Goal: Task Accomplishment & Management: Complete application form

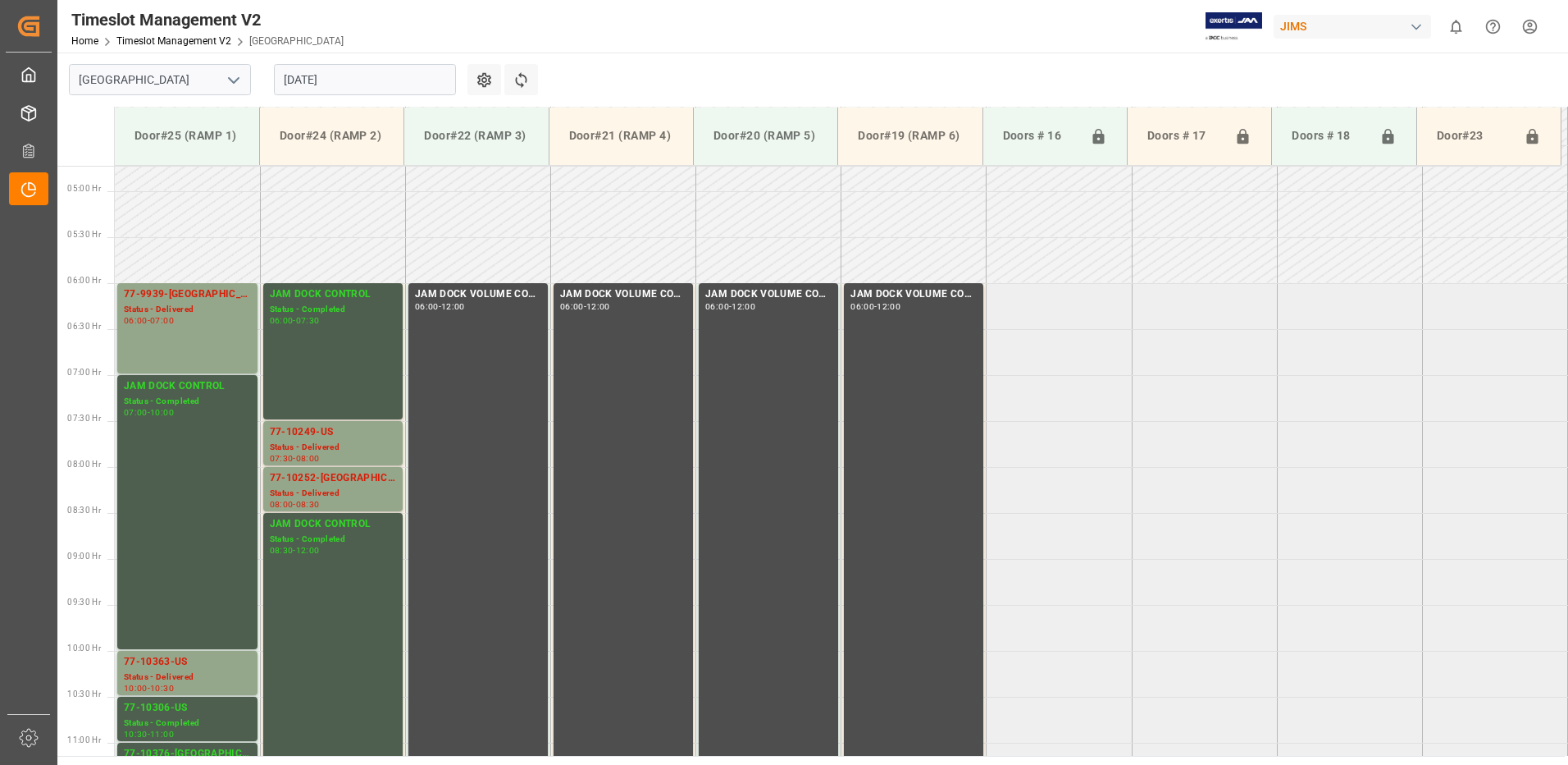
scroll to position [427, 0]
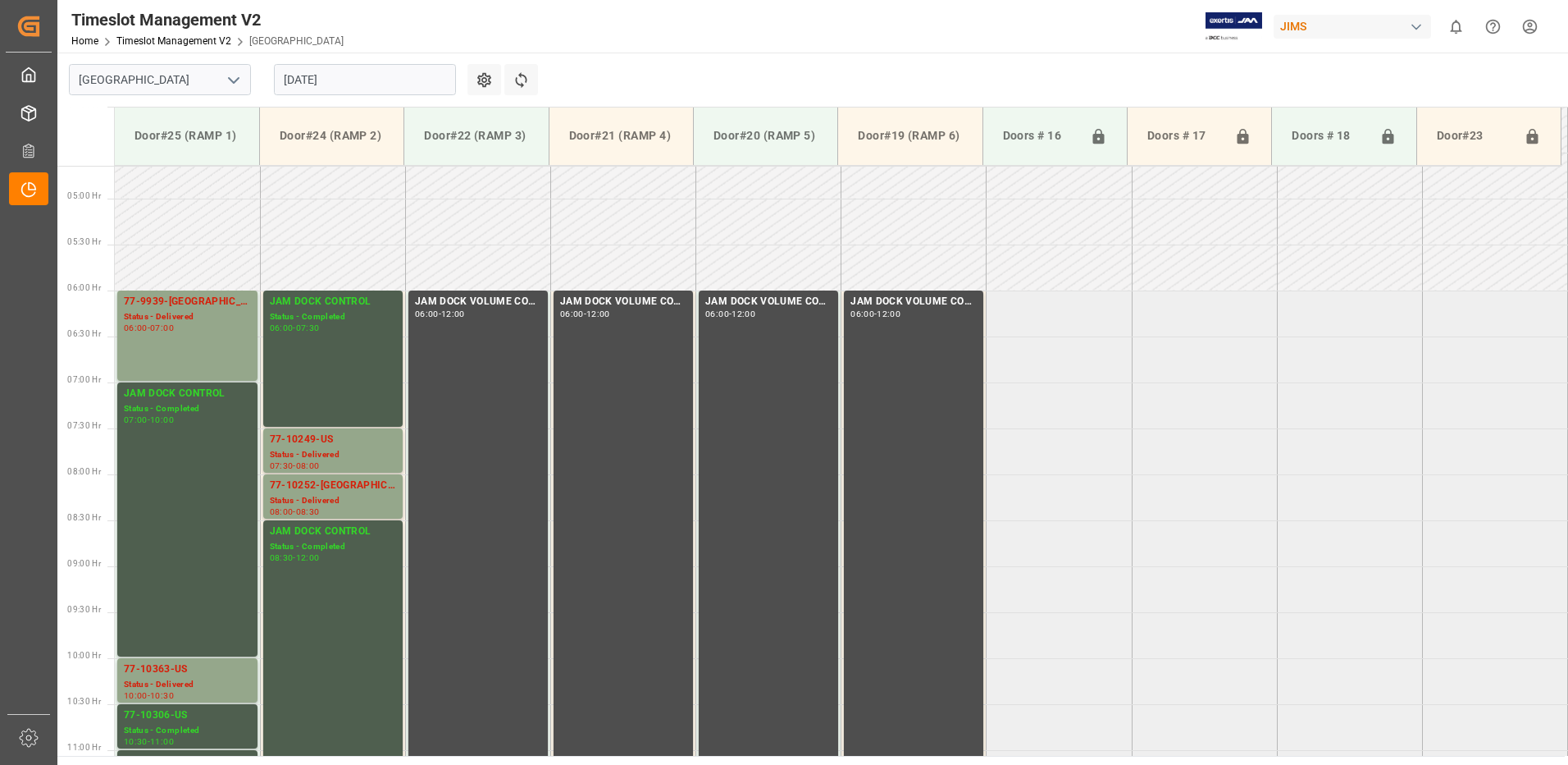
click at [367, 70] on input "13.08.2025" at bounding box center [365, 79] width 182 height 31
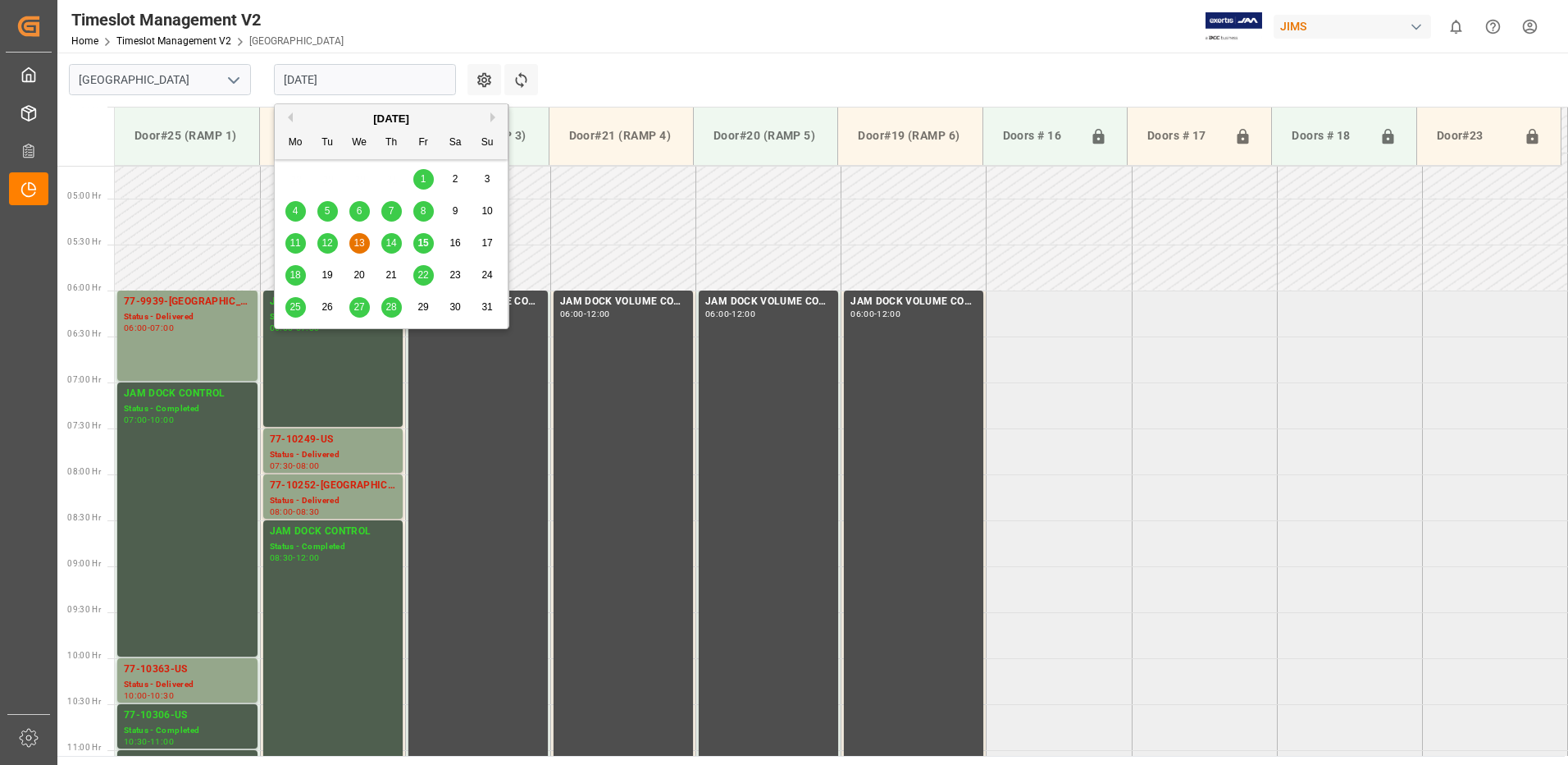
click at [297, 278] on span "18" at bounding box center [294, 274] width 10 height 11
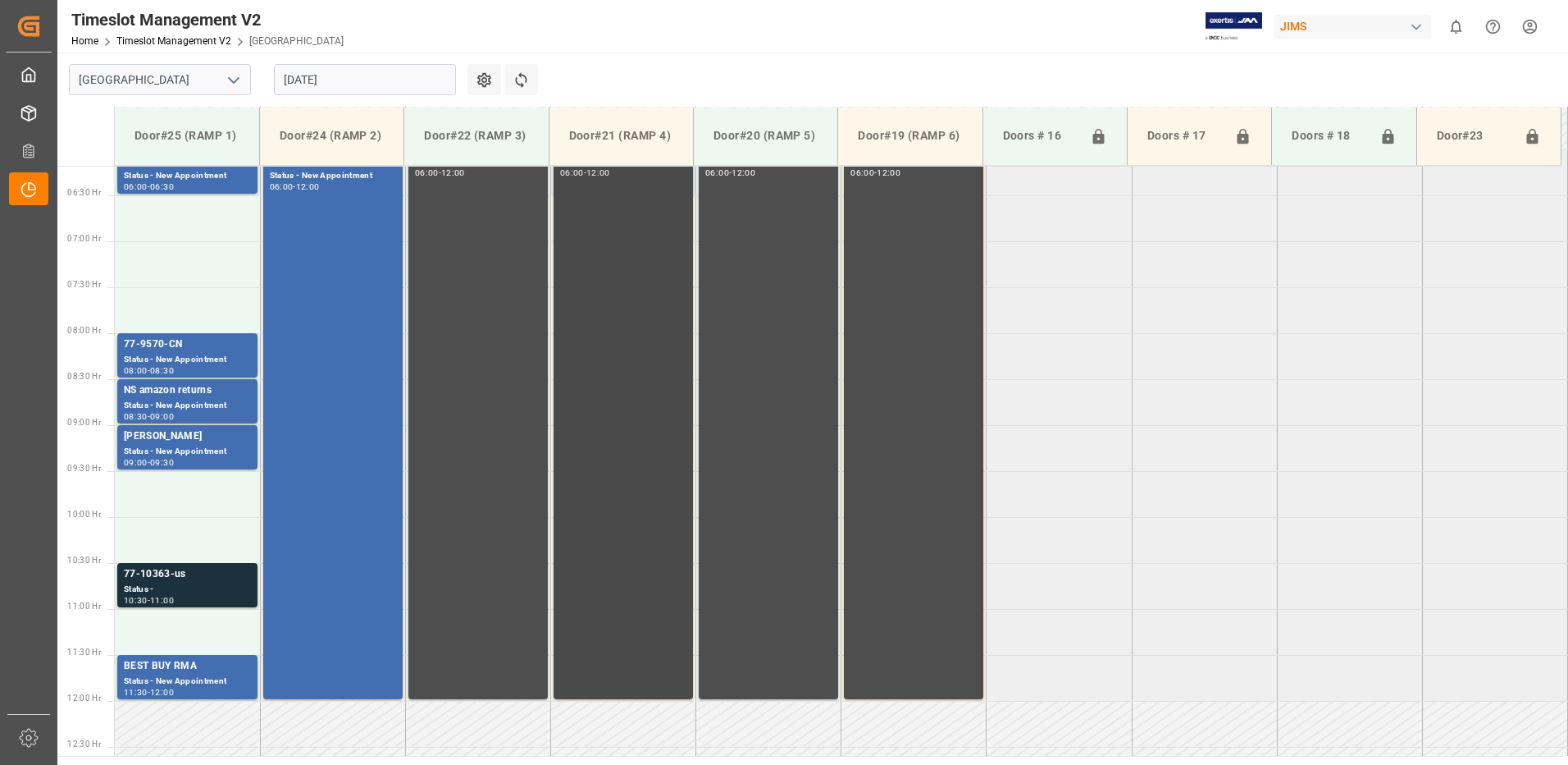
scroll to position [518, 0]
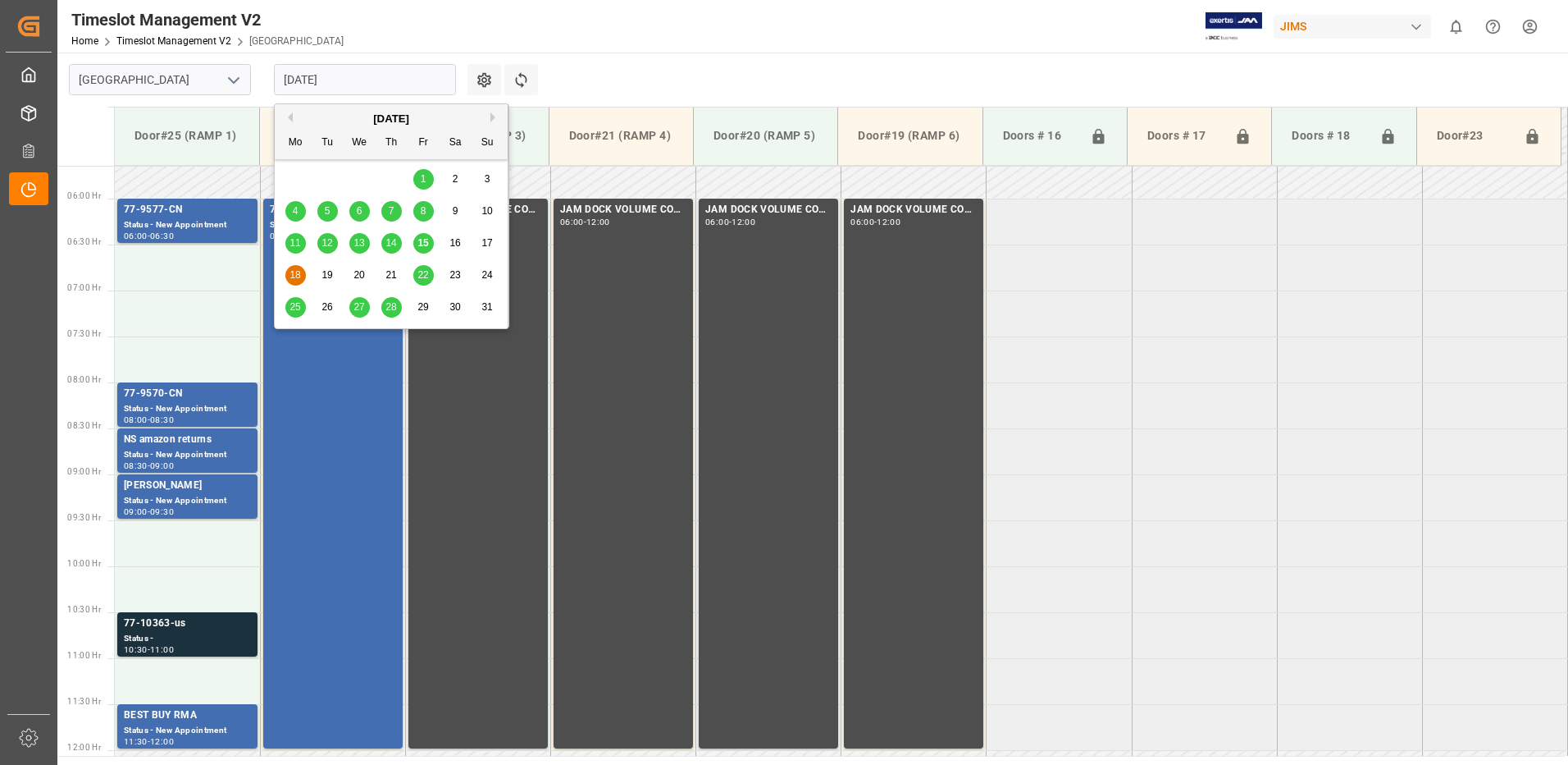
click at [379, 81] on input "[DATE]" at bounding box center [365, 79] width 182 height 31
click at [422, 278] on span "22" at bounding box center [422, 274] width 10 height 11
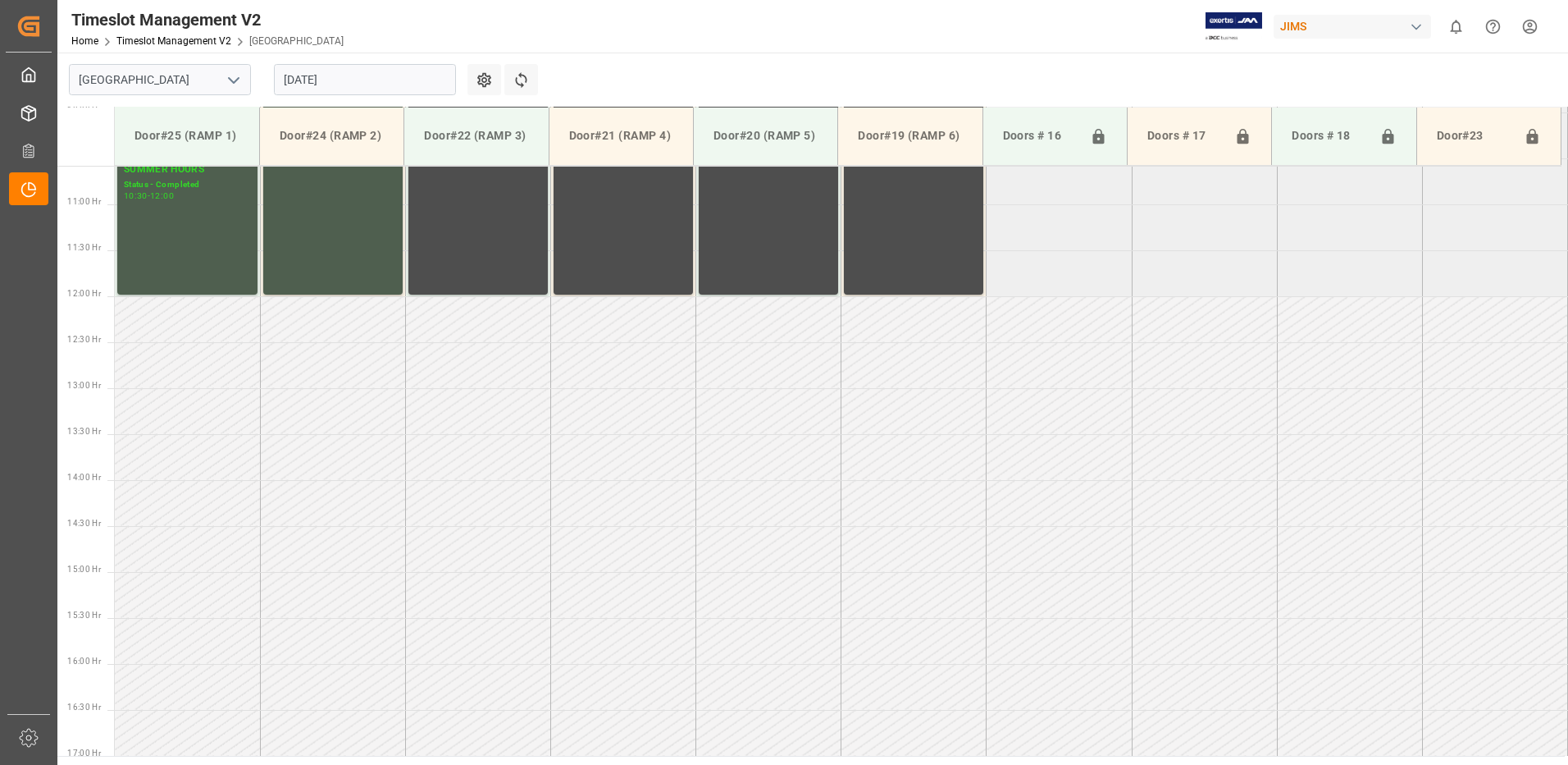
scroll to position [765, 0]
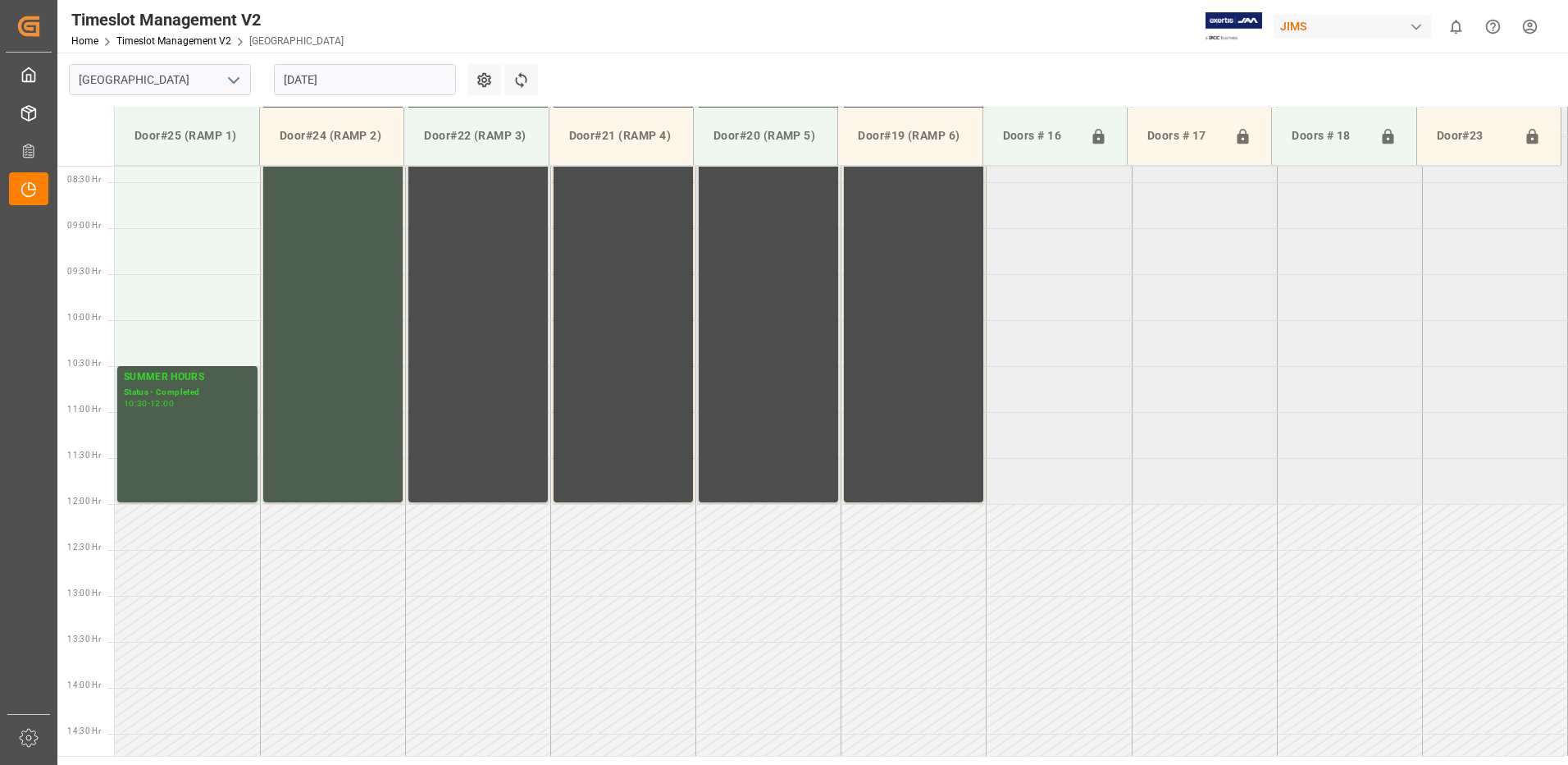
click at [364, 80] on input "22.08.2025" at bounding box center [365, 79] width 182 height 31
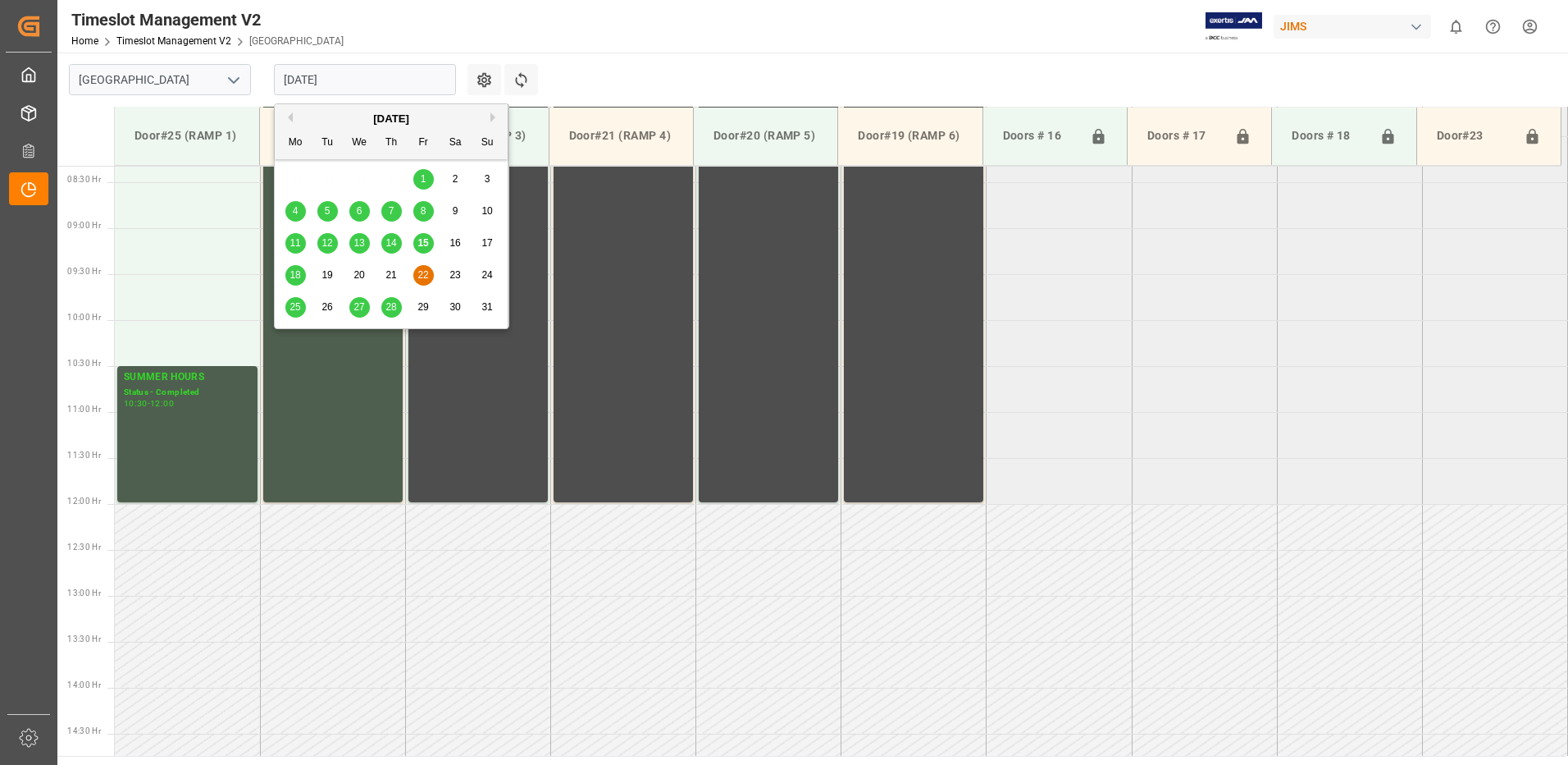
click at [294, 276] on span "18" at bounding box center [294, 274] width 10 height 11
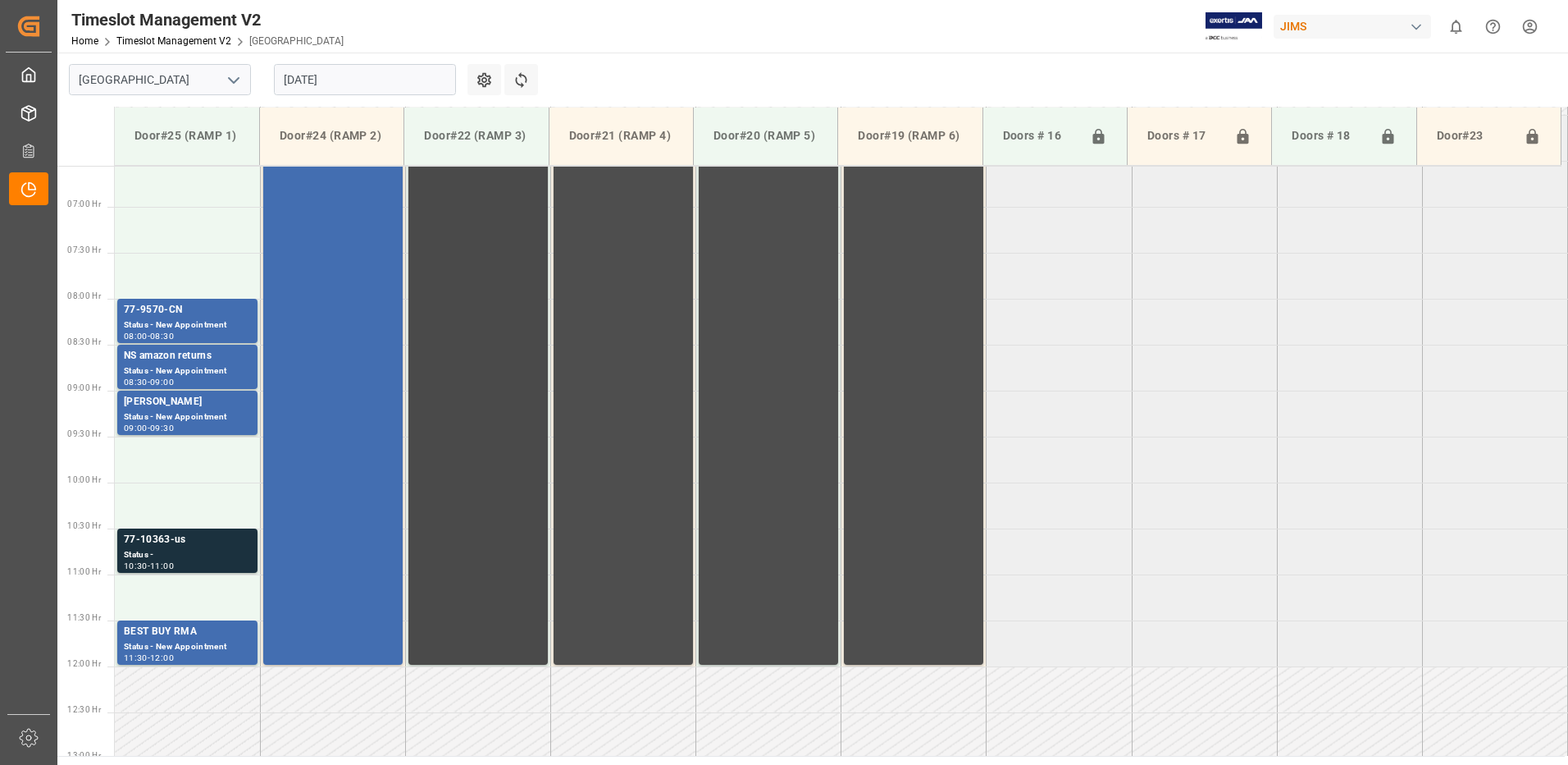
scroll to position [600, 0]
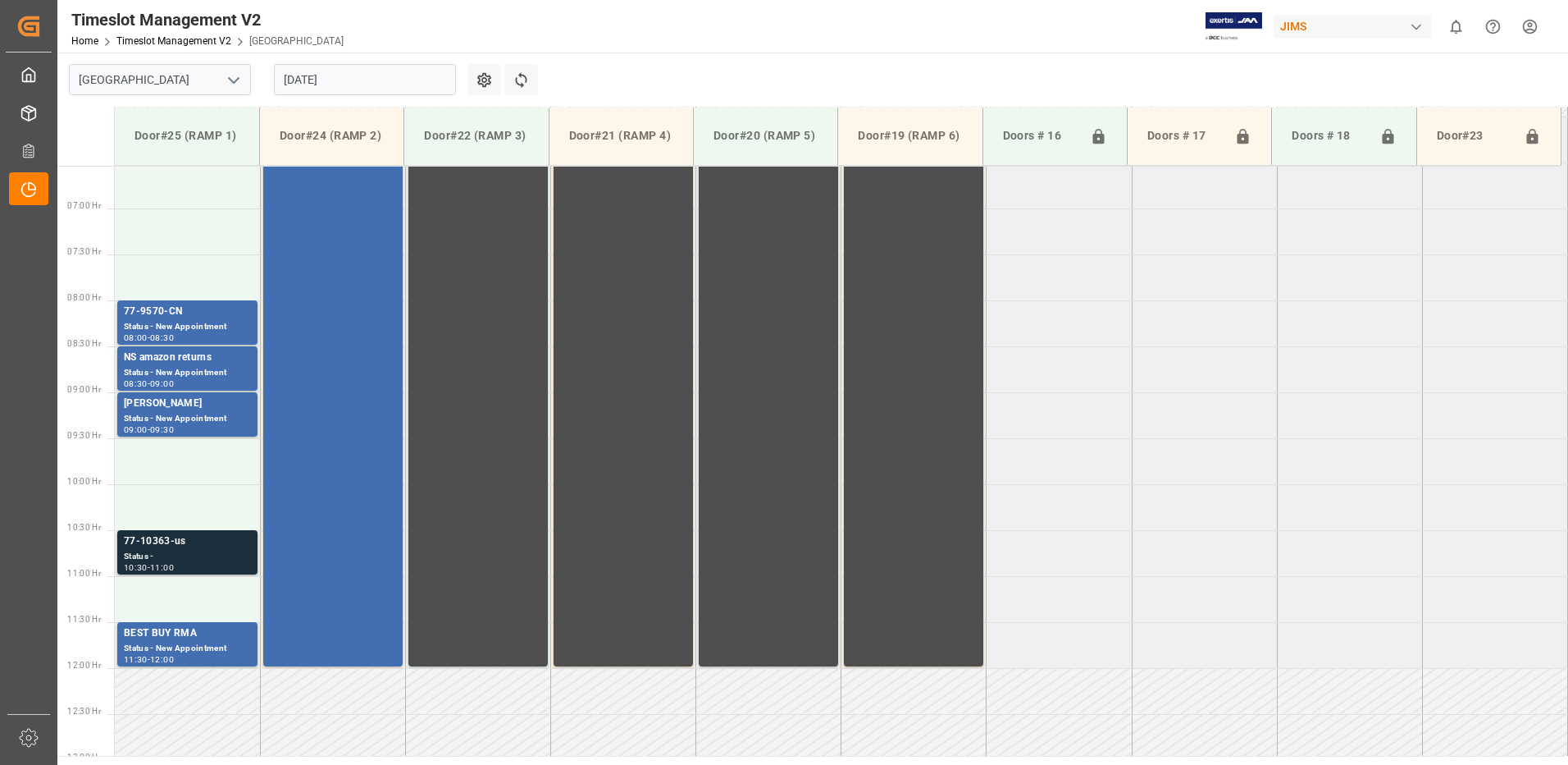
click at [179, 550] on div "Status -" at bounding box center [187, 557] width 127 height 14
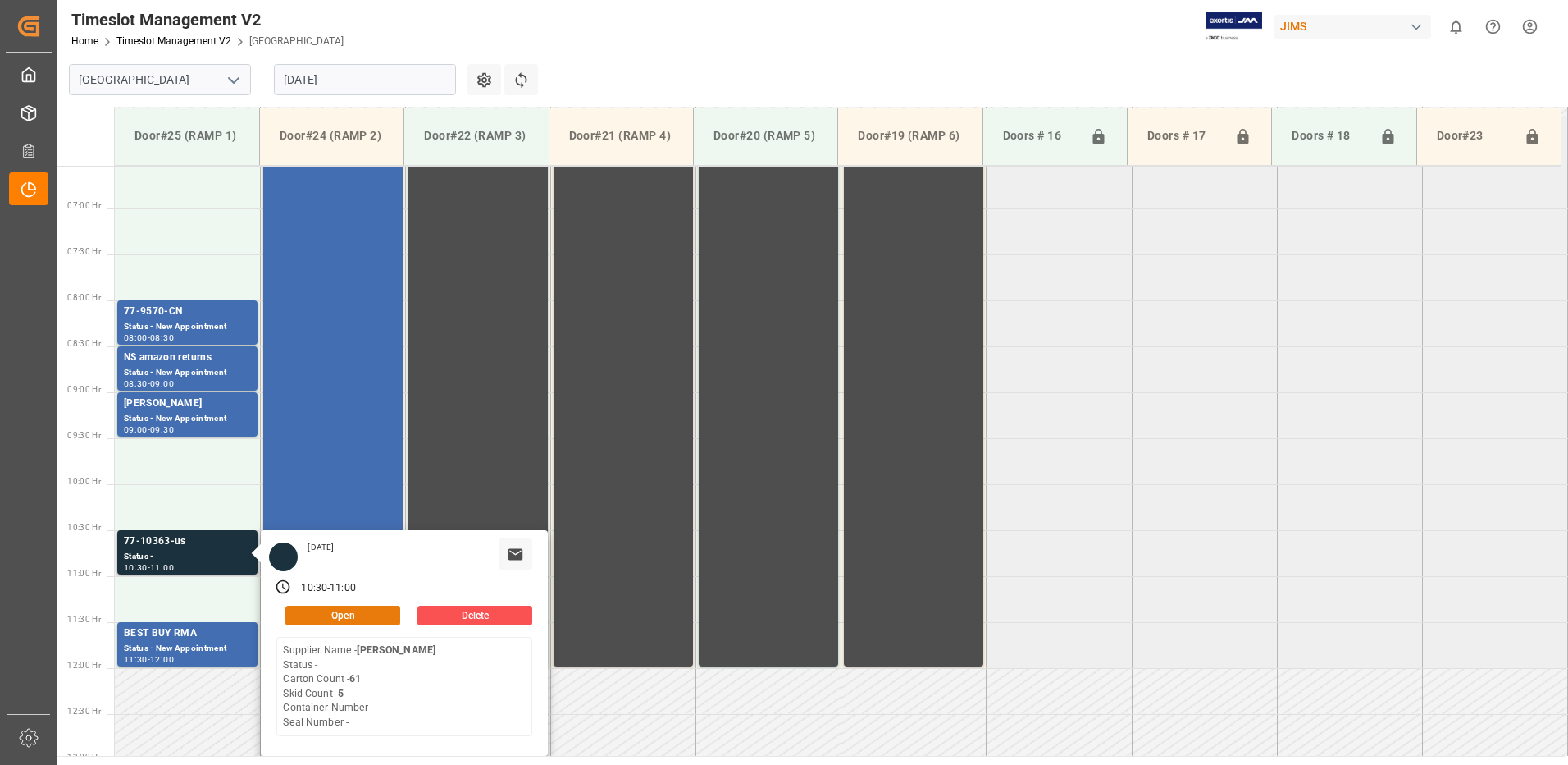
click at [354, 613] on button "Open" at bounding box center [343, 615] width 115 height 20
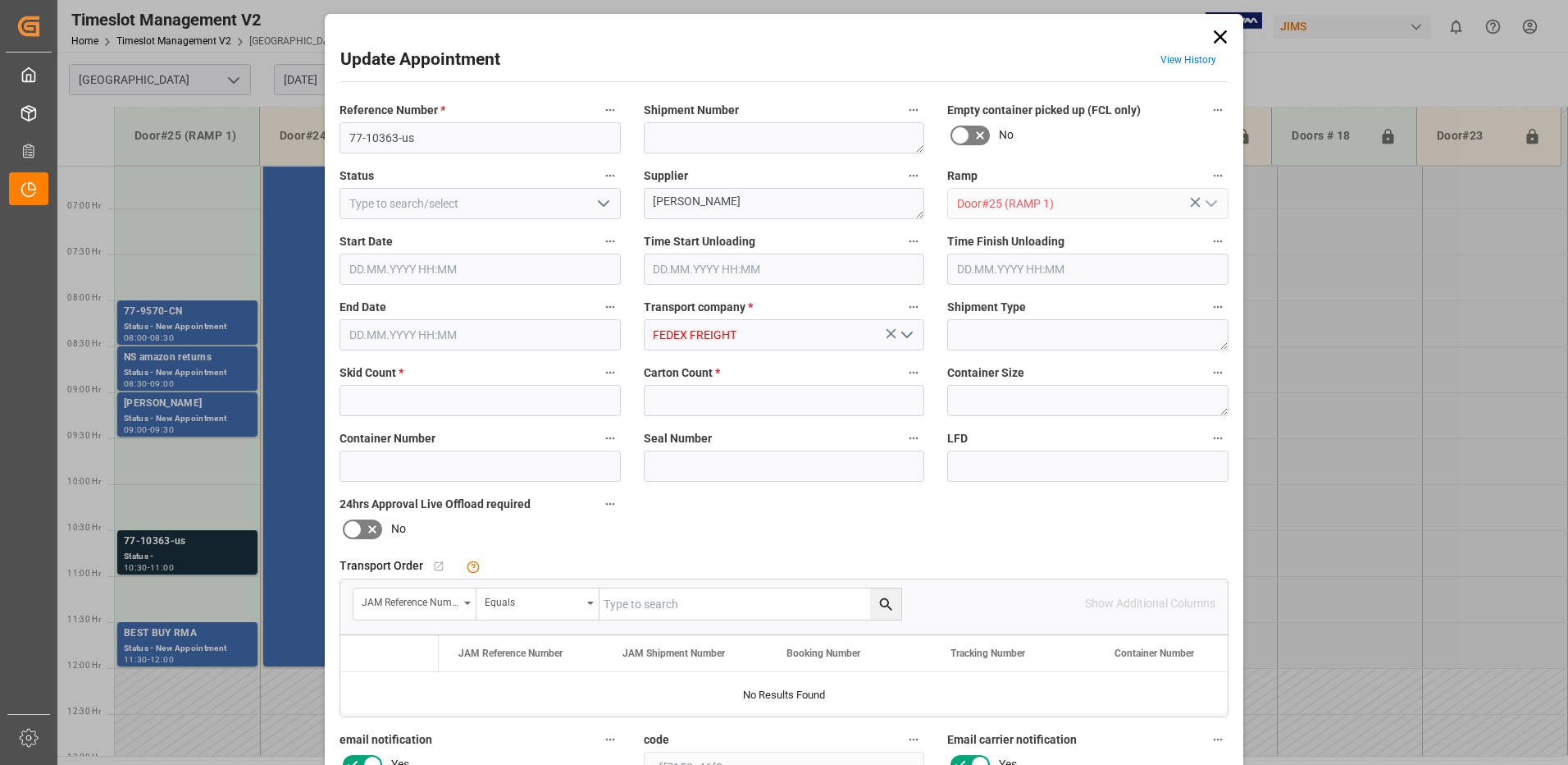
type input "5"
type input "61"
type input "[DATE] 10:30"
type input "[DATE] 11:00"
type input "[DATE] 12:51"
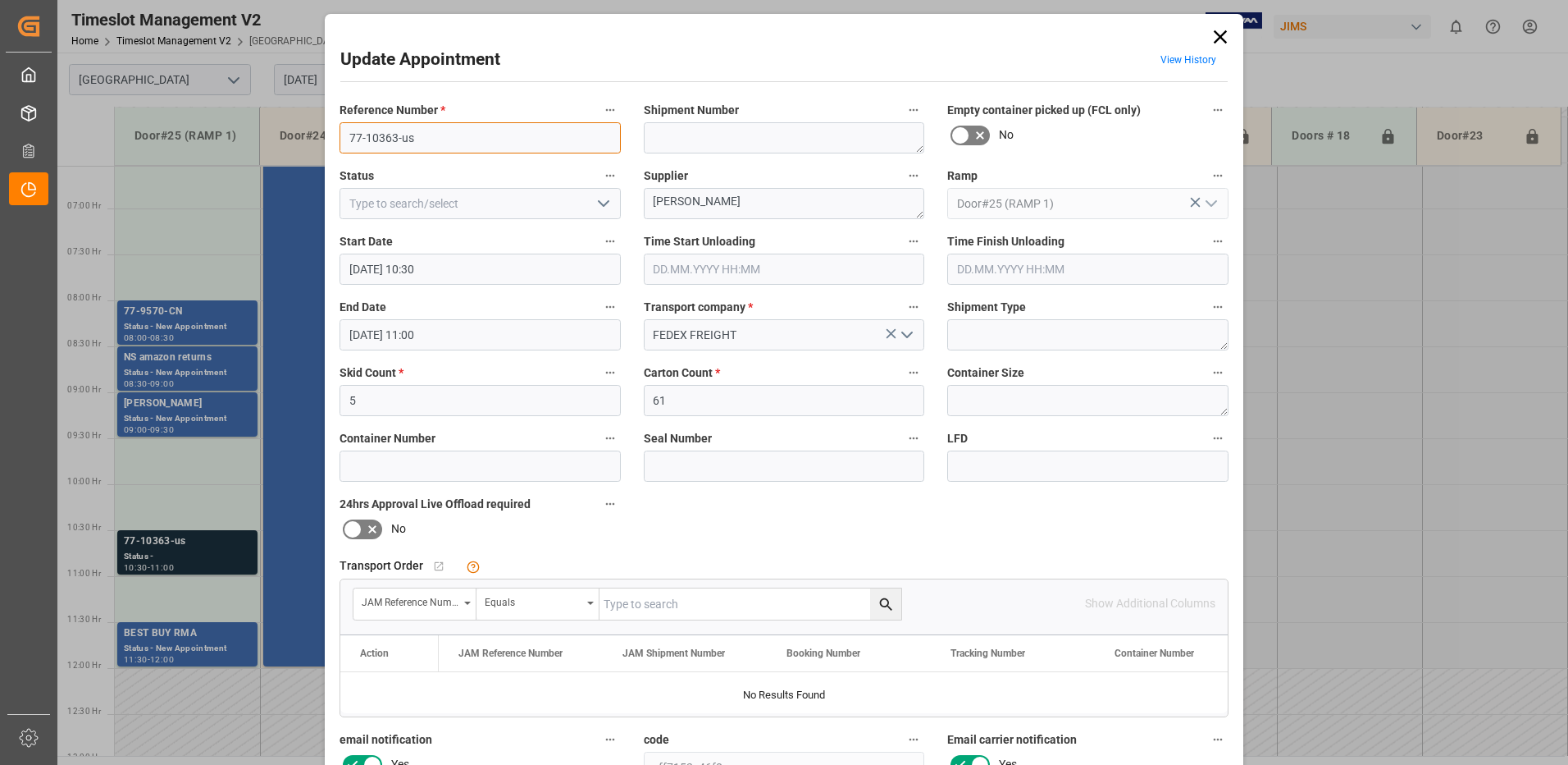
click at [395, 137] on input "77-10363-us" at bounding box center [480, 138] width 281 height 31
type input "77-10490-us"
click at [637, 604] on input "text" at bounding box center [750, 604] width 302 height 31
type input "77-10490-us"
click at [884, 605] on icon "search button" at bounding box center [885, 604] width 12 height 12
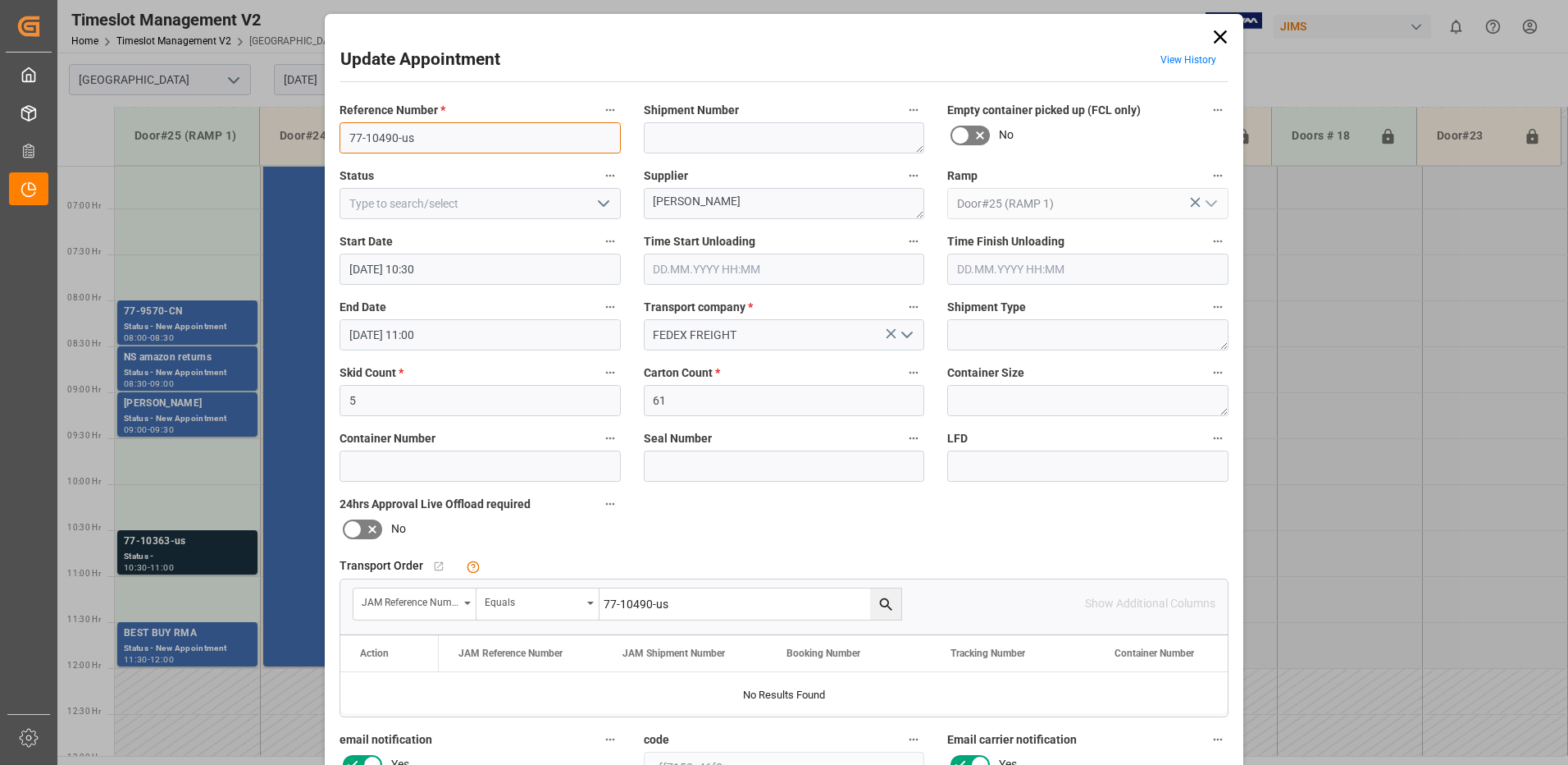
click at [418, 136] on input "77-10490-us" at bounding box center [480, 138] width 281 height 31
type input "77-10490-[GEOGRAPHIC_DATA]"
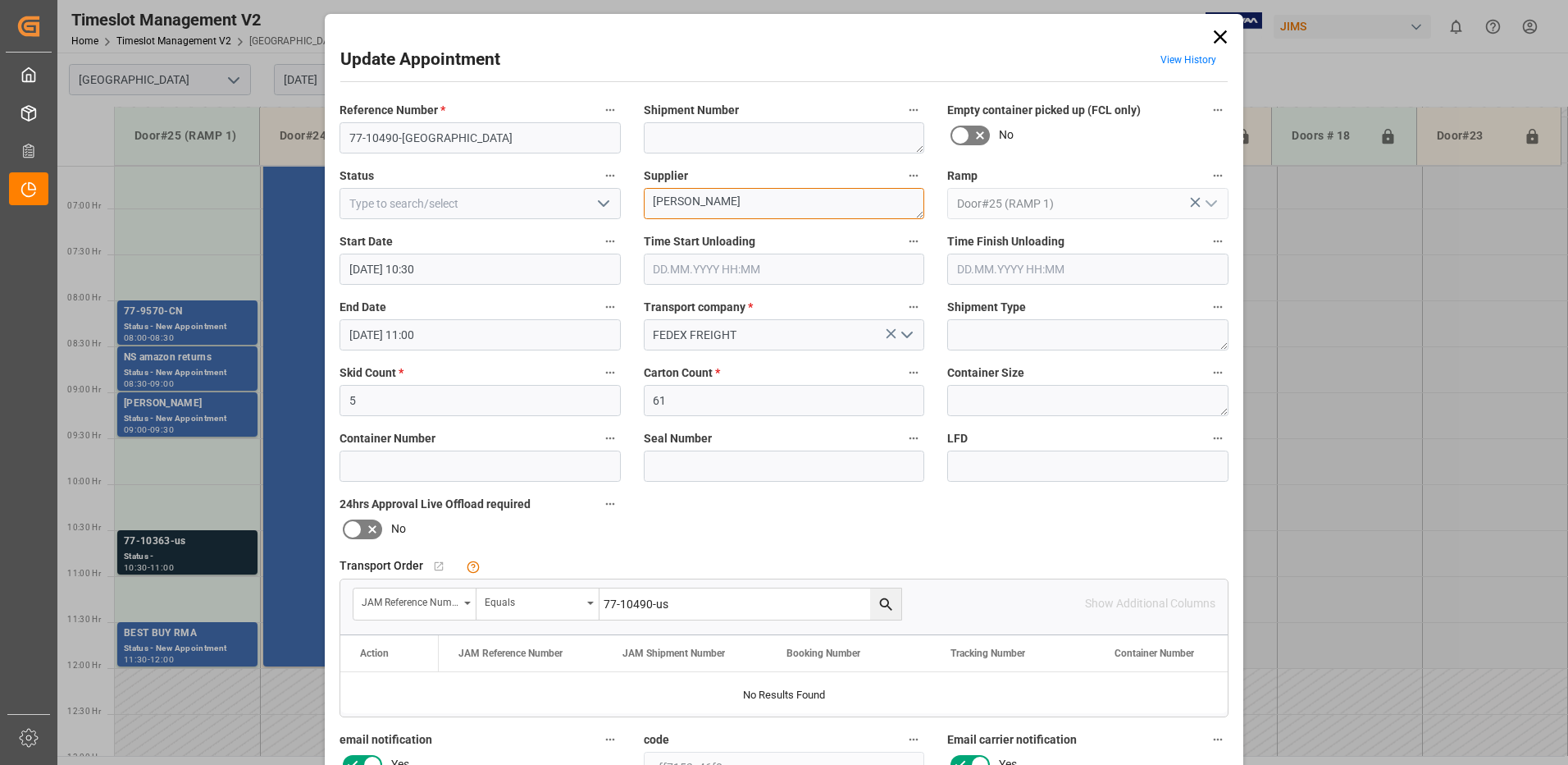
drag, startPoint x: 702, startPoint y: 203, endPoint x: 659, endPoint y: 202, distance: 43.0
click at [659, 202] on textarea "HARMAN" at bounding box center [784, 204] width 281 height 31
click at [843, 202] on textarea "Harman Multimedia IN04(7) & INON" at bounding box center [784, 204] width 281 height 31
click at [778, 201] on textarea "Harman Multimedia IN04(7) & INON (16)" at bounding box center [784, 204] width 281 height 31
type textarea "[PERSON_NAME] Multimedia IN04 (7) & INON (16)"
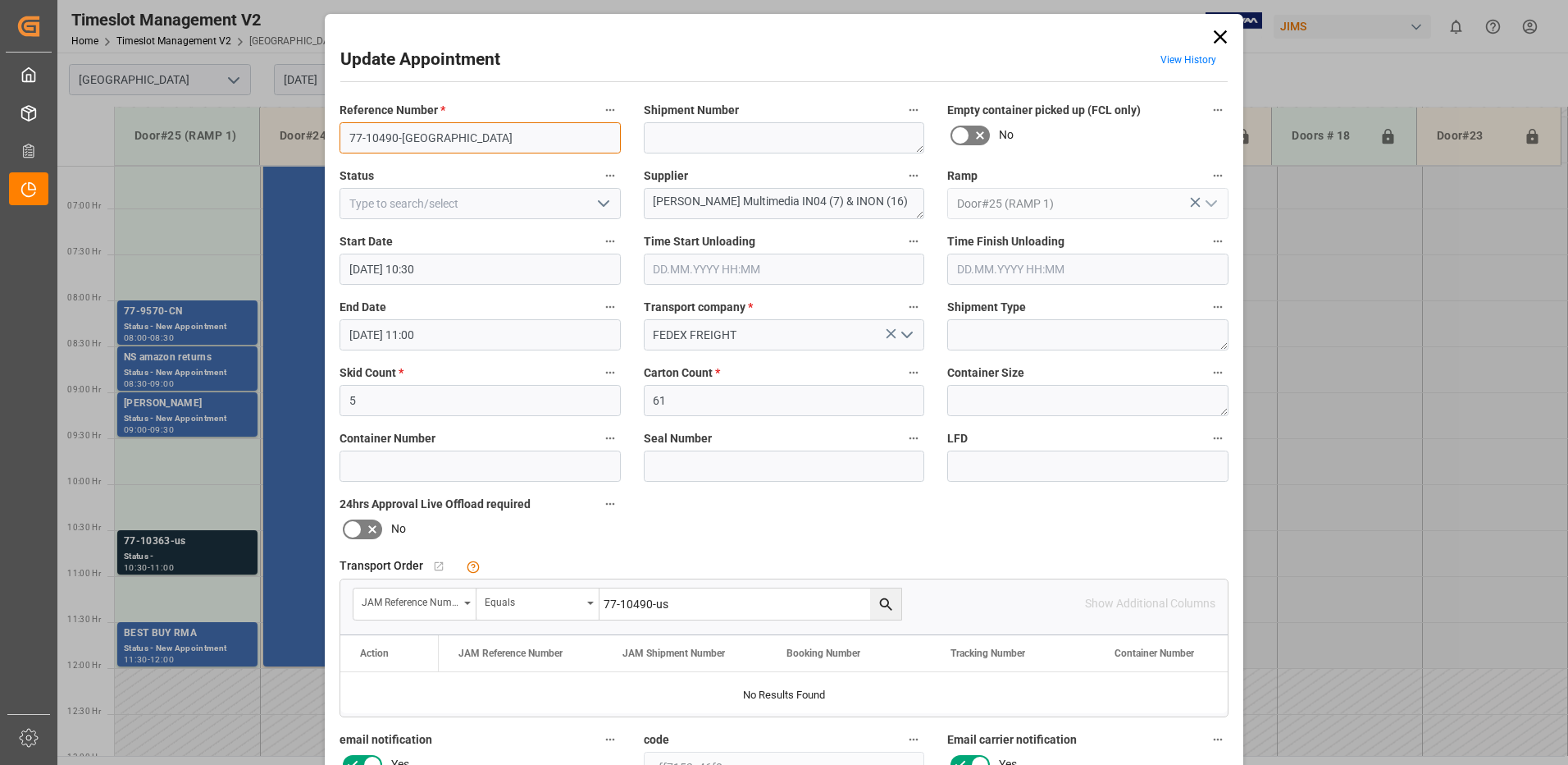
click at [445, 125] on input "77-10490-[GEOGRAPHIC_DATA]" at bounding box center [480, 138] width 281 height 31
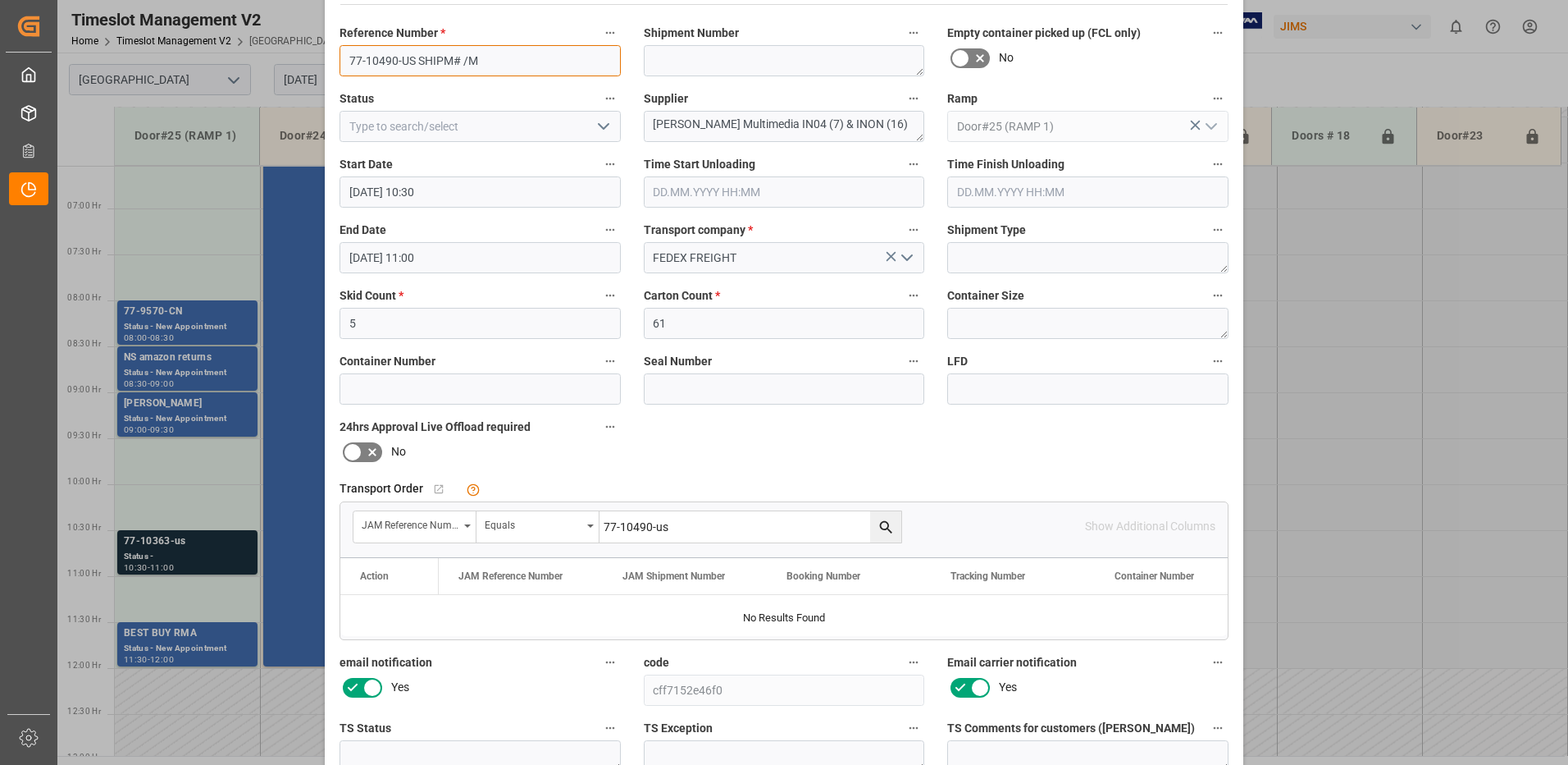
scroll to position [233, 0]
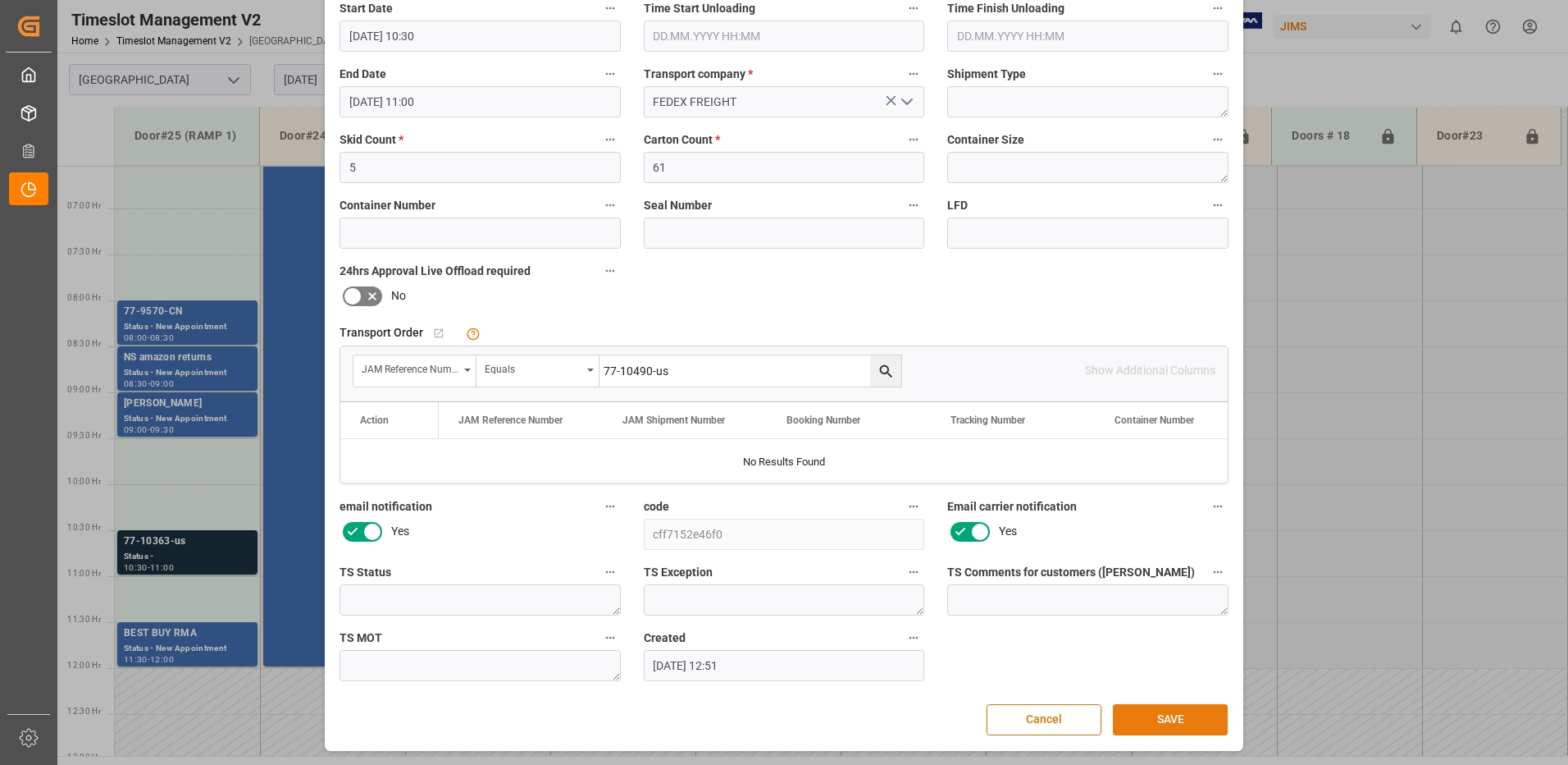
type input "77-10490-US SHIPM# /M"
click at [1154, 721] on button "SAVE" at bounding box center [1171, 720] width 115 height 31
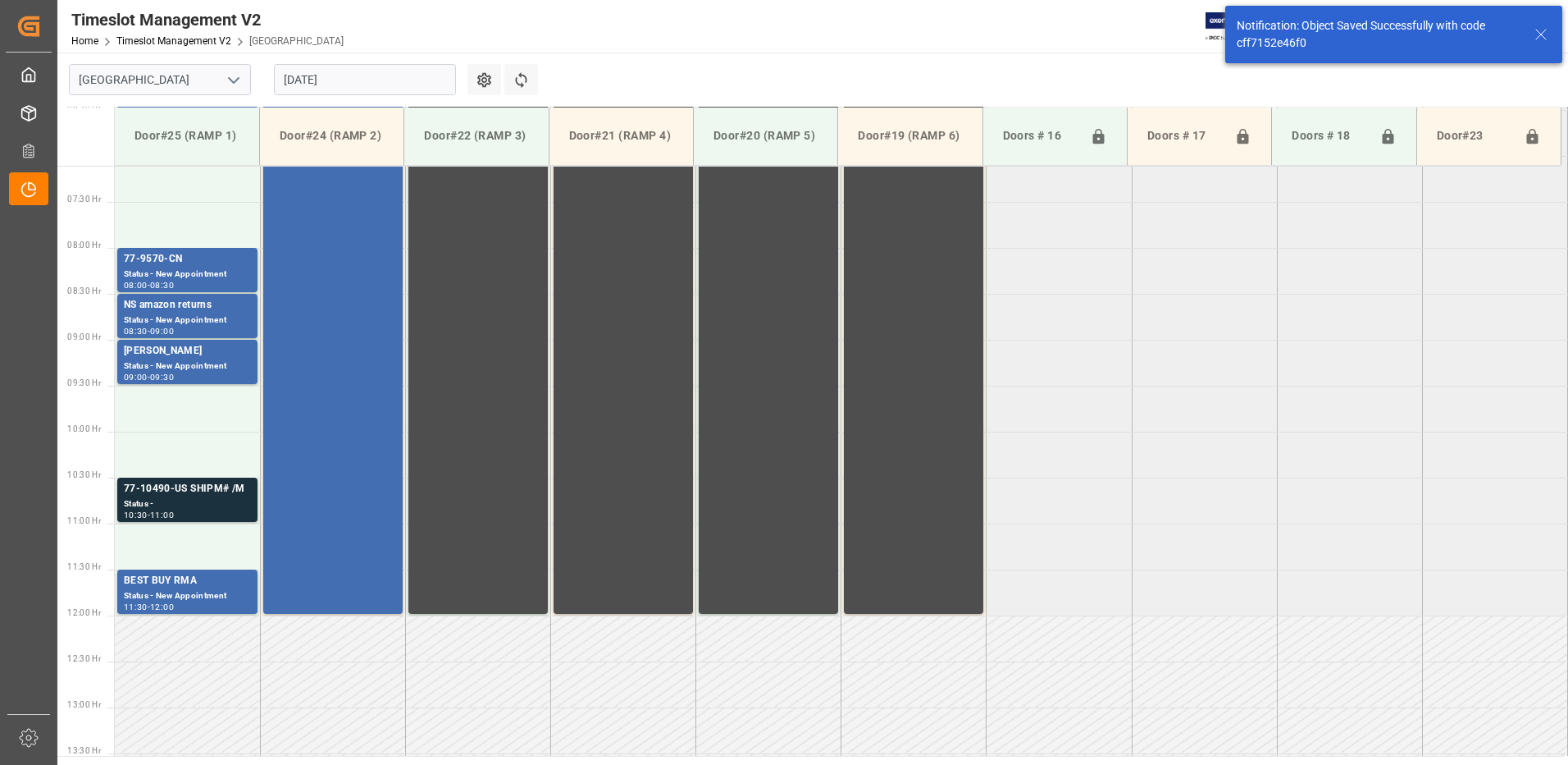
scroll to position [571, 0]
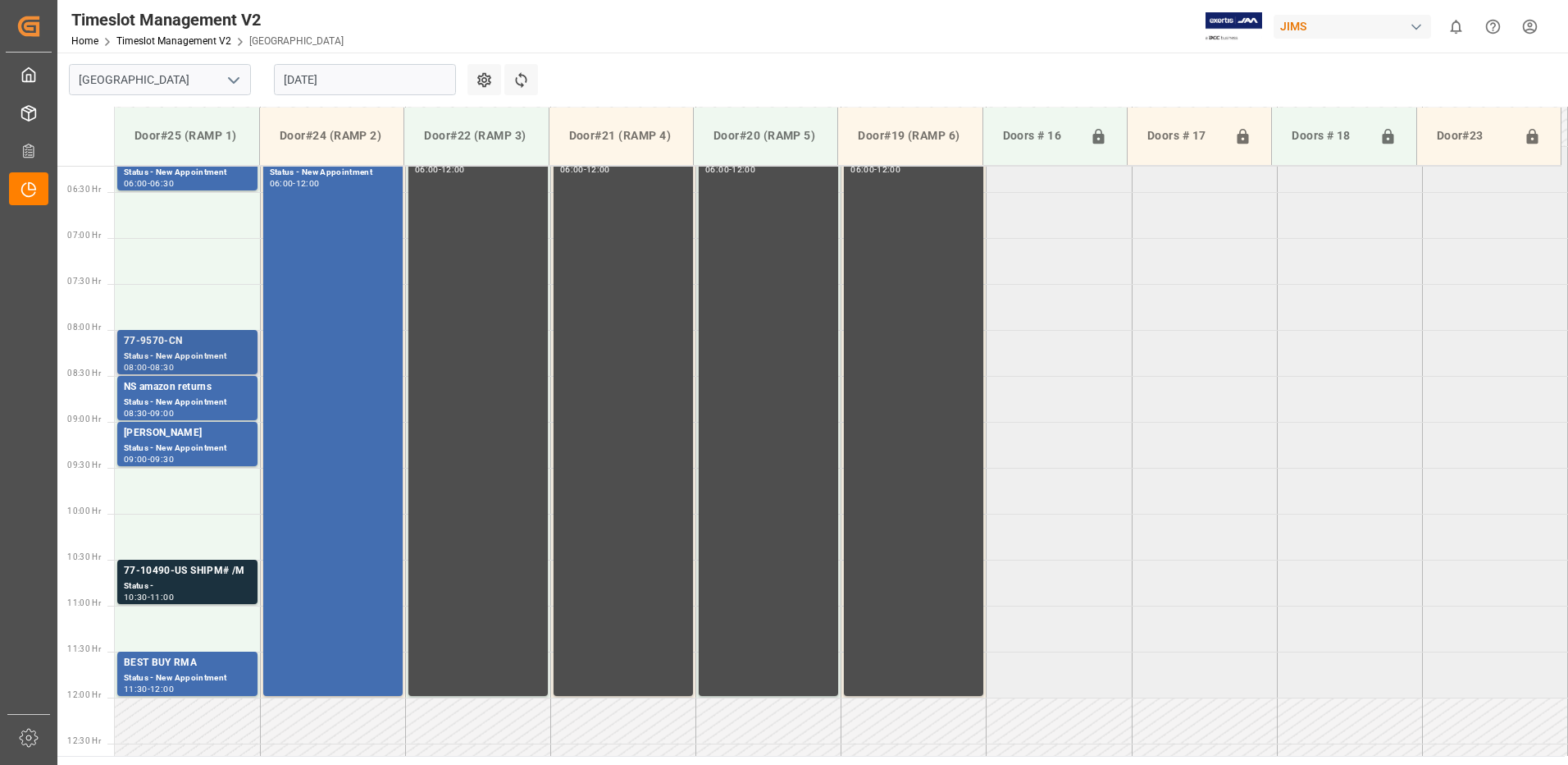
click at [166, 350] on div "Status - New Appointment" at bounding box center [187, 356] width 127 height 14
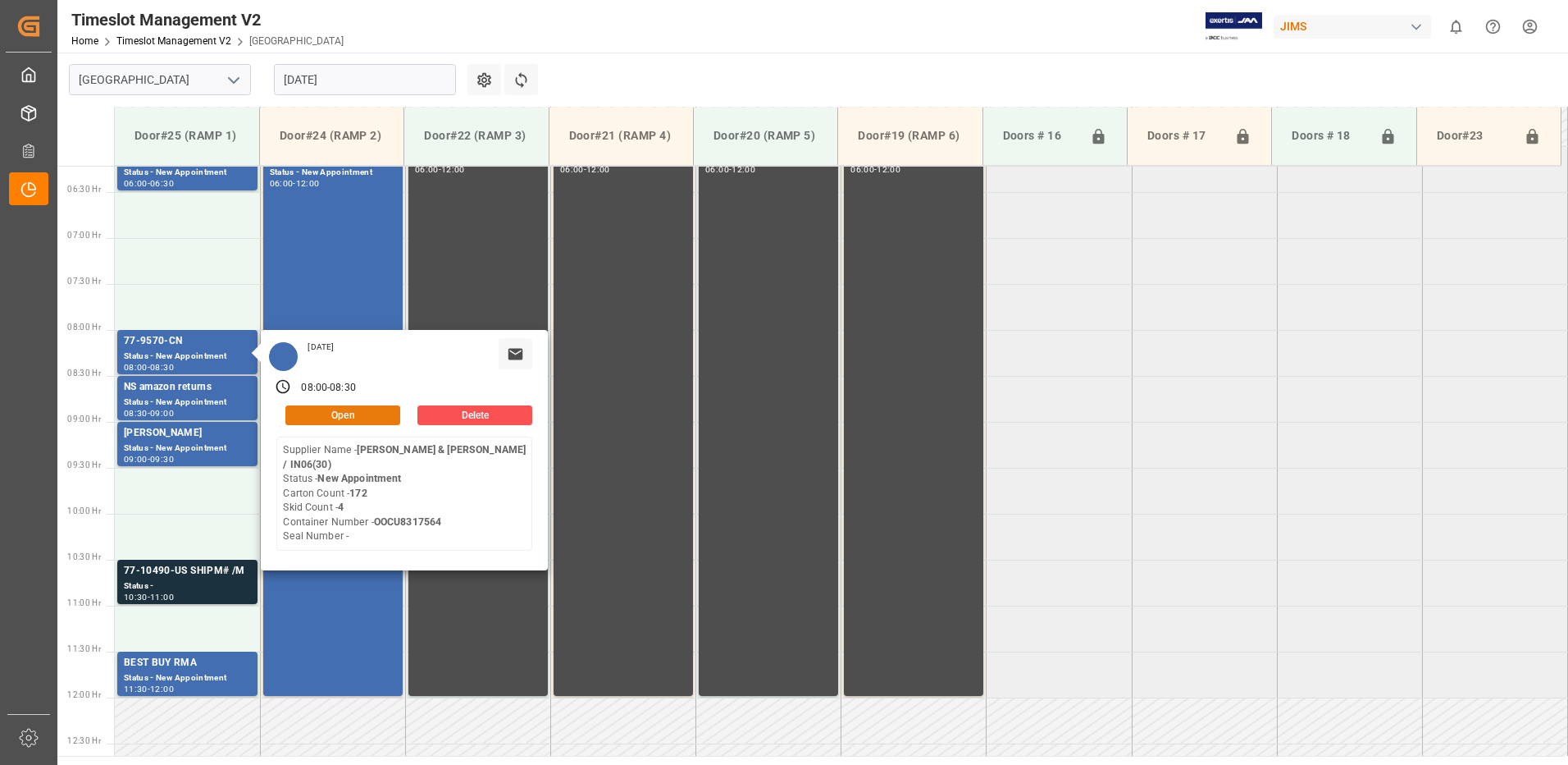
click at [355, 413] on button "Open" at bounding box center [343, 415] width 115 height 20
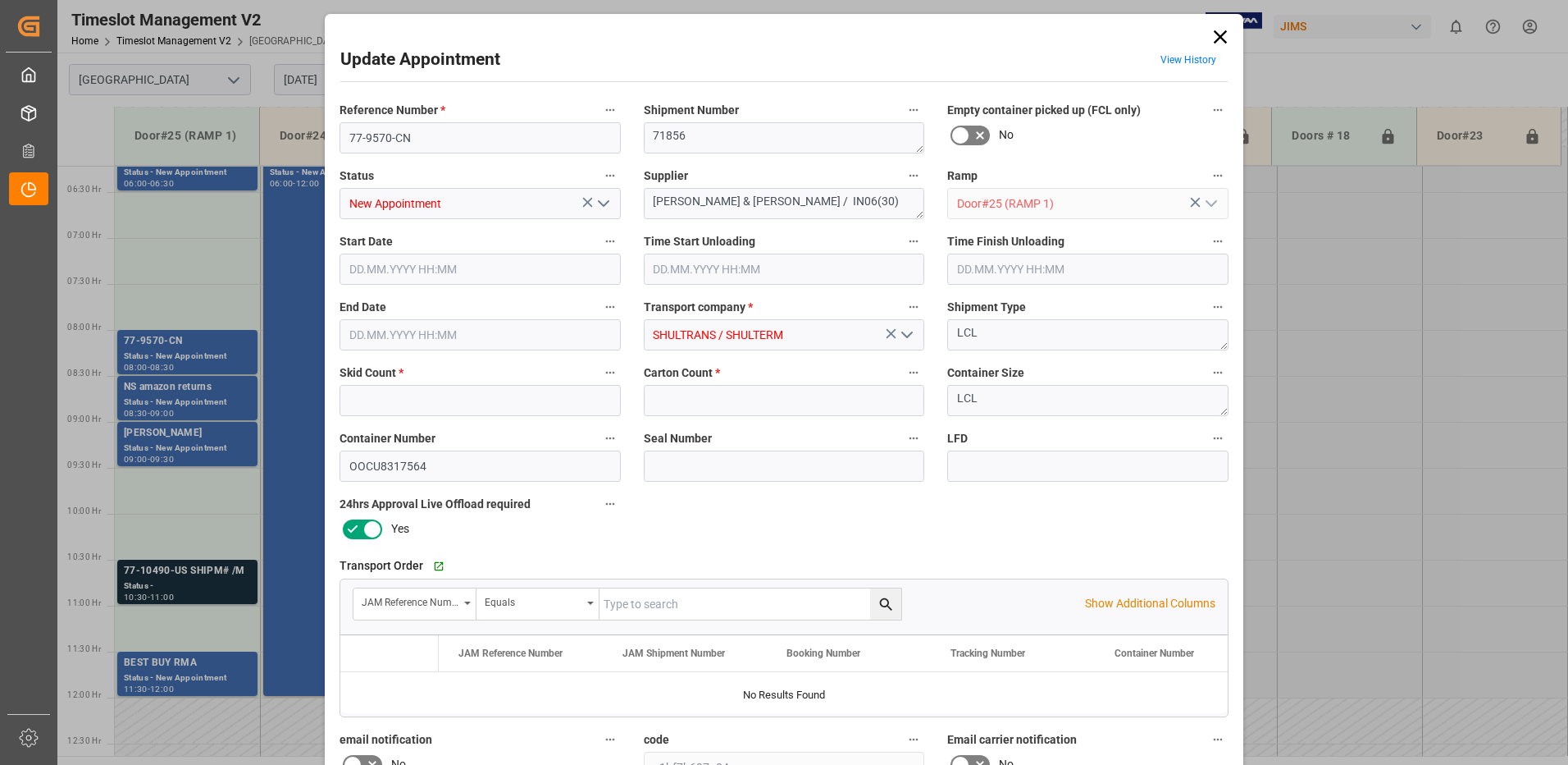
type input "4"
type input "172"
type input "[DATE] 08:00"
type input "[DATE] 08:30"
type input "14.08.2025 17:28"
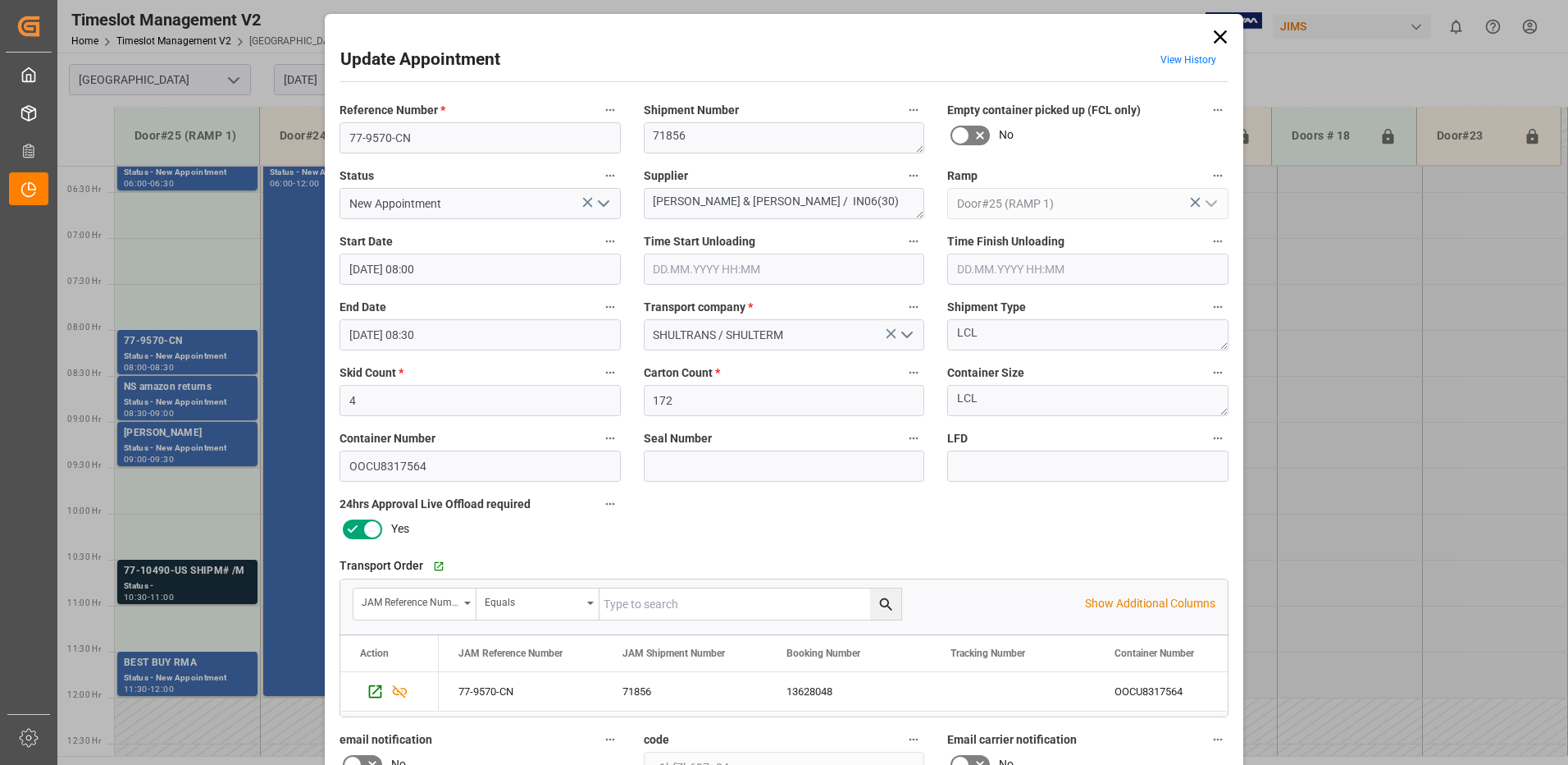
click at [449, 270] on input "[DATE] 08:00" at bounding box center [480, 269] width 281 height 31
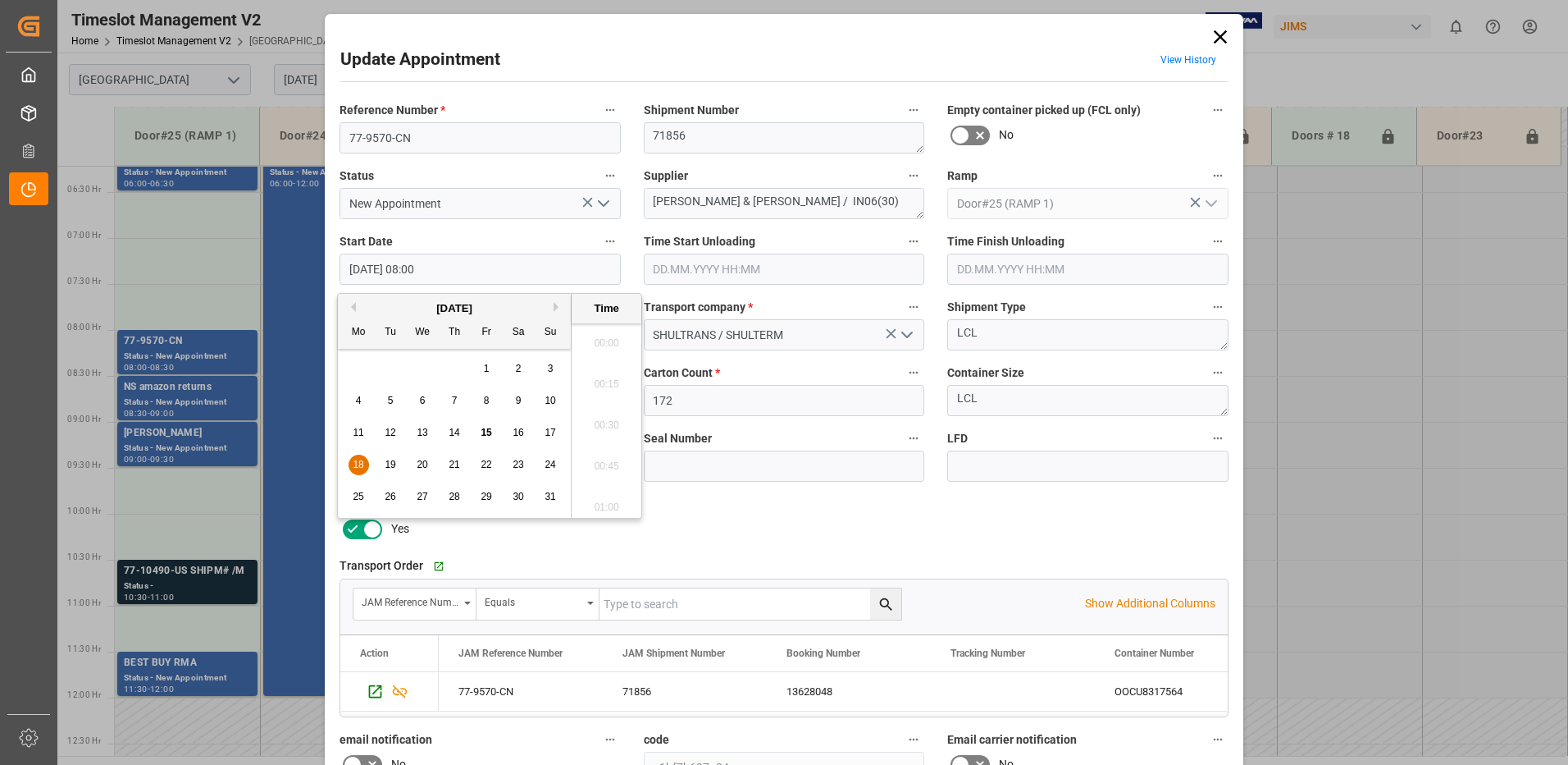
scroll to position [1236, 0]
click at [361, 465] on span "18" at bounding box center [358, 464] width 10 height 11
click at [605, 417] on li "06:30" at bounding box center [606, 420] width 70 height 41
type input "18.08.2025 06:30"
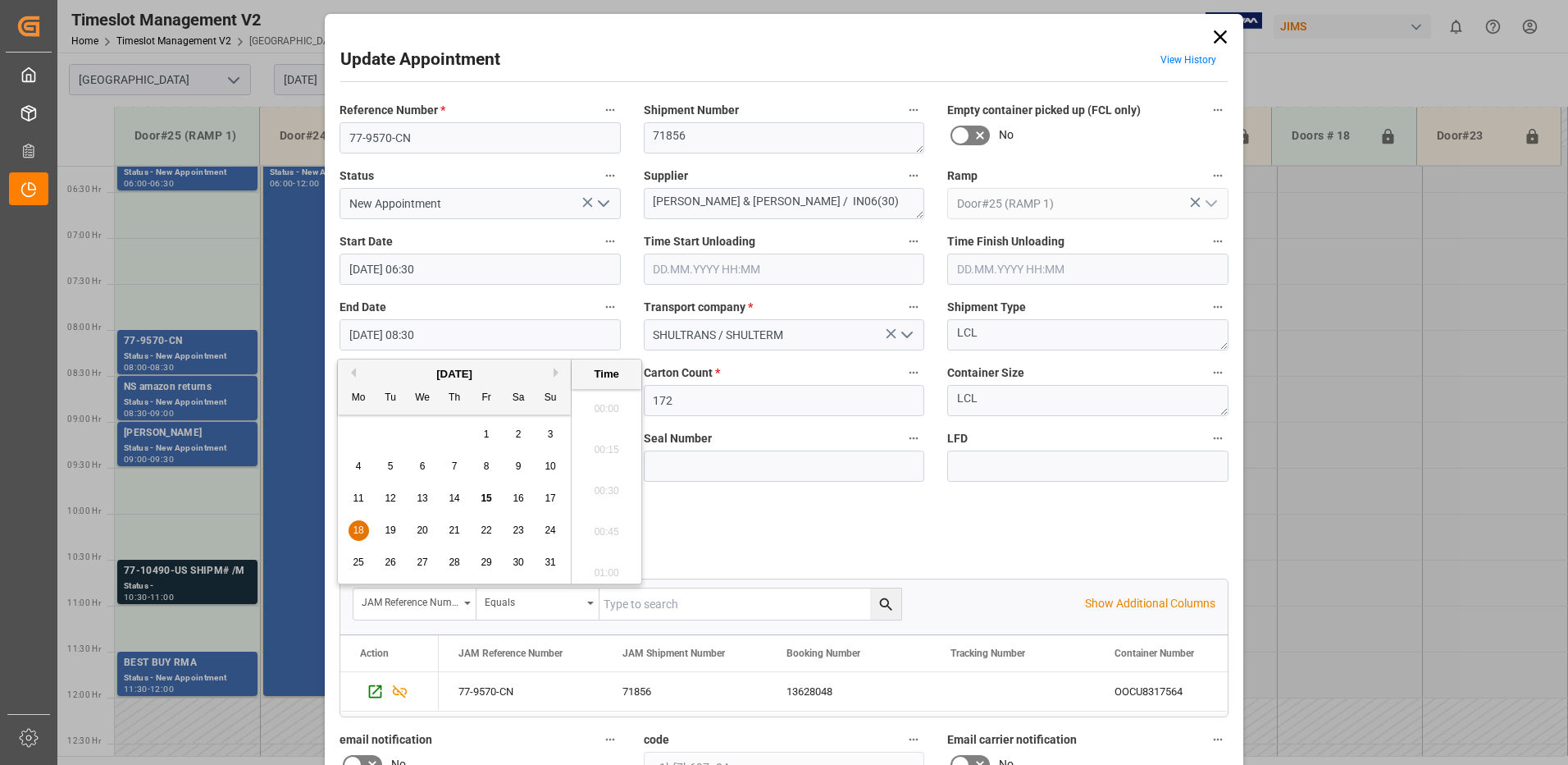
click at [451, 336] on input "[DATE] 08:30" at bounding box center [480, 335] width 281 height 31
click at [355, 525] on span "18" at bounding box center [358, 530] width 10 height 11
click at [602, 485] on li "07:00" at bounding box center [606, 485] width 70 height 41
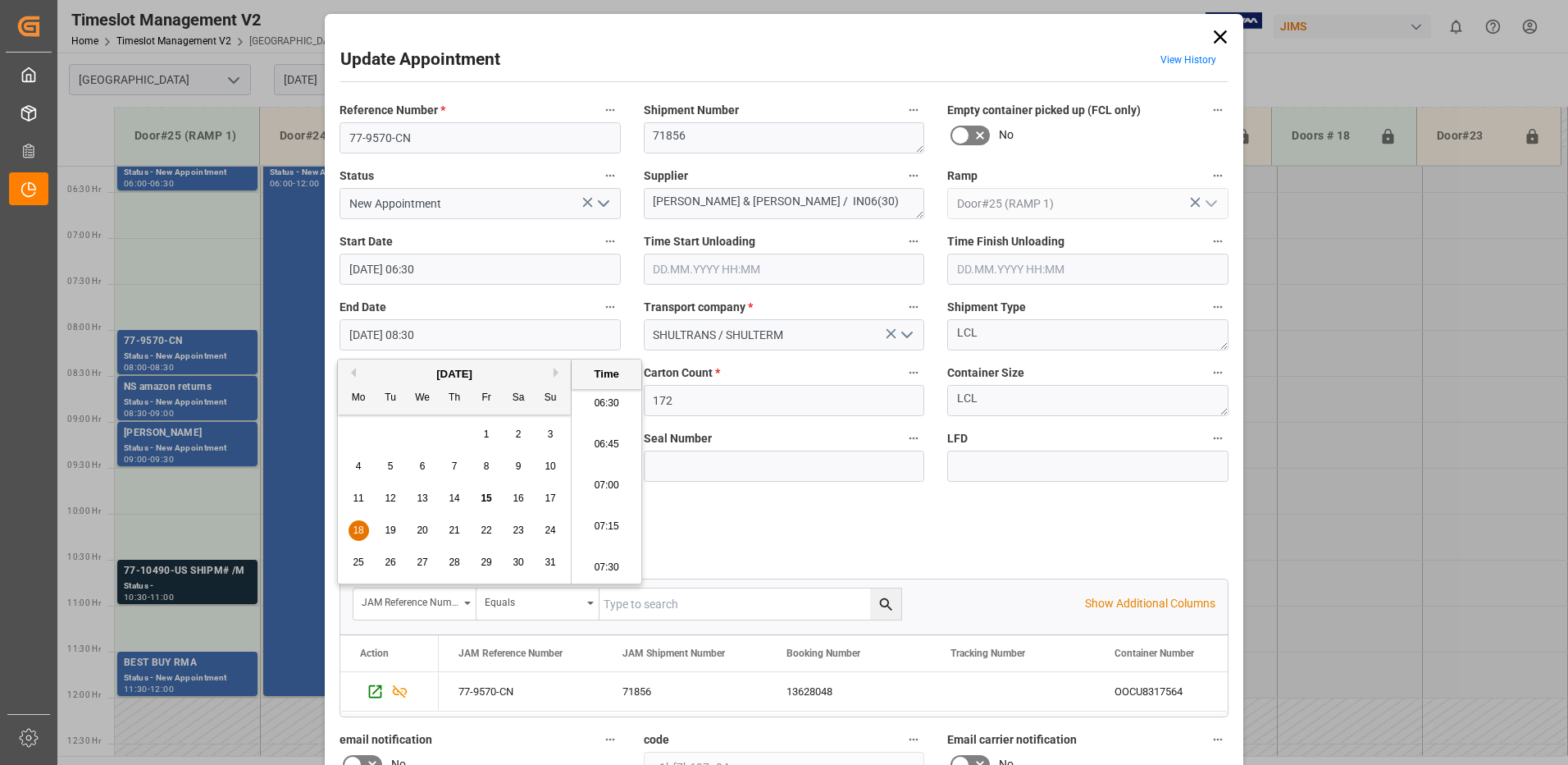
type input "18.08.2025 07:00"
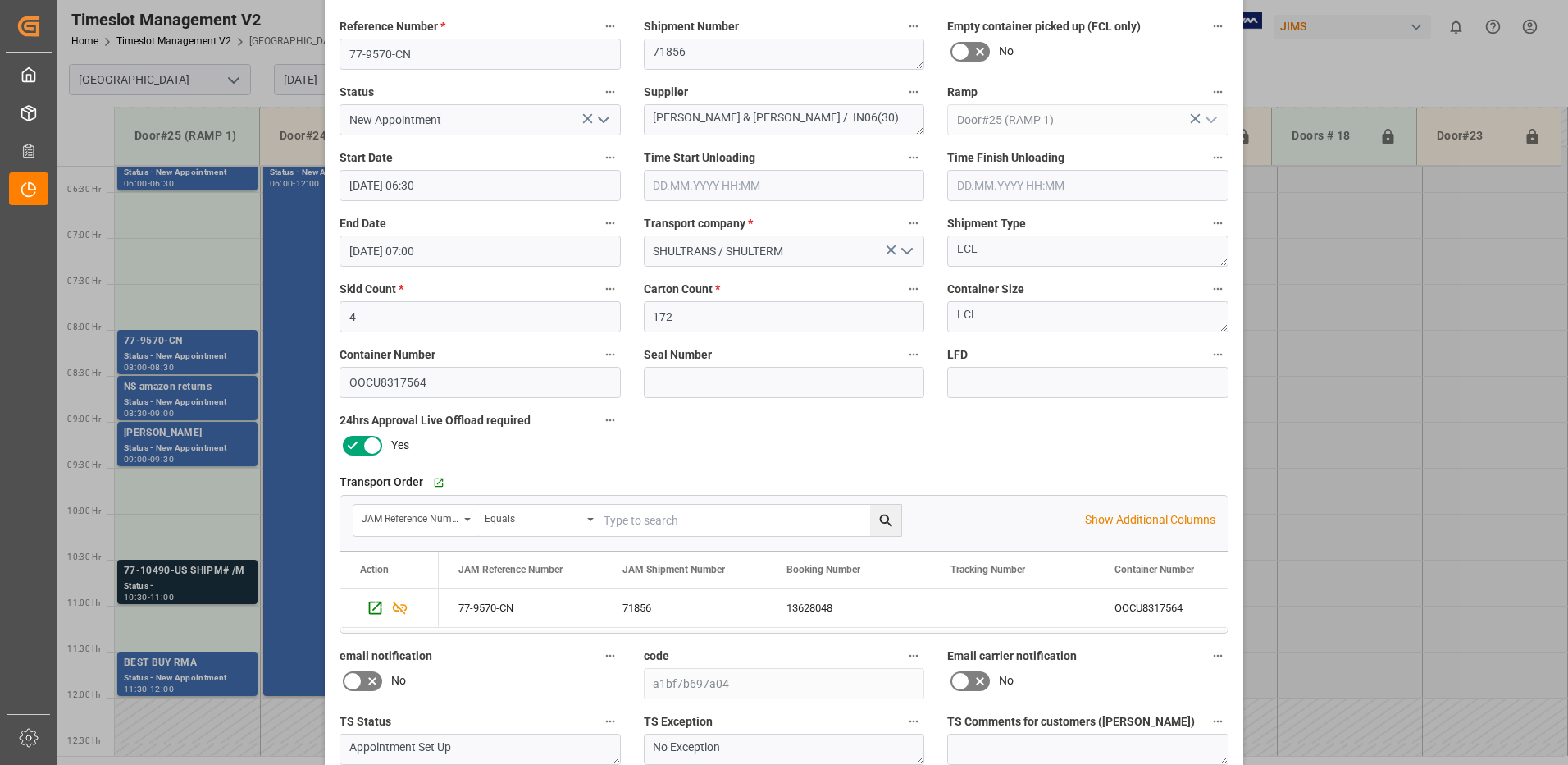
scroll to position [233, 0]
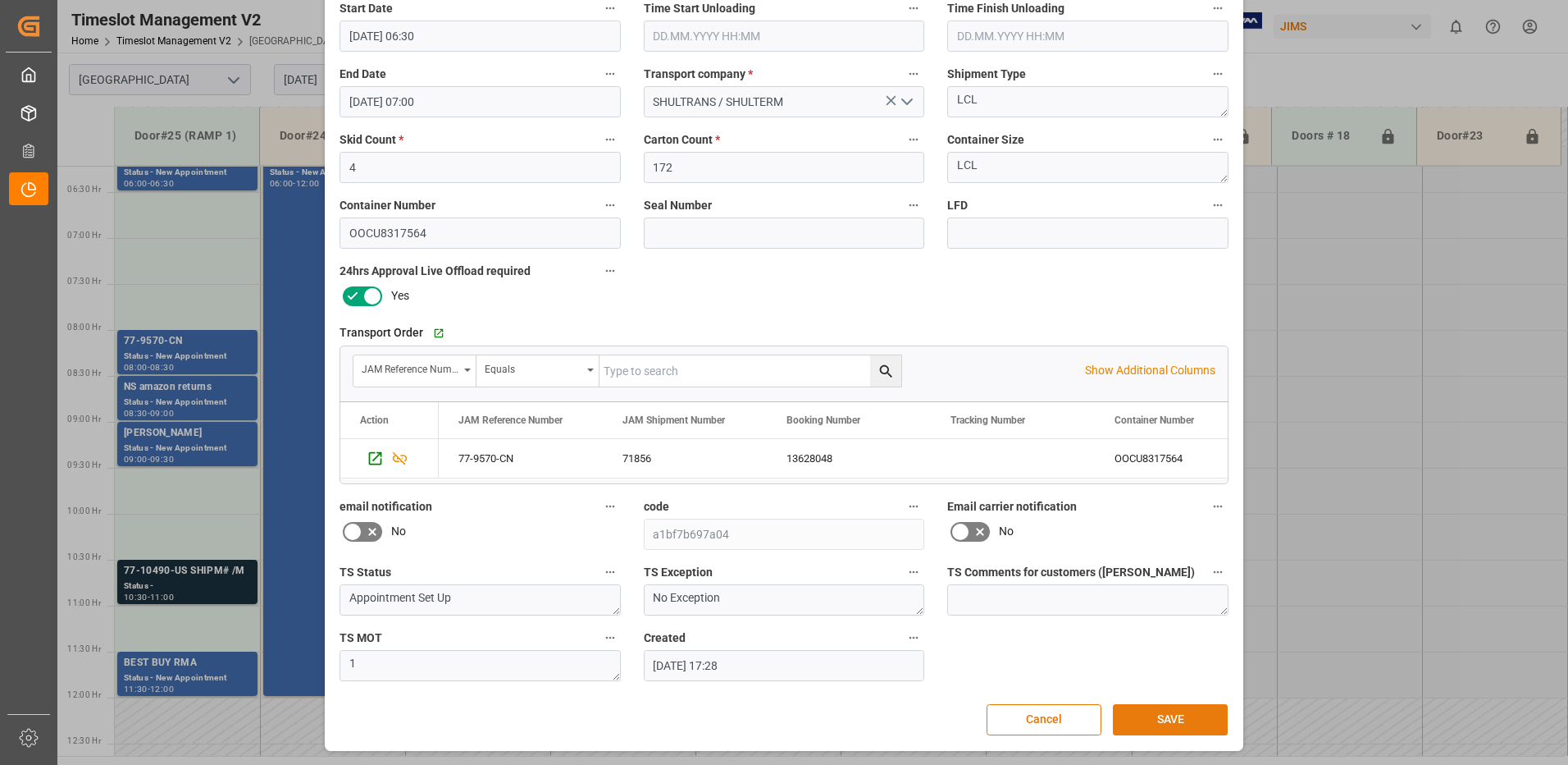
click at [1183, 719] on button "SAVE" at bounding box center [1171, 720] width 115 height 31
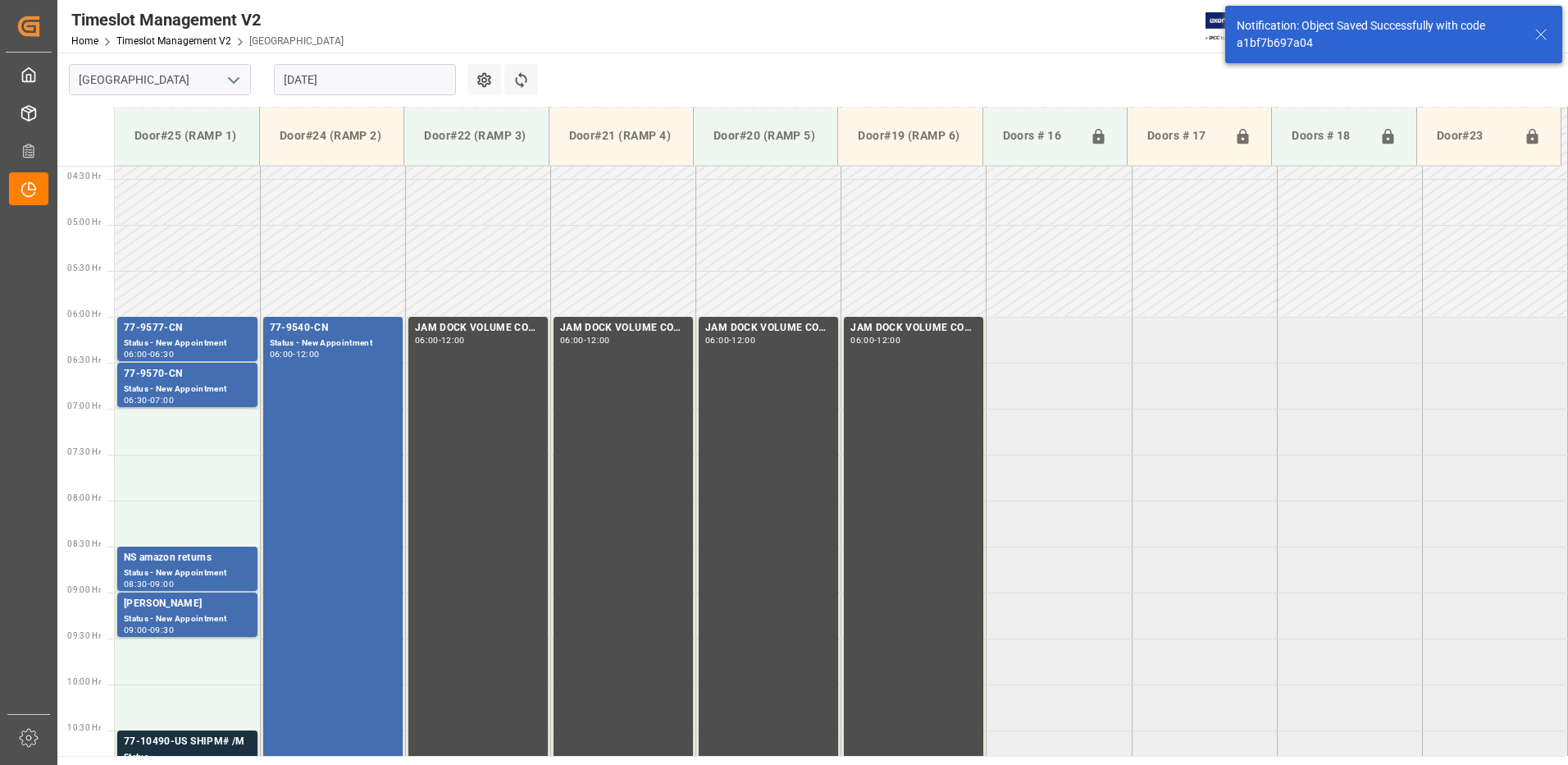
scroll to position [450, 0]
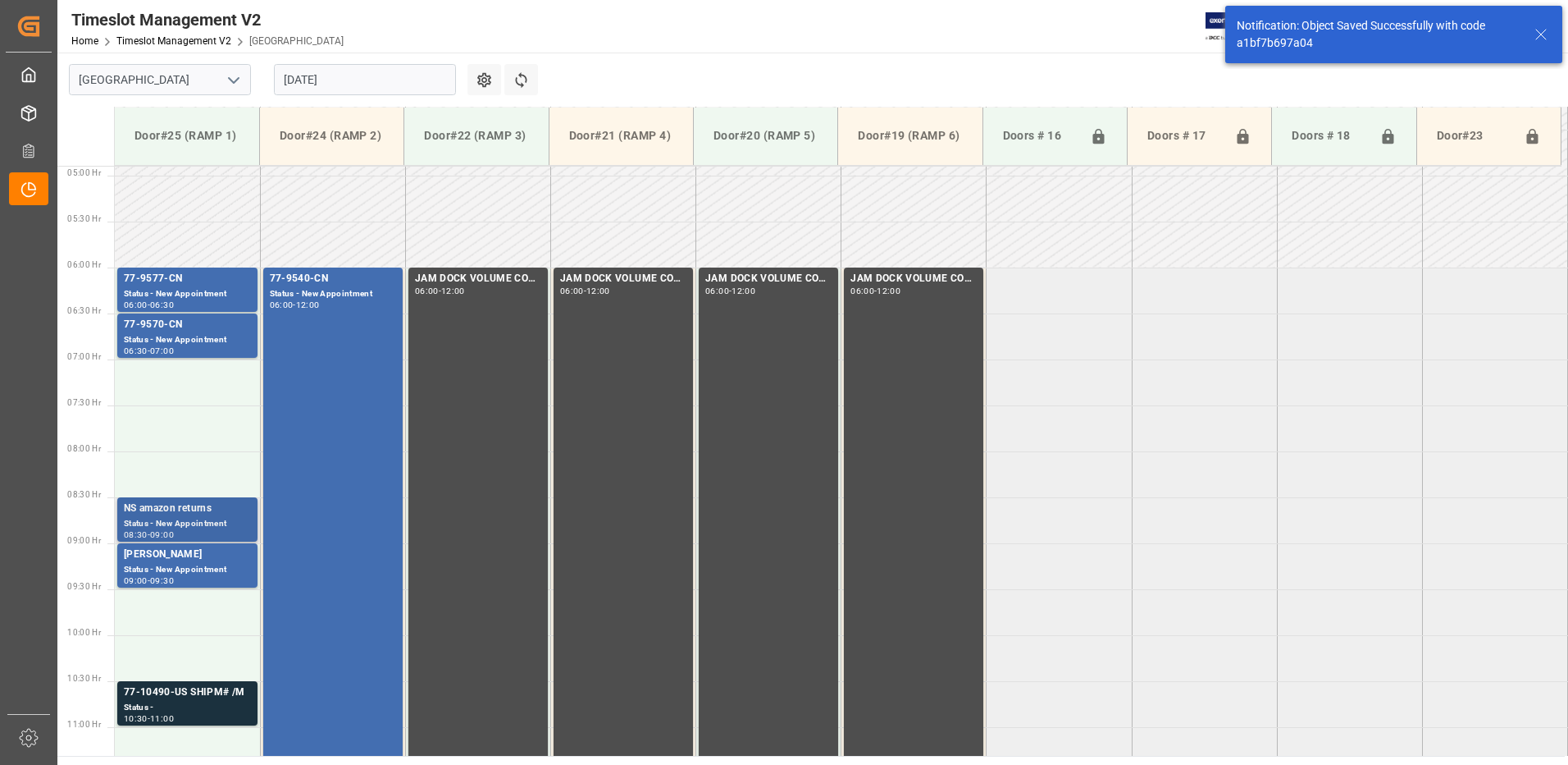
click at [162, 514] on div "NS amazon returns" at bounding box center [187, 508] width 127 height 17
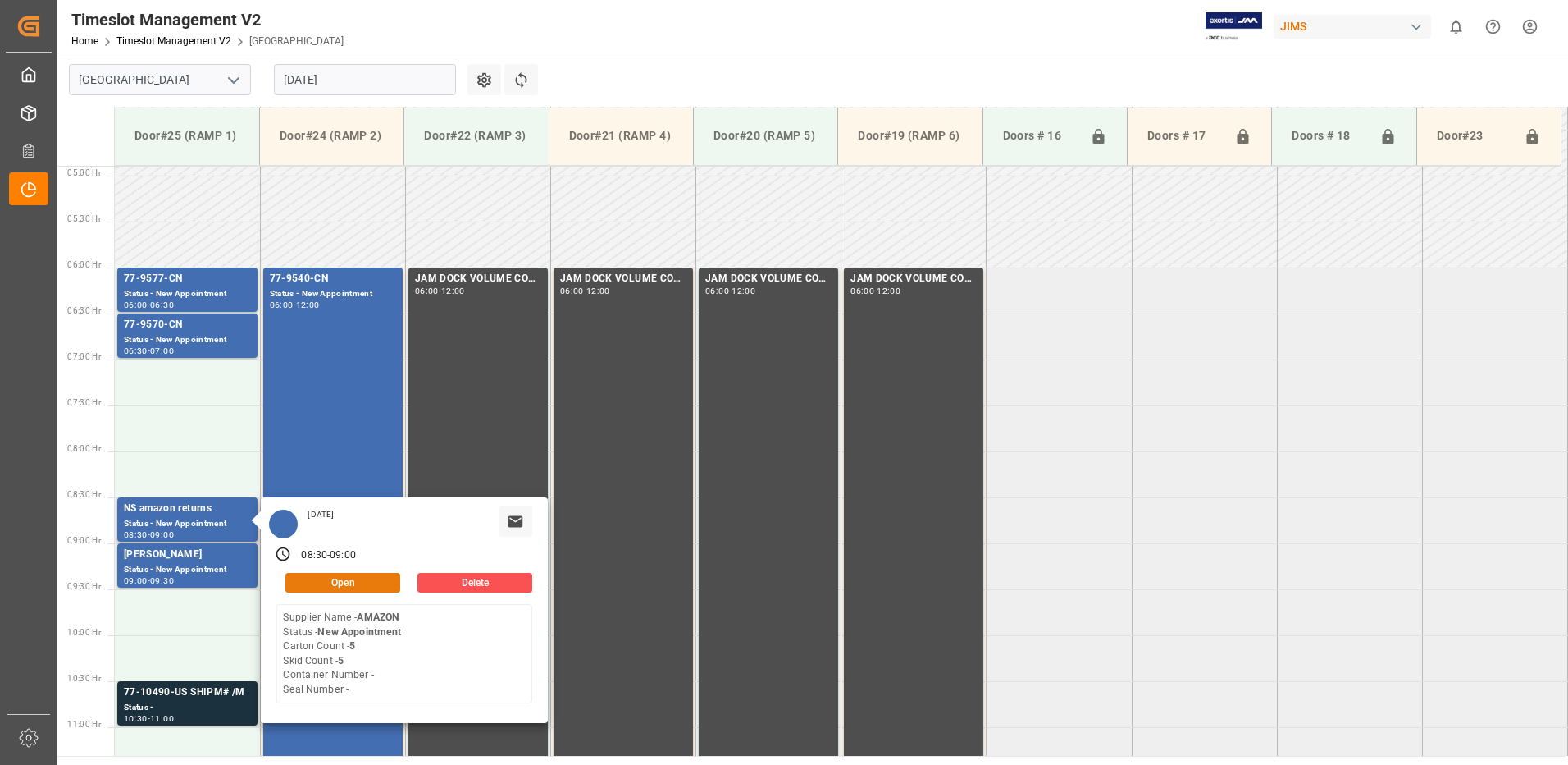
click at [366, 576] on button "Open" at bounding box center [343, 582] width 115 height 20
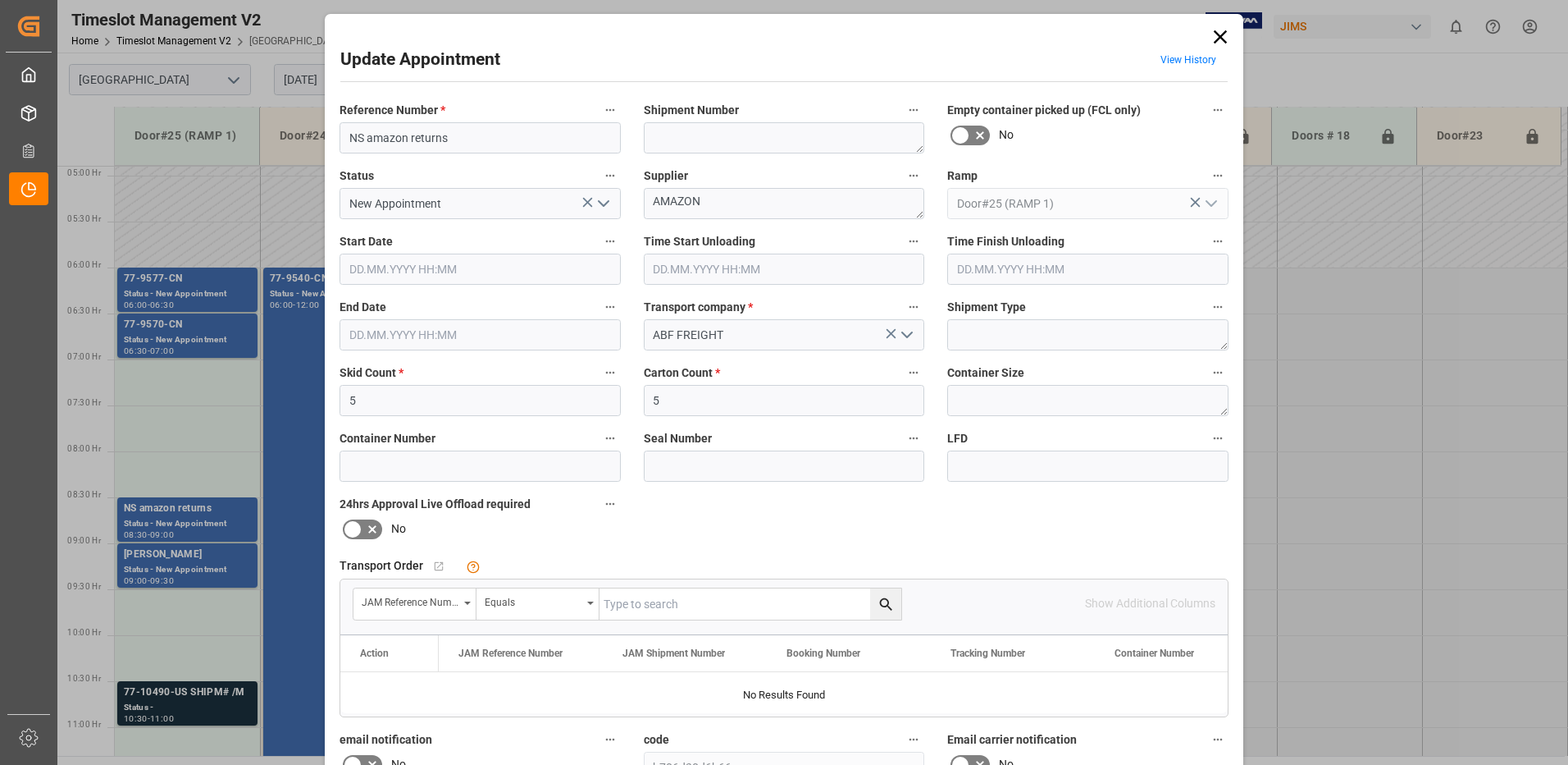
type input "5"
type input "[DATE] 08:30"
type input "[DATE] 09:00"
type input "14.08.2025 14:53"
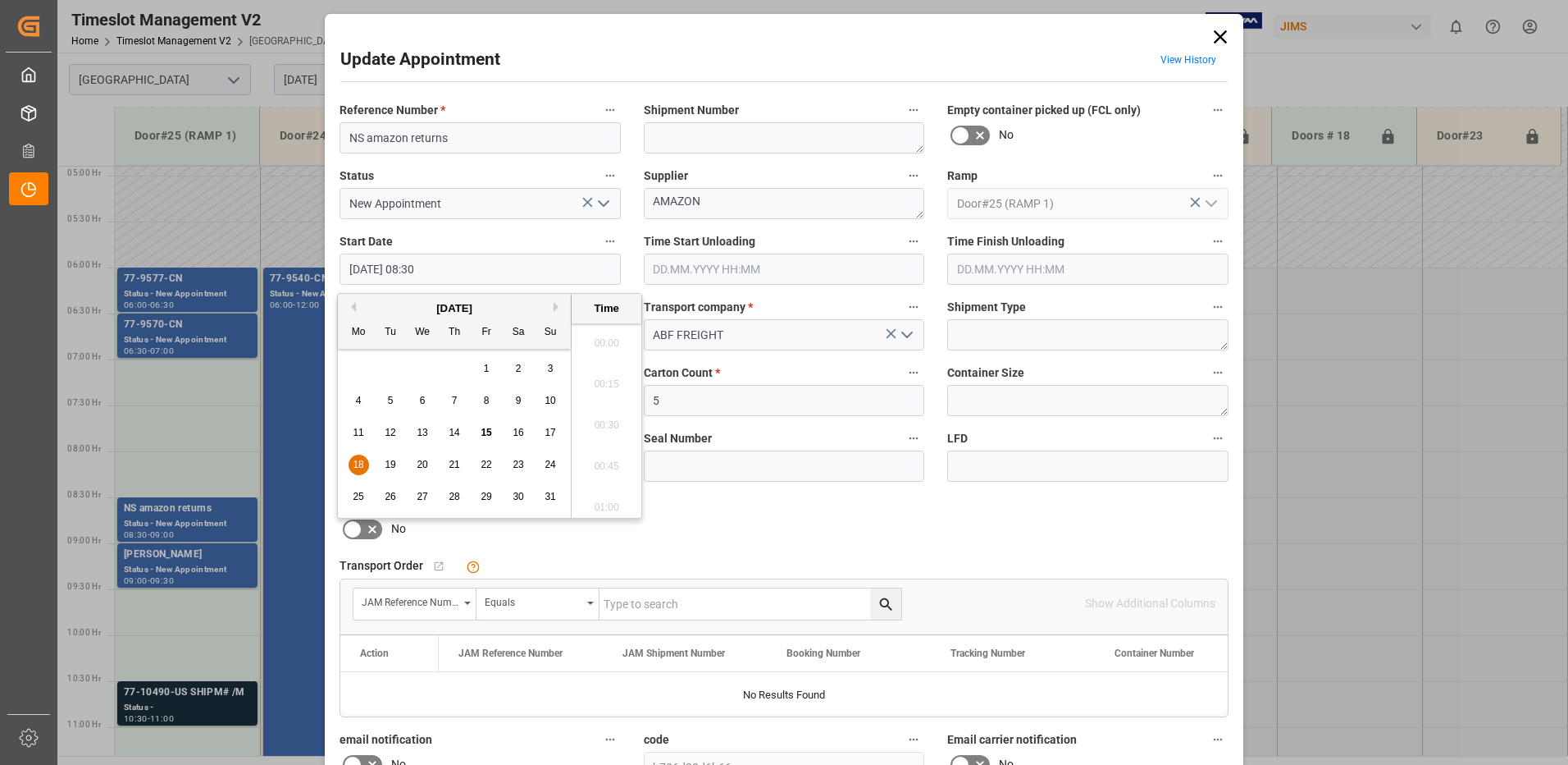
click at [459, 257] on input "[DATE] 08:30" at bounding box center [480, 269] width 281 height 31
click at [355, 464] on span "18" at bounding box center [358, 464] width 10 height 11
click at [604, 339] on li "07:00" at bounding box center [606, 337] width 70 height 41
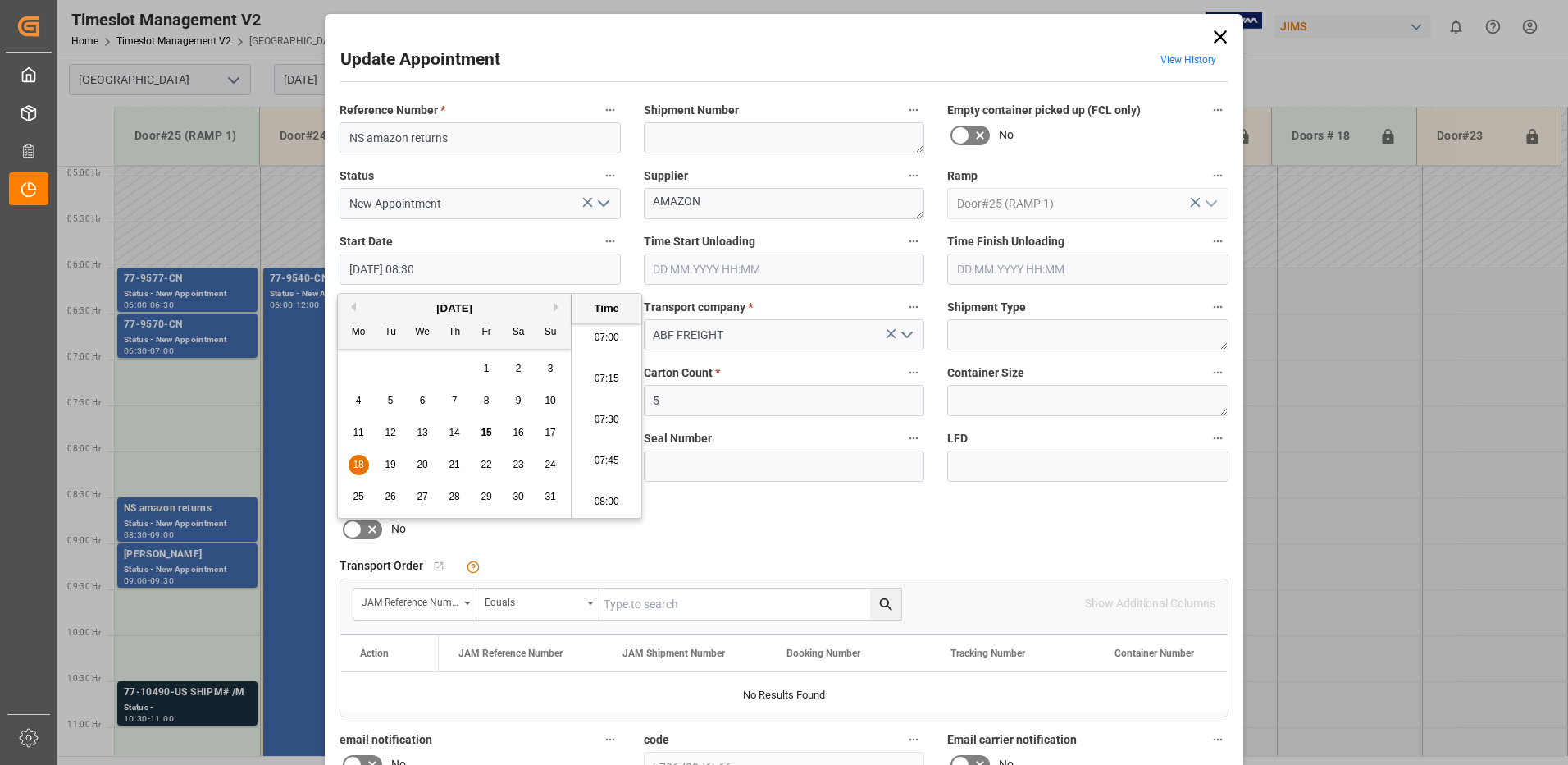
type input "18.08.2025 07:00"
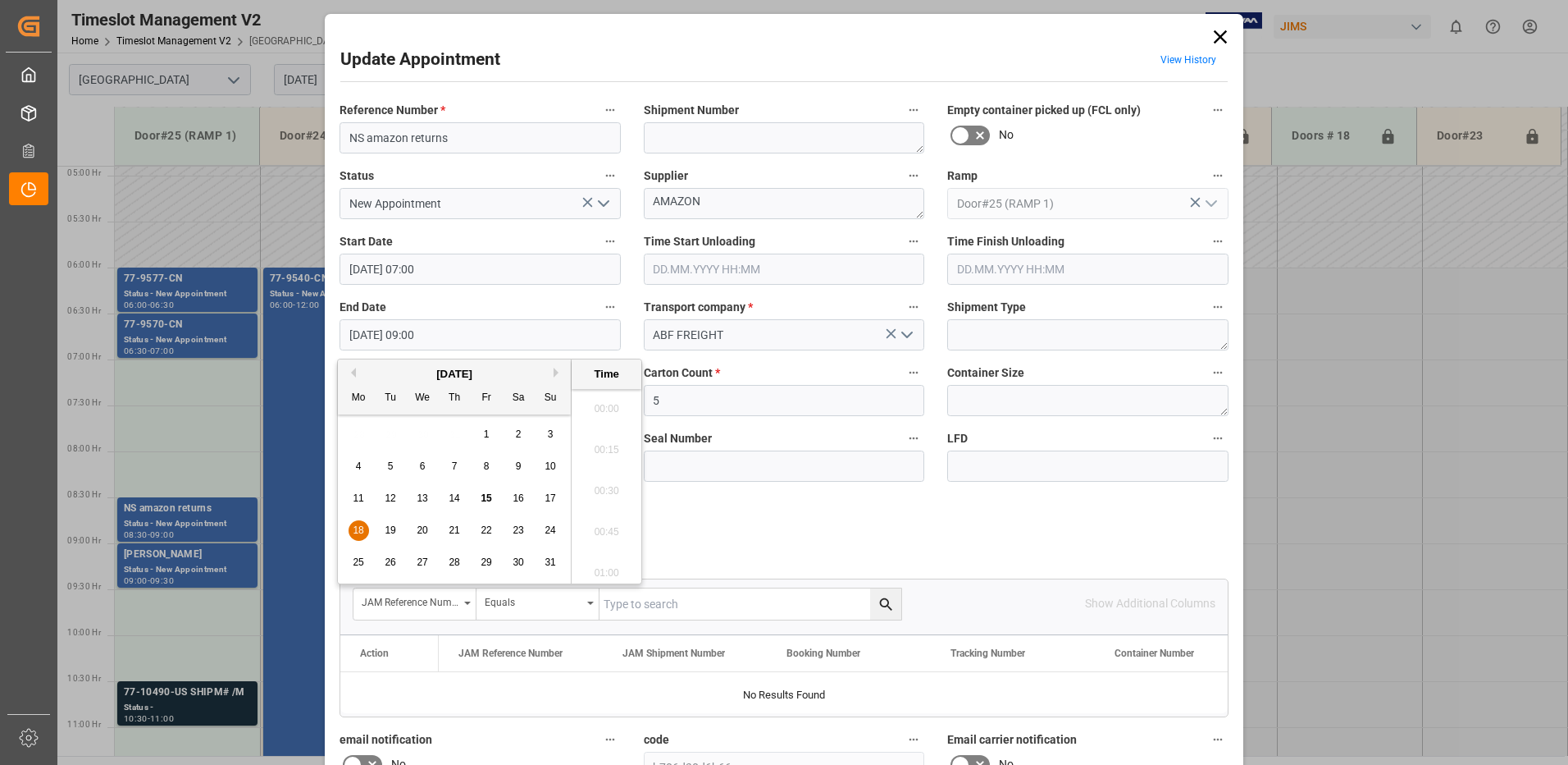
click at [451, 333] on input "[DATE] 09:00" at bounding box center [480, 335] width 281 height 31
click at [359, 531] on span "18" at bounding box center [358, 530] width 10 height 11
click at [602, 401] on li "07:30" at bounding box center [606, 403] width 70 height 41
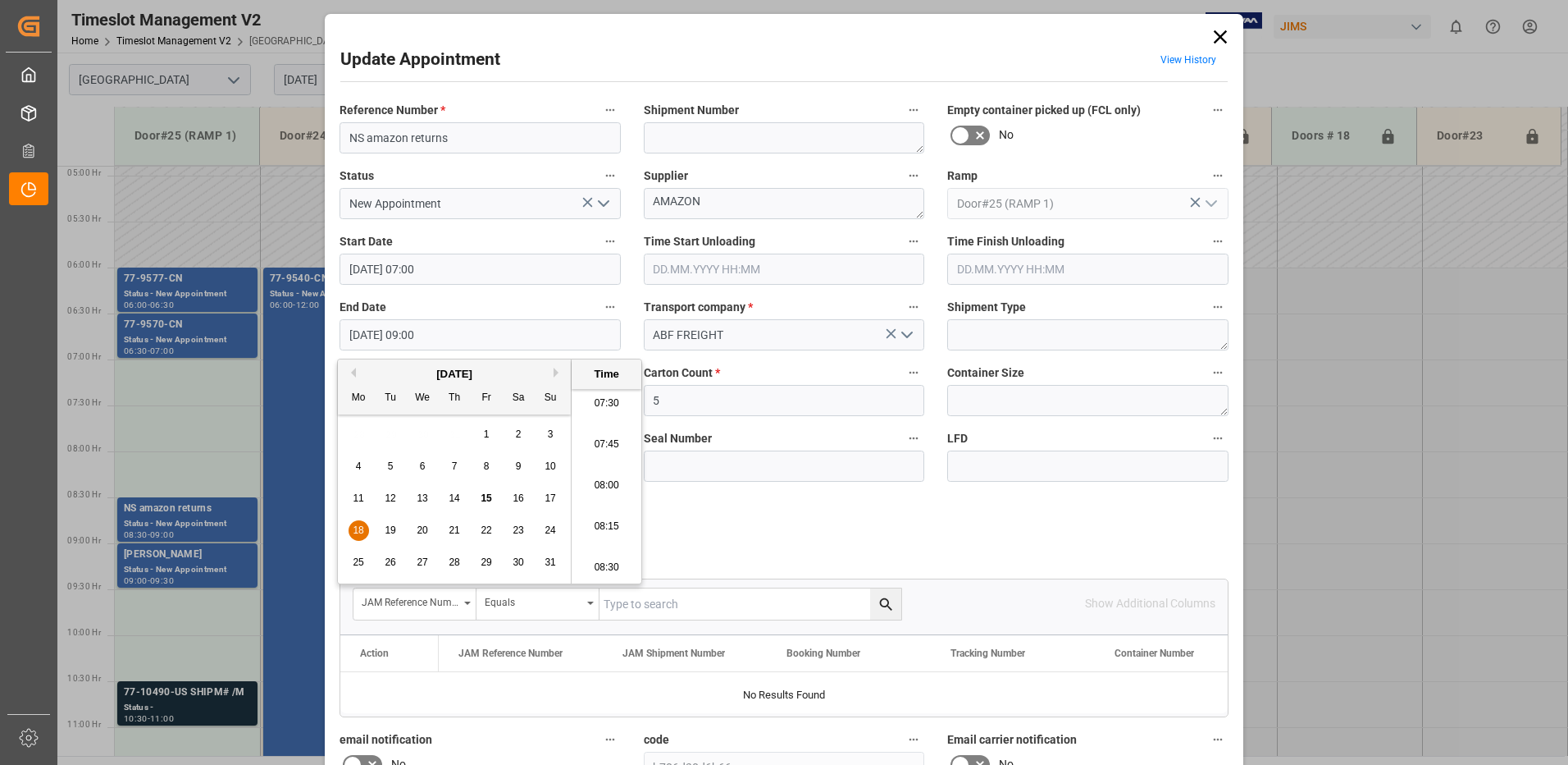
type input "18.08.2025 07:30"
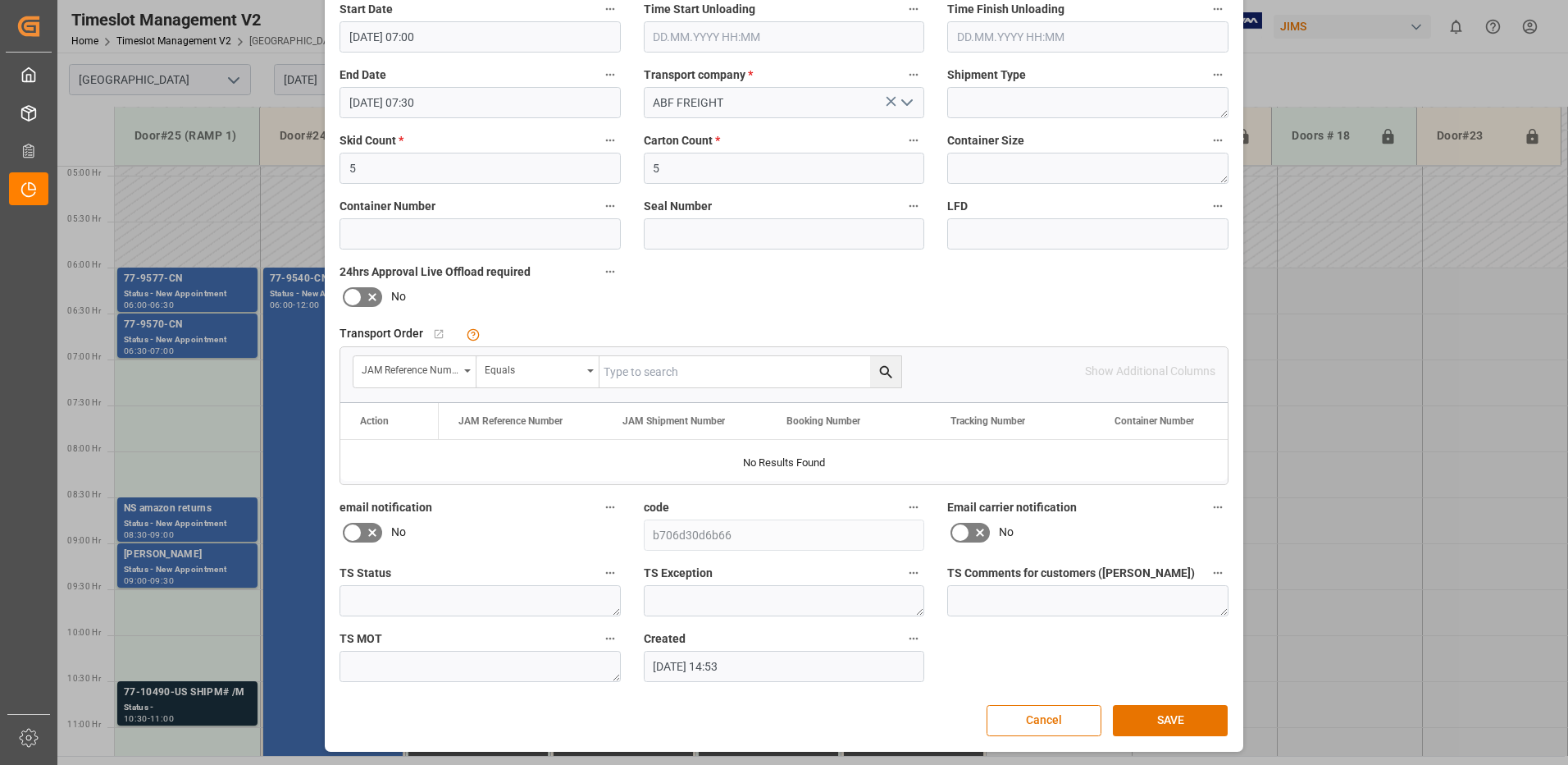
scroll to position [233, 0]
click at [1173, 721] on button "SAVE" at bounding box center [1171, 720] width 115 height 31
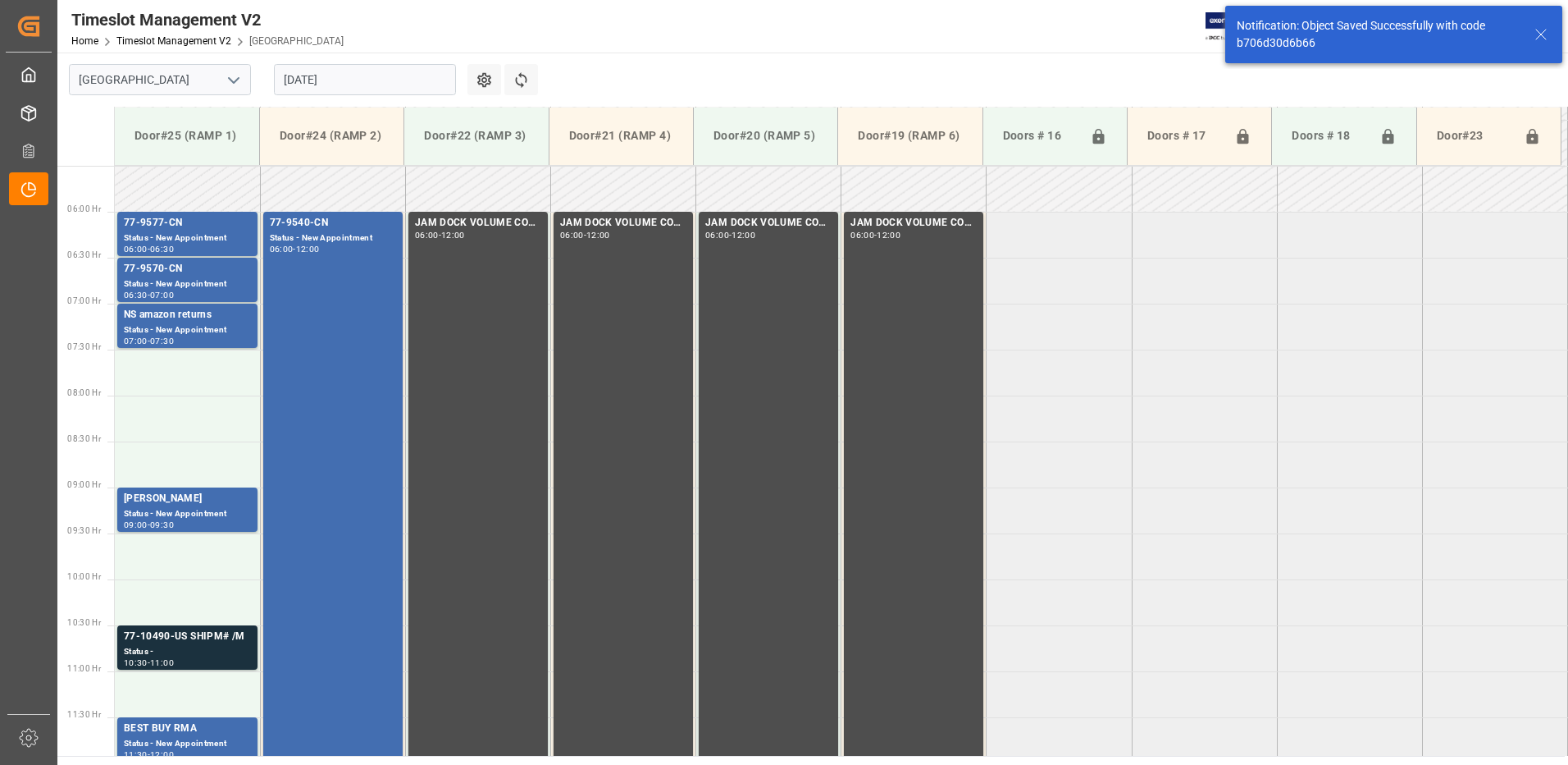
scroll to position [541, 0]
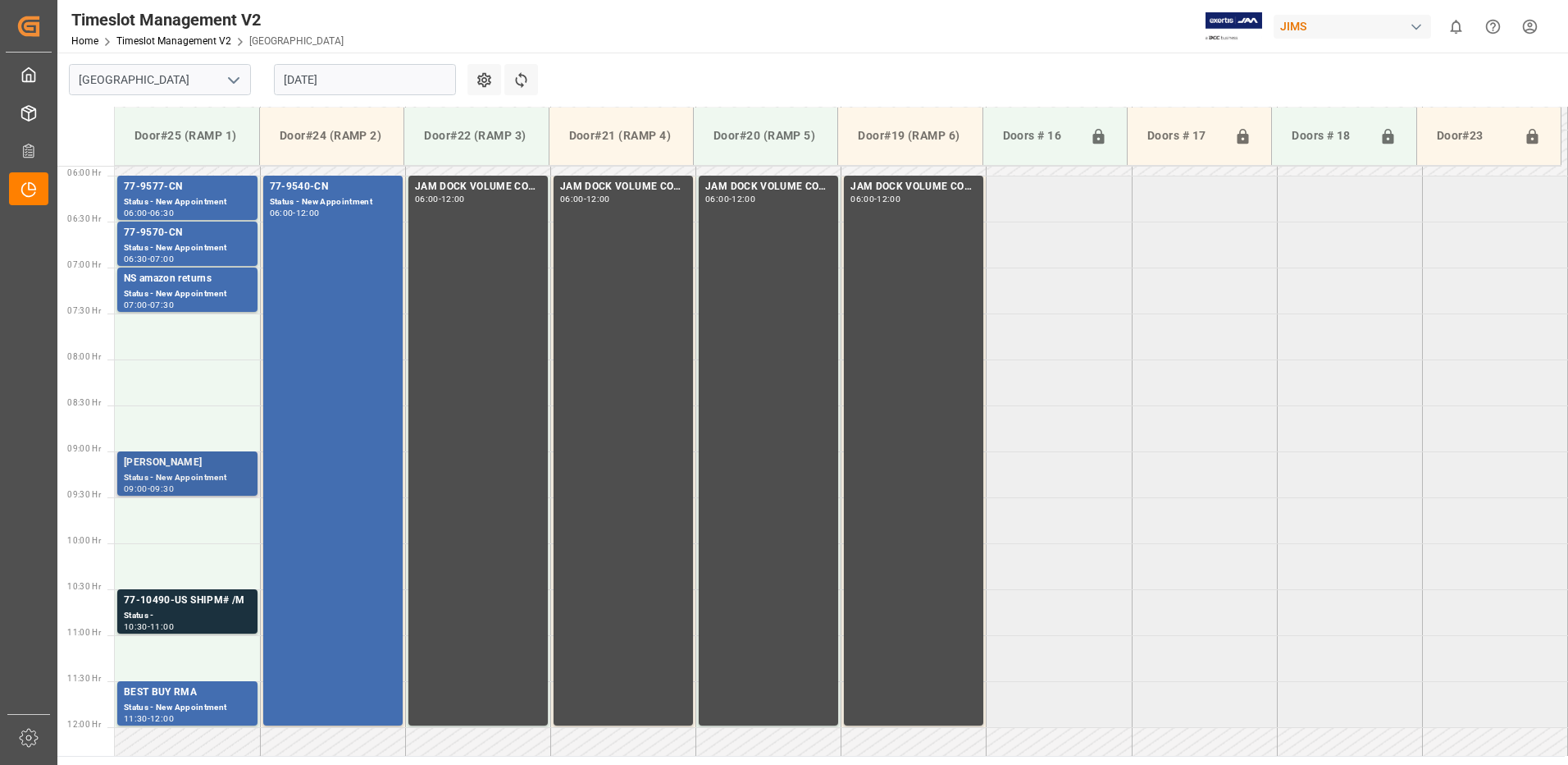
click at [185, 467] on div "[PERSON_NAME]" at bounding box center [187, 463] width 127 height 17
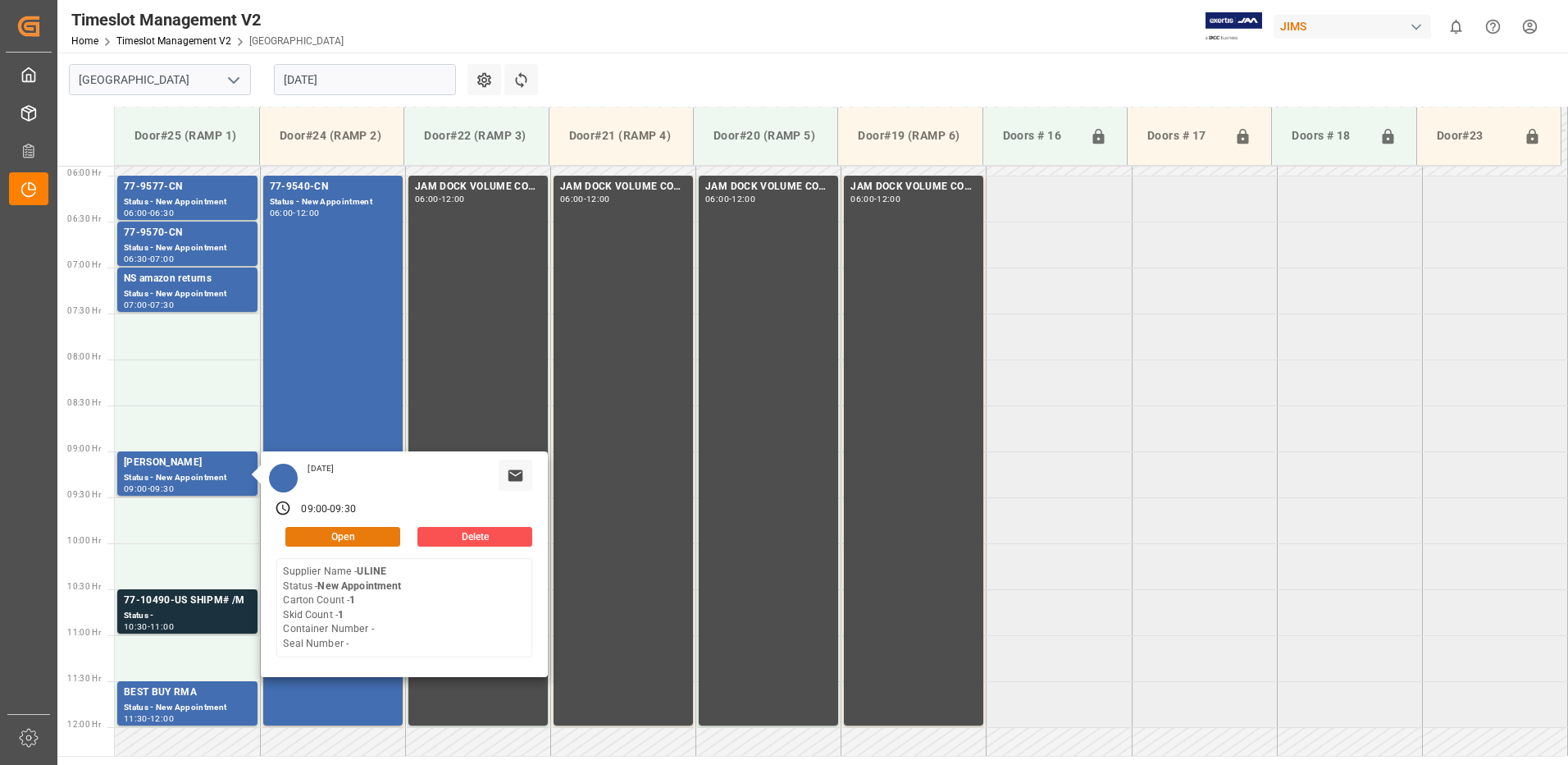
click at [367, 534] on button "Open" at bounding box center [343, 537] width 115 height 20
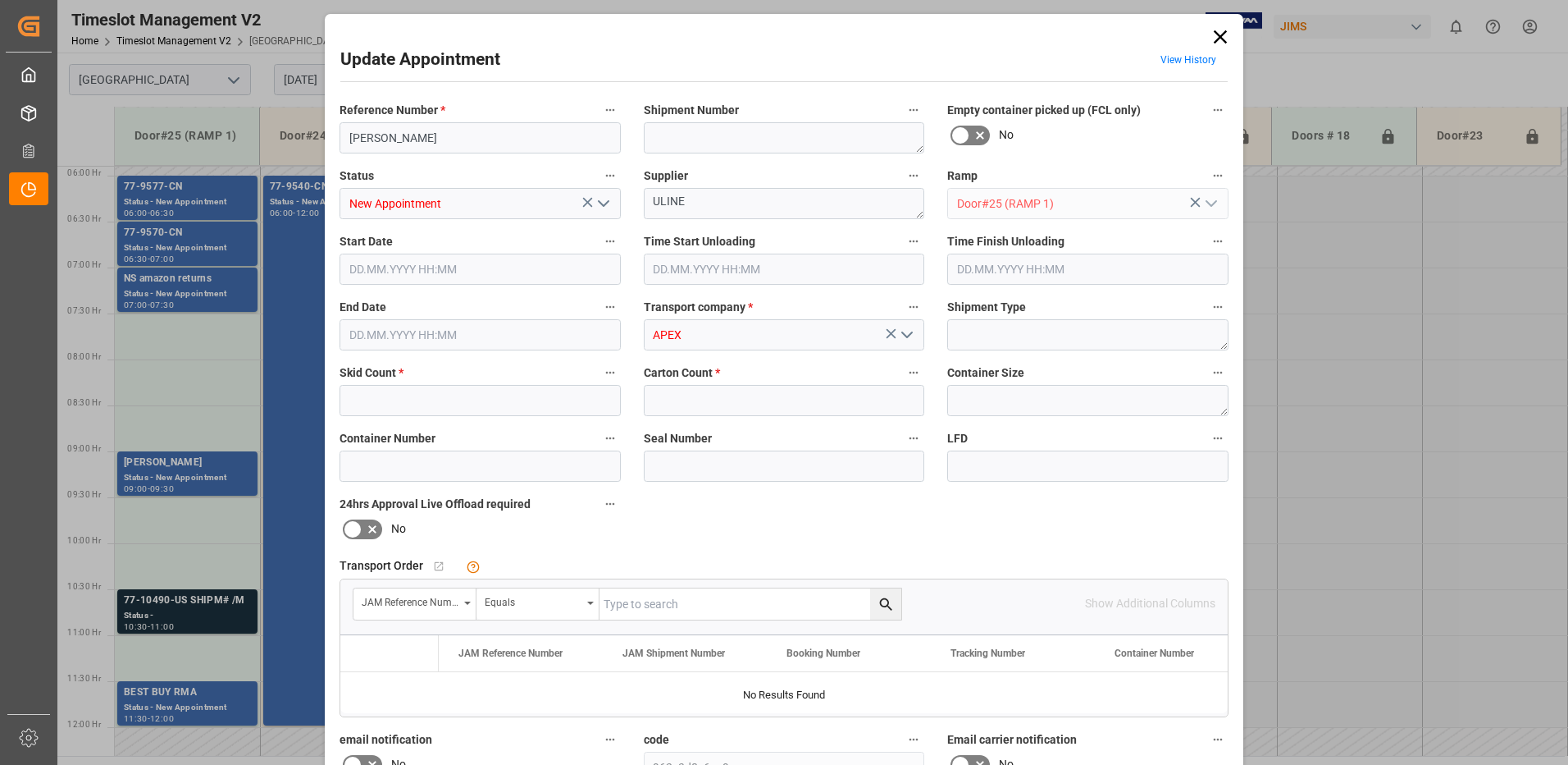
type input "1"
type input "[DATE] 09:00"
type input "[DATE] 09:30"
type input "15.08.2025 10:12"
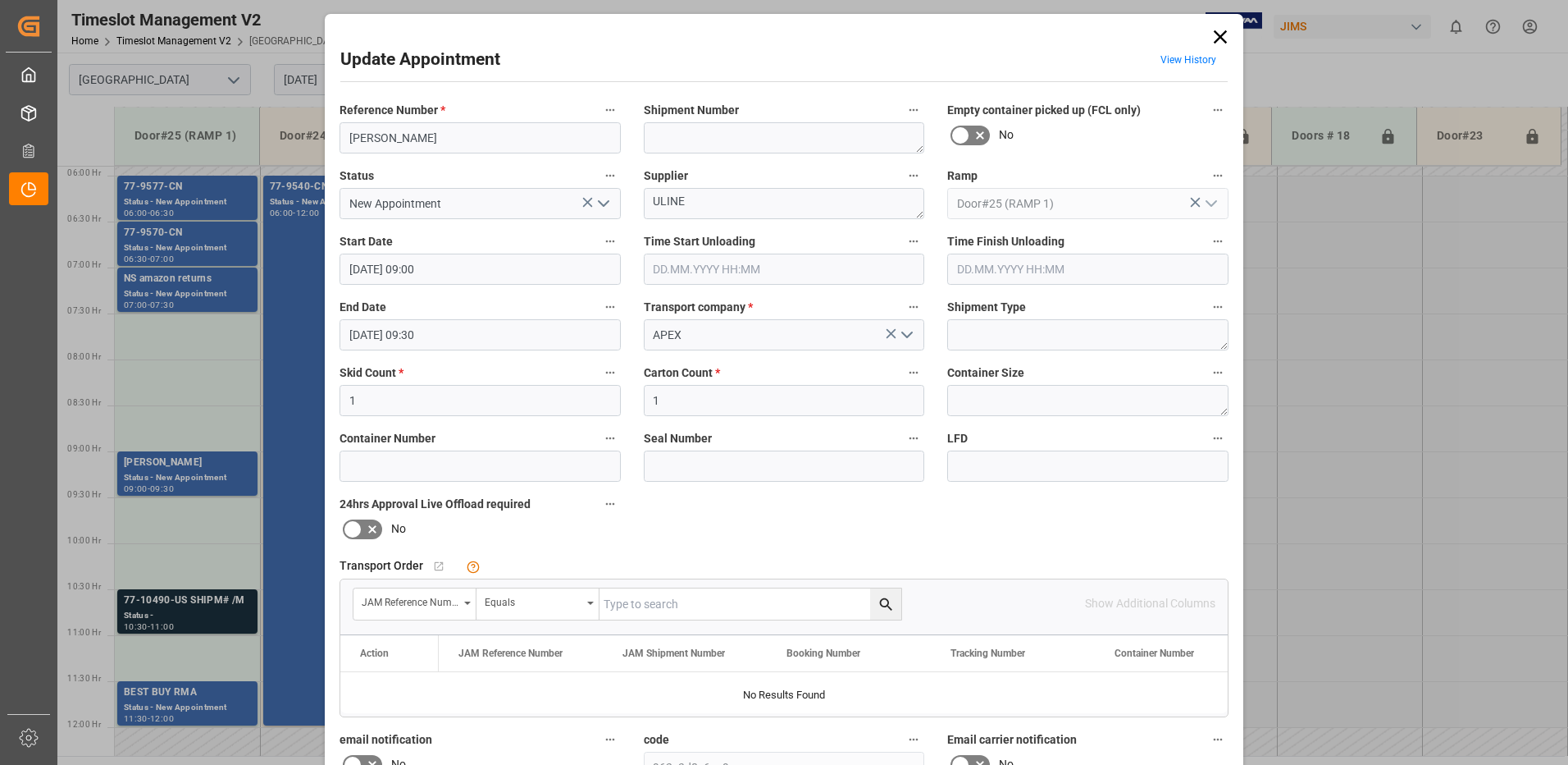
click at [466, 273] on input "[DATE] 09:00" at bounding box center [480, 269] width 281 height 31
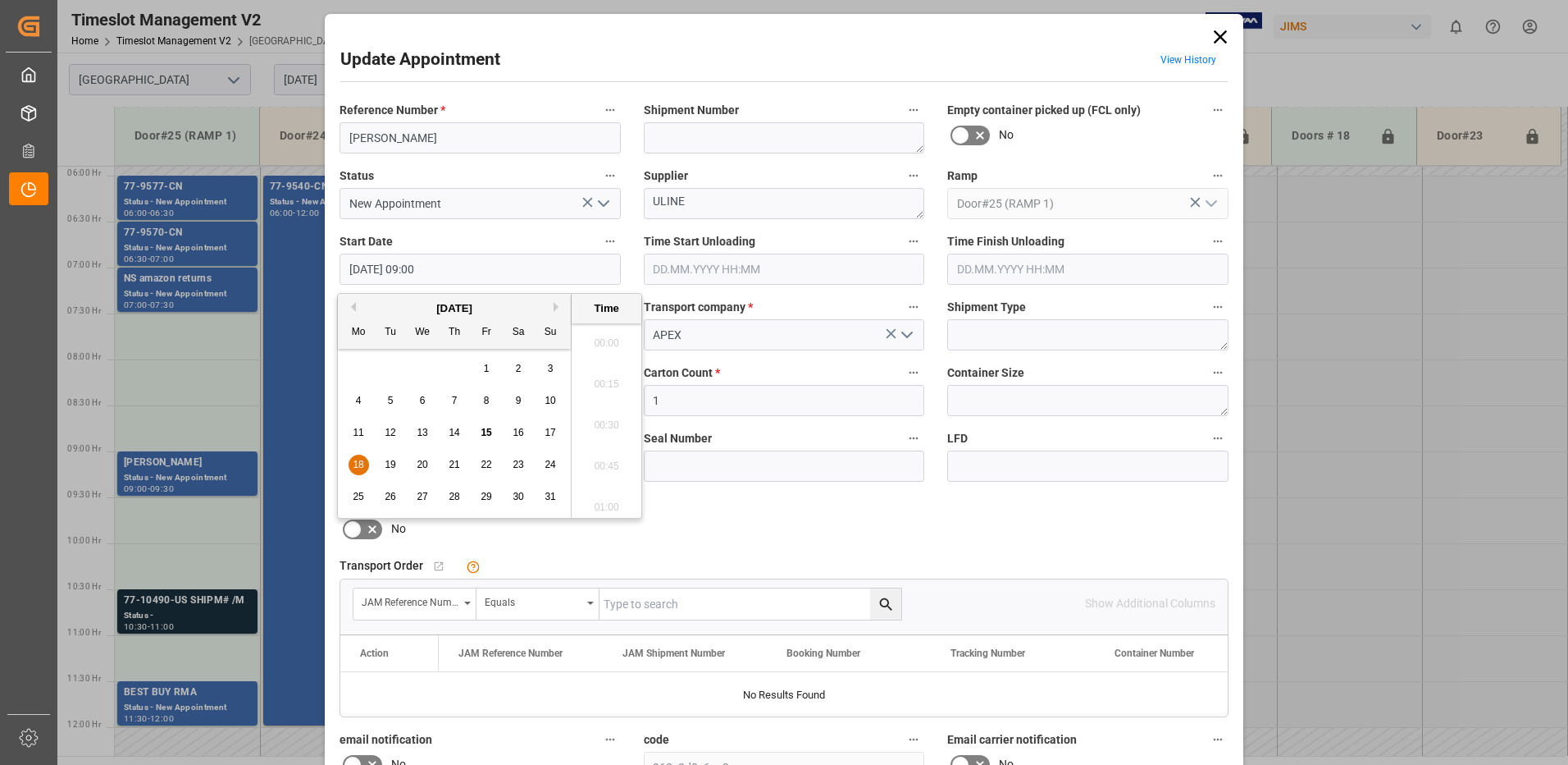
scroll to position [1400, 0]
drag, startPoint x: 359, startPoint y: 463, endPoint x: 499, endPoint y: 431, distance: 143.6
click at [359, 462] on span "18" at bounding box center [358, 464] width 10 height 11
click at [600, 335] on li "07:30" at bounding box center [606, 337] width 70 height 41
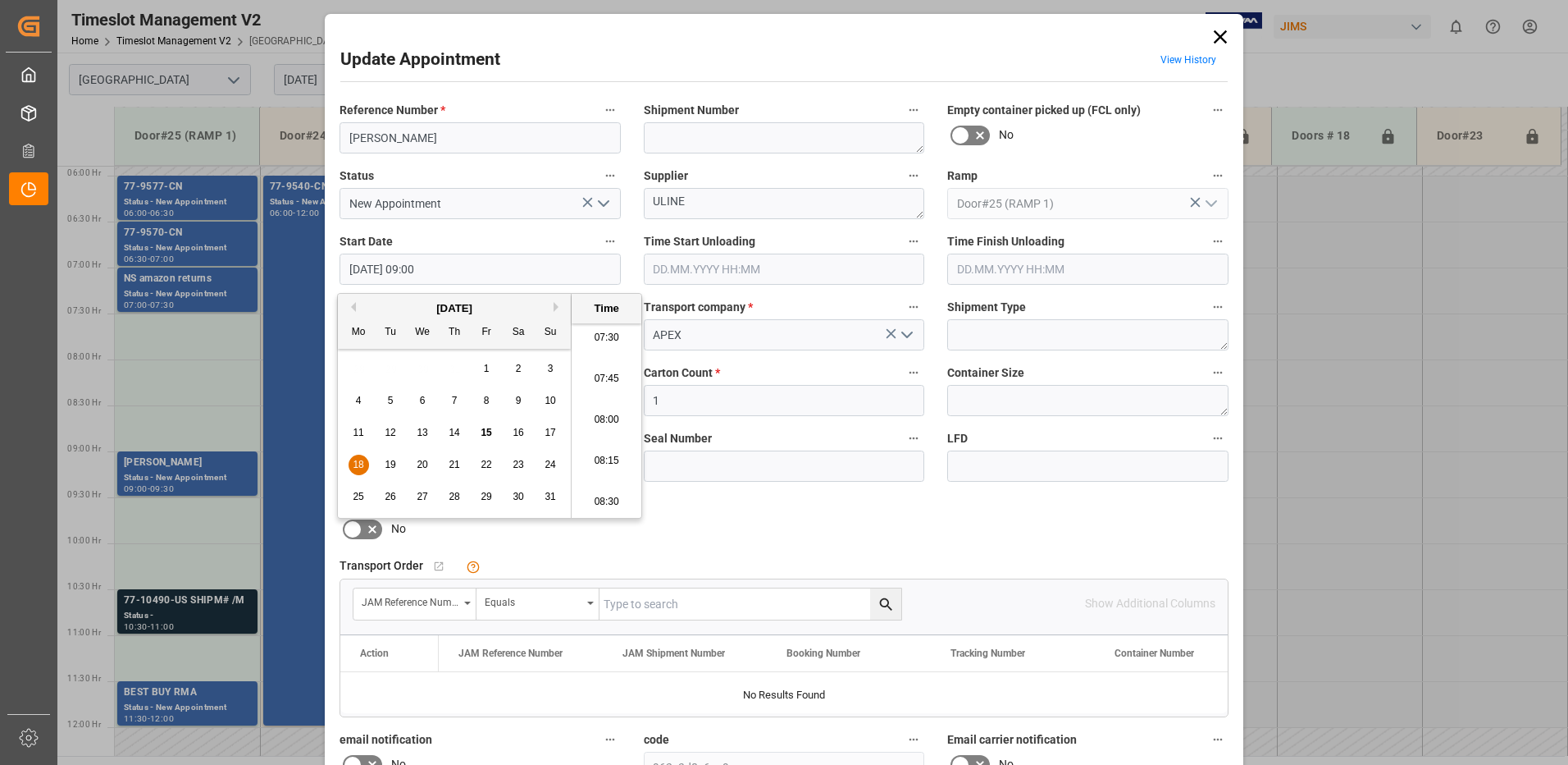
type input "18.08.2025 07:30"
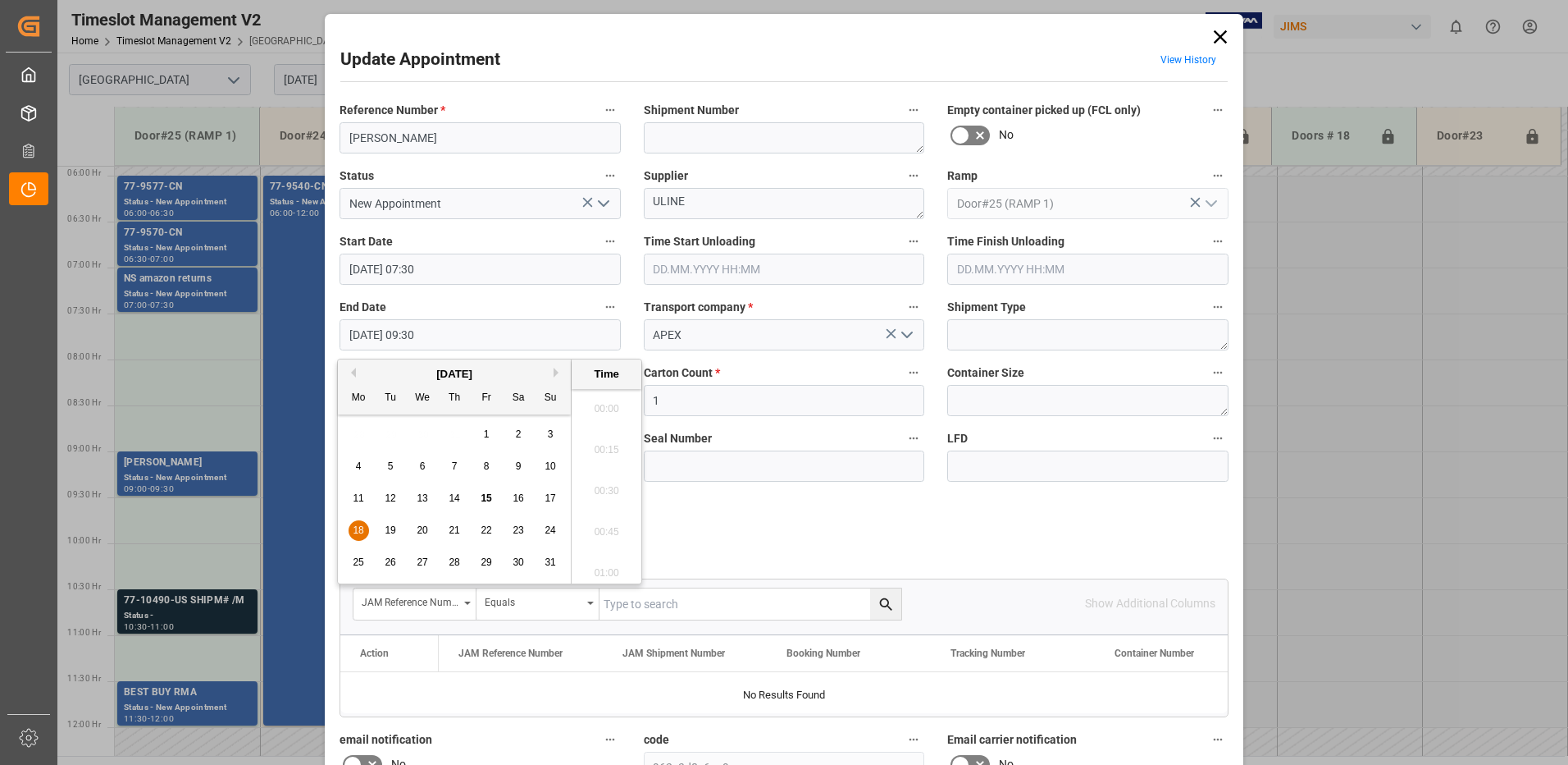
click at [455, 335] on input "[DATE] 09:30" at bounding box center [480, 335] width 281 height 31
click at [356, 529] on span "18" at bounding box center [358, 530] width 10 height 11
click at [606, 402] on li "08:00" at bounding box center [606, 403] width 70 height 41
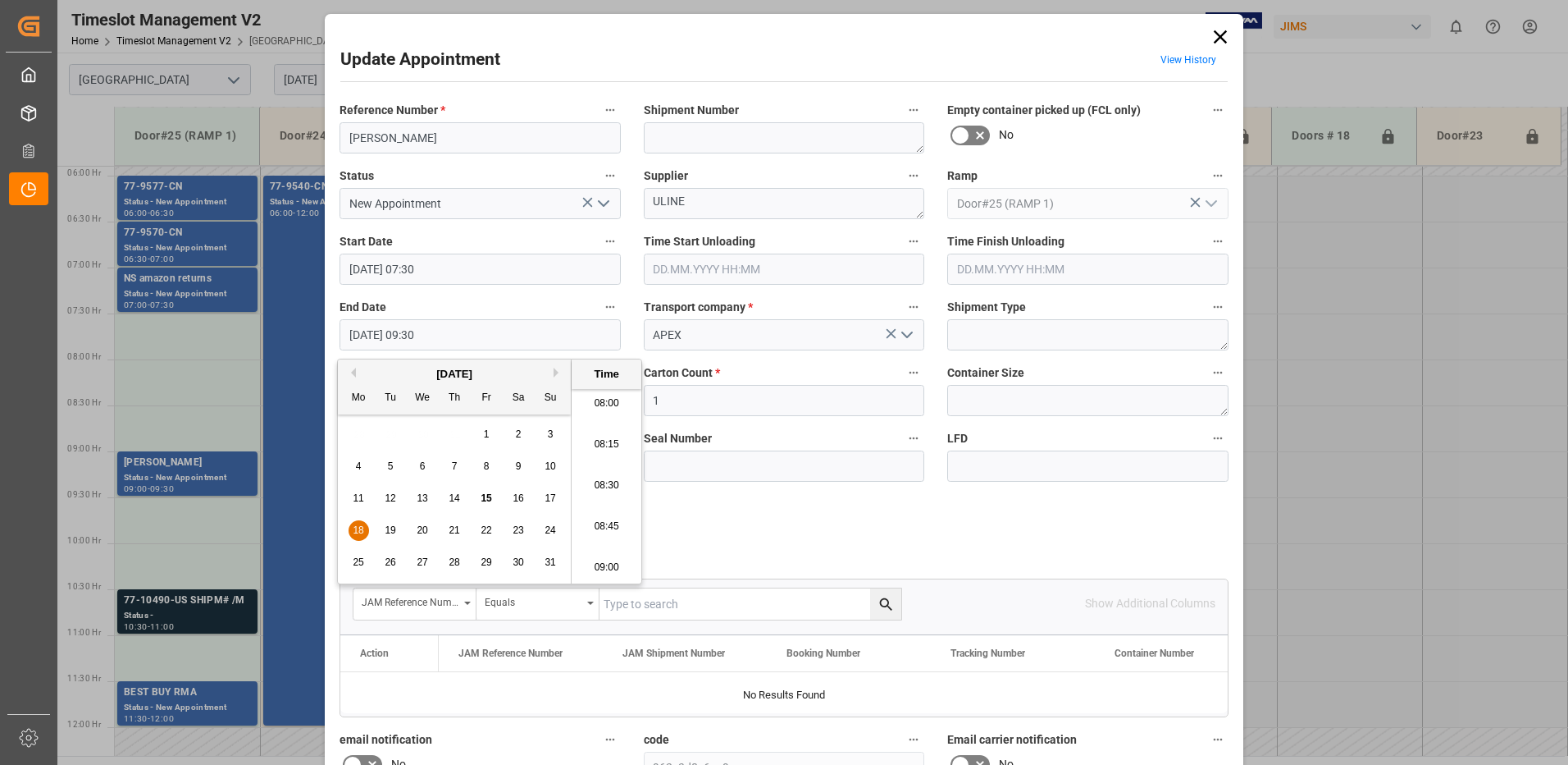
type input "[DATE] 08:00"
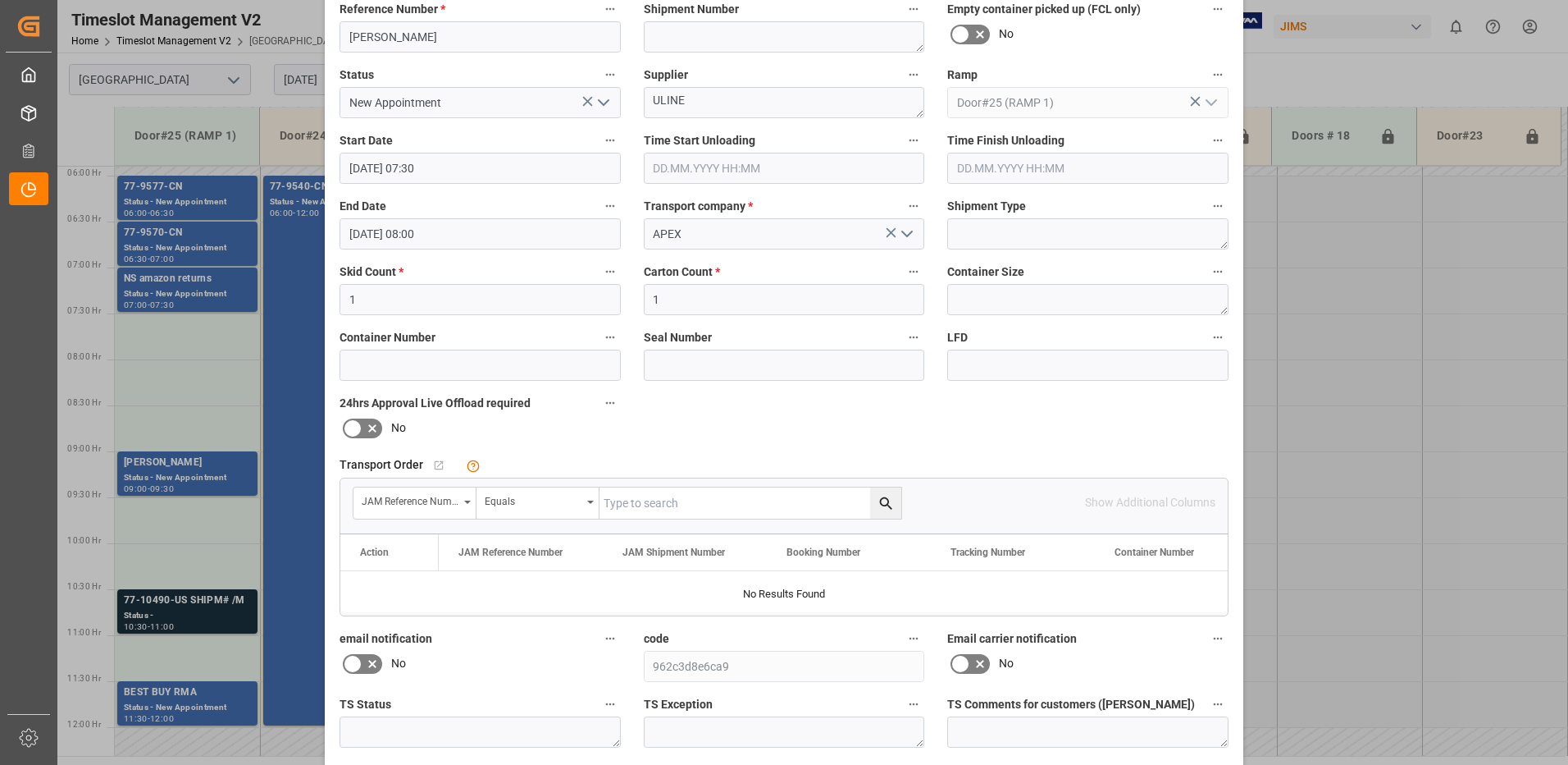
scroll to position [233, 0]
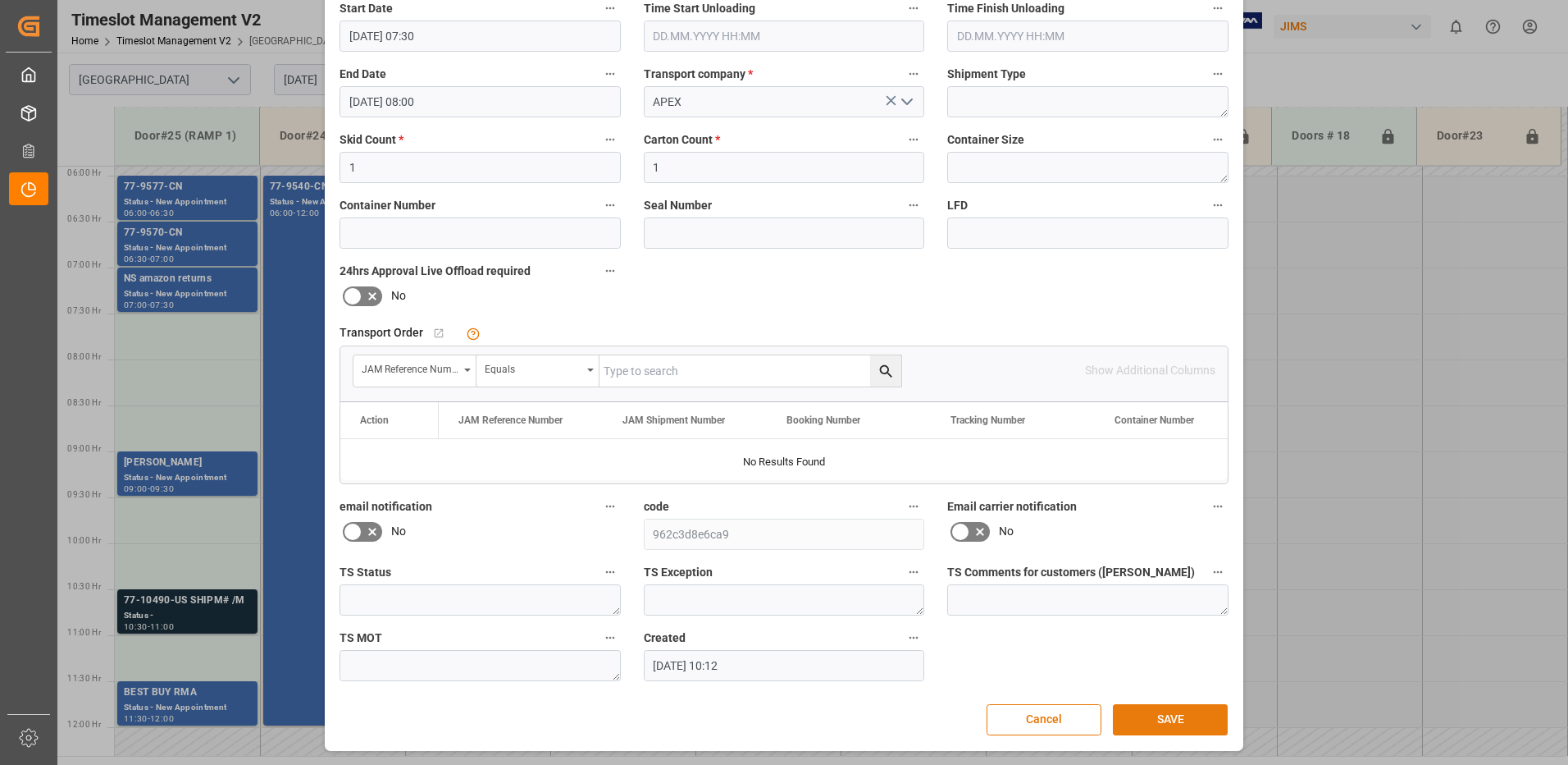
click at [1155, 714] on button "SAVE" at bounding box center [1171, 720] width 115 height 31
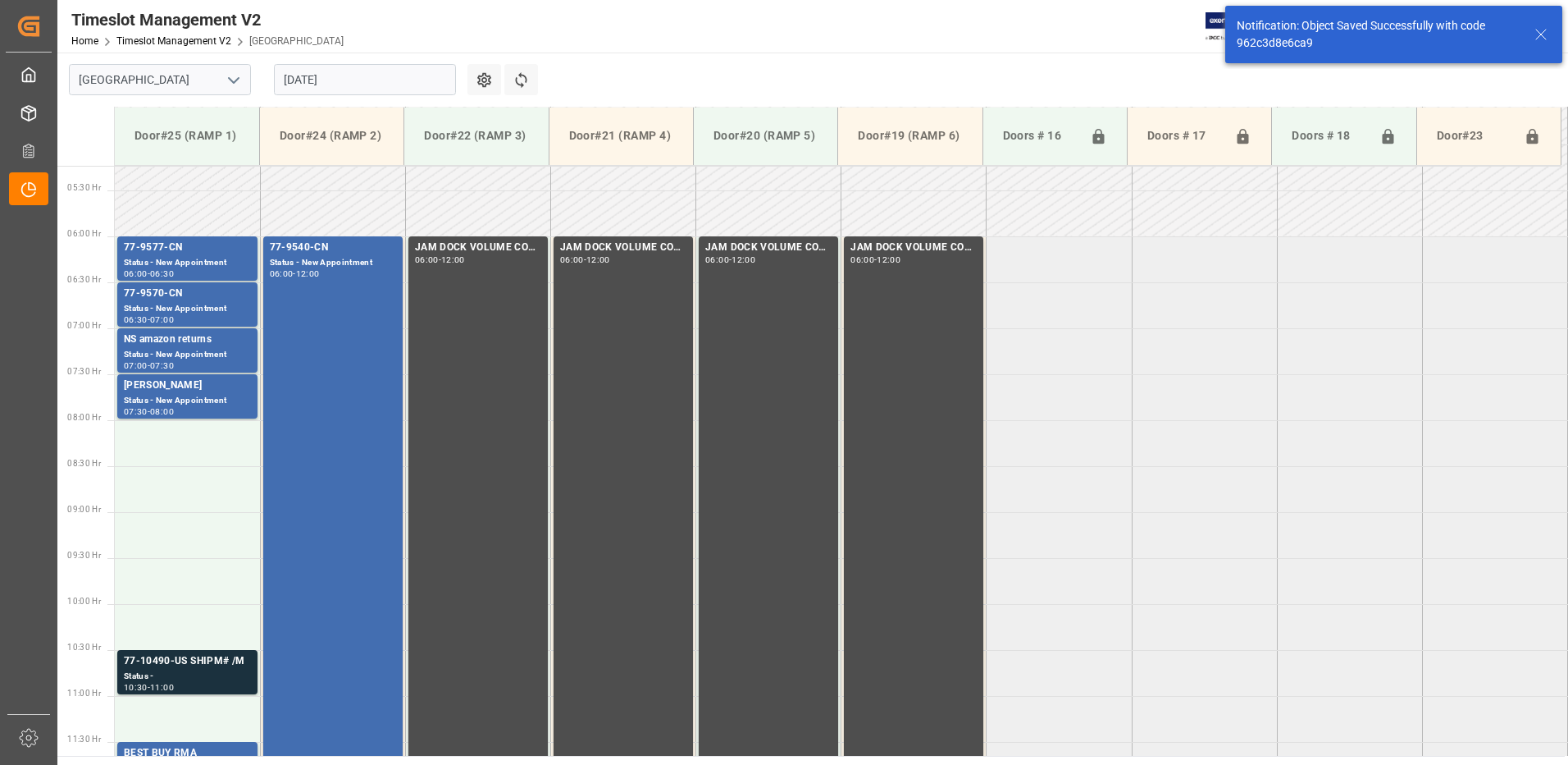
scroll to position [484, 0]
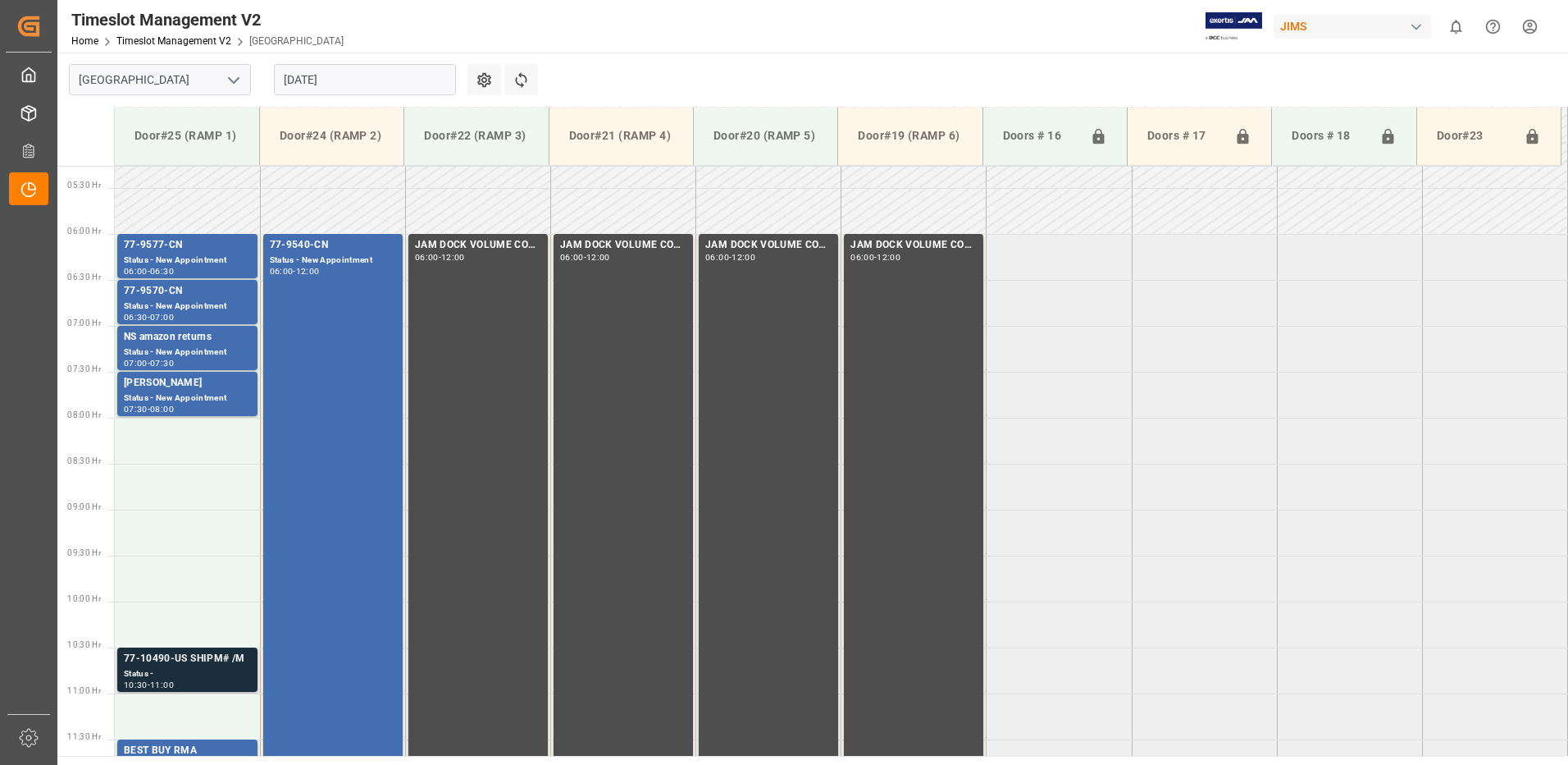
click at [188, 667] on div "77-10490-US SHIPM# /M" at bounding box center [187, 659] width 127 height 17
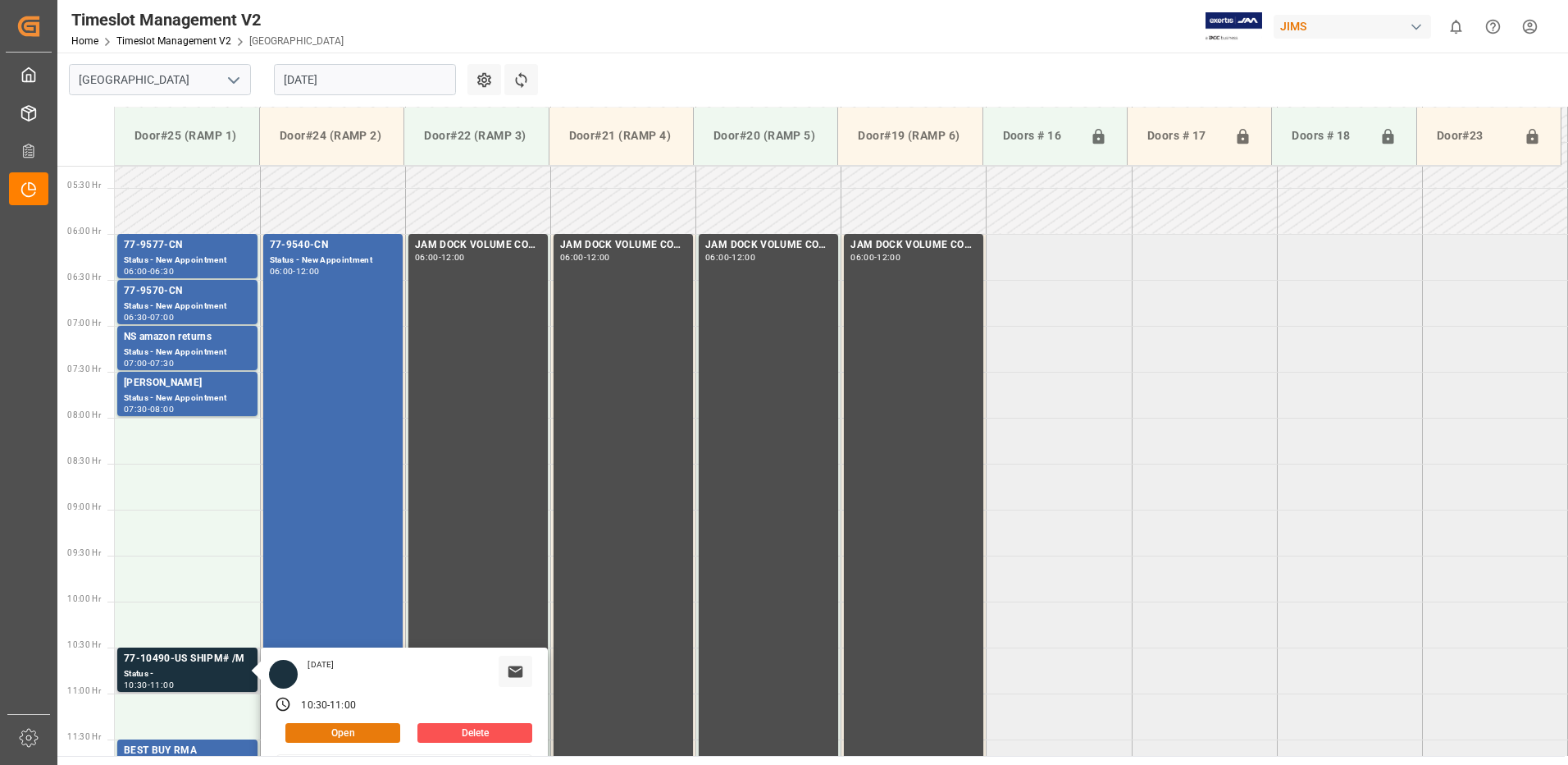
click at [368, 729] on button "Open" at bounding box center [343, 733] width 115 height 20
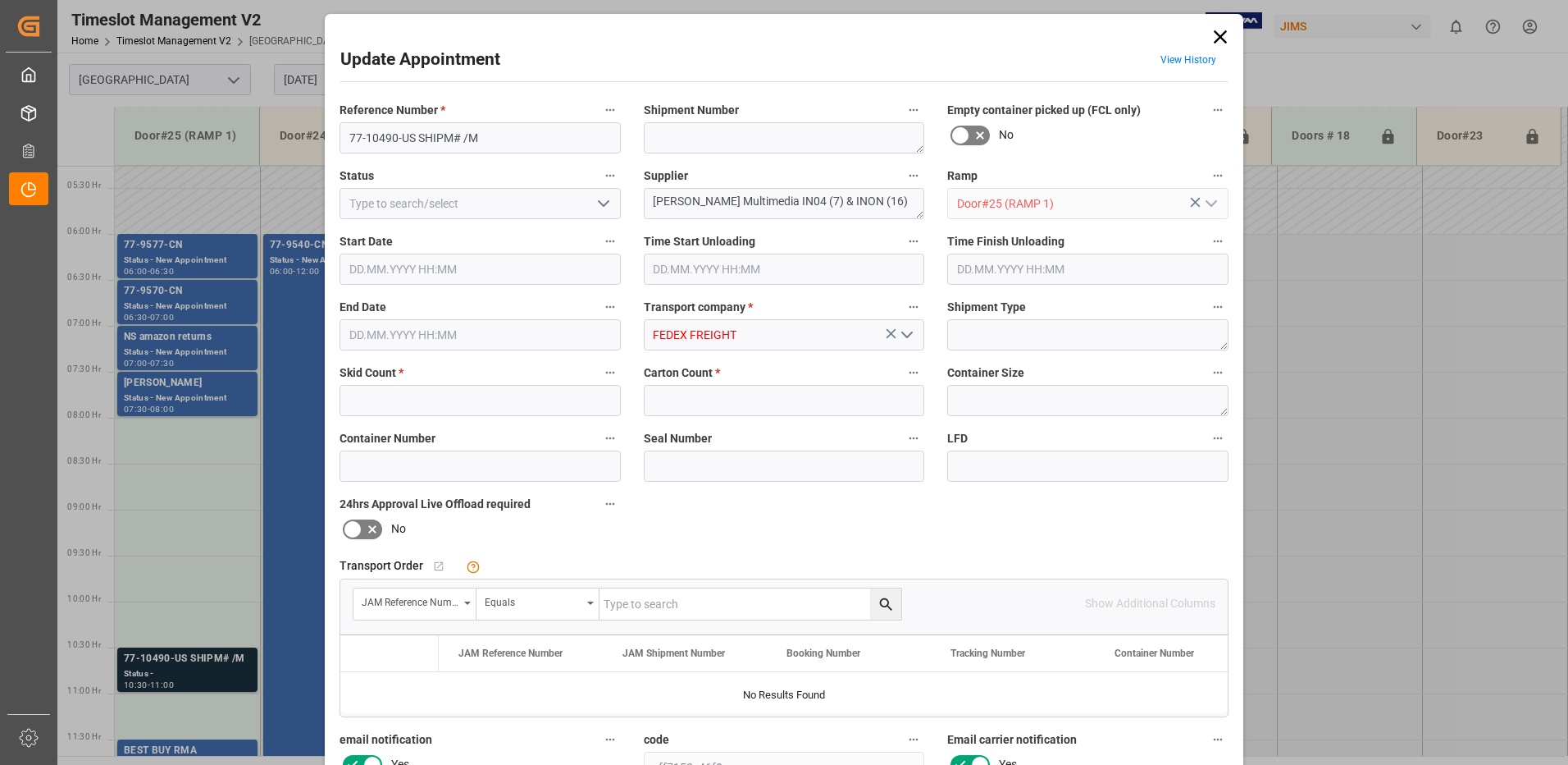
type input "5"
type input "61"
type input "[DATE] 10:30"
type input "[DATE] 11:00"
type input "[DATE] 12:51"
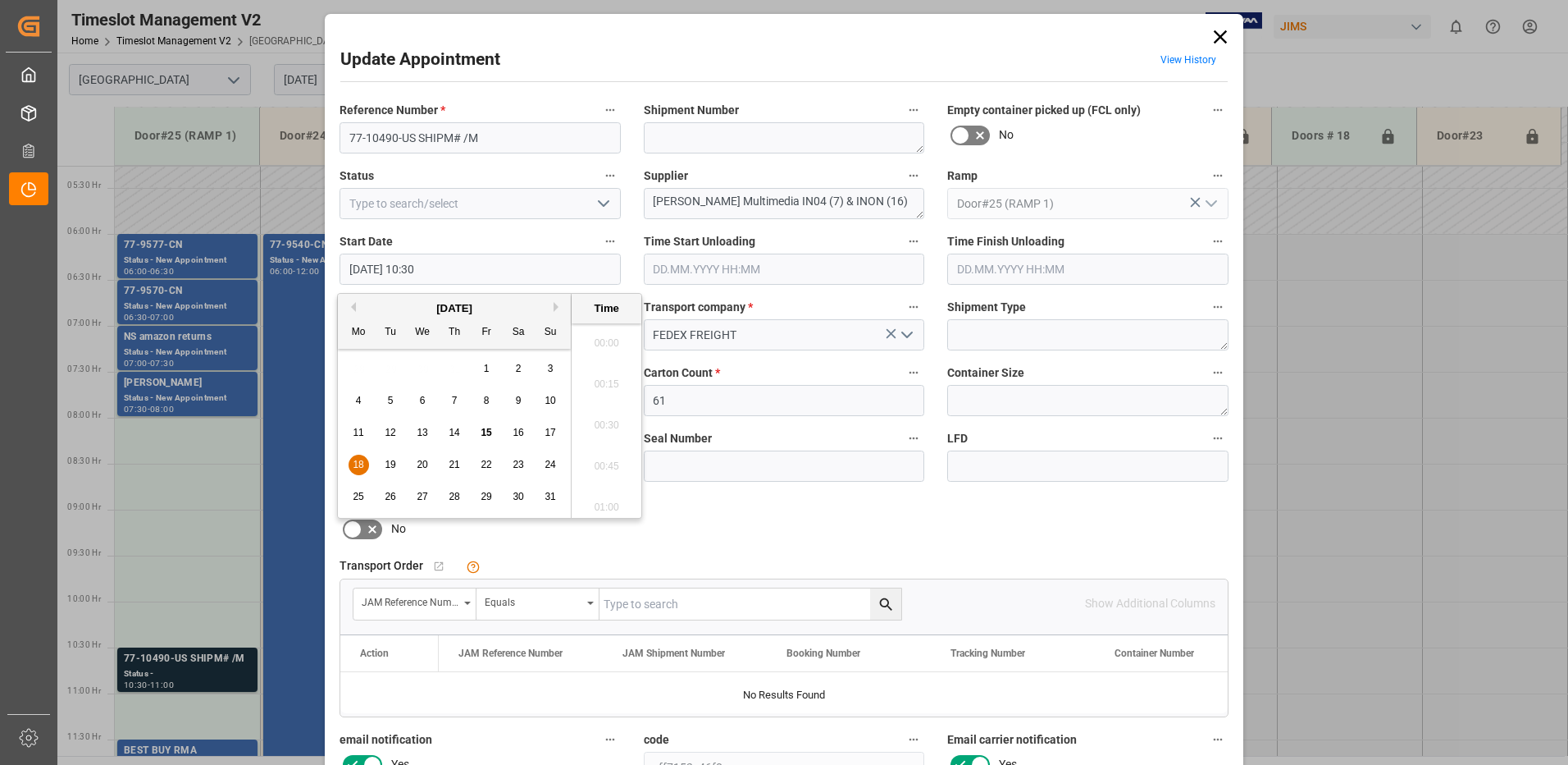
click at [443, 263] on input "[DATE] 10:30" at bounding box center [480, 269] width 281 height 31
click at [358, 462] on span "18" at bounding box center [358, 464] width 10 height 11
click at [604, 336] on li "08:00" at bounding box center [606, 337] width 70 height 41
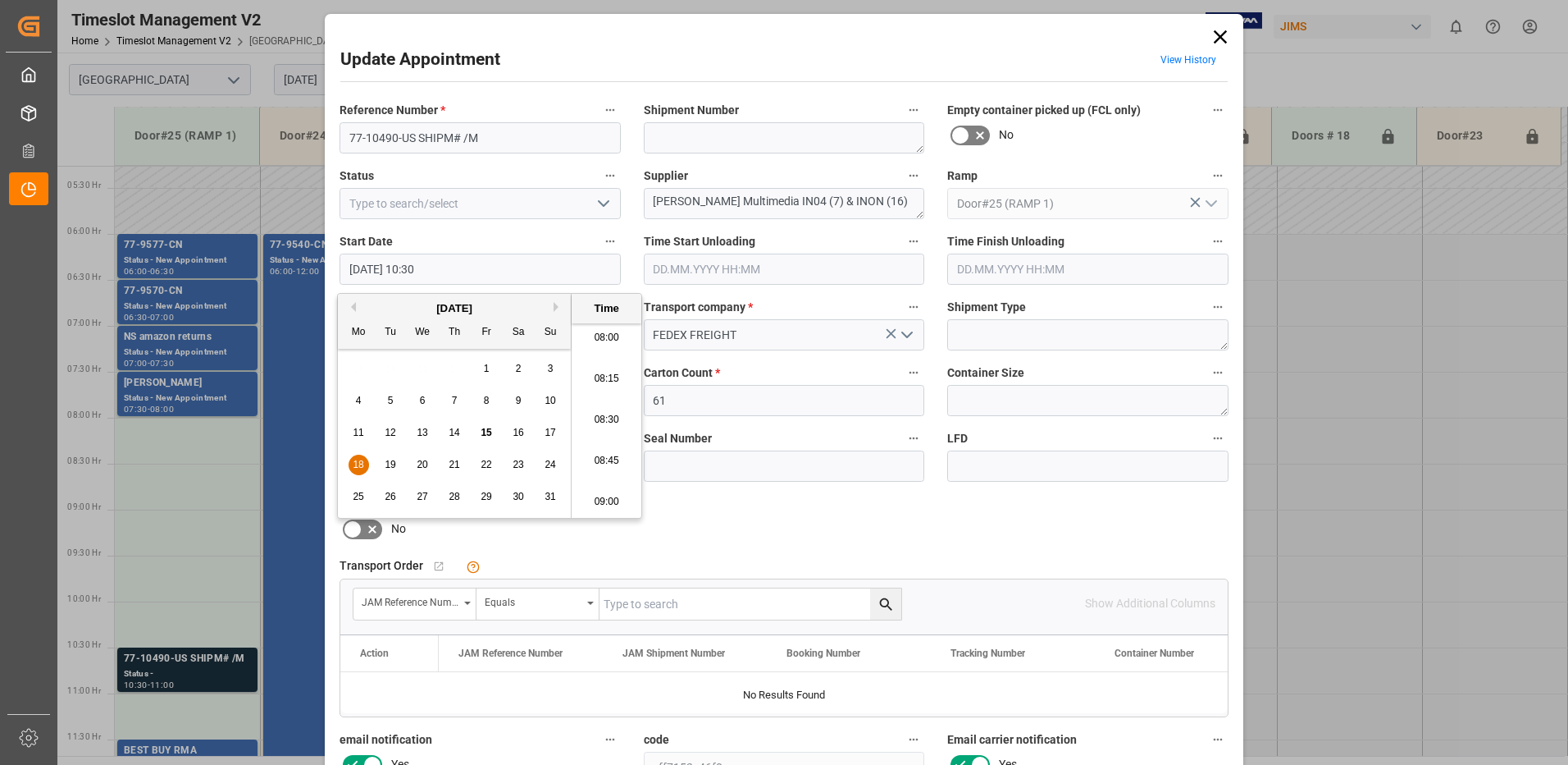
type input "[DATE] 08:00"
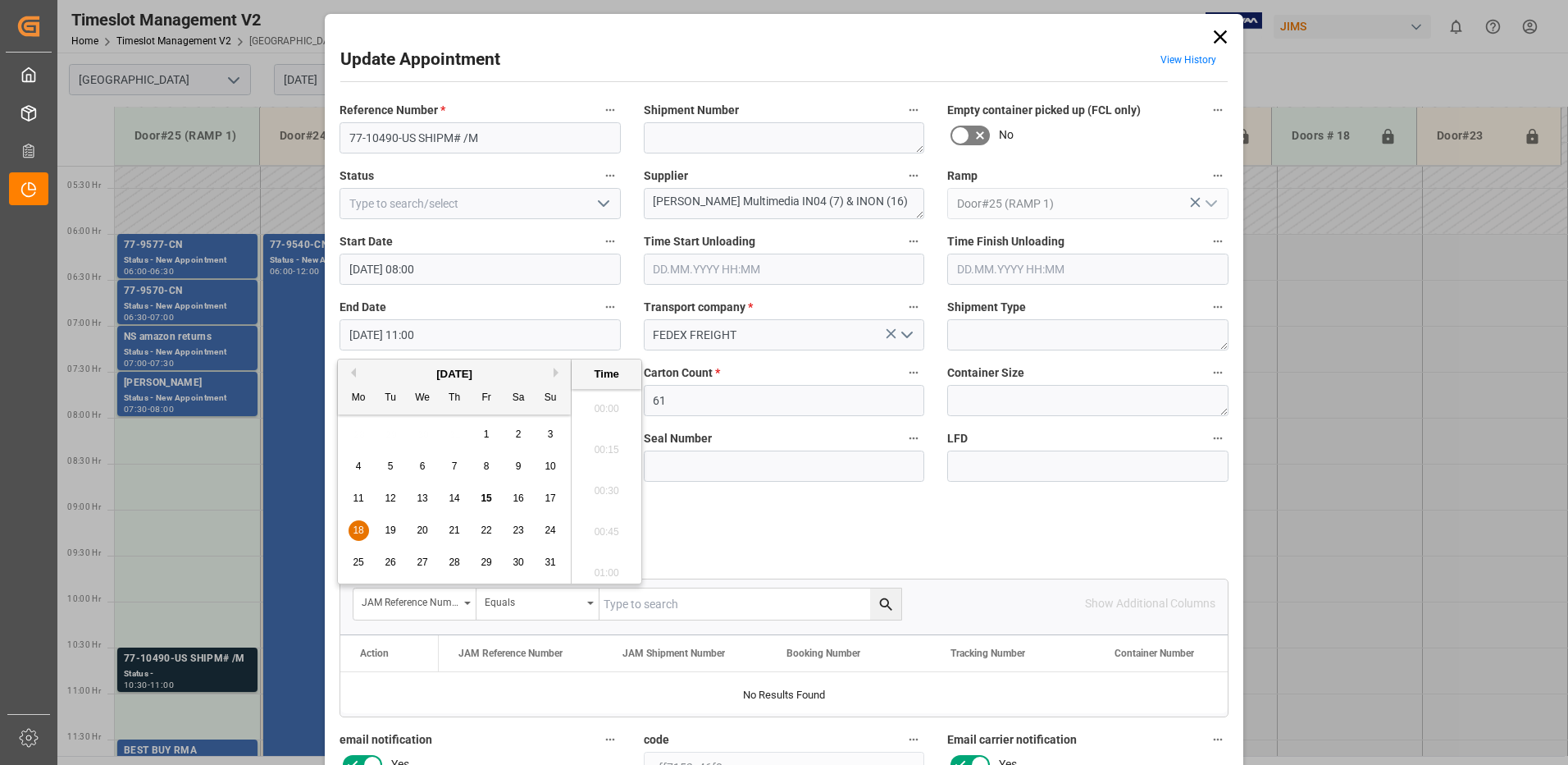
click at [464, 330] on input "[DATE] 11:00" at bounding box center [480, 335] width 281 height 31
click at [359, 529] on span "18" at bounding box center [358, 530] width 10 height 11
click at [608, 401] on li "08:30" at bounding box center [606, 403] width 70 height 41
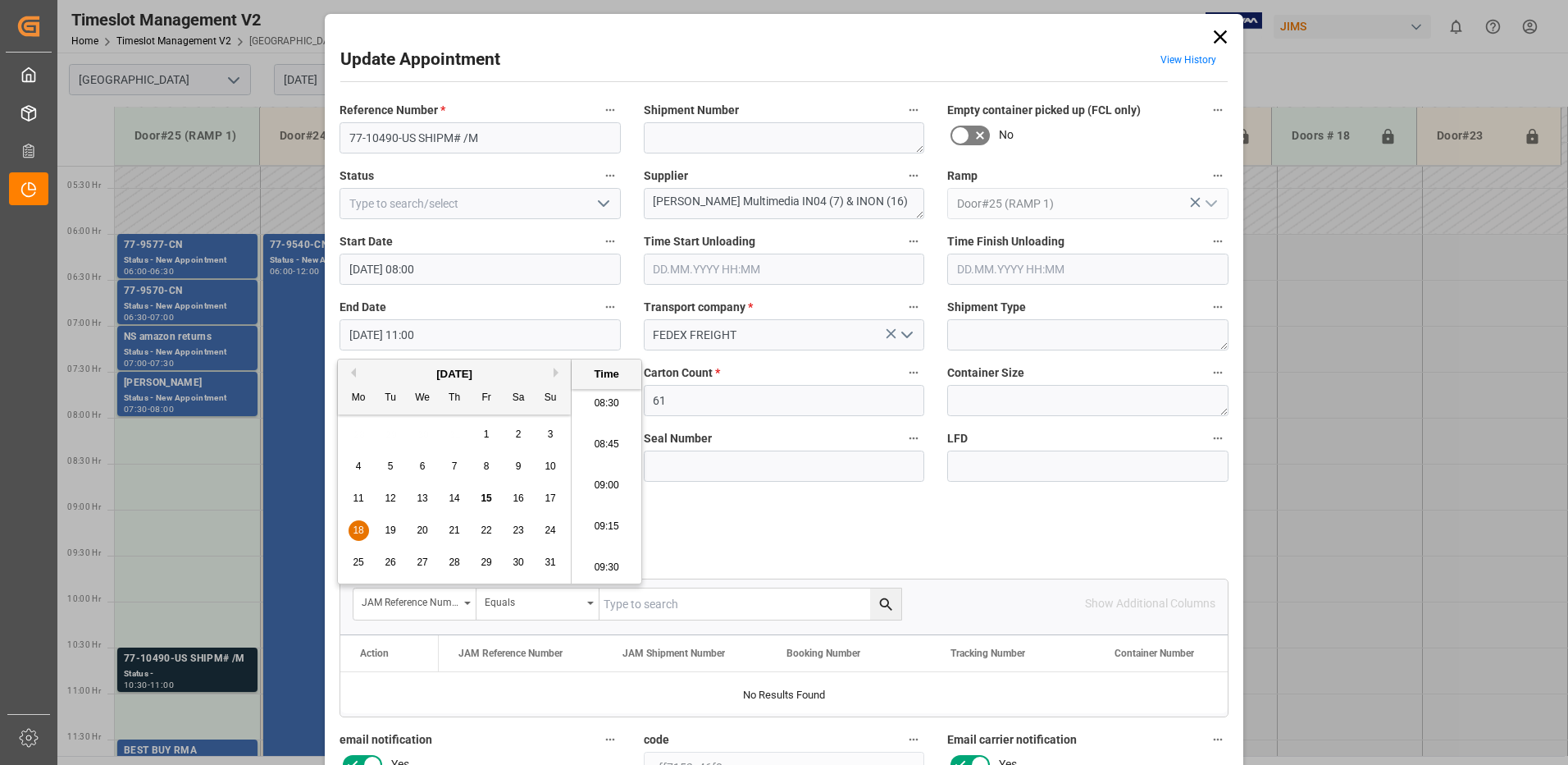
type input "[DATE] 08:30"
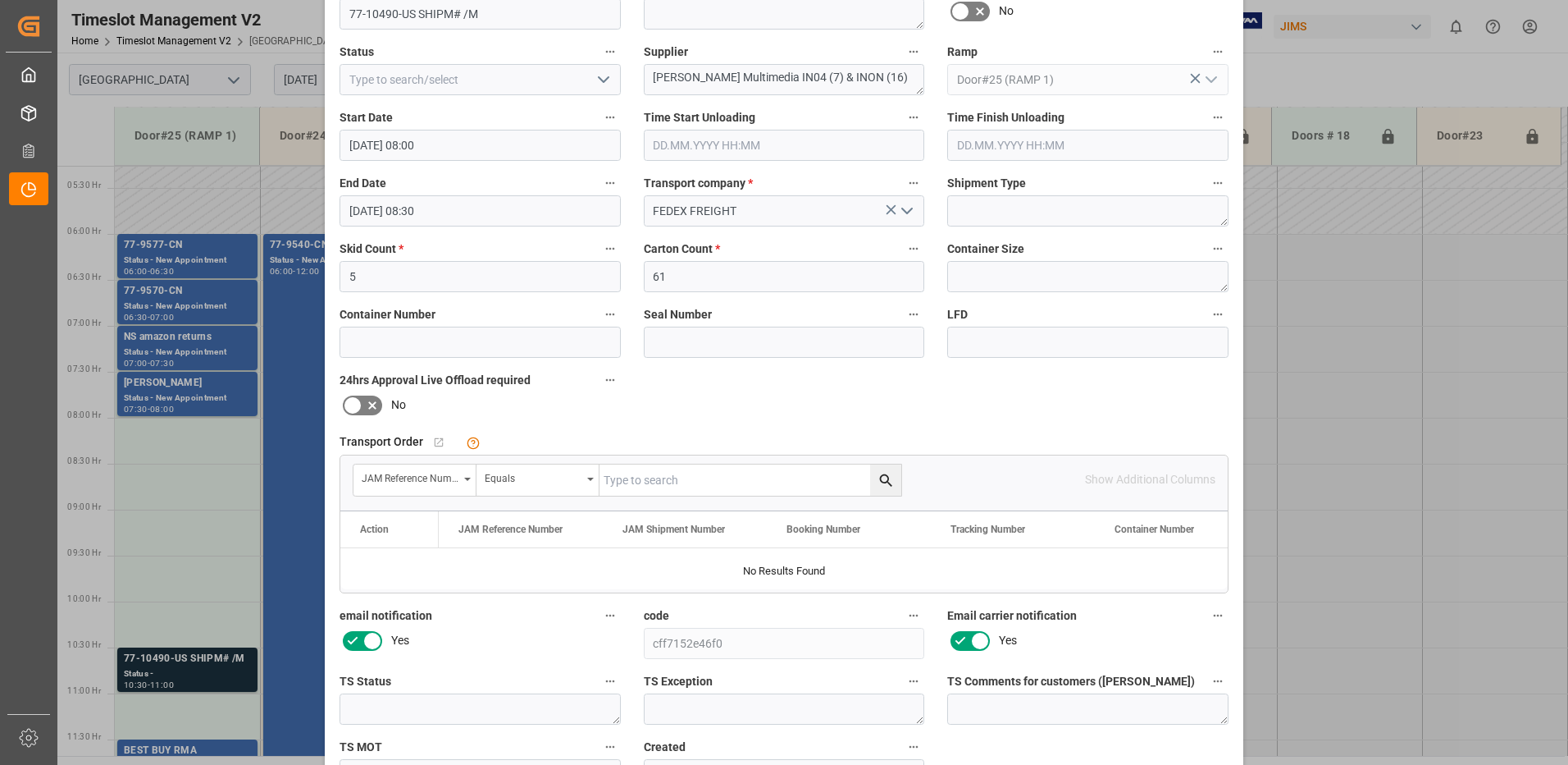
scroll to position [233, 0]
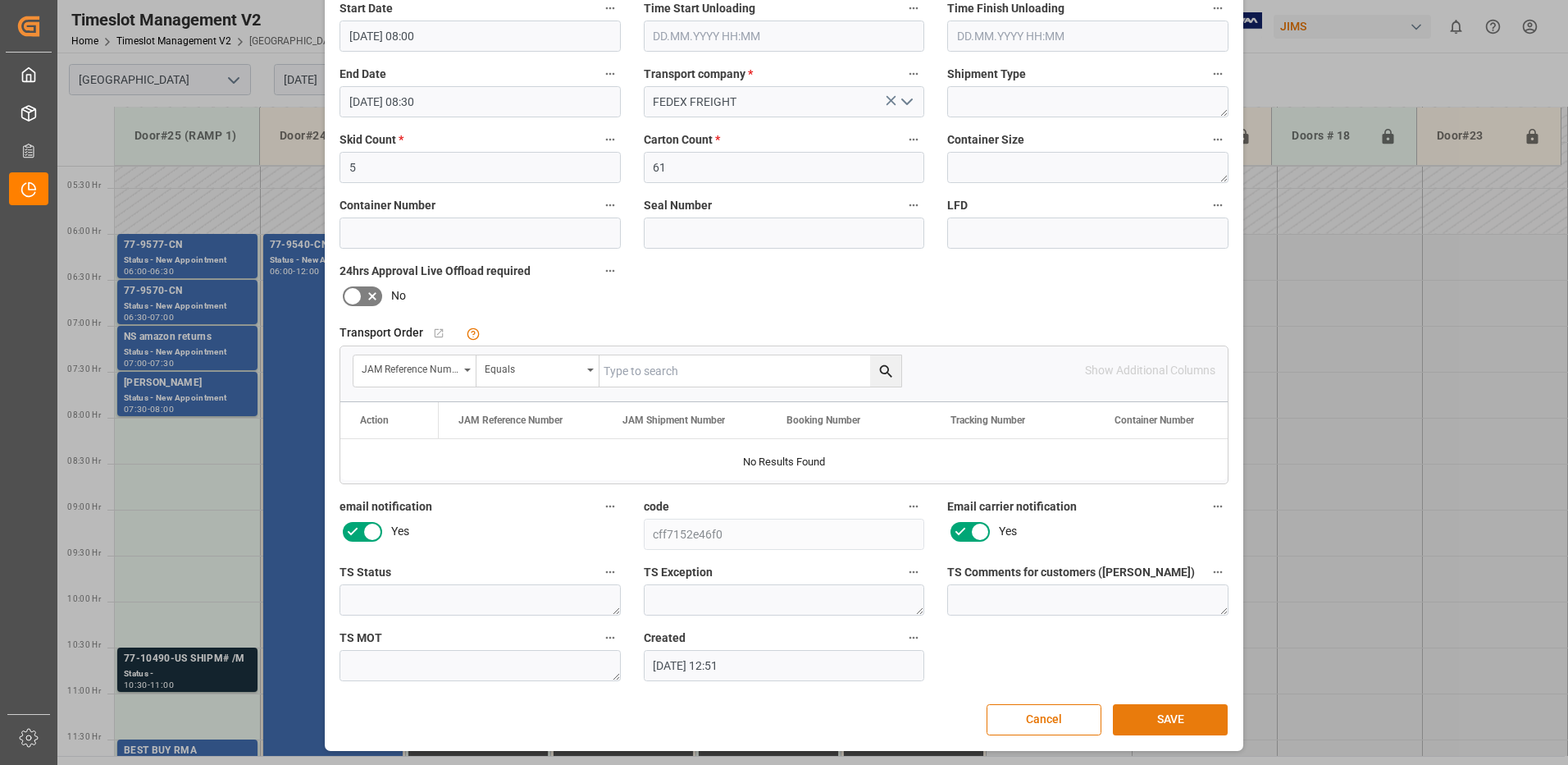
click at [1173, 716] on button "SAVE" at bounding box center [1171, 720] width 115 height 31
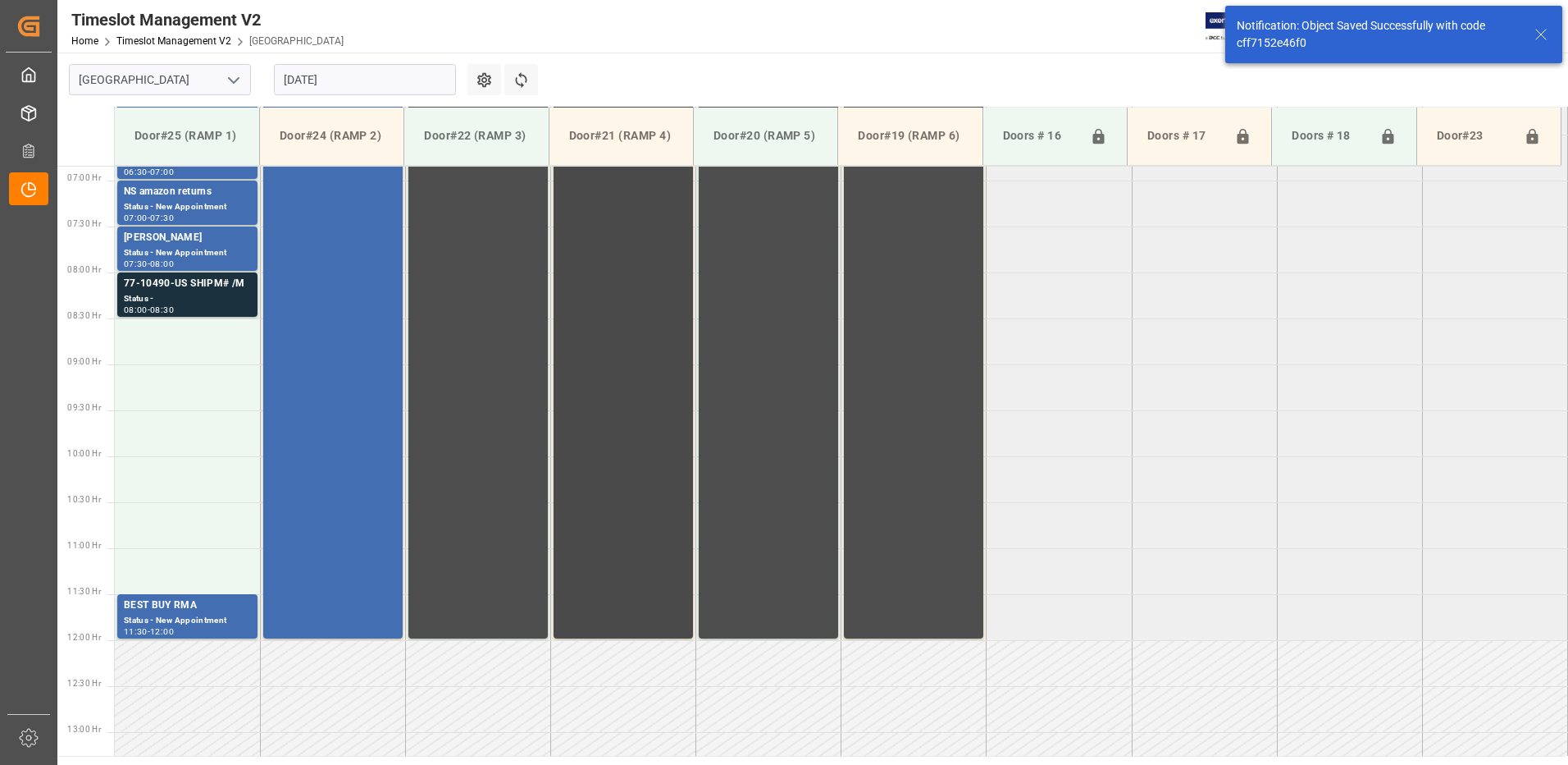
scroll to position [633, 0]
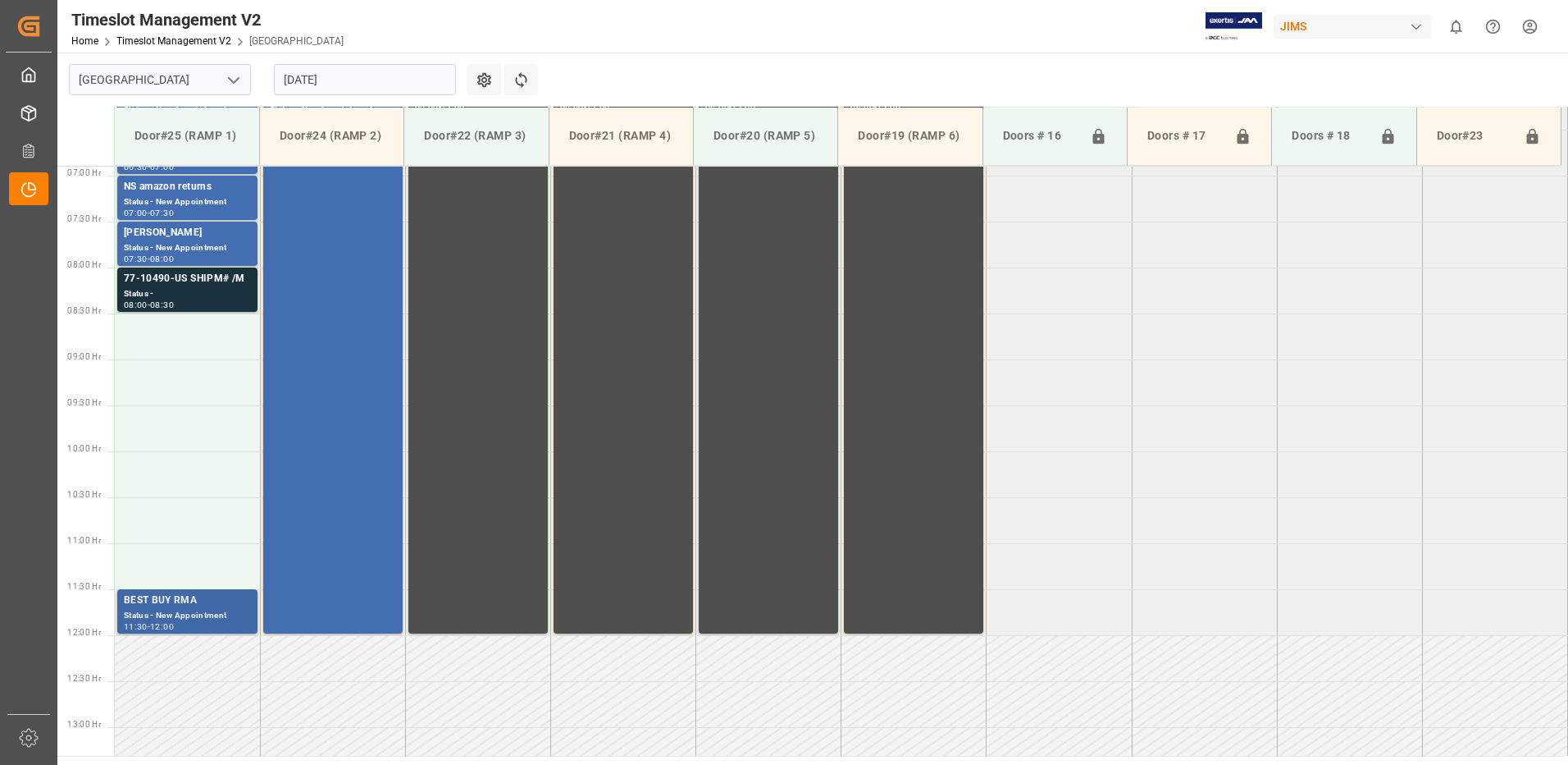
click at [172, 605] on div "BEST BUY RMA" at bounding box center [187, 600] width 127 height 17
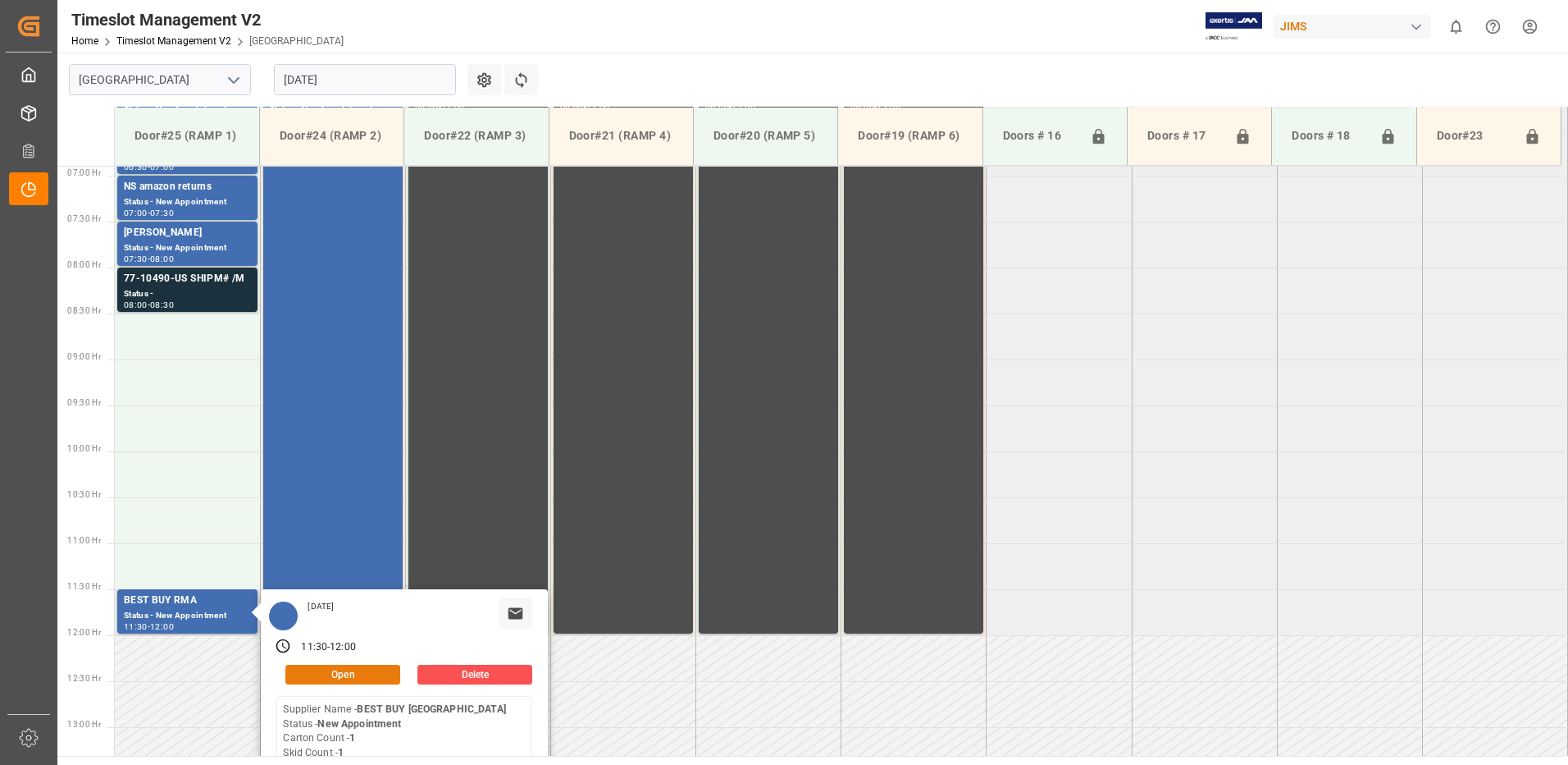
click at [363, 670] on button "Open" at bounding box center [343, 674] width 115 height 20
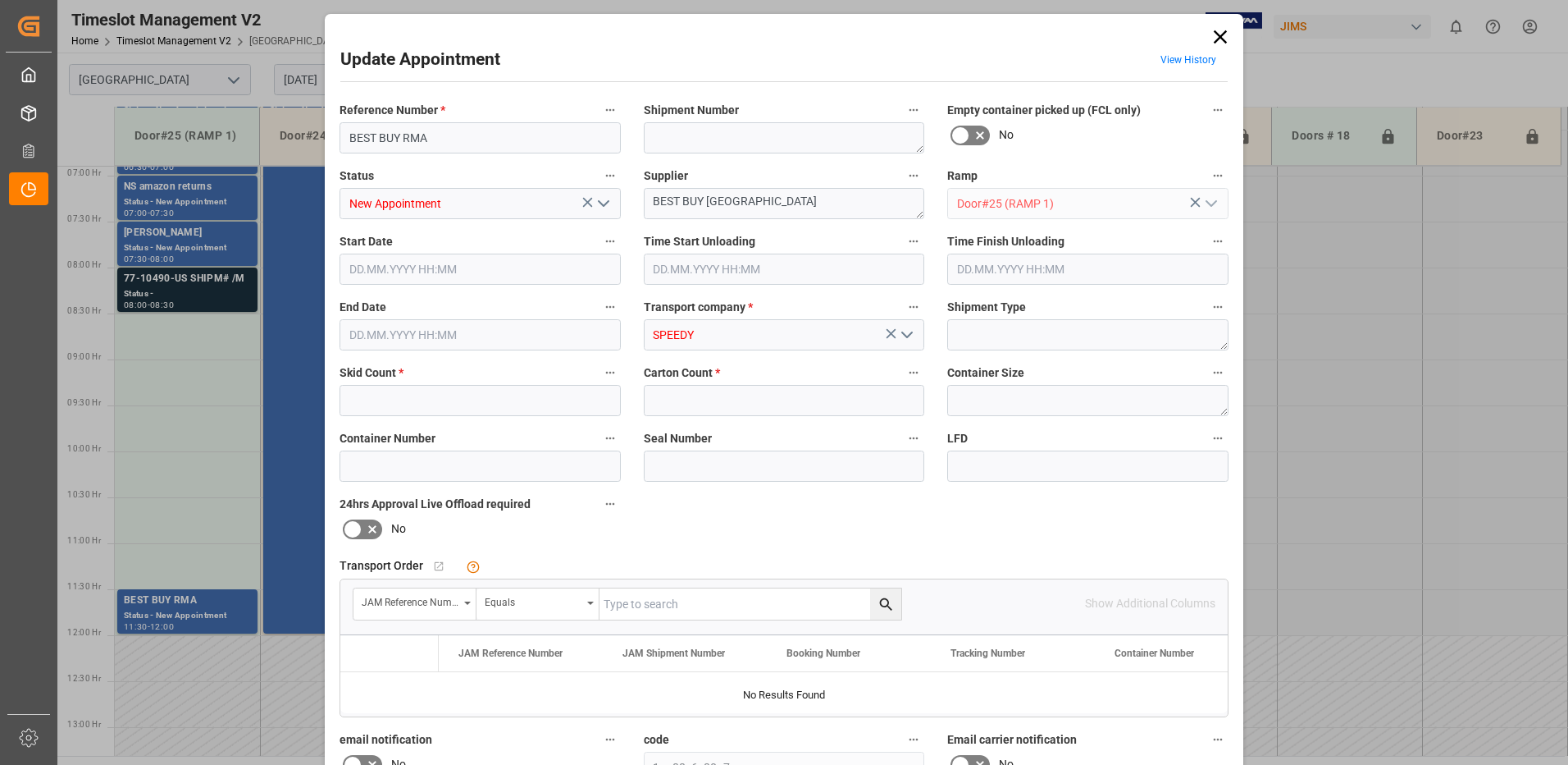
type input "1"
type input "18.08.2025 11:30"
type input "[DATE] 12:00"
type input "15.08.2025 13:38"
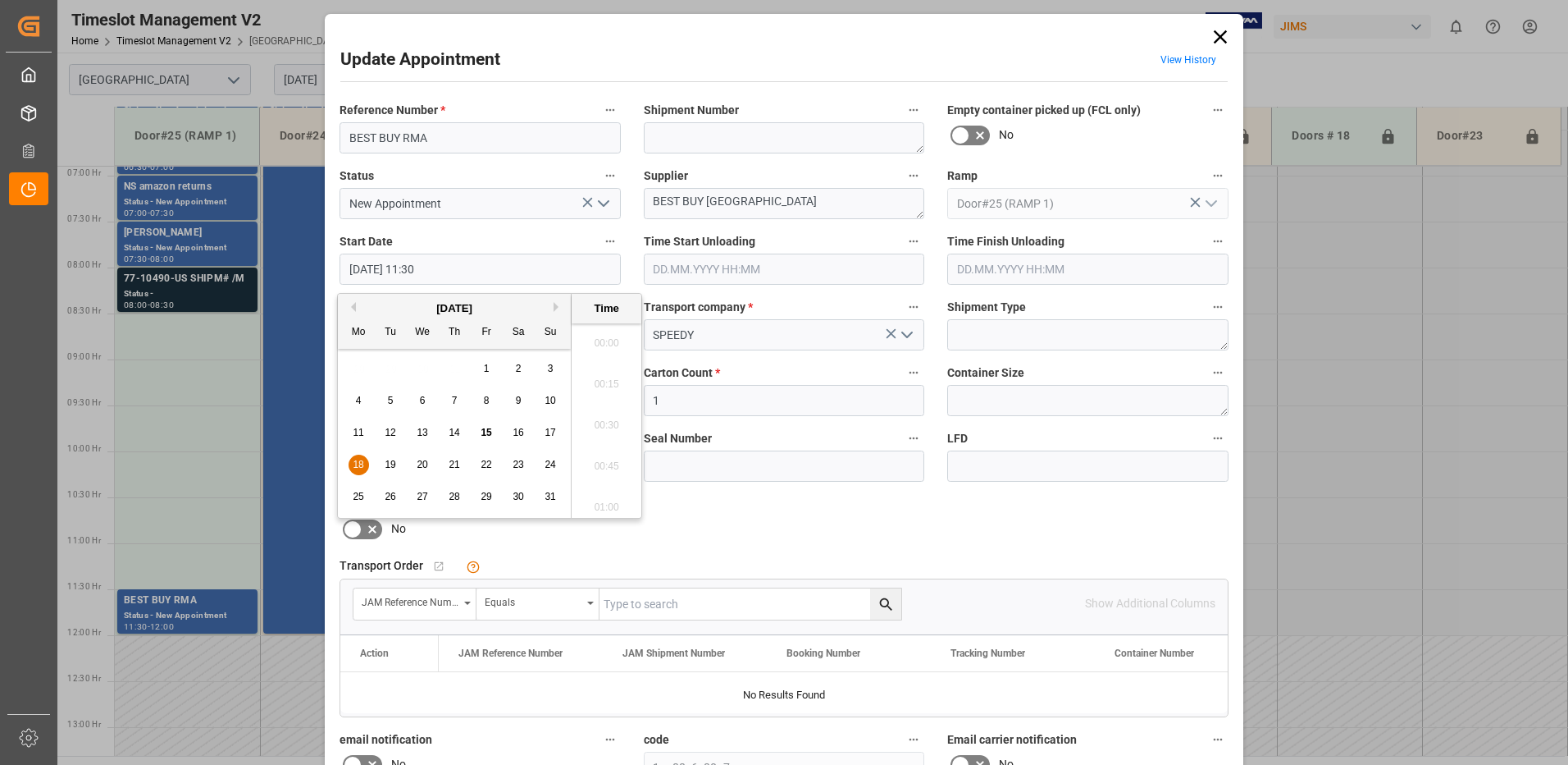
click at [461, 269] on input "18.08.2025 11:30" at bounding box center [480, 269] width 281 height 31
click at [356, 464] on span "18" at bounding box center [358, 464] width 10 height 11
click at [604, 421] on li "08:30" at bounding box center [606, 420] width 70 height 41
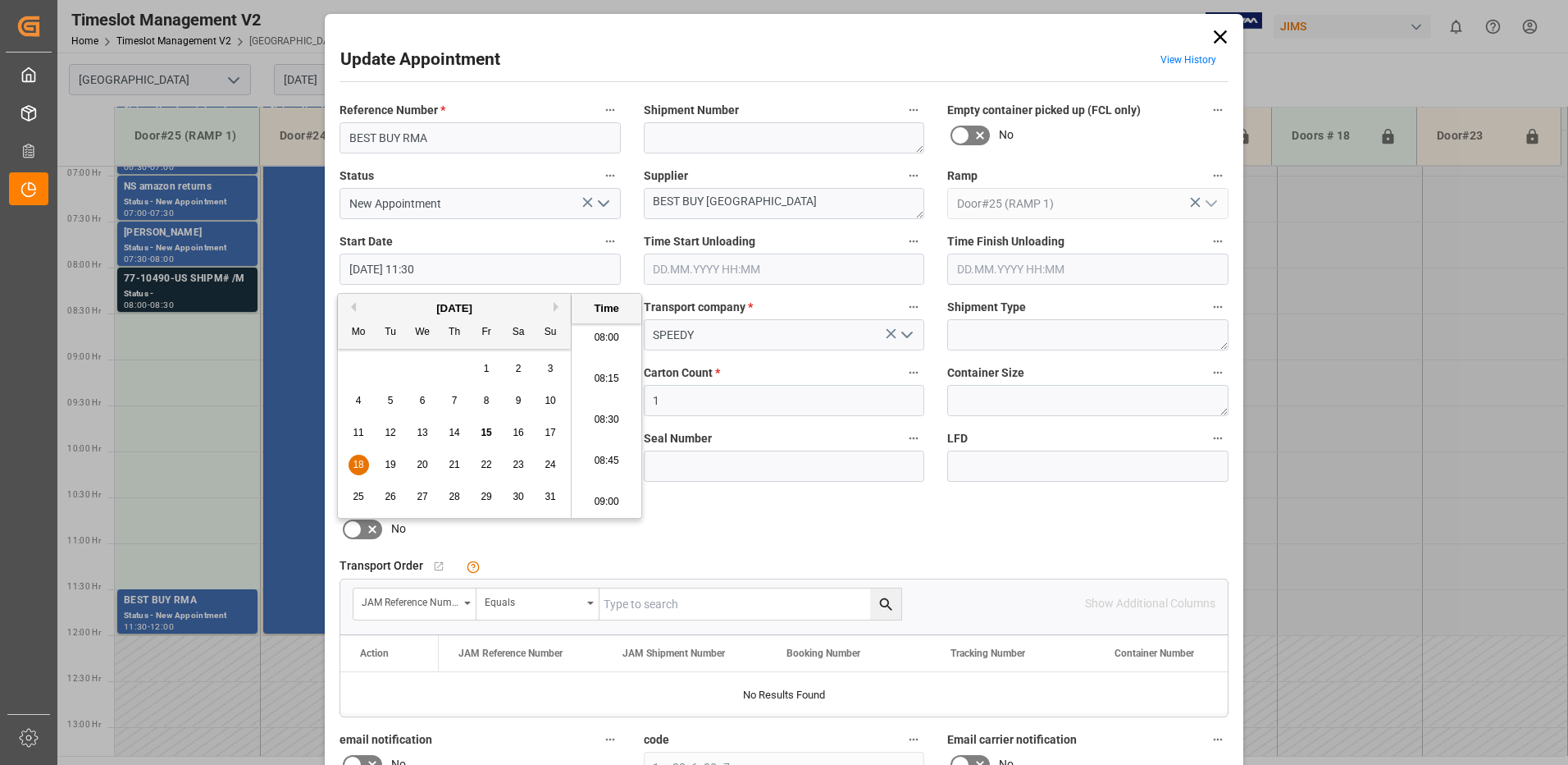
type input "[DATE] 08:30"
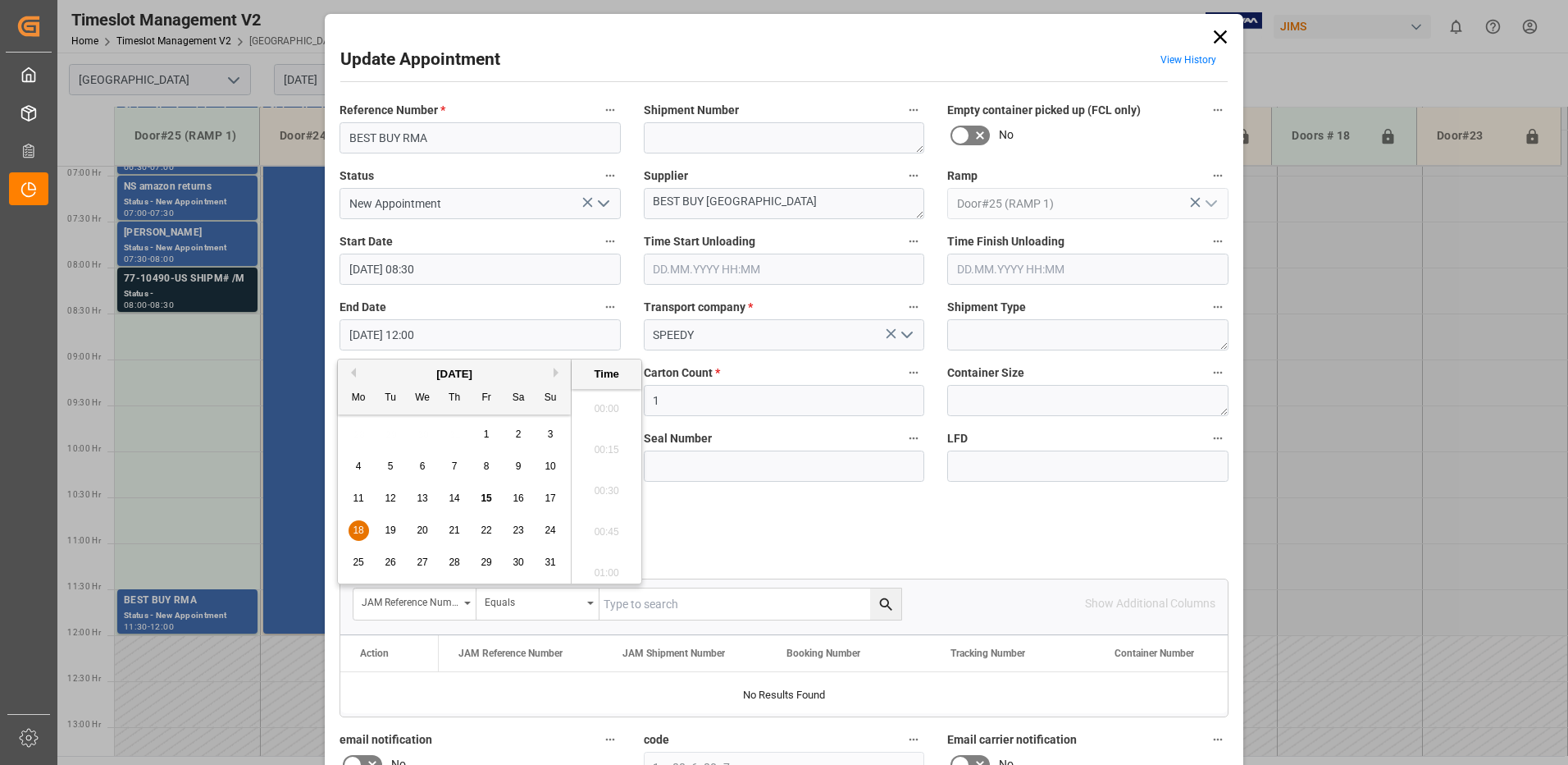
click at [449, 331] on input "[DATE] 12:00" at bounding box center [480, 335] width 281 height 31
click at [352, 528] on div "18" at bounding box center [359, 531] width 21 height 20
click at [609, 401] on li "09:00" at bounding box center [606, 403] width 70 height 41
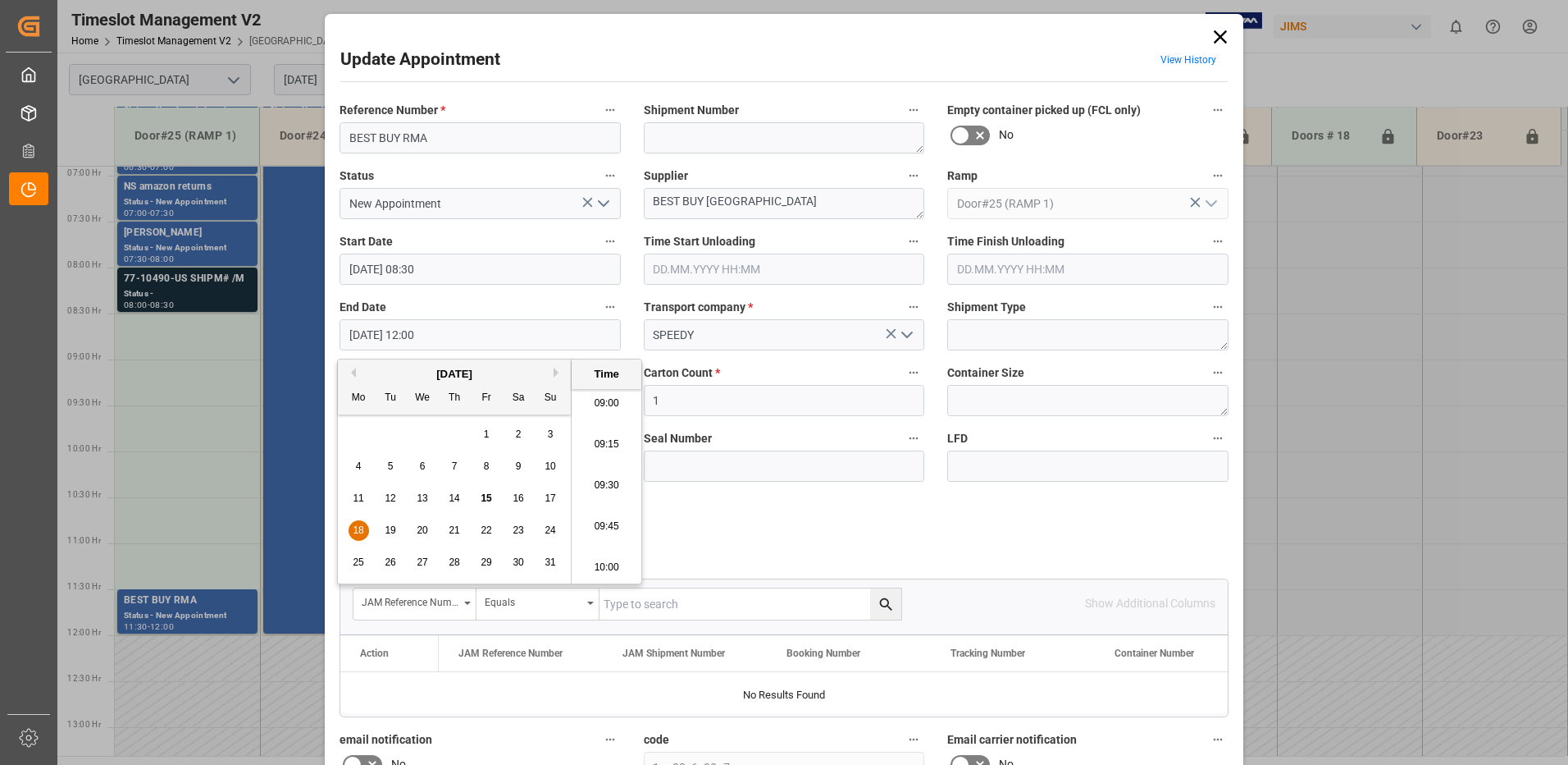
type input "[DATE] 09:00"
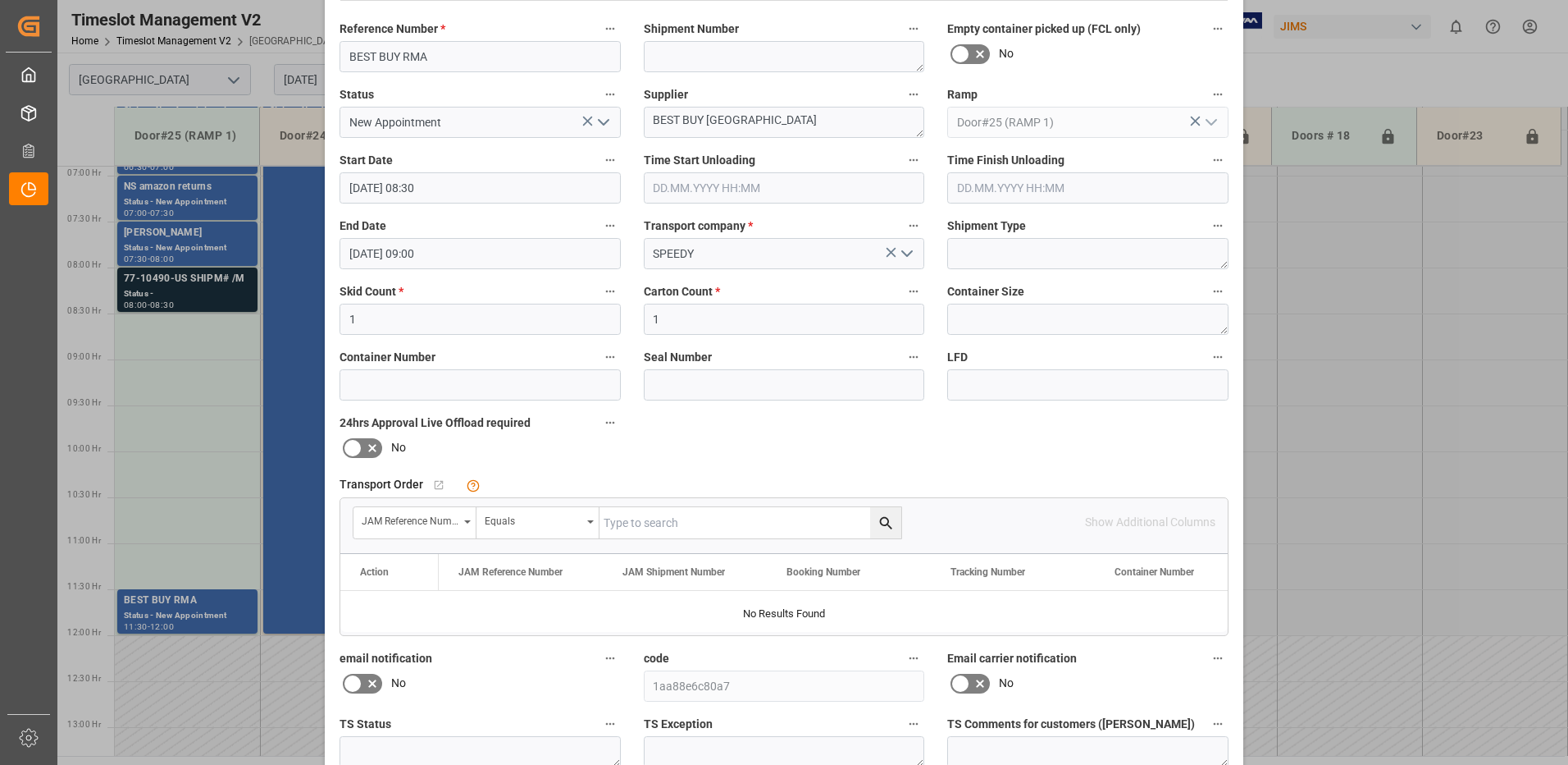
scroll to position [233, 0]
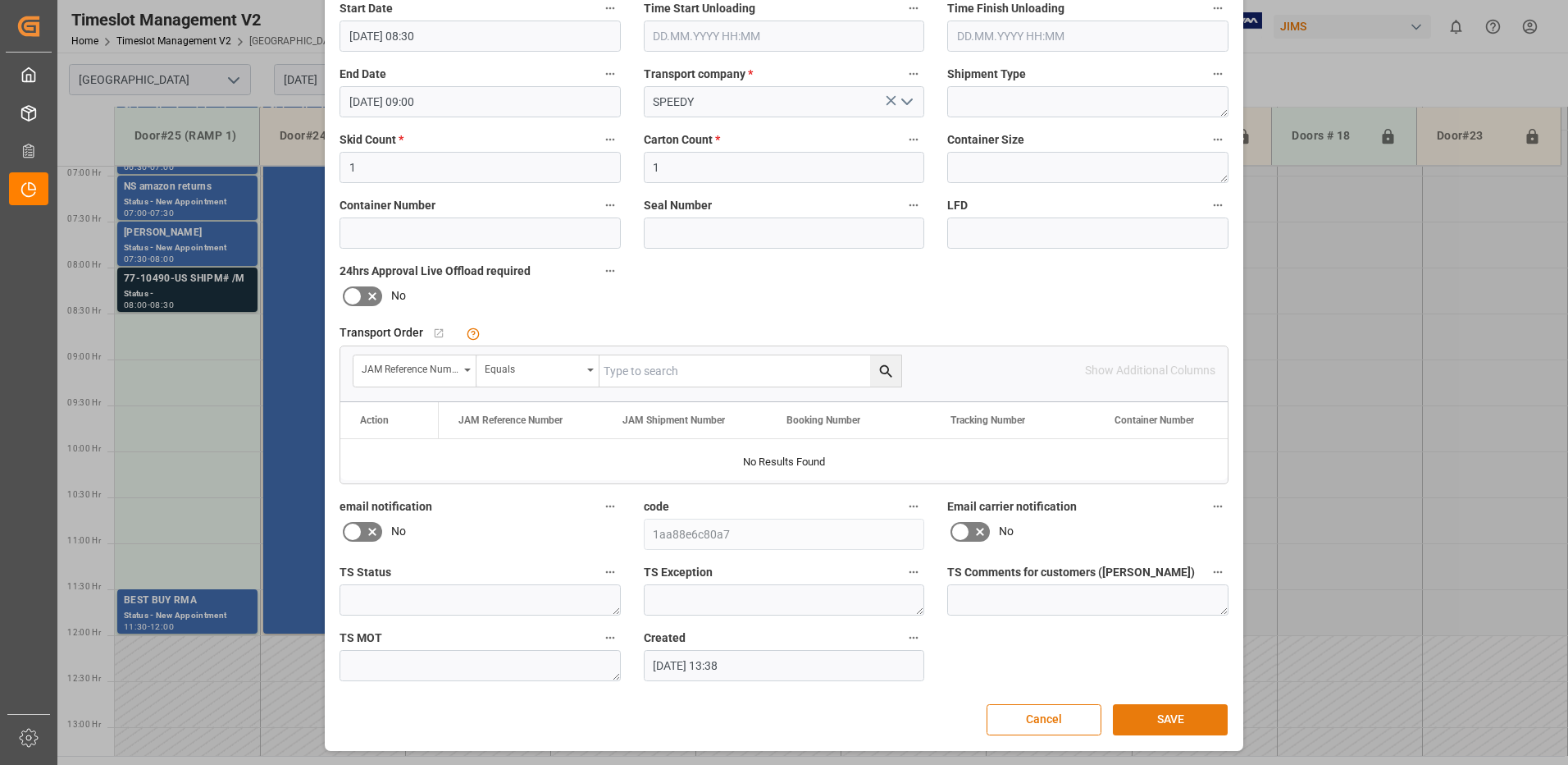
click at [1153, 720] on button "SAVE" at bounding box center [1171, 720] width 115 height 31
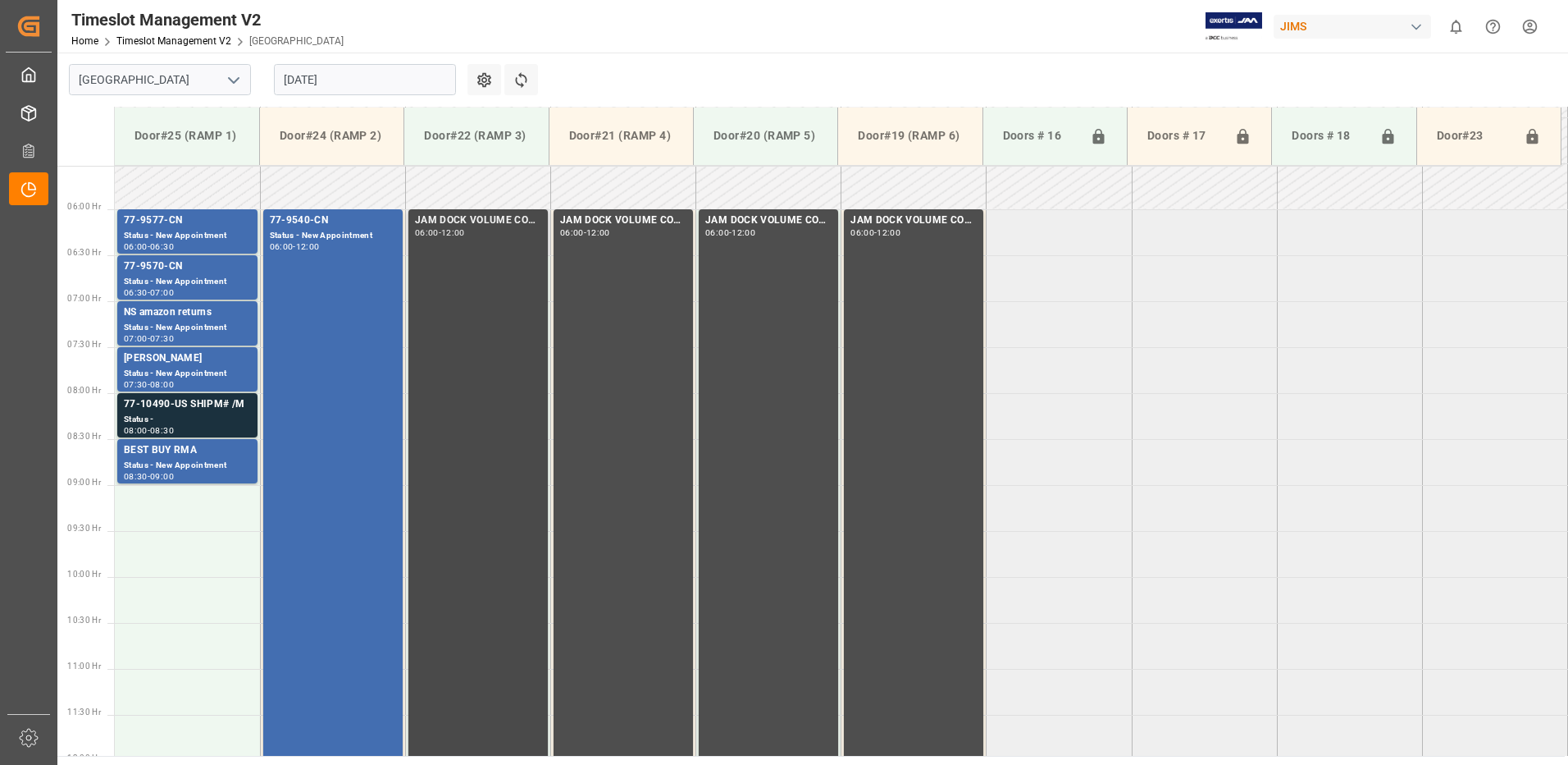
scroll to position [470, 0]
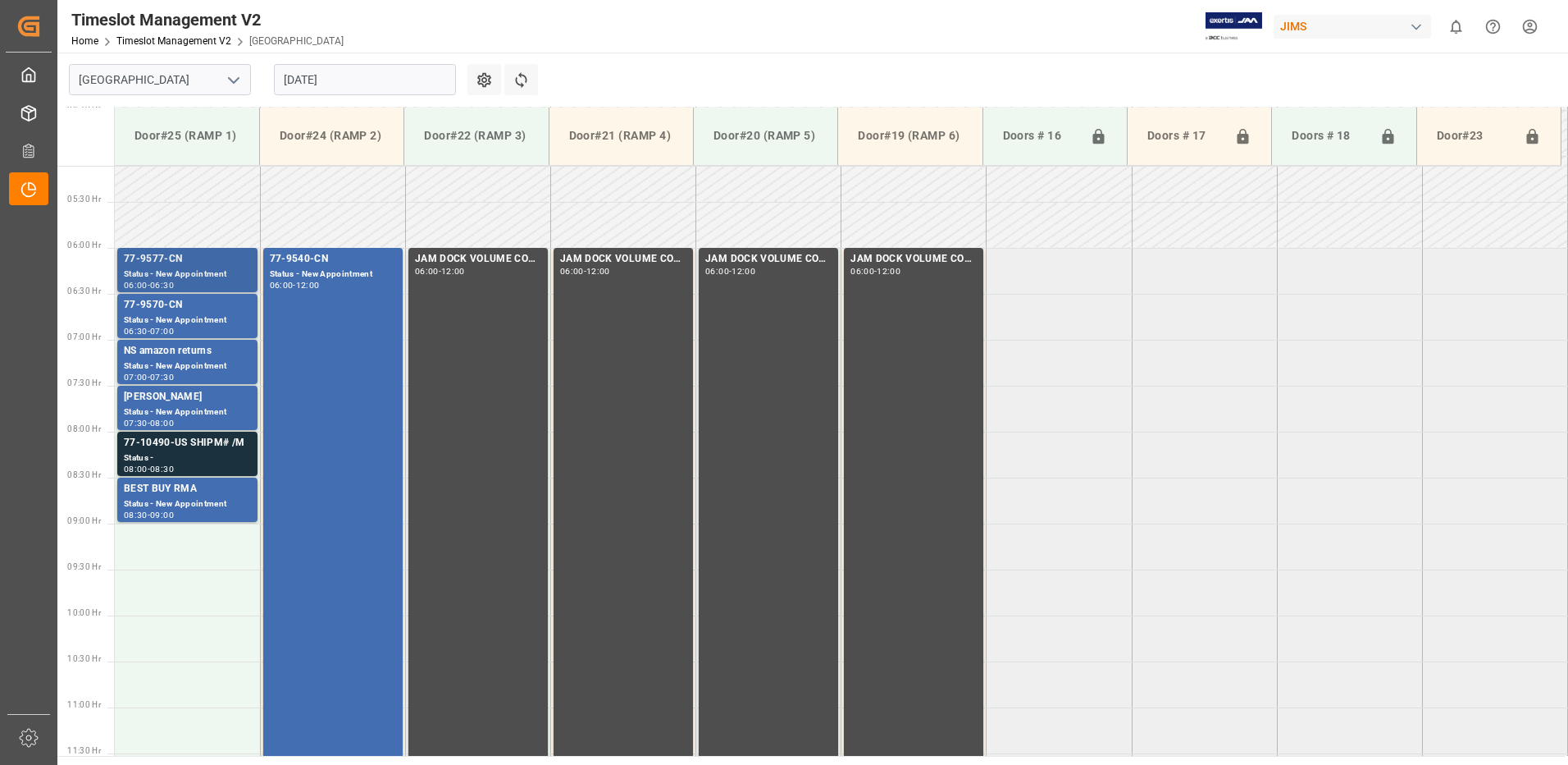
click at [204, 266] on div "77-9577-CN" at bounding box center [187, 259] width 127 height 17
click at [204, 312] on div "77-9570-CN" at bounding box center [187, 305] width 127 height 17
click at [195, 362] on div "Status - New Appointment" at bounding box center [187, 366] width 127 height 14
click at [197, 401] on div "[PERSON_NAME]" at bounding box center [187, 396] width 127 height 17
click at [186, 487] on div "BEST BUY RMA" at bounding box center [187, 489] width 127 height 17
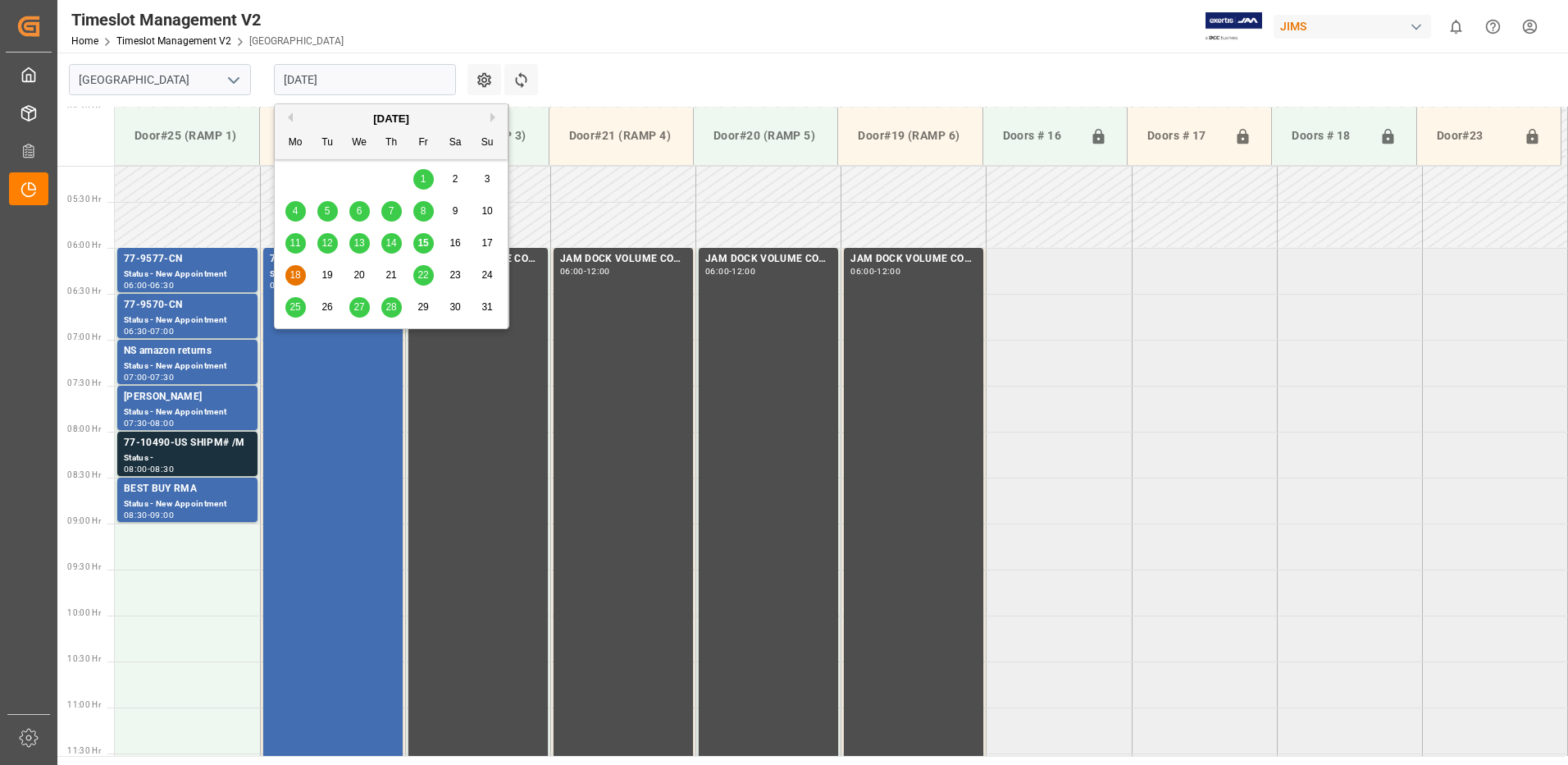
click at [359, 80] on input "[DATE]" at bounding box center [365, 79] width 182 height 31
click at [422, 275] on span "22" at bounding box center [422, 274] width 10 height 11
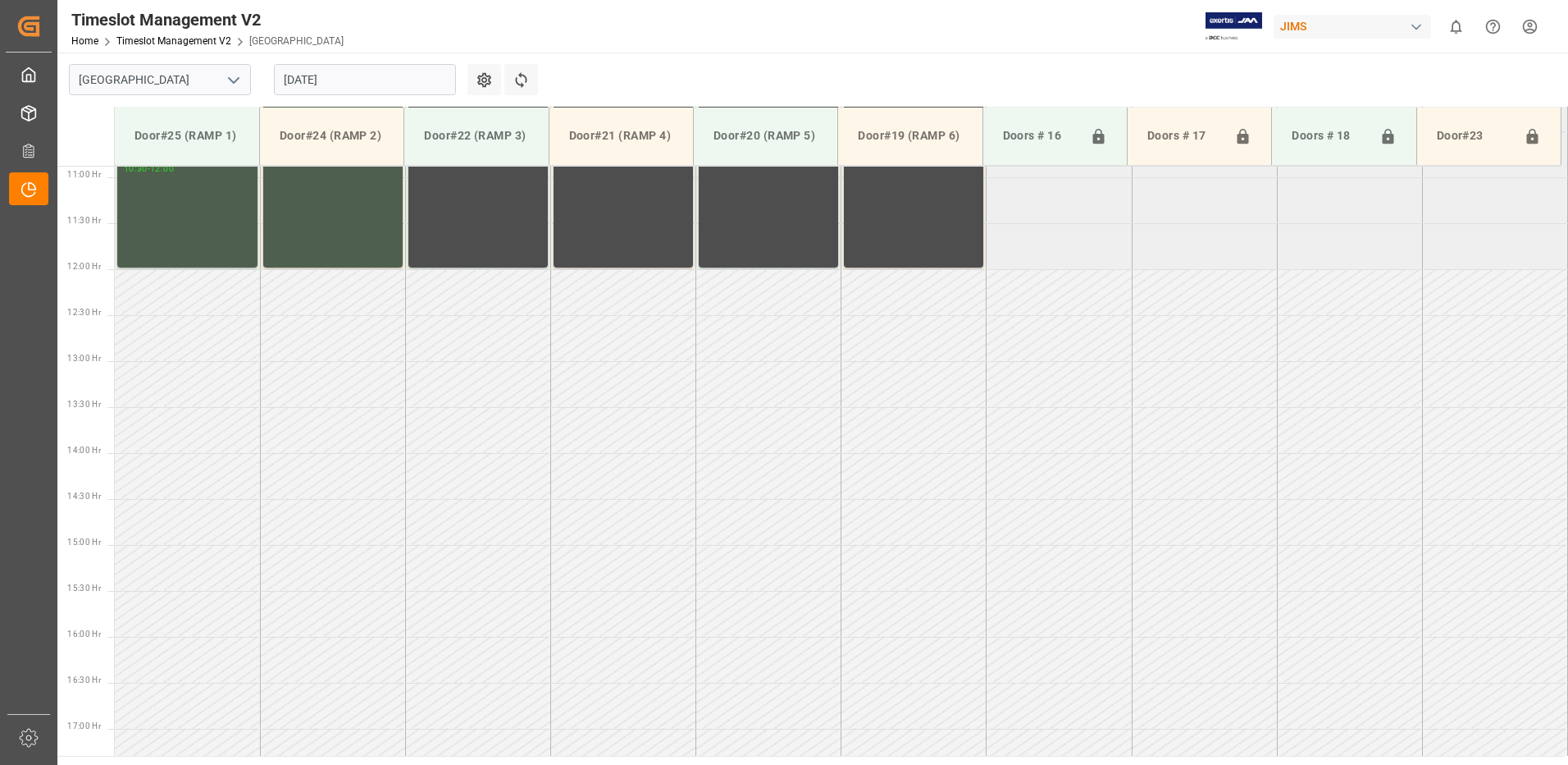
scroll to position [1093, 0]
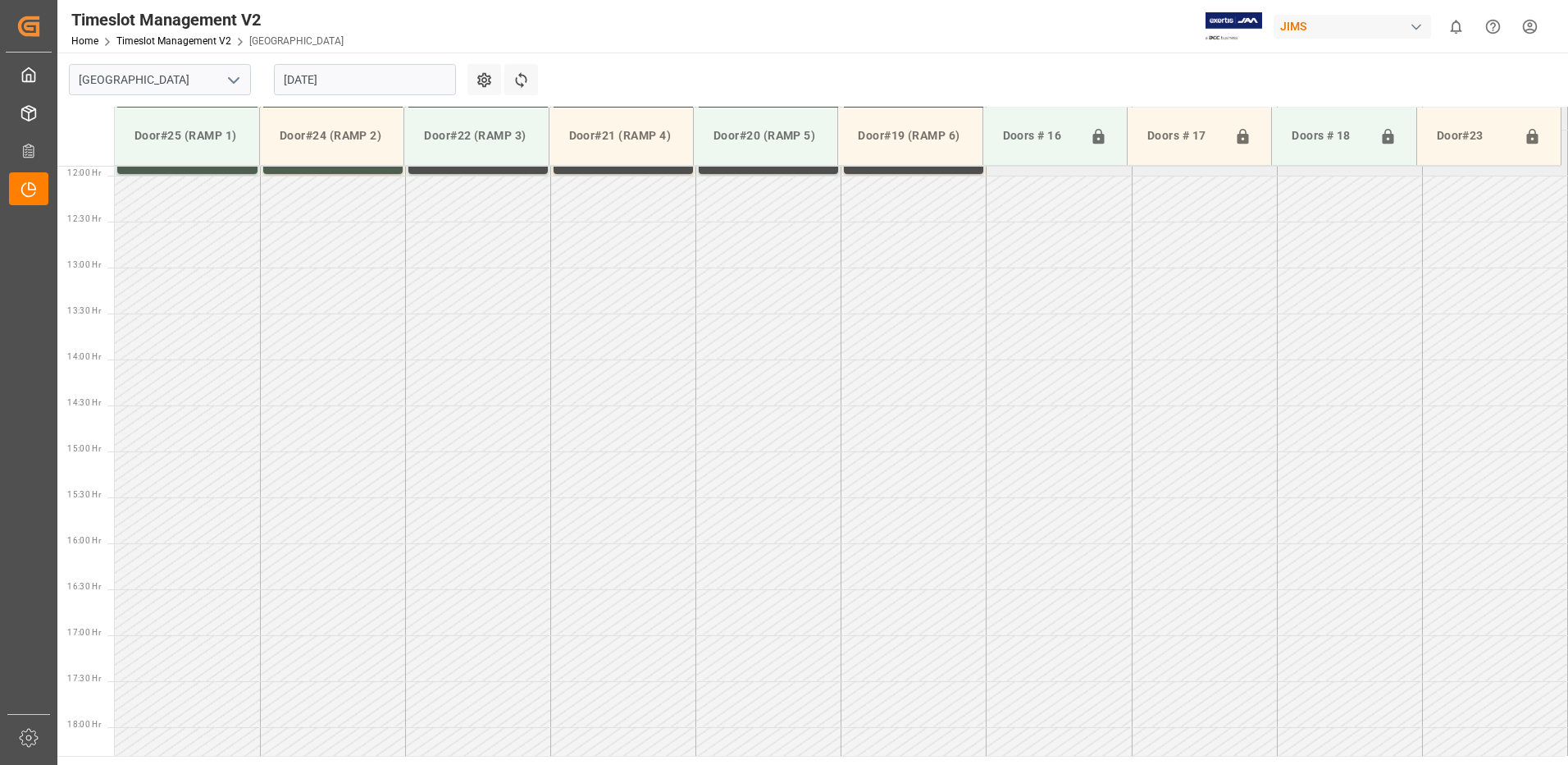
click at [393, 83] on input "22.08.2025" at bounding box center [365, 79] width 182 height 31
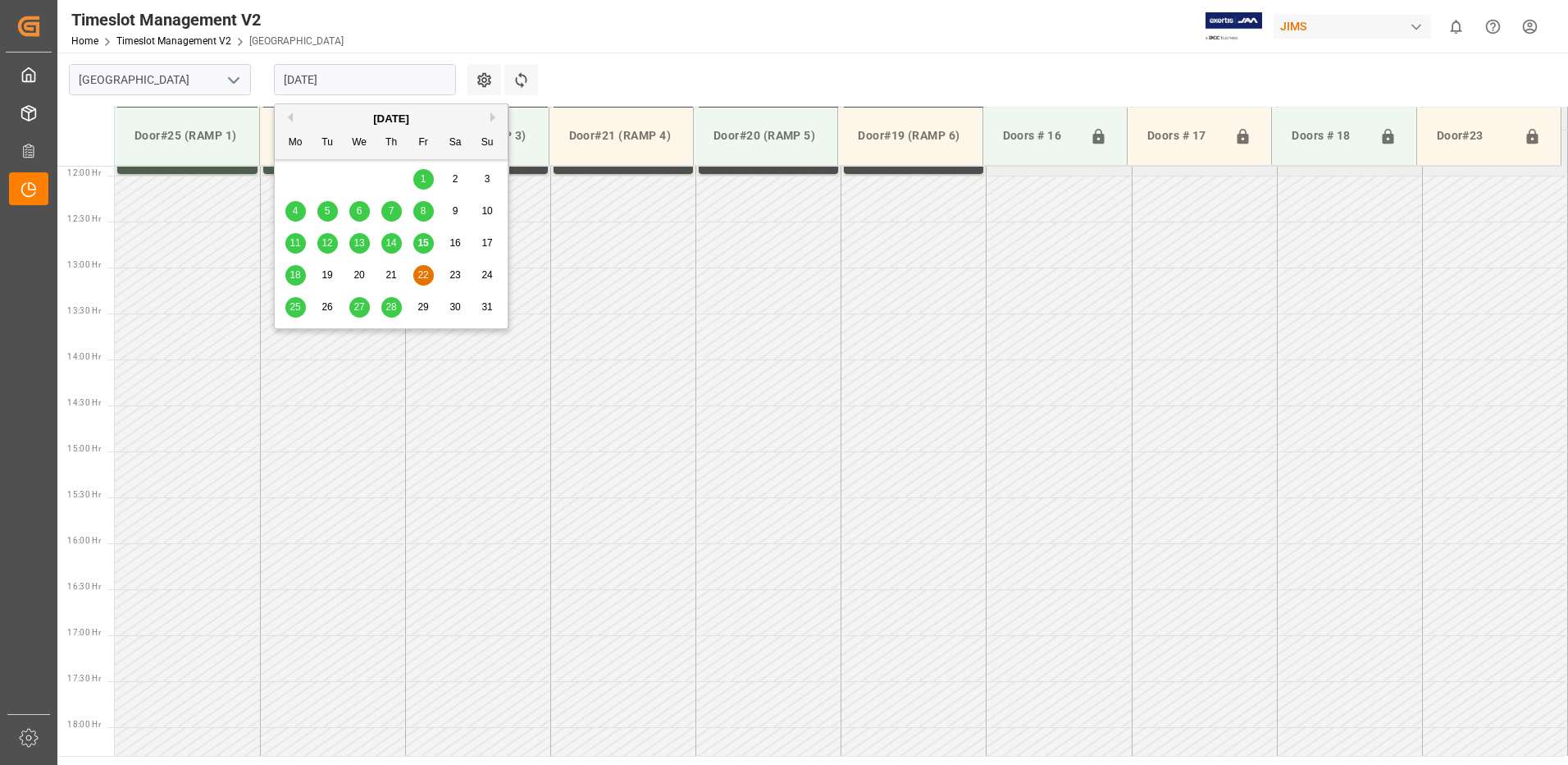
click at [419, 238] on span "15" at bounding box center [422, 242] width 10 height 11
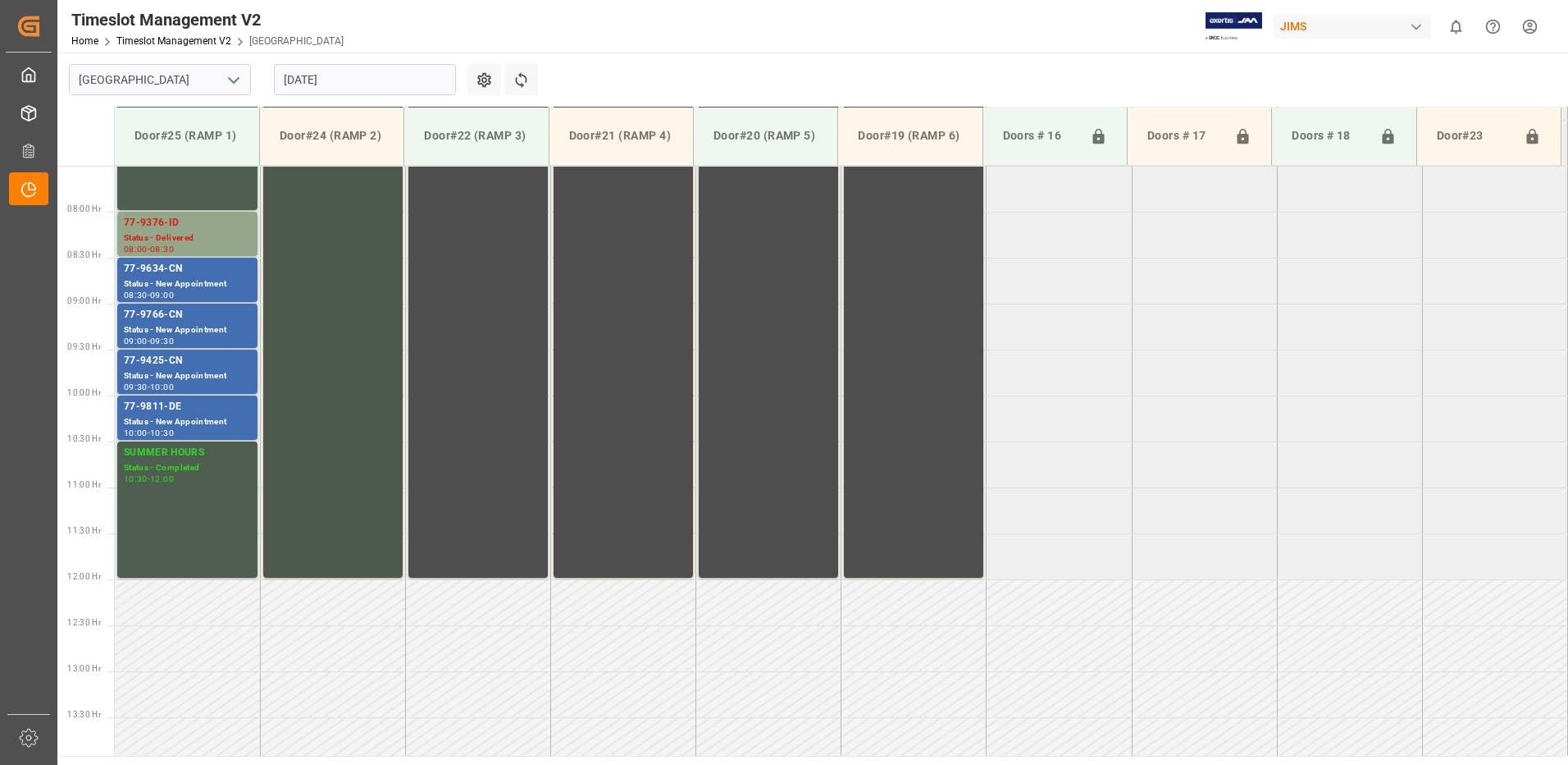
scroll to position [518, 0]
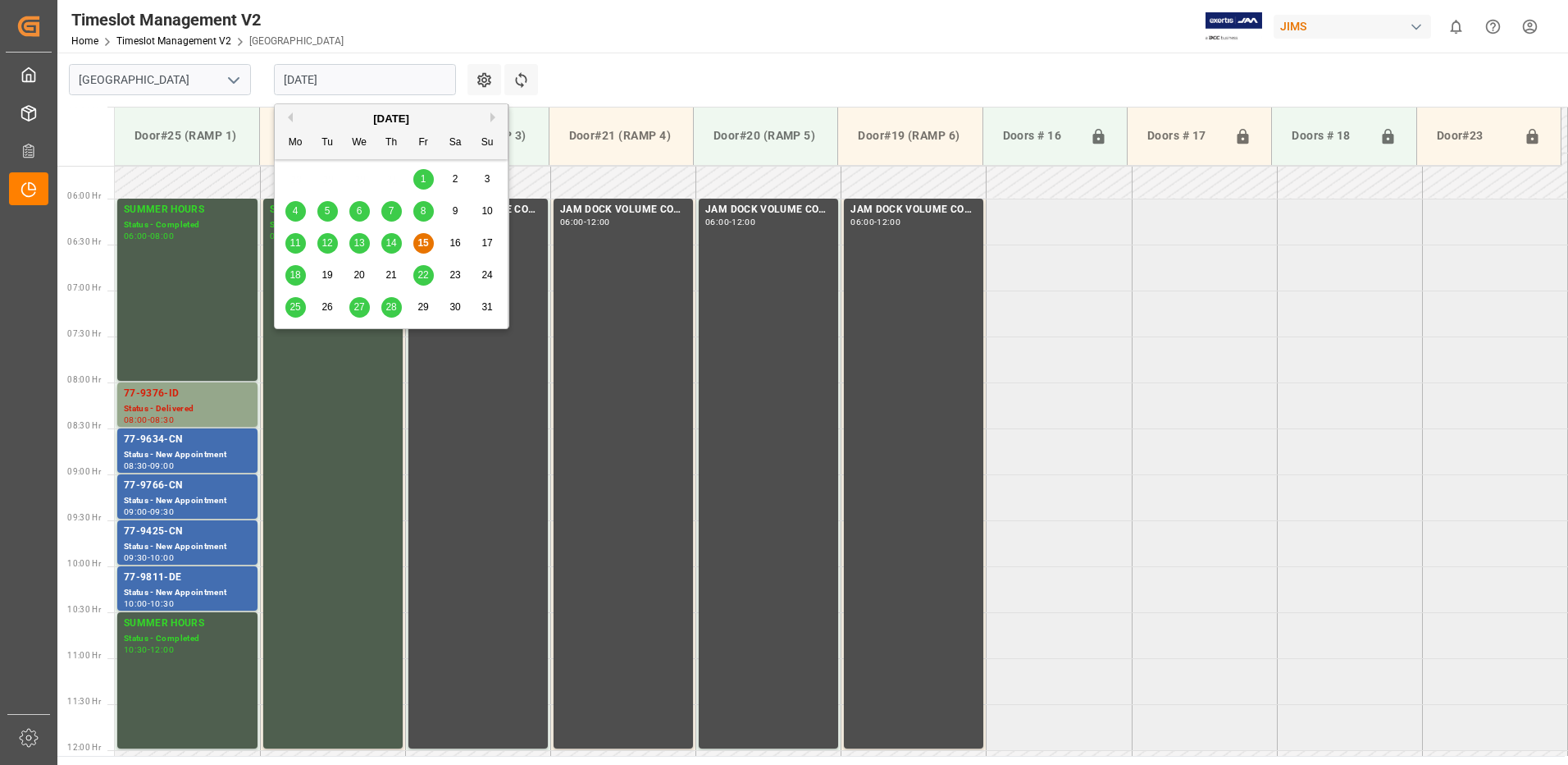
click at [382, 79] on input "[DATE]" at bounding box center [365, 79] width 182 height 31
click at [298, 275] on span "18" at bounding box center [294, 274] width 10 height 11
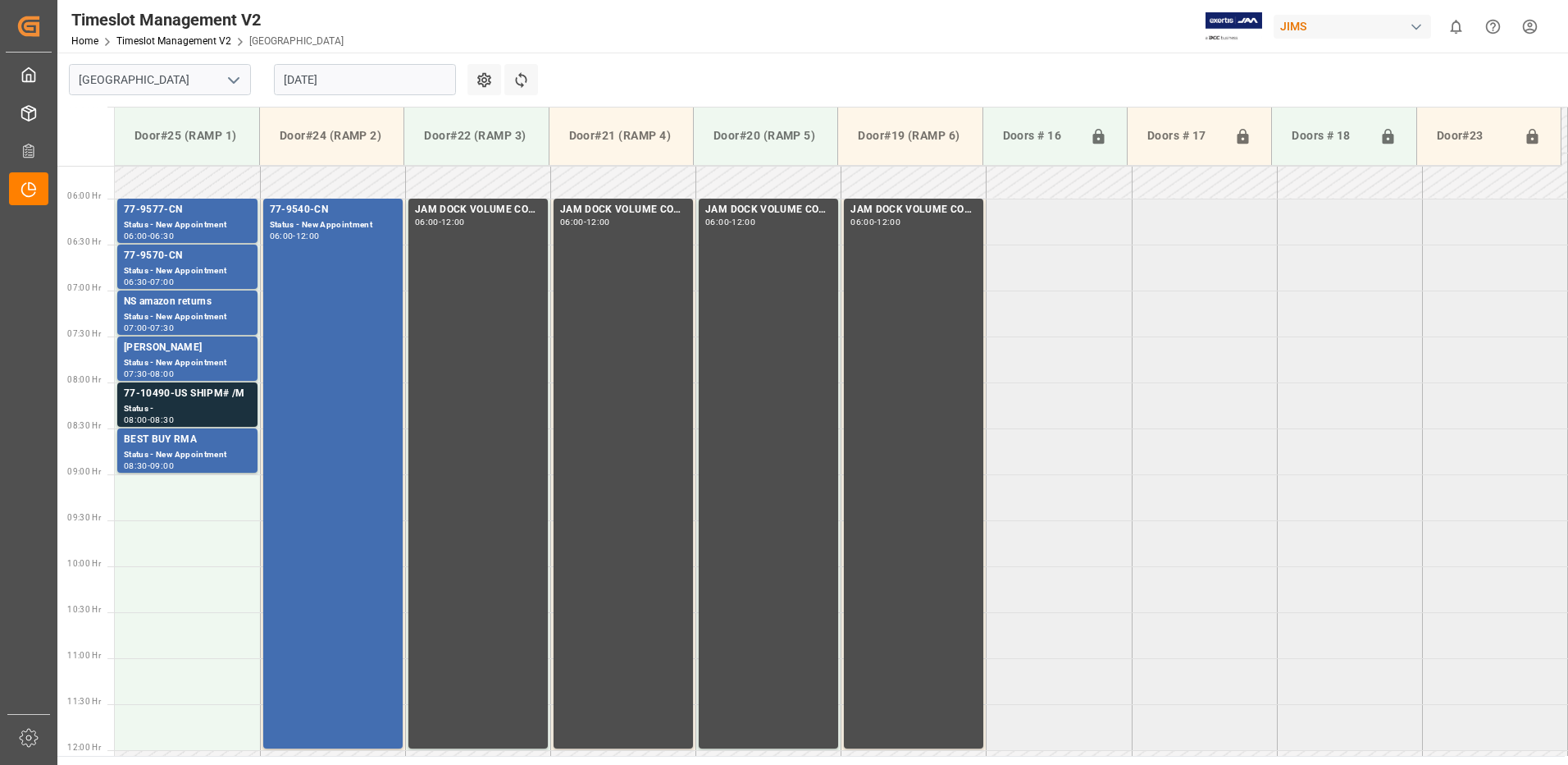
scroll to position [437, 0]
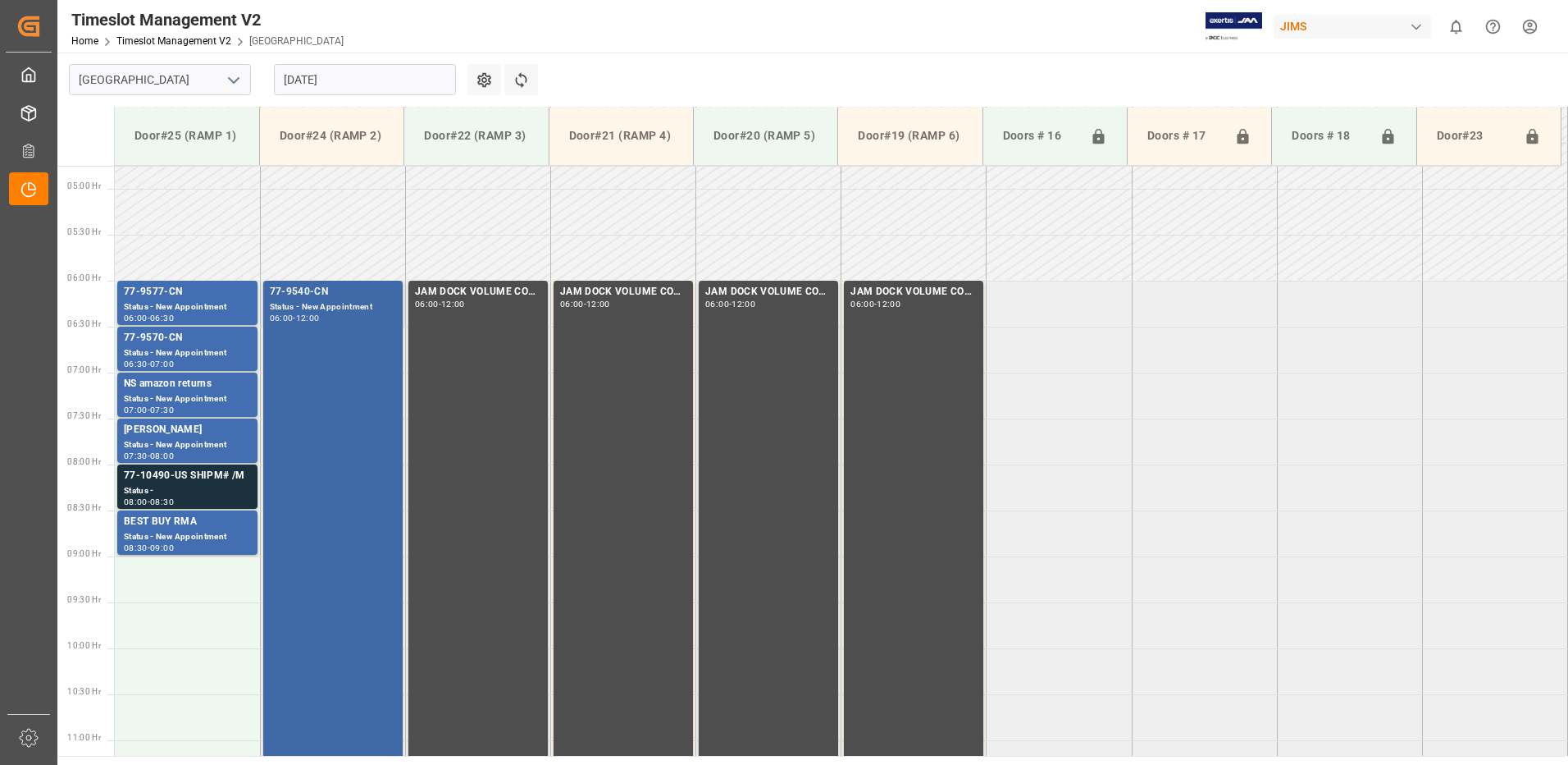
click at [329, 365] on div "77-9540-CN Status - New Appointment 06:00 - 12:00" at bounding box center [333, 555] width 126 height 543
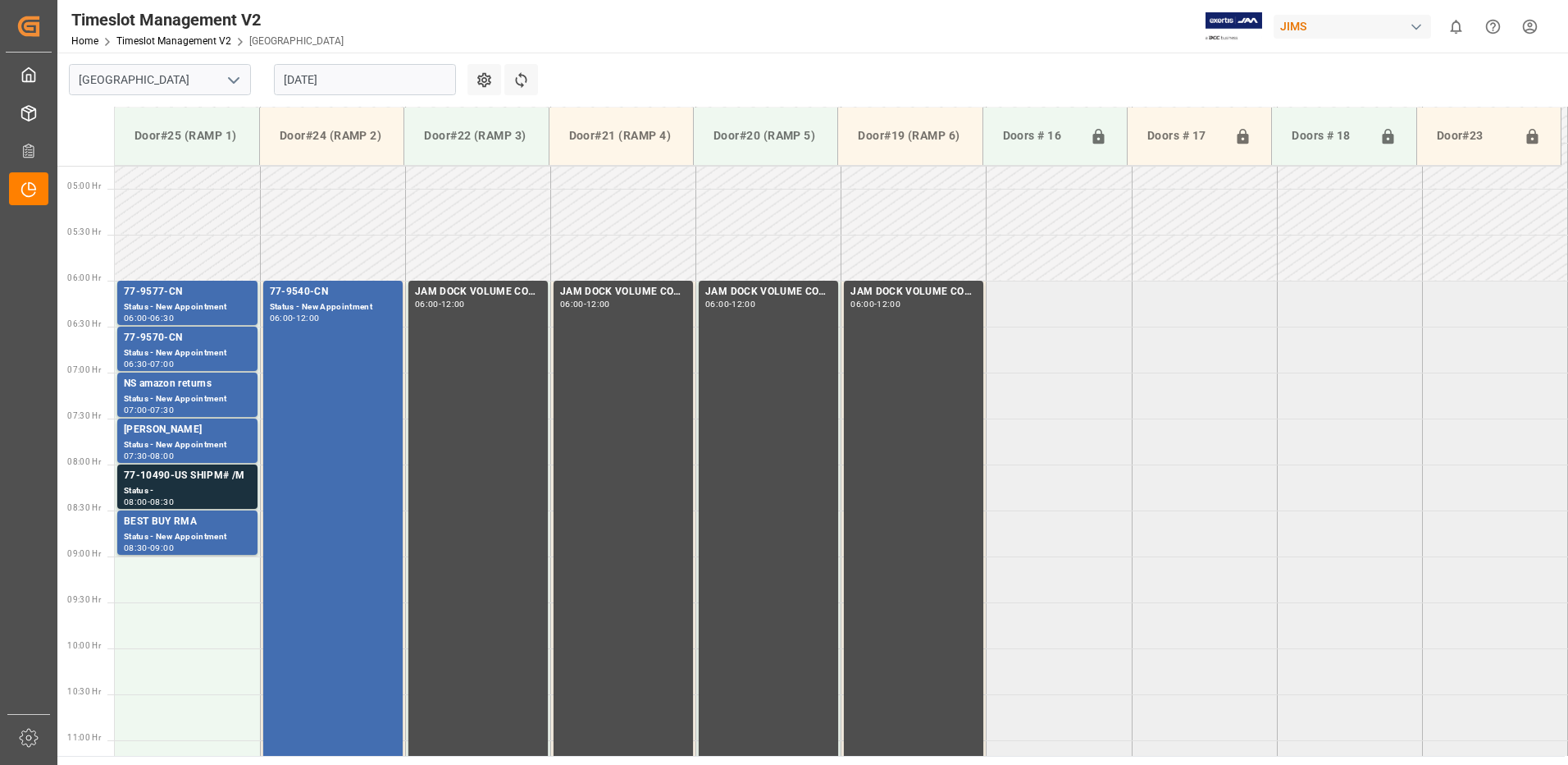
click at [354, 78] on input "[DATE]" at bounding box center [365, 79] width 182 height 31
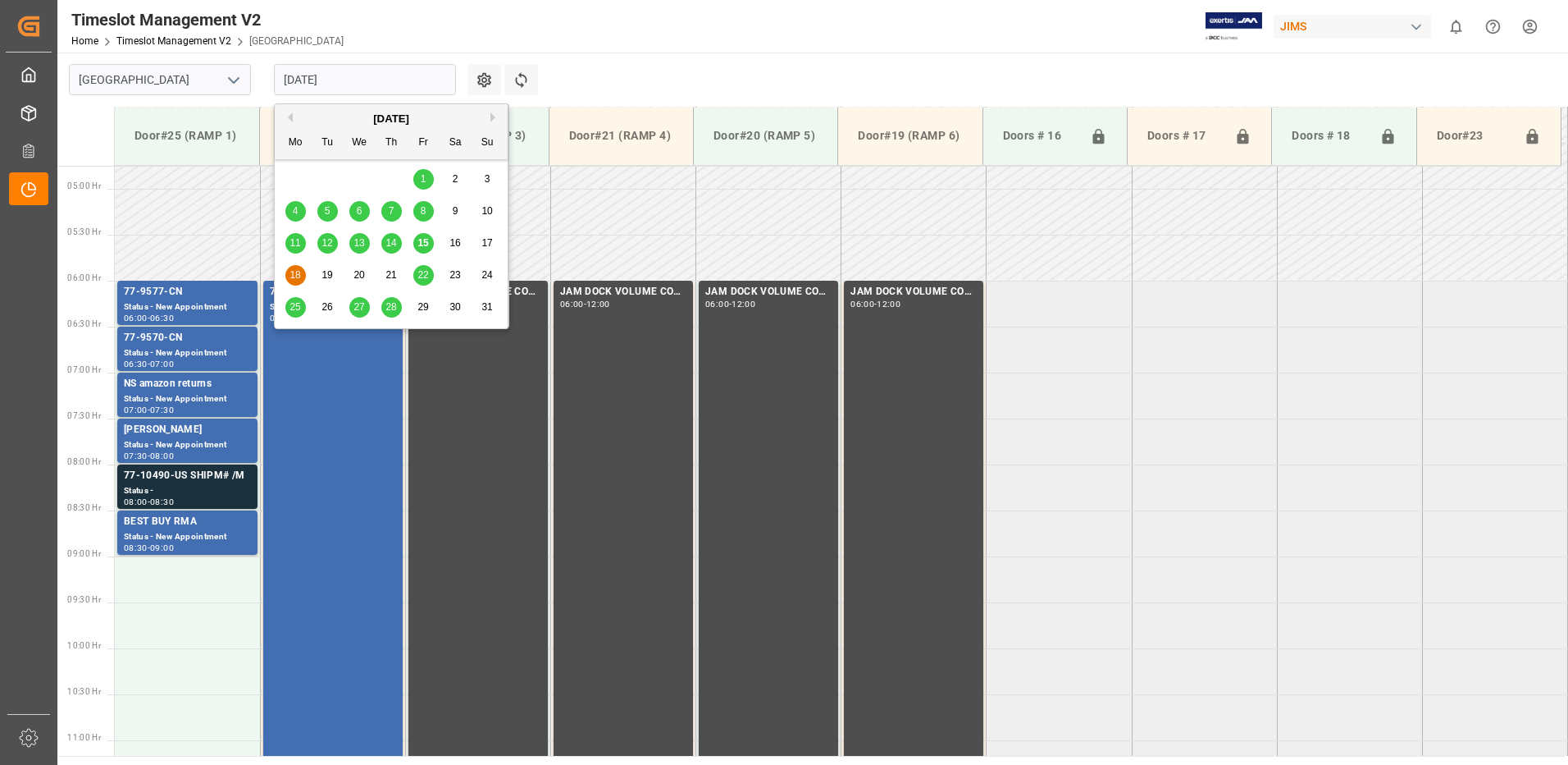
click at [423, 241] on span "15" at bounding box center [422, 242] width 10 height 11
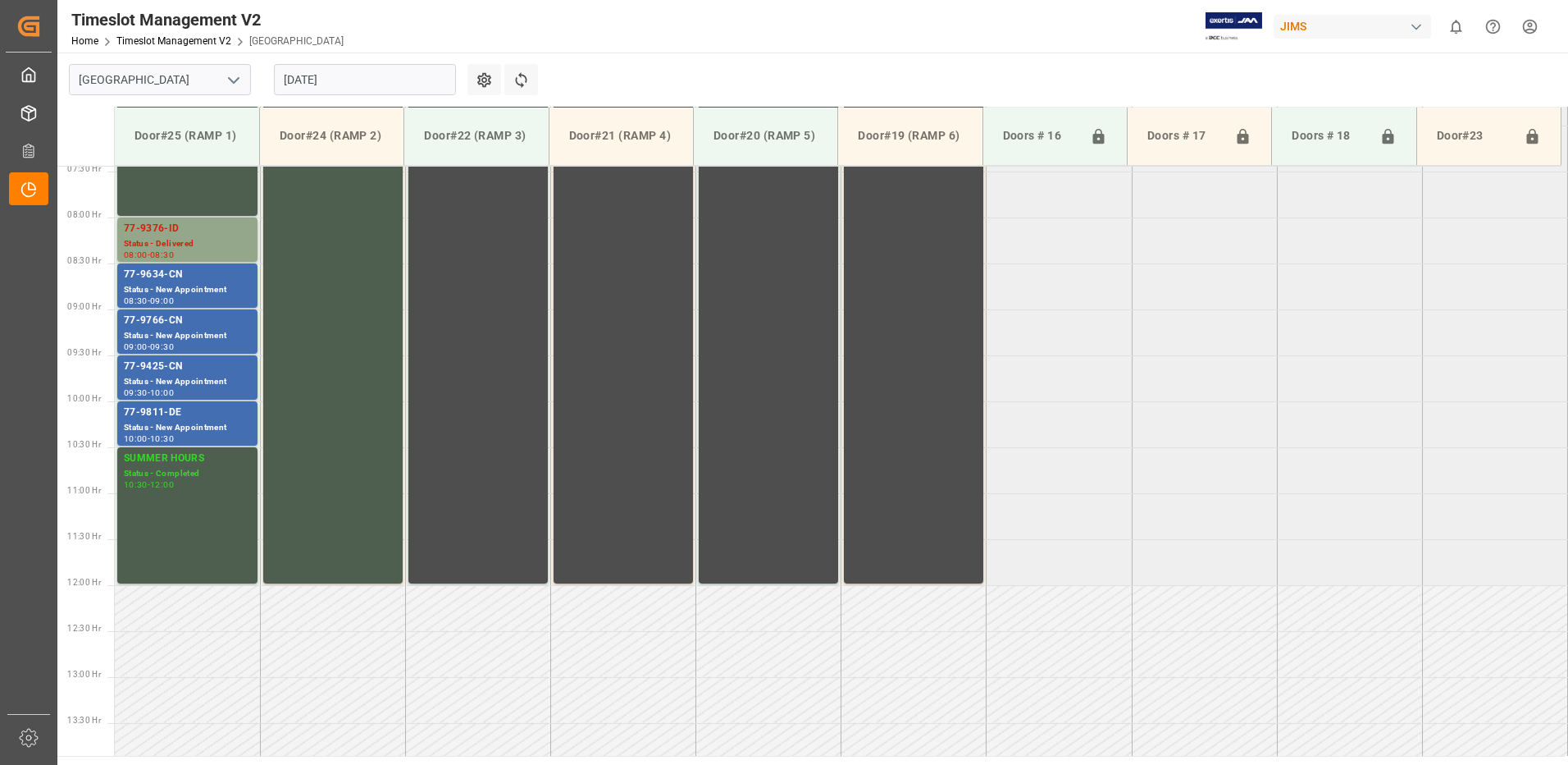
scroll to position [682, 0]
click at [170, 280] on div "77-9634-CN" at bounding box center [187, 275] width 127 height 17
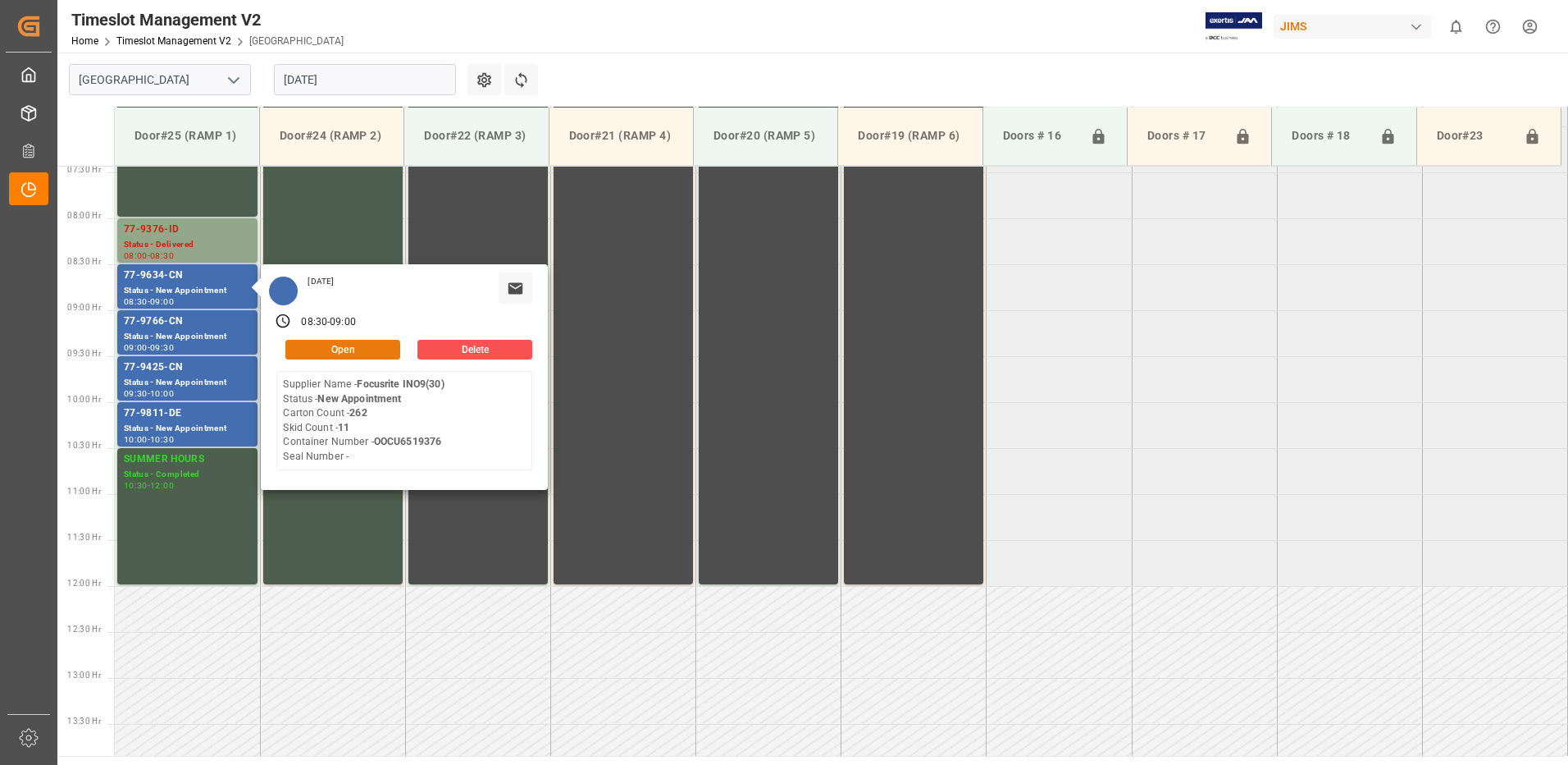
click at [344, 346] on button "Open" at bounding box center [343, 349] width 115 height 20
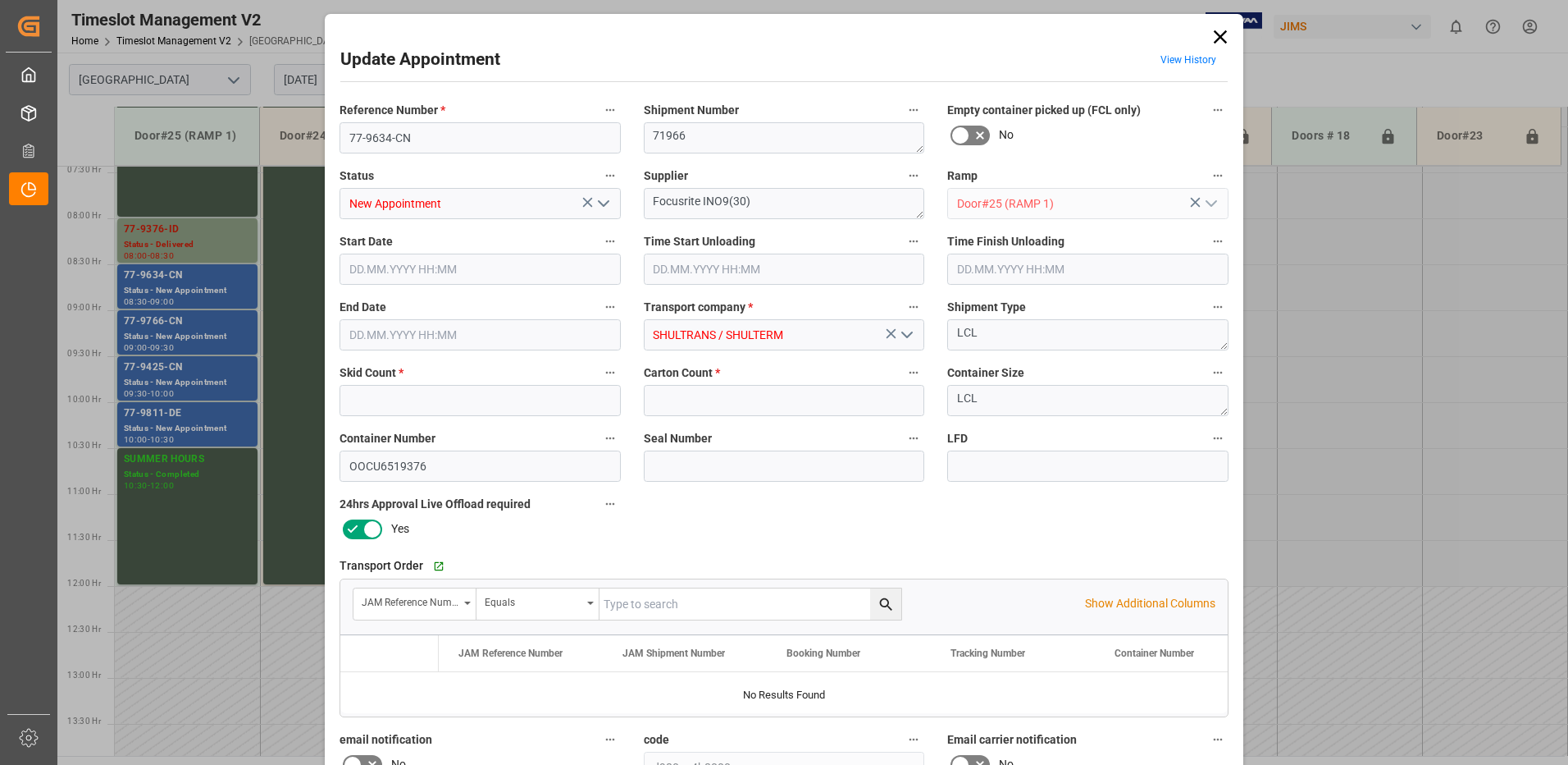
type input "11"
type input "262"
type input "[DATE] 08:30"
type input "[DATE] 09:00"
type input "[DATE] 20:01"
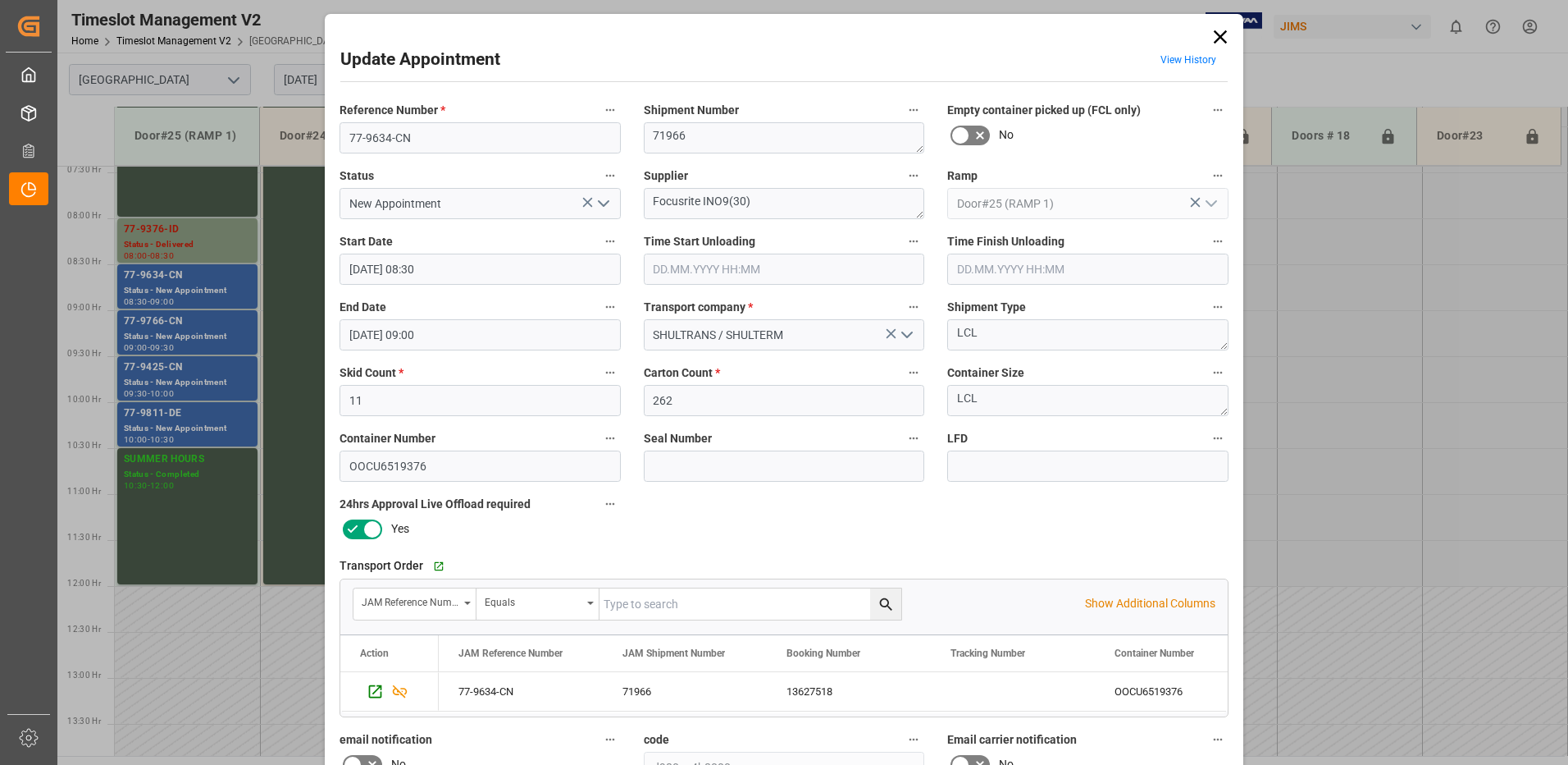
click at [682, 268] on input "text" at bounding box center [784, 269] width 281 height 31
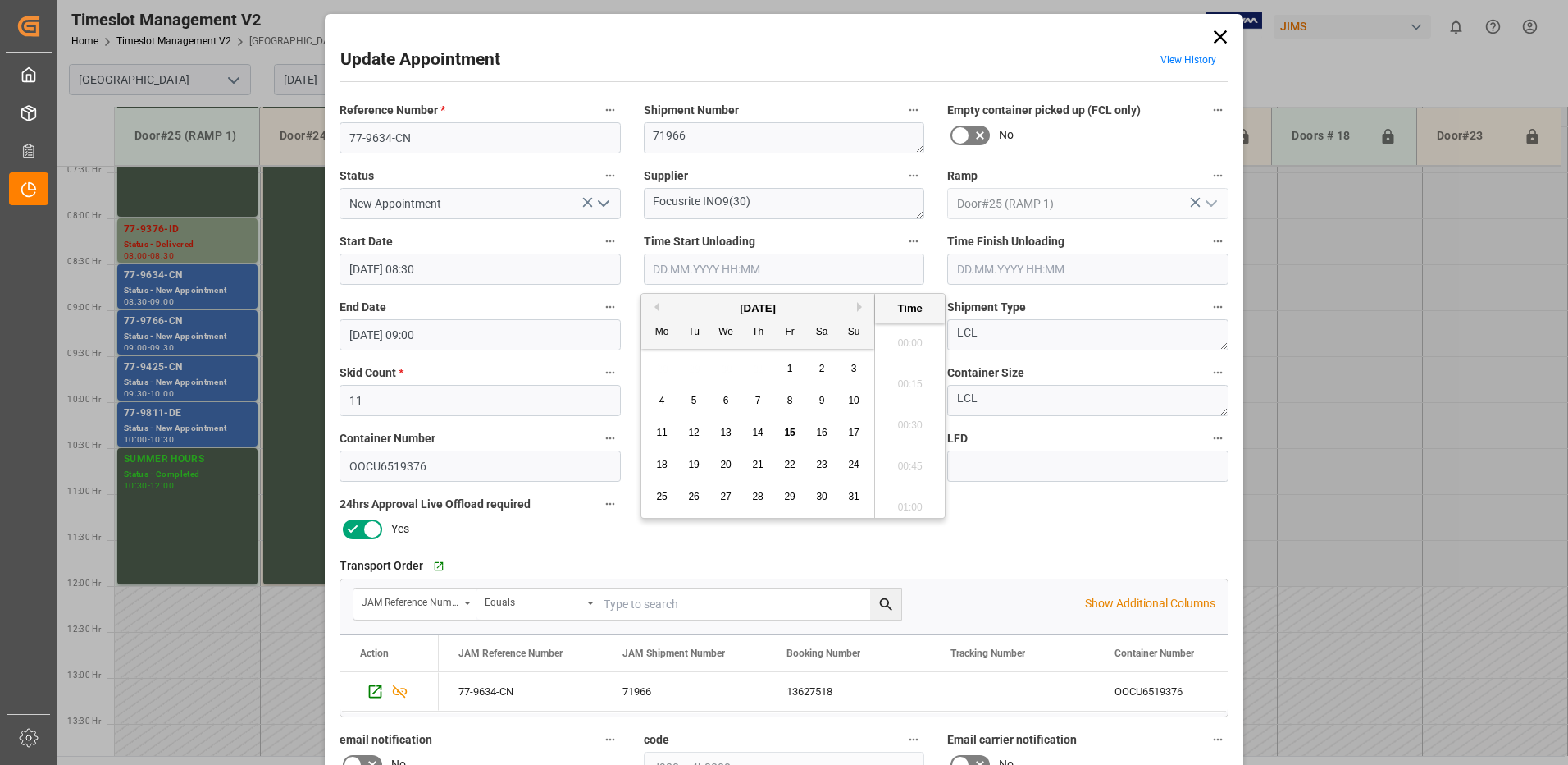
scroll to position [2057, 0]
click at [790, 430] on span "15" at bounding box center [789, 432] width 10 height 11
click at [905, 460] on li "08:45" at bounding box center [910, 461] width 70 height 41
type input "[DATE] 08:45"
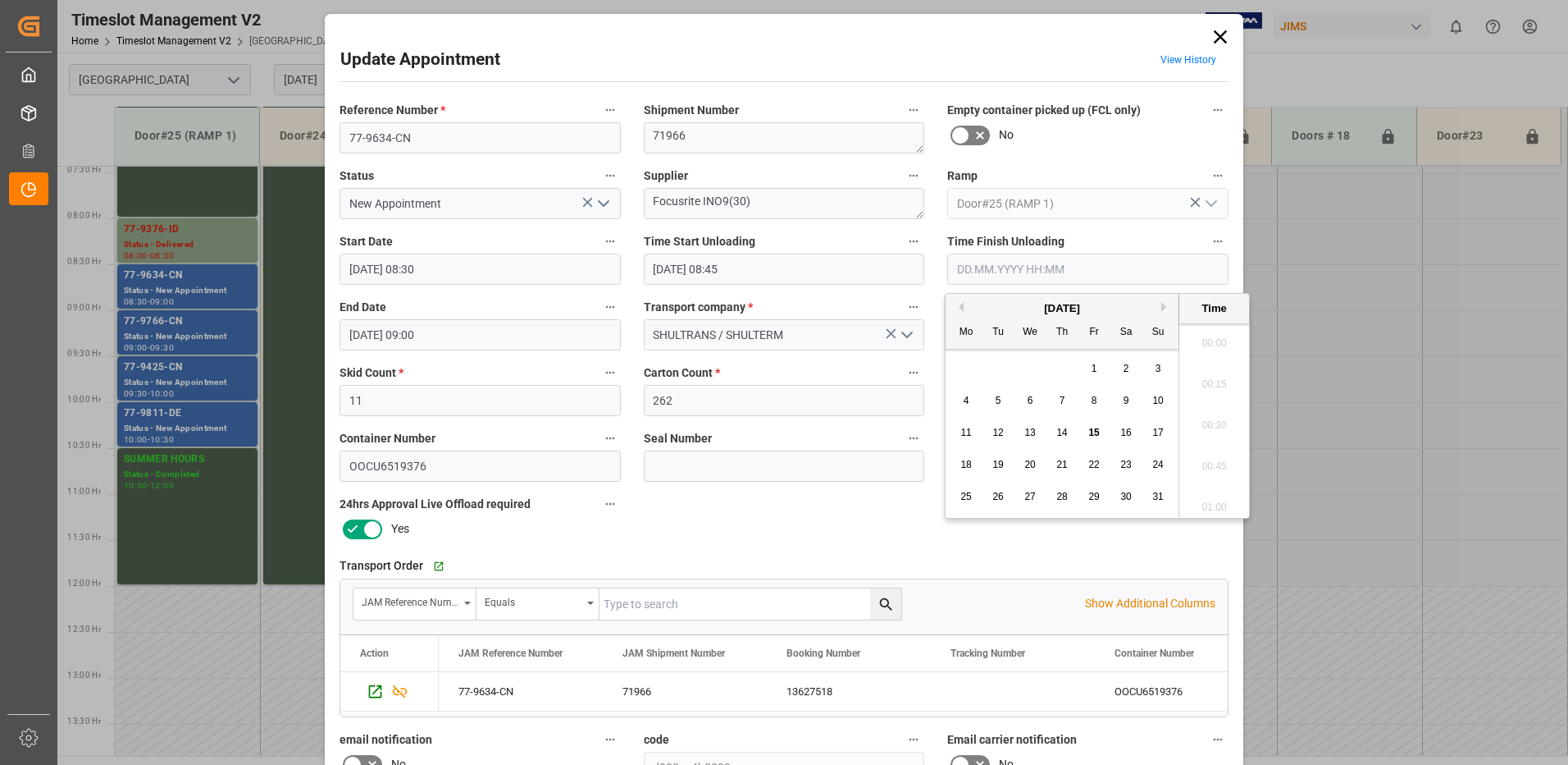
click at [990, 268] on input "text" at bounding box center [1088, 269] width 281 height 31
click at [1093, 430] on span "15" at bounding box center [1094, 432] width 10 height 11
click at [1206, 338] on li "10:00" at bounding box center [1214, 337] width 70 height 41
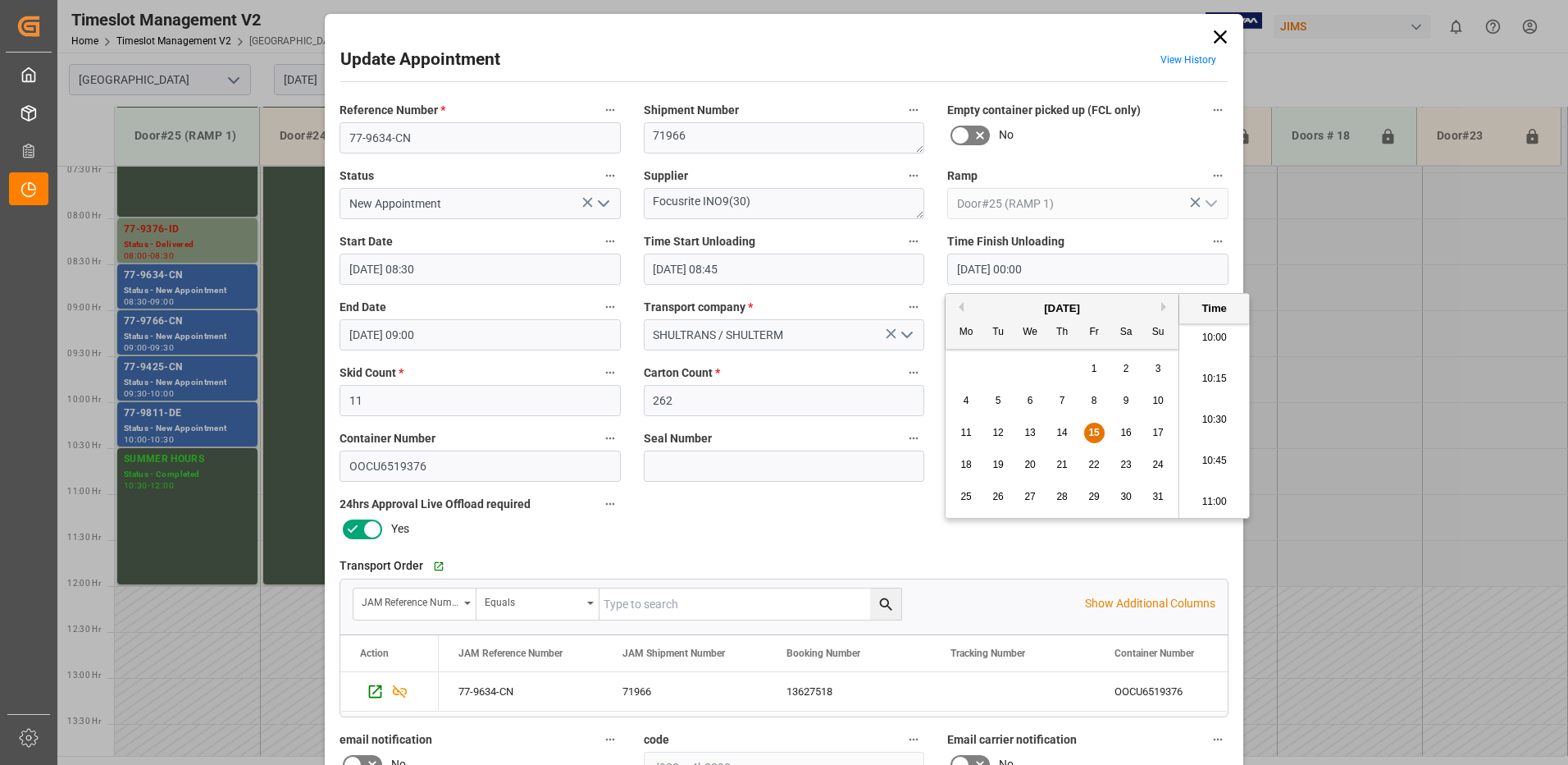
type input "[DATE] 10:00"
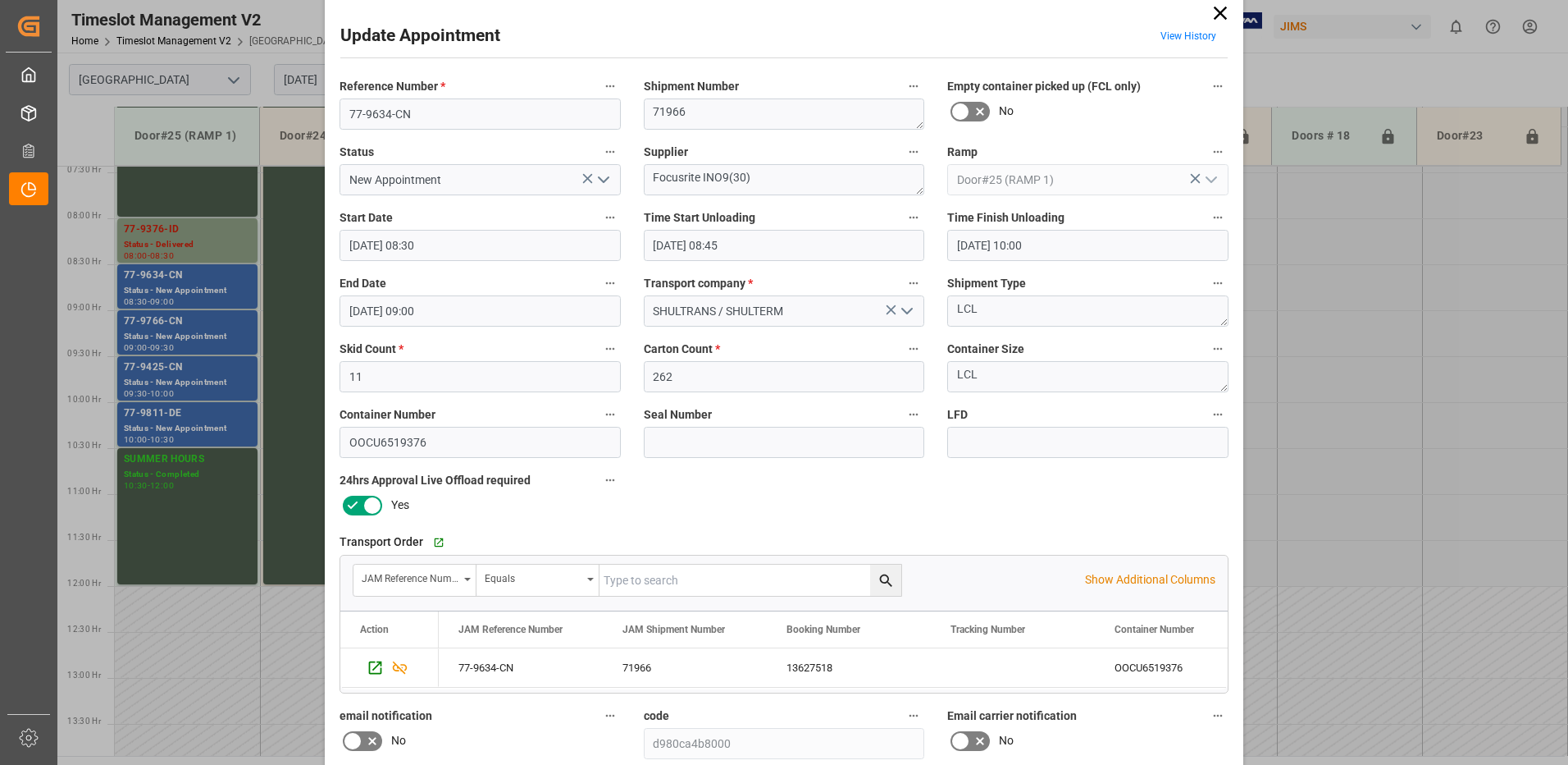
scroll to position [0, 0]
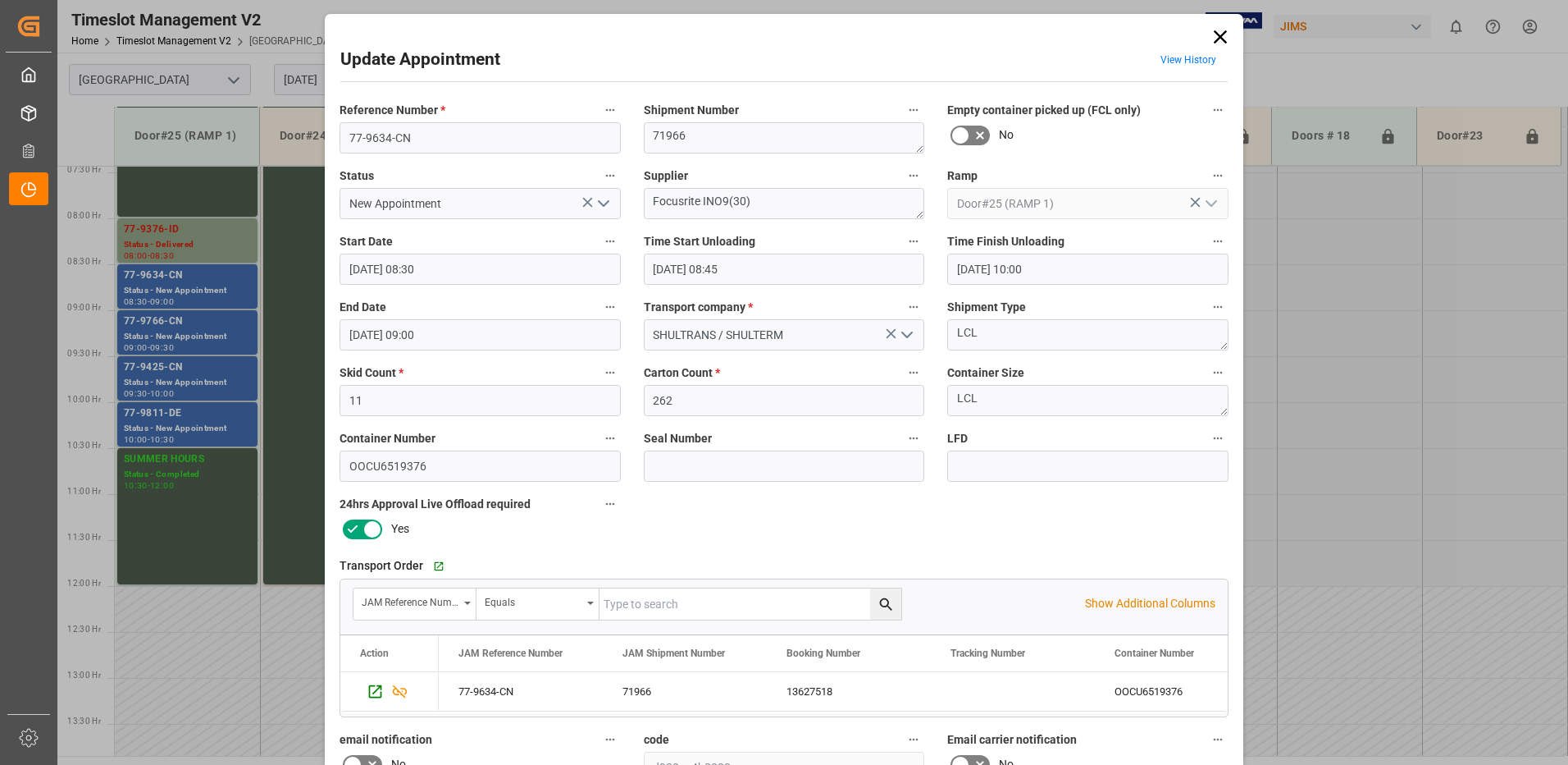
click at [600, 203] on icon "open menu" at bounding box center [604, 203] width 20 height 20
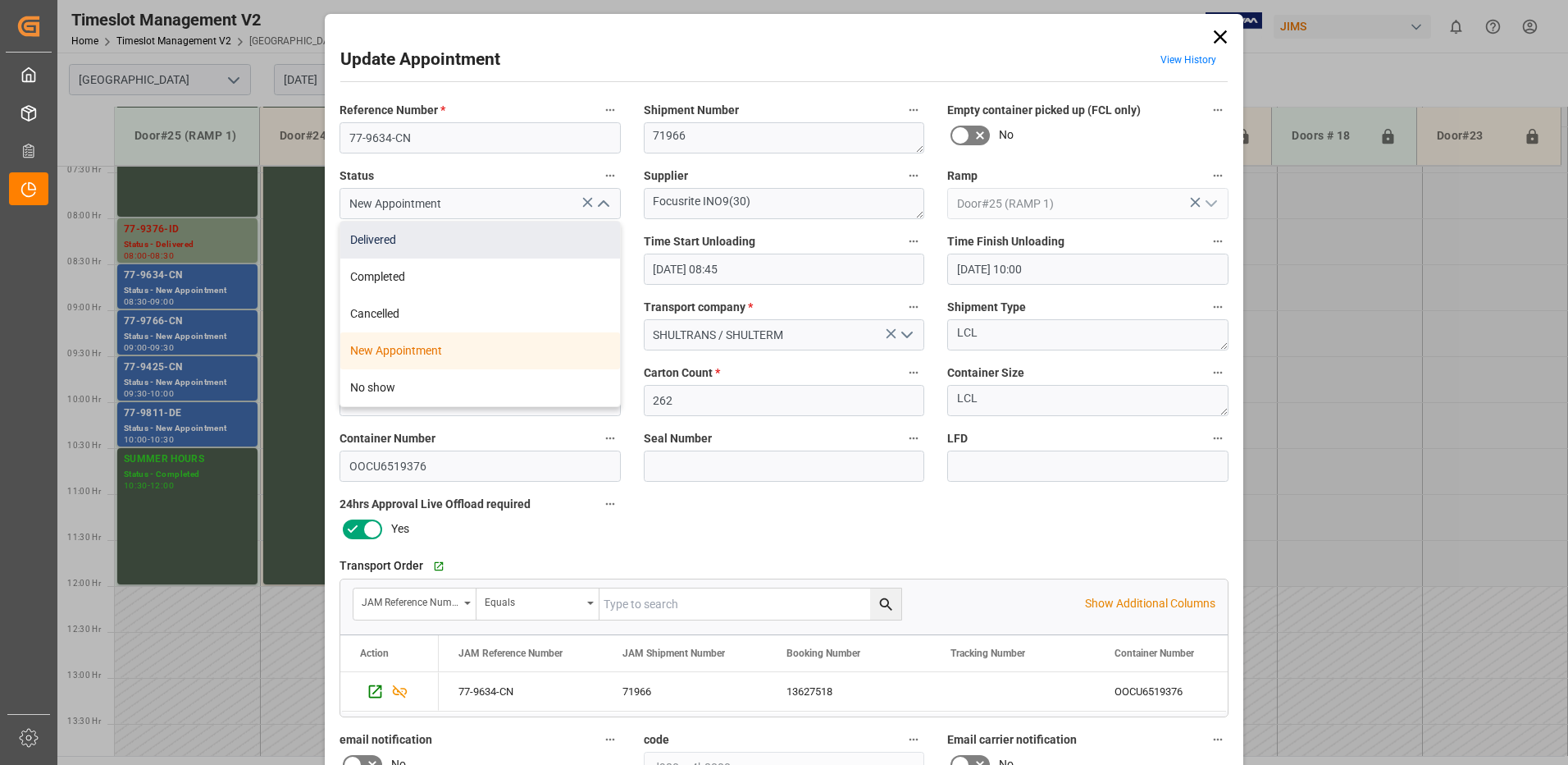
click at [489, 244] on div "Delivered" at bounding box center [480, 240] width 280 height 37
type input "Delivered"
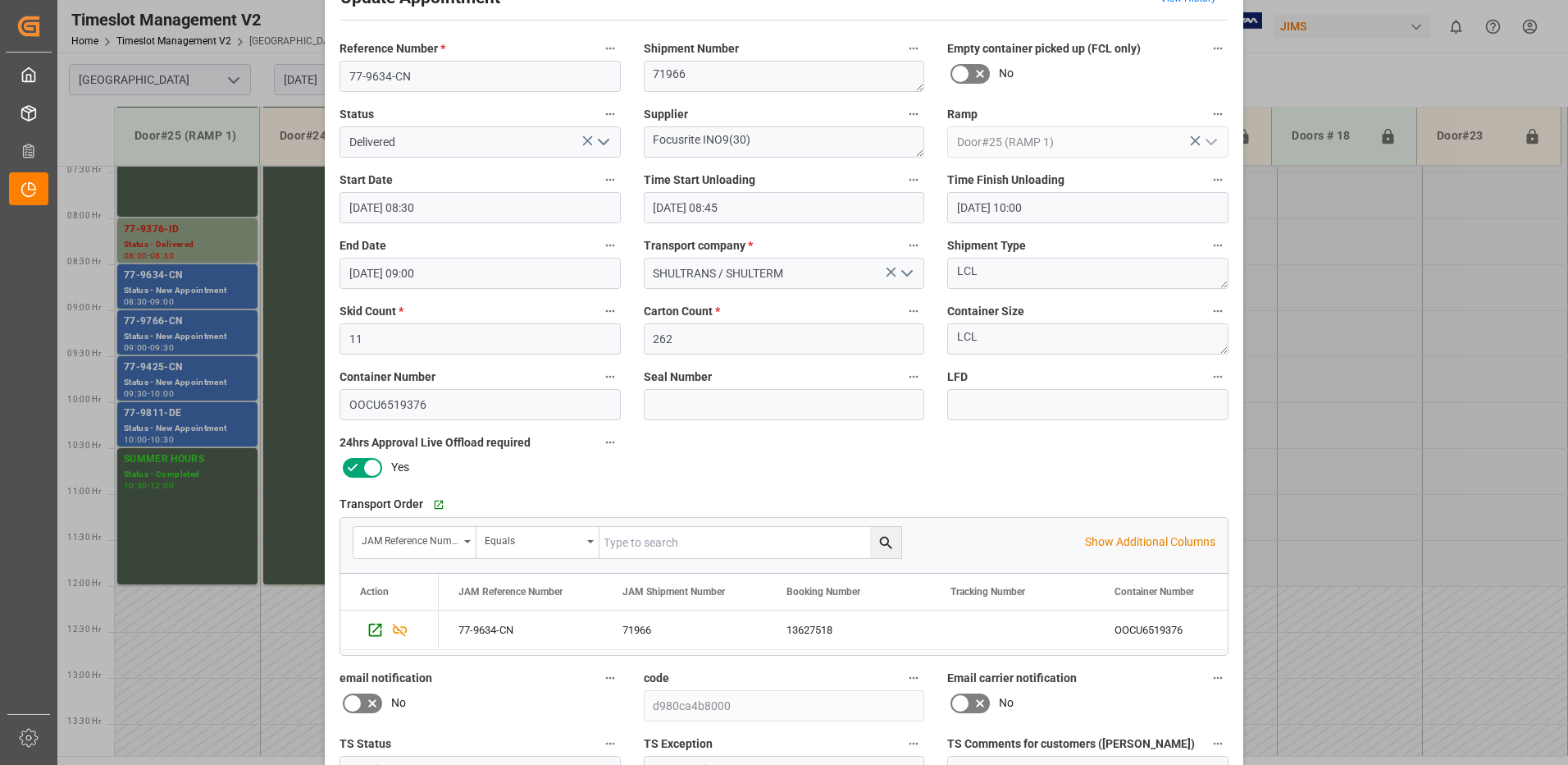
scroll to position [233, 0]
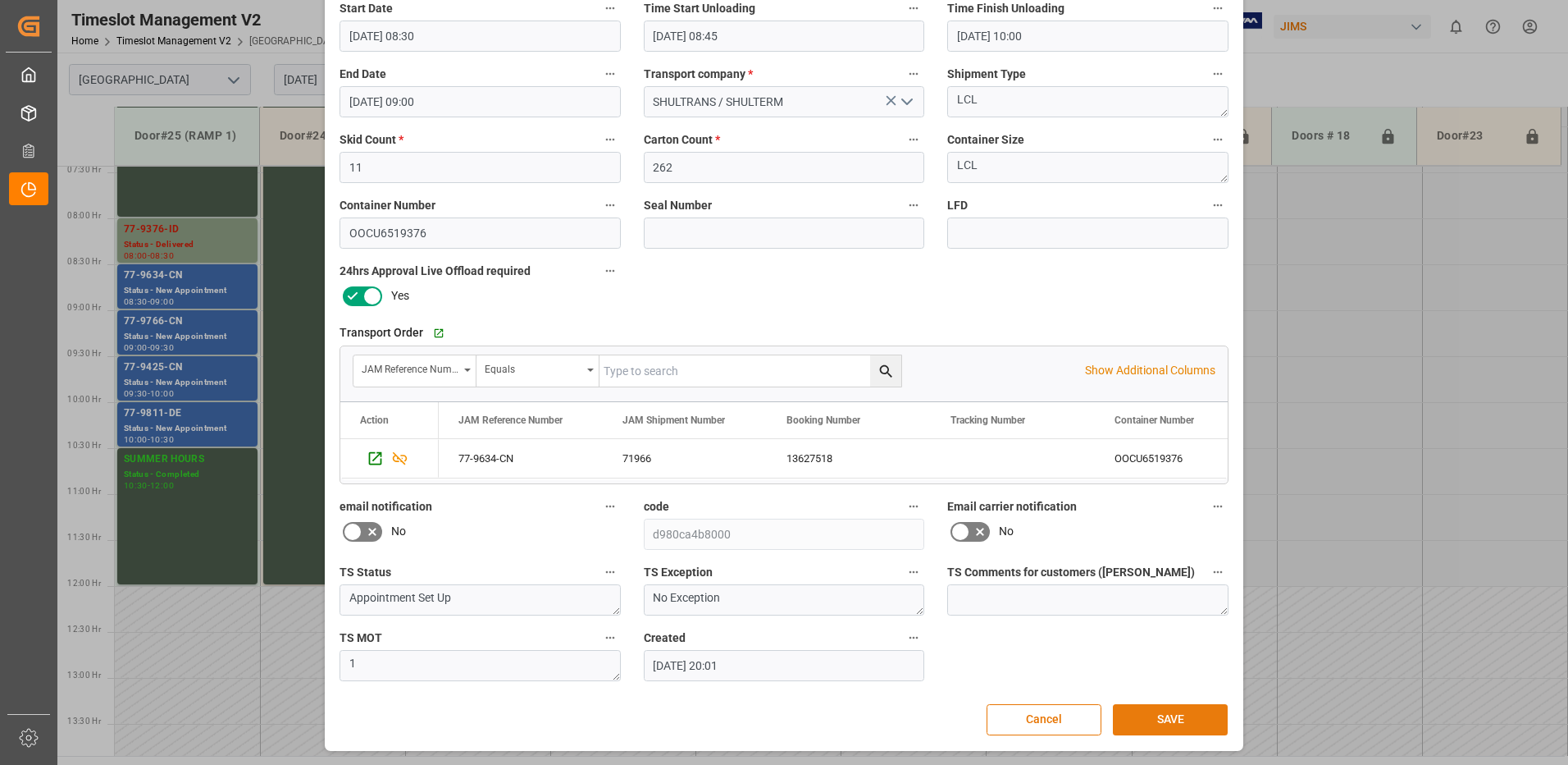
click at [1173, 723] on button "SAVE" at bounding box center [1171, 720] width 115 height 31
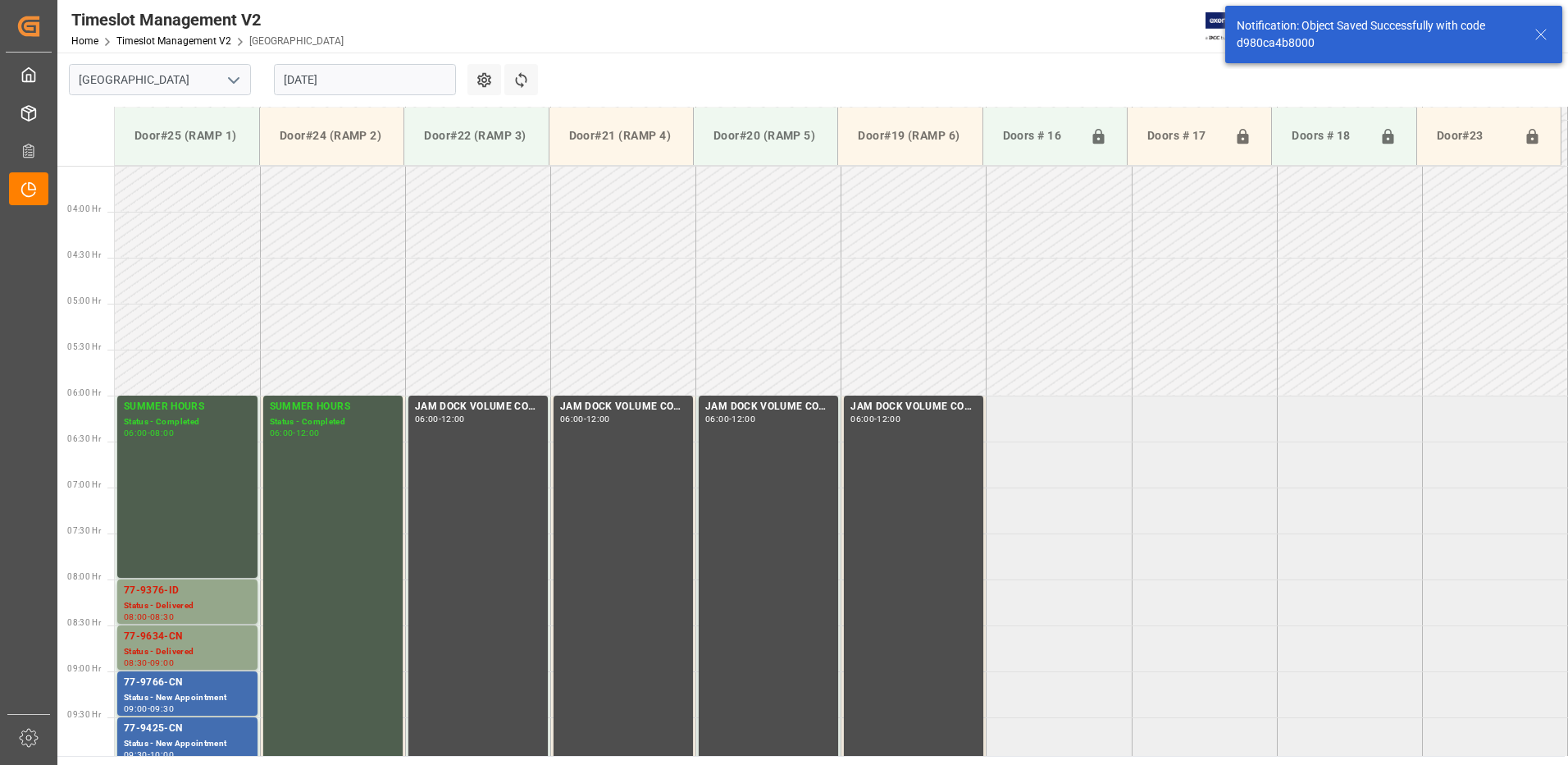
scroll to position [633, 0]
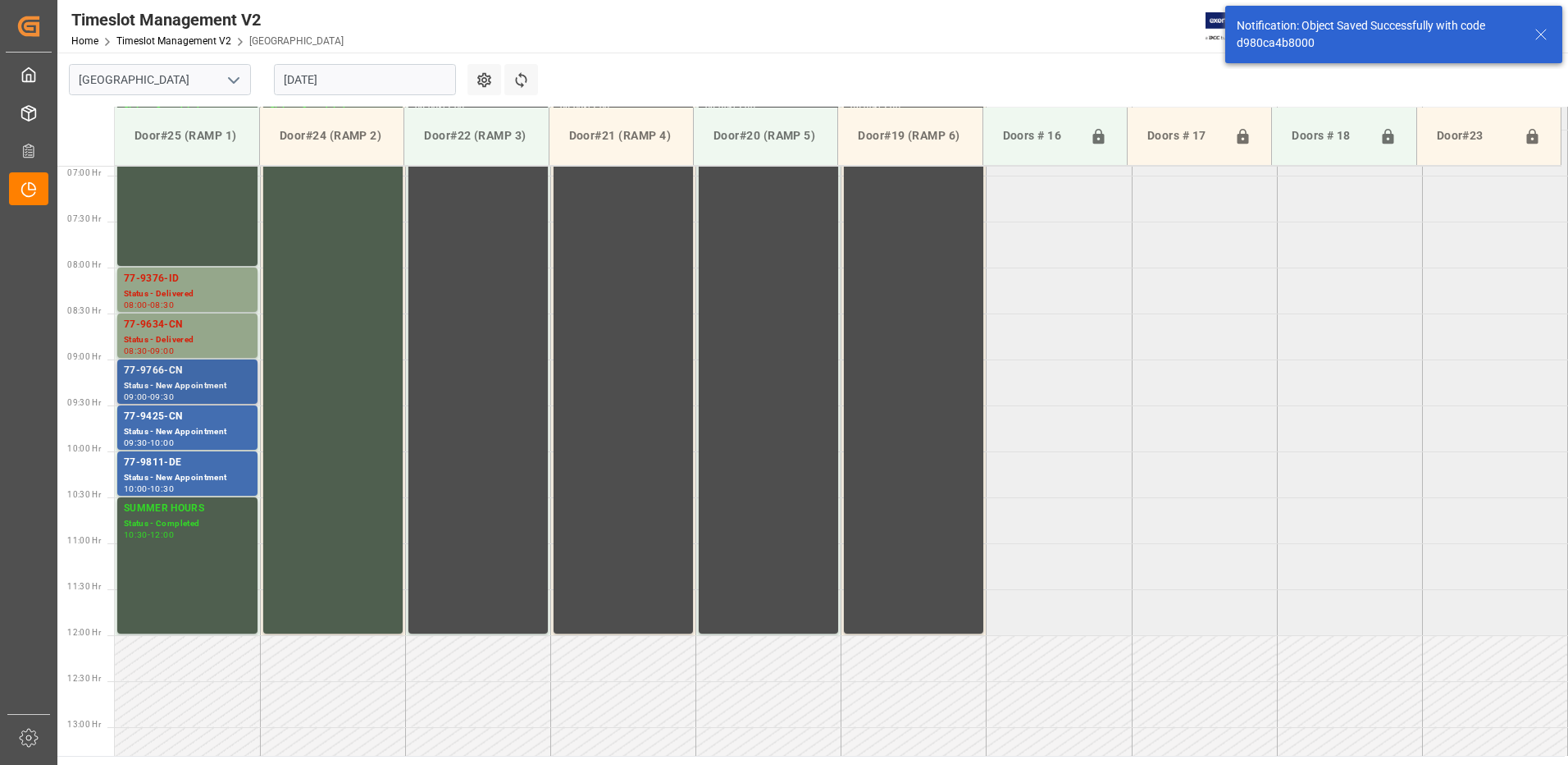
click at [183, 376] on div "77-9766-CN" at bounding box center [187, 370] width 127 height 17
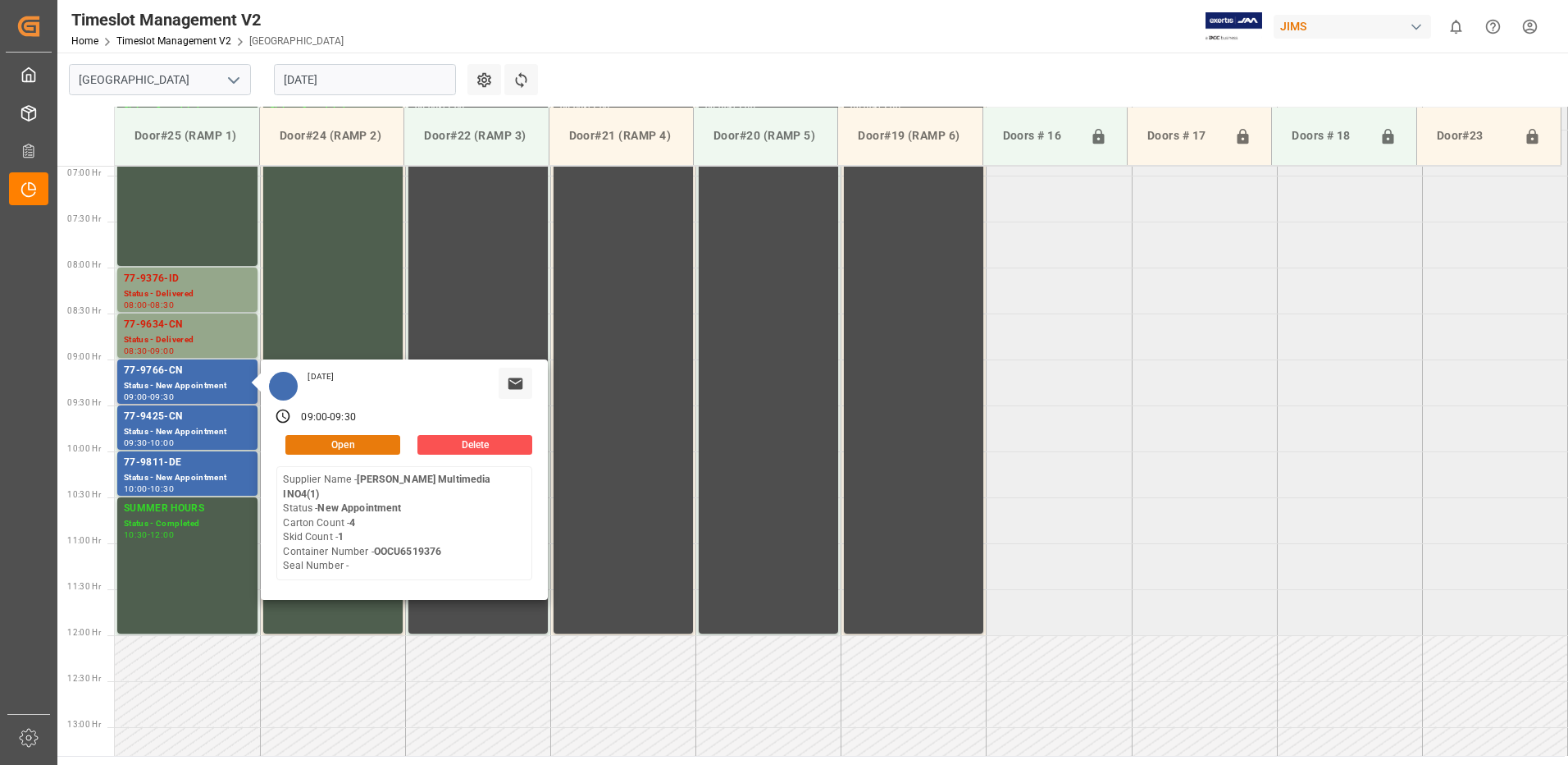
click at [355, 443] on button "Open" at bounding box center [343, 444] width 115 height 20
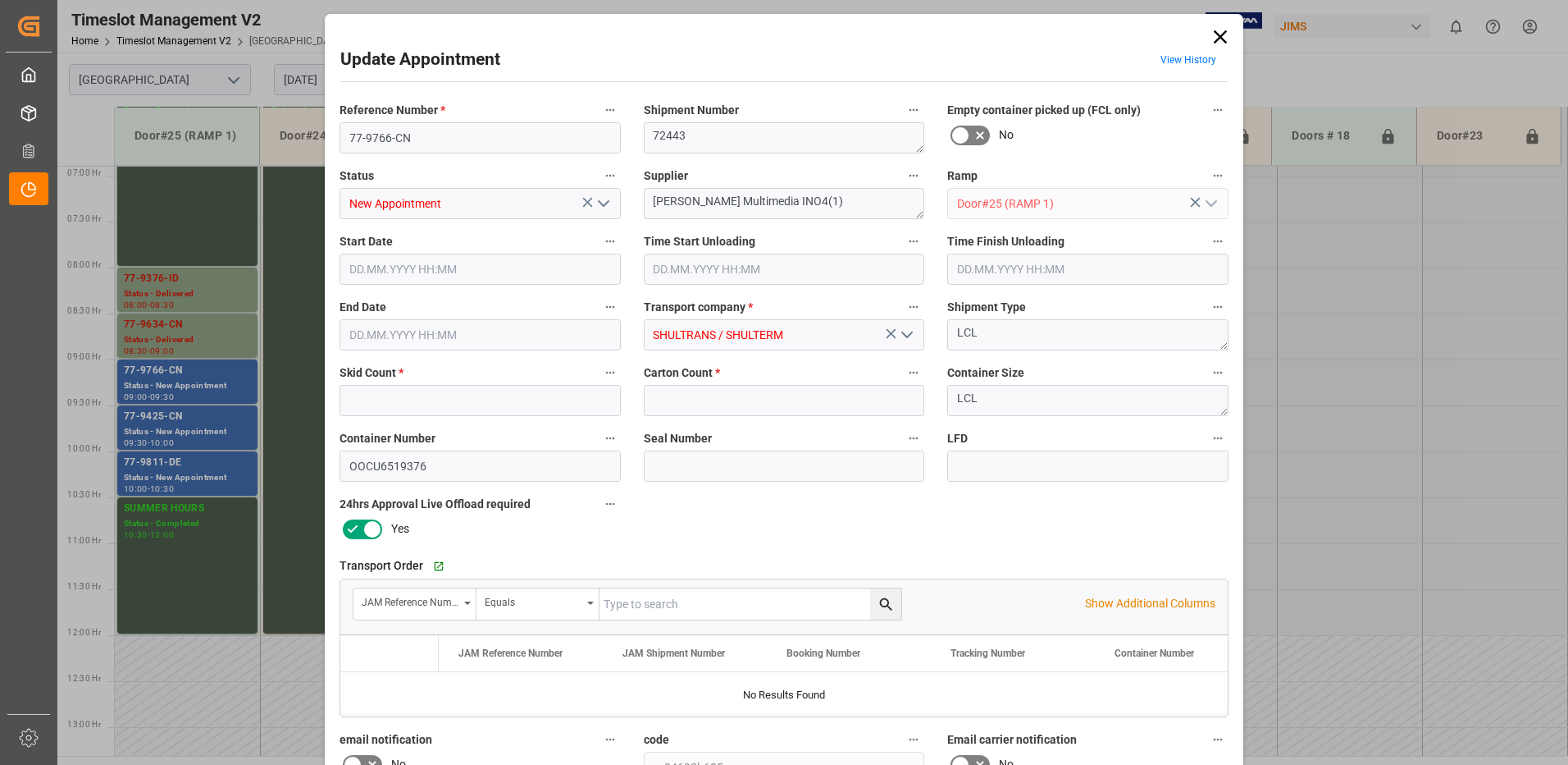
type input "1"
type input "4"
type input "[DATE] 09:00"
type input "[DATE] 09:30"
type input "[DATE] 20:00"
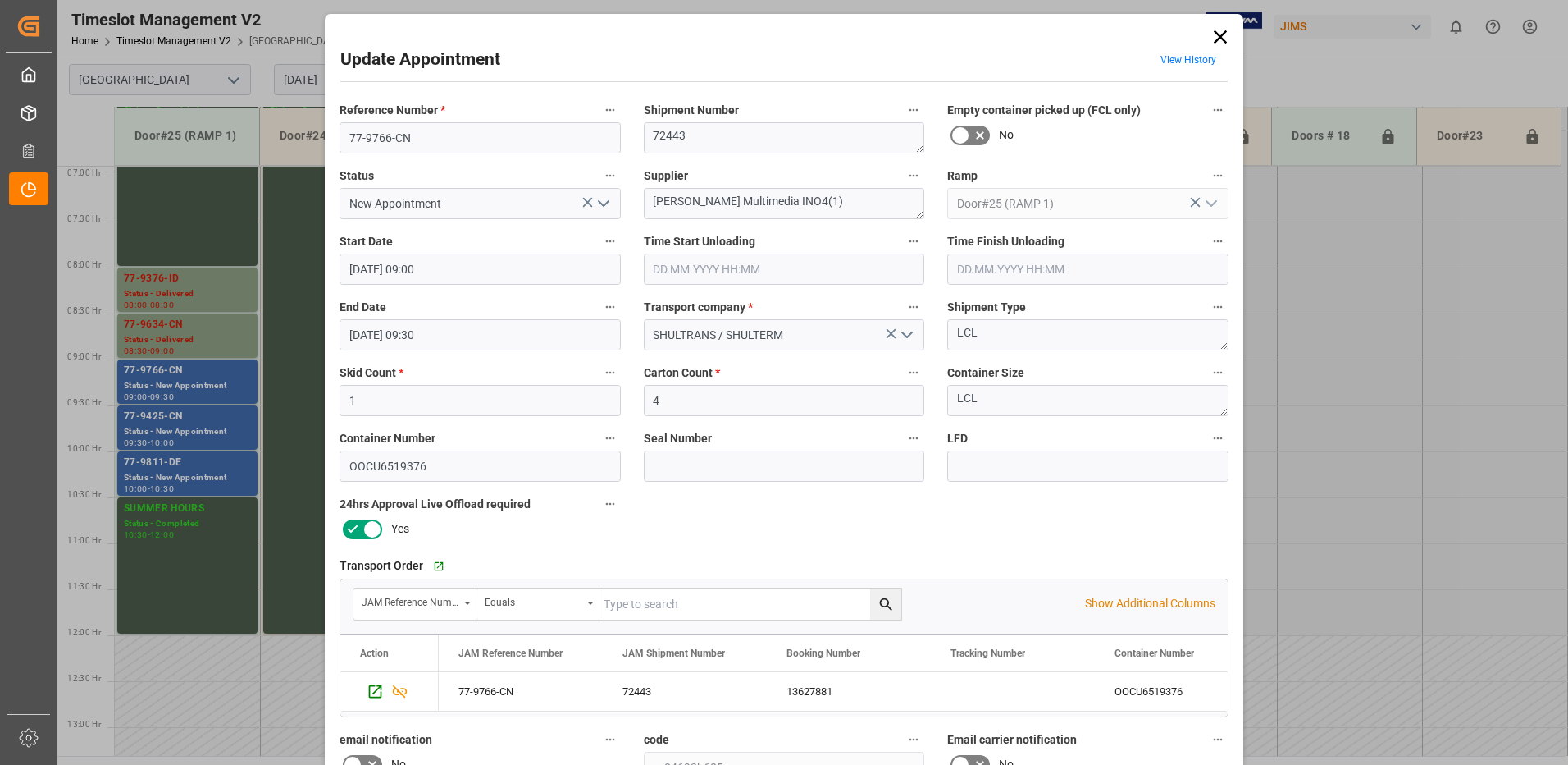
click at [691, 267] on input "text" at bounding box center [784, 269] width 281 height 31
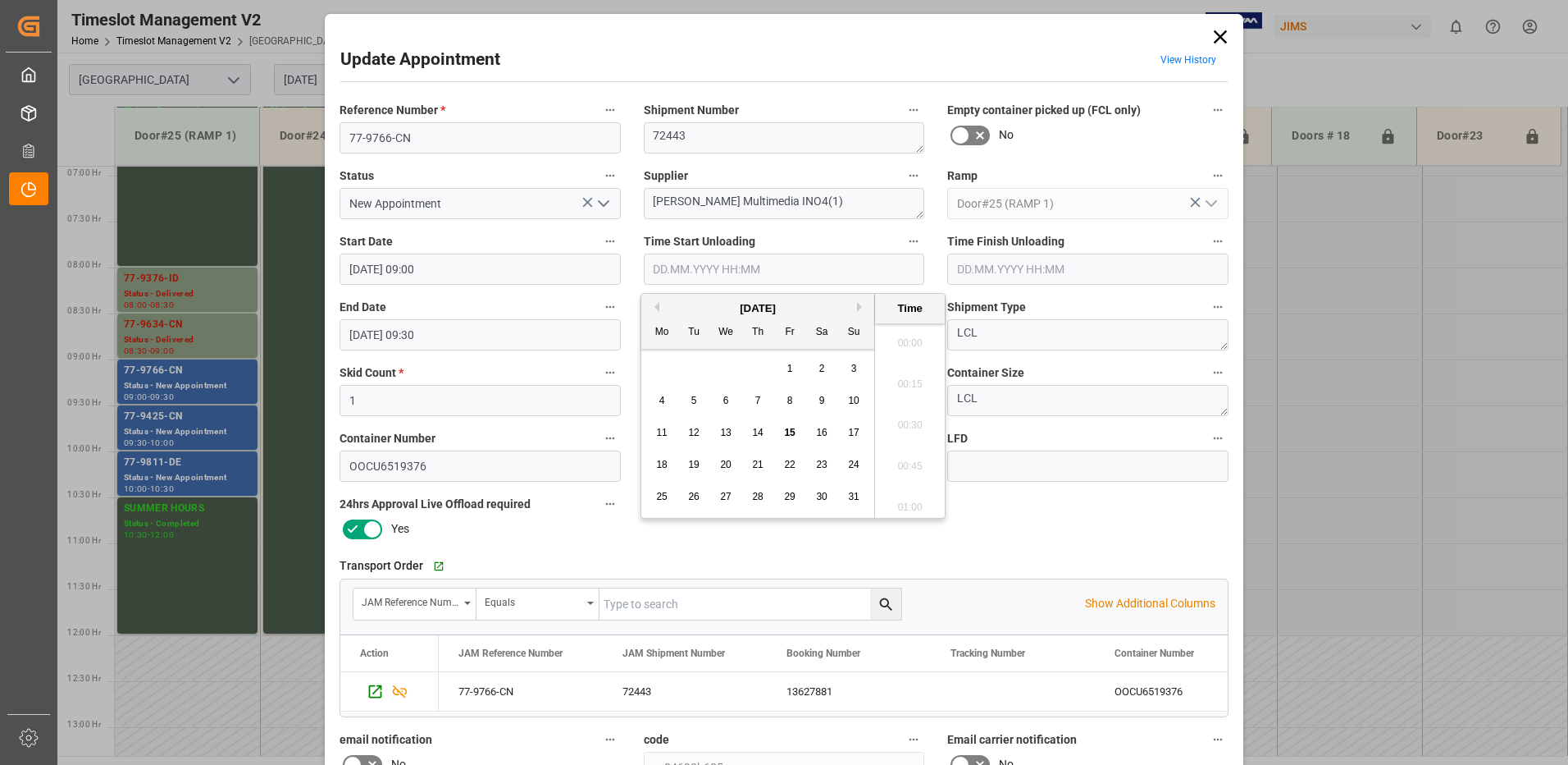
scroll to position [2057, 0]
click at [787, 432] on span "15" at bounding box center [789, 432] width 10 height 11
click at [903, 460] on li "08:45" at bounding box center [910, 461] width 70 height 41
type input "[DATE] 08:45"
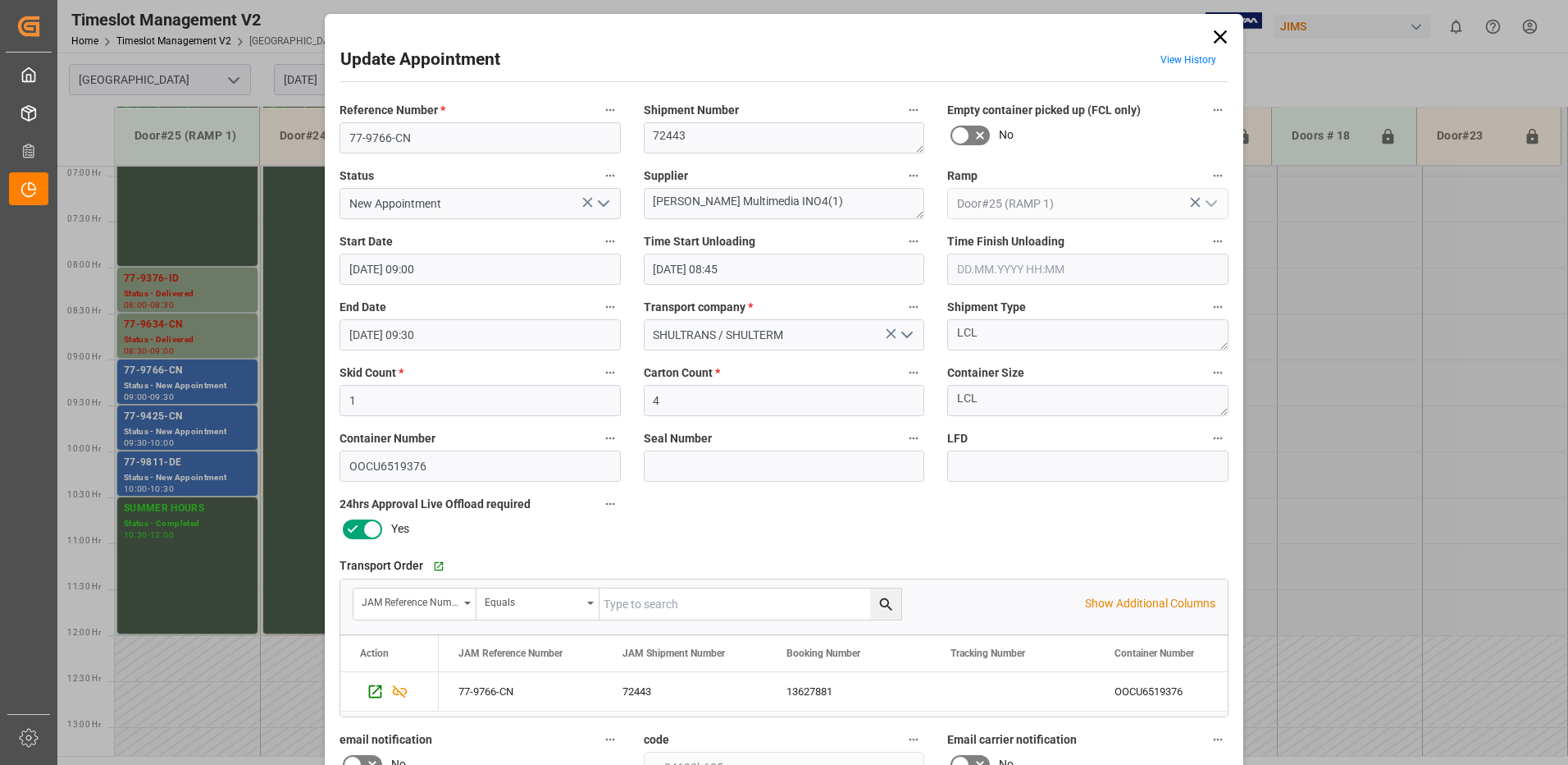
click at [978, 274] on input "text" at bounding box center [1088, 269] width 281 height 31
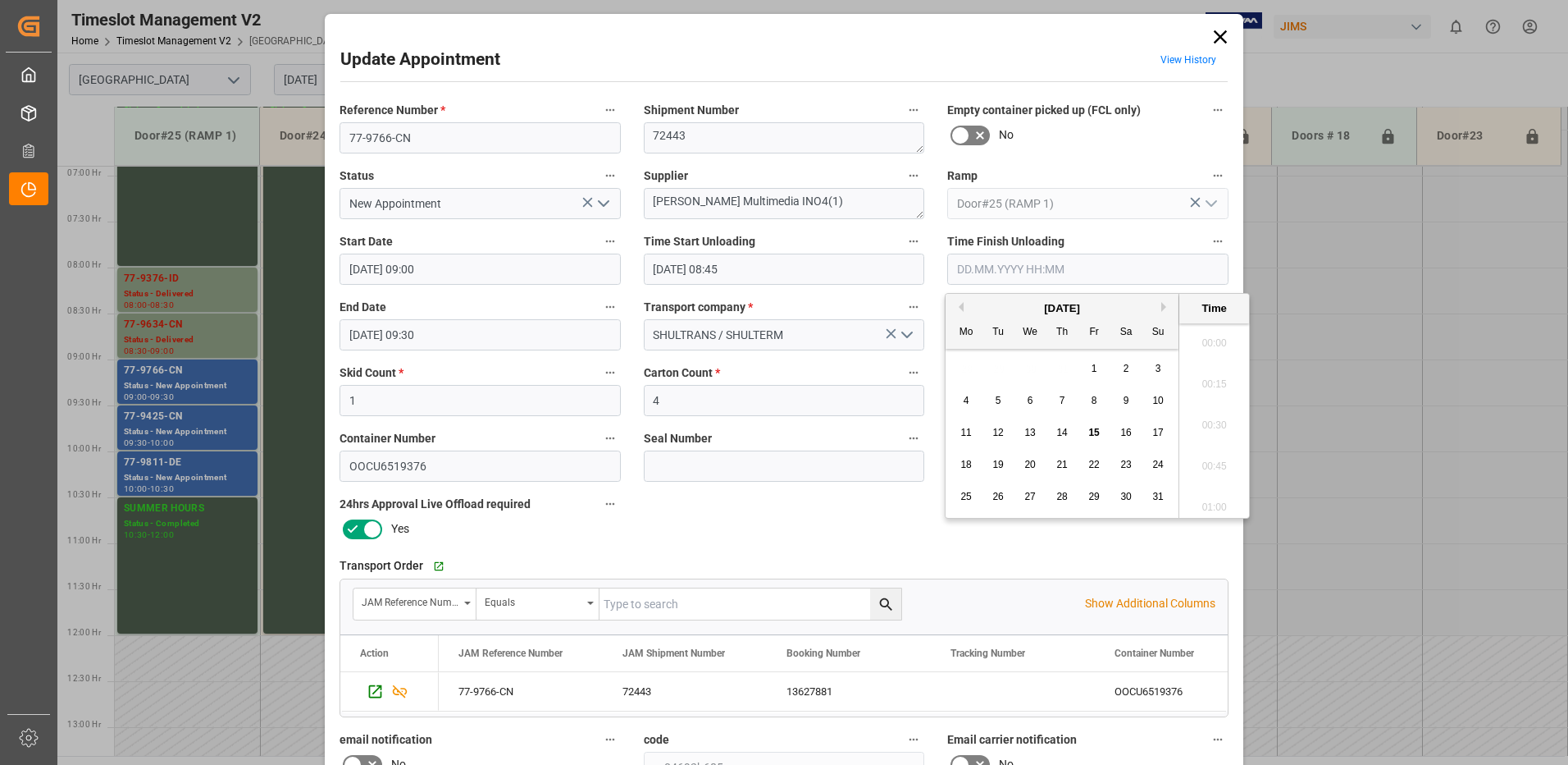
scroll to position [2057, 0]
click at [1092, 431] on span "15" at bounding box center [1094, 432] width 10 height 11
click at [1199, 334] on li "10:00" at bounding box center [1214, 337] width 70 height 41
type input "[DATE] 10:00"
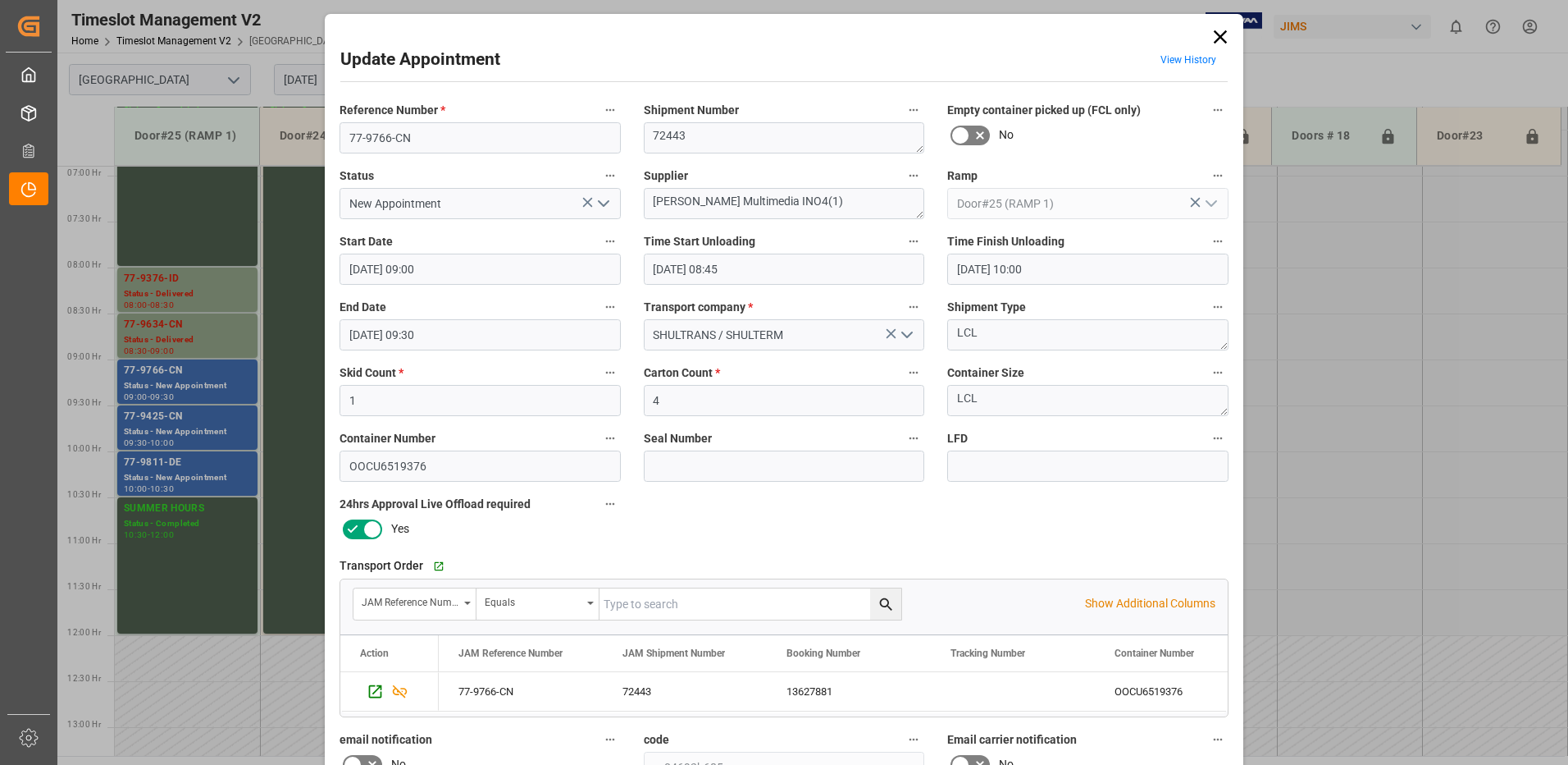
click at [600, 204] on icon "open menu" at bounding box center [604, 203] width 20 height 20
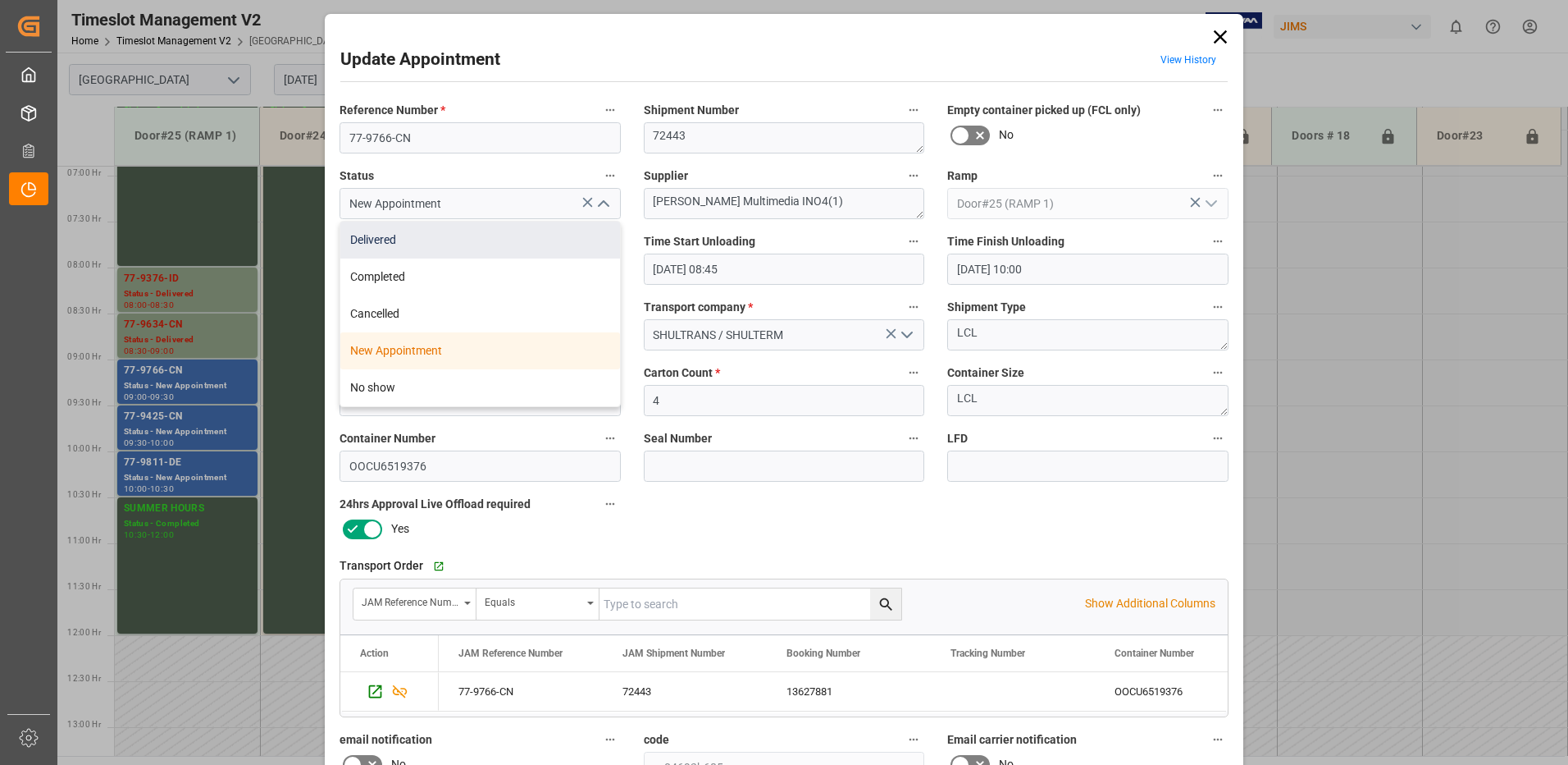
click at [485, 234] on div "Delivered" at bounding box center [480, 240] width 280 height 37
type input "Delivered"
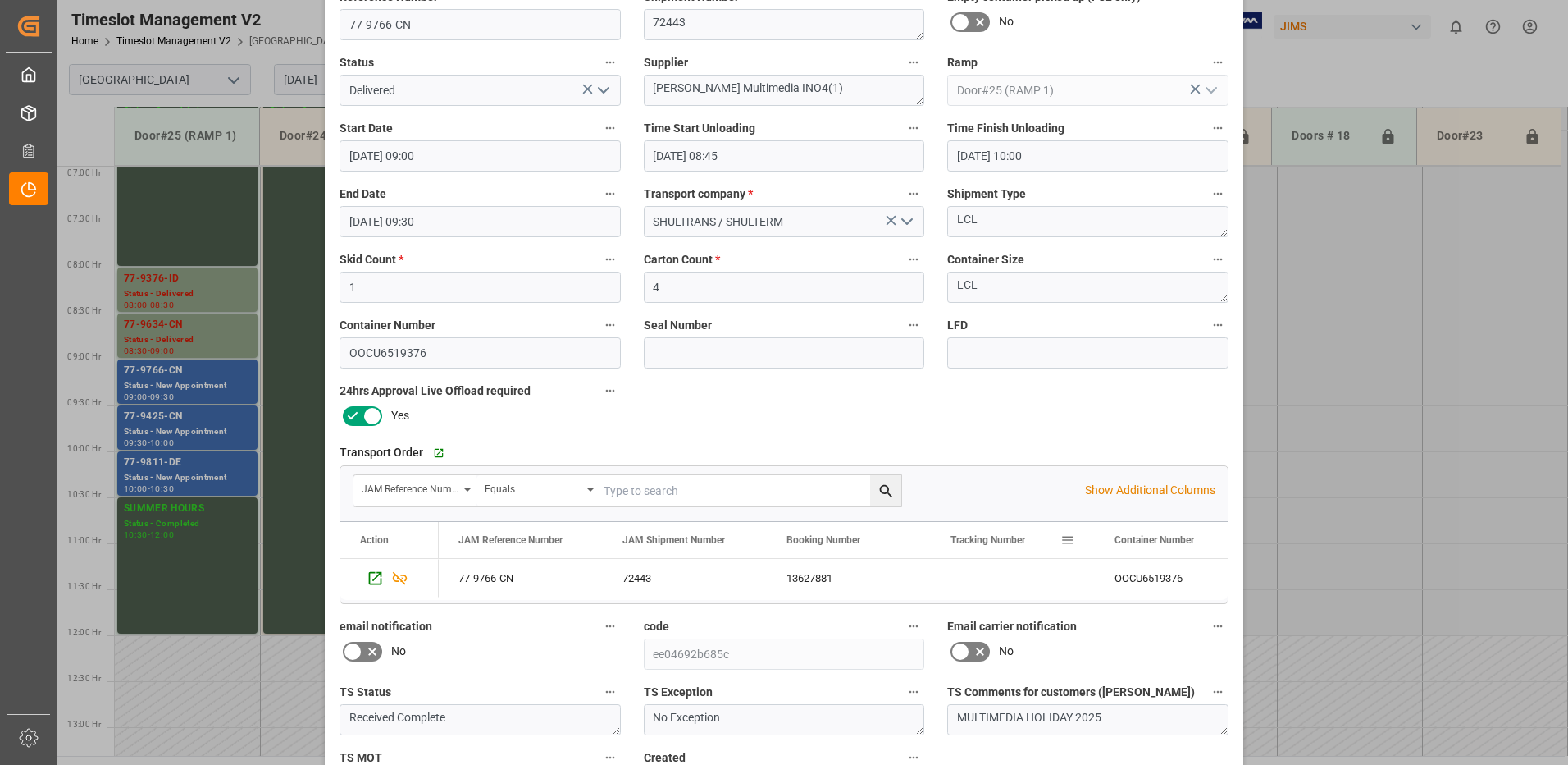
scroll to position [233, 0]
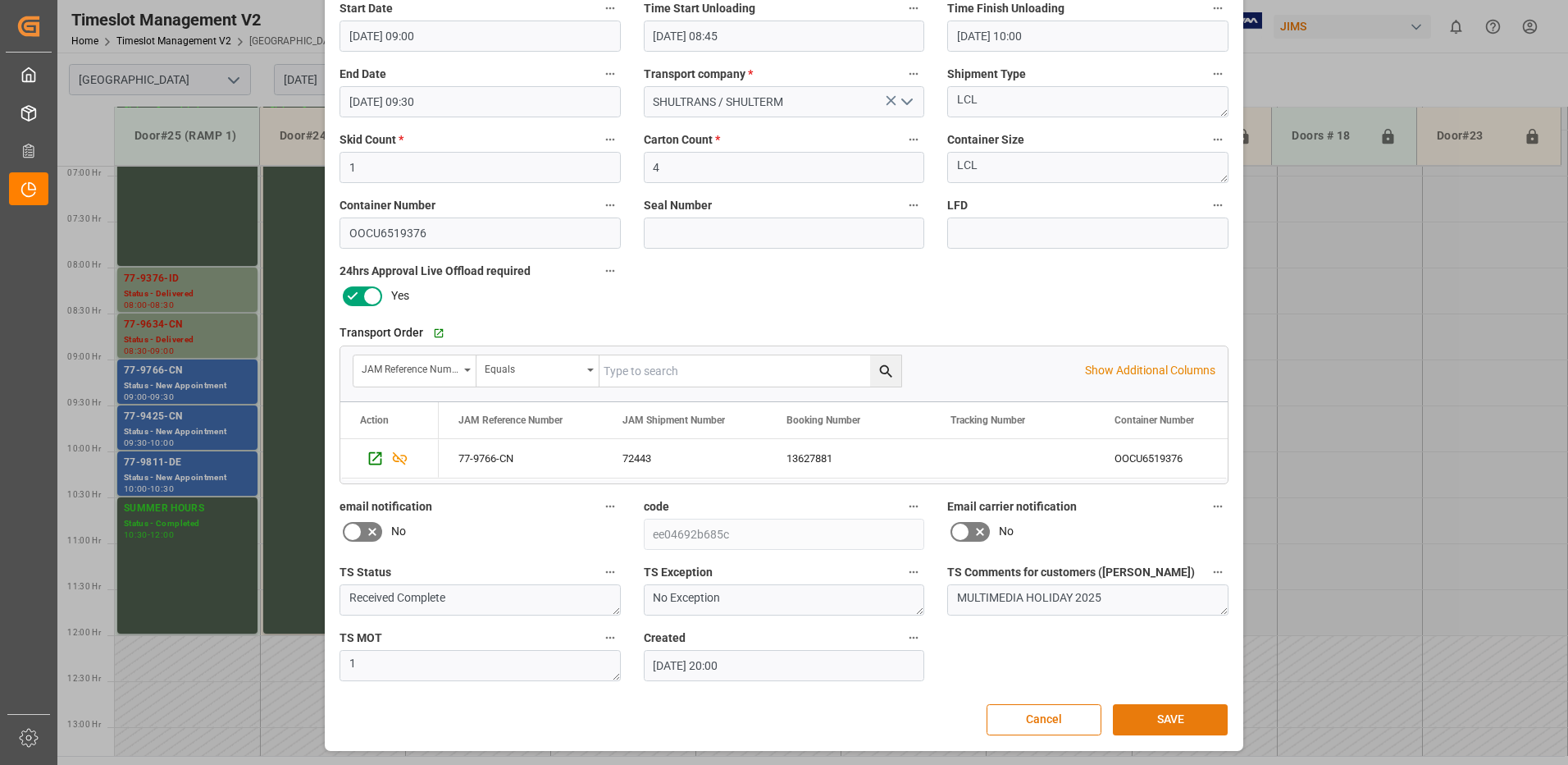
click at [1174, 716] on button "SAVE" at bounding box center [1171, 720] width 115 height 31
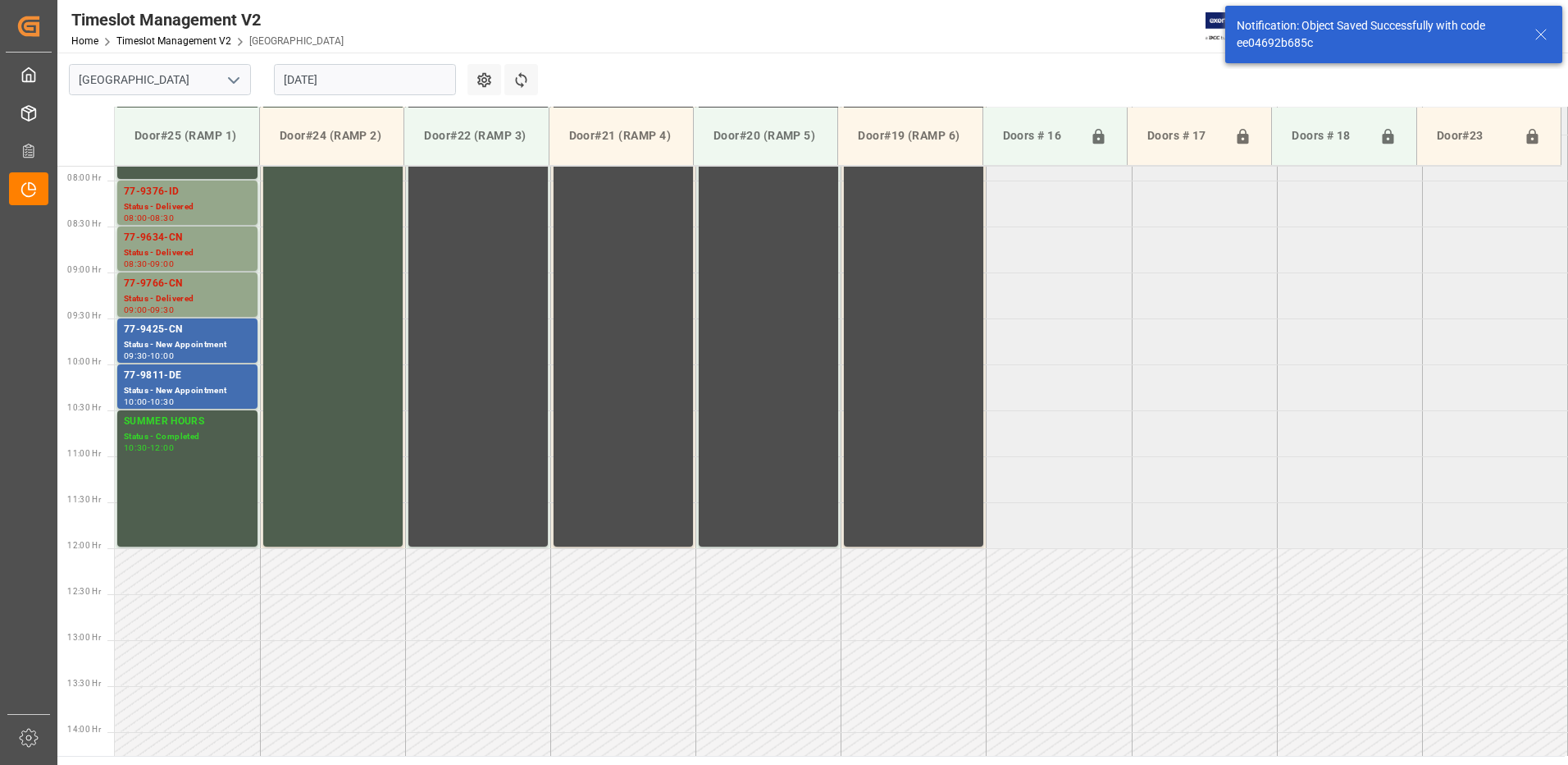
scroll to position [725, 0]
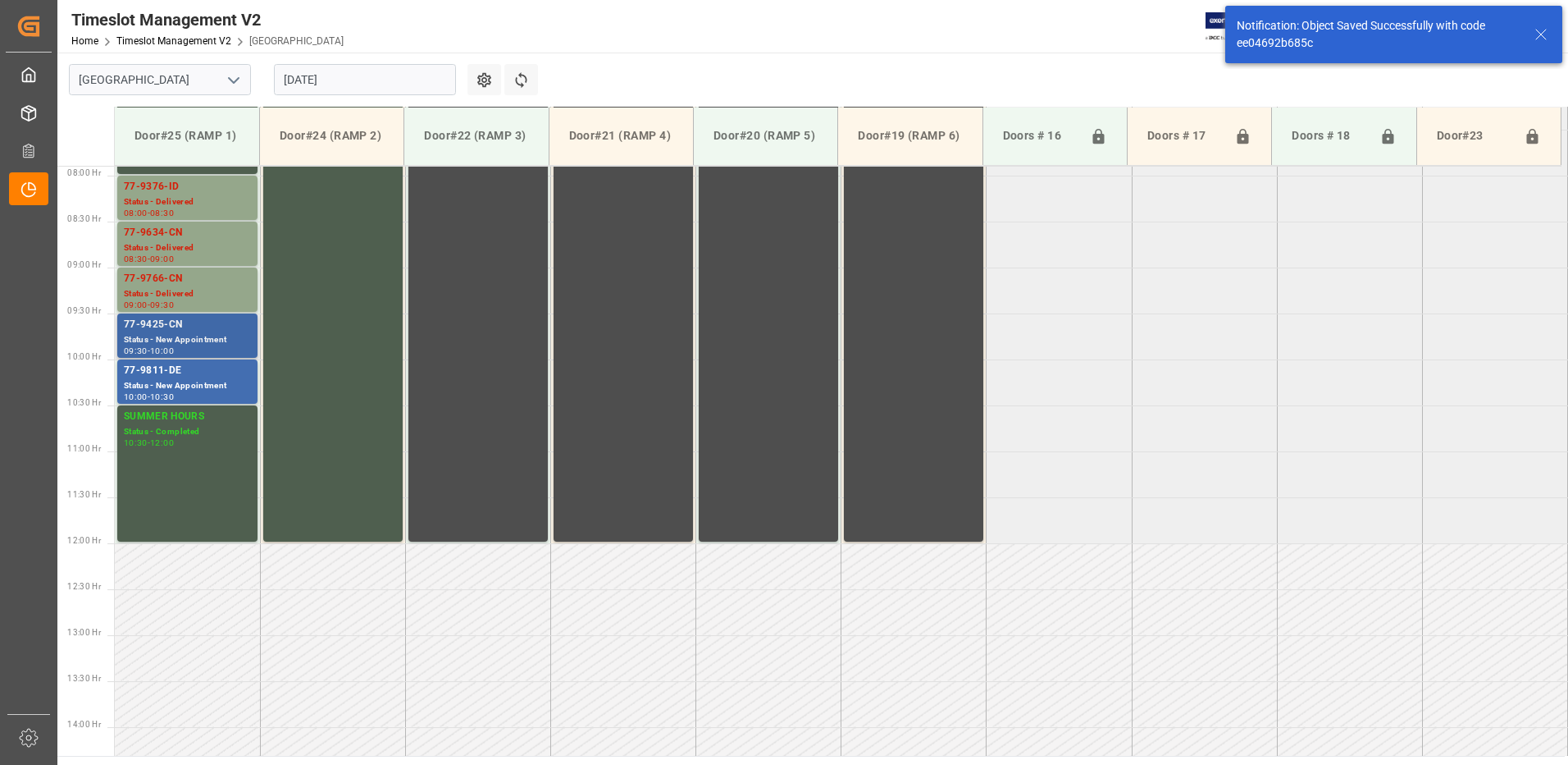
click at [186, 333] on div "Status - New Appointment" at bounding box center [187, 340] width 127 height 14
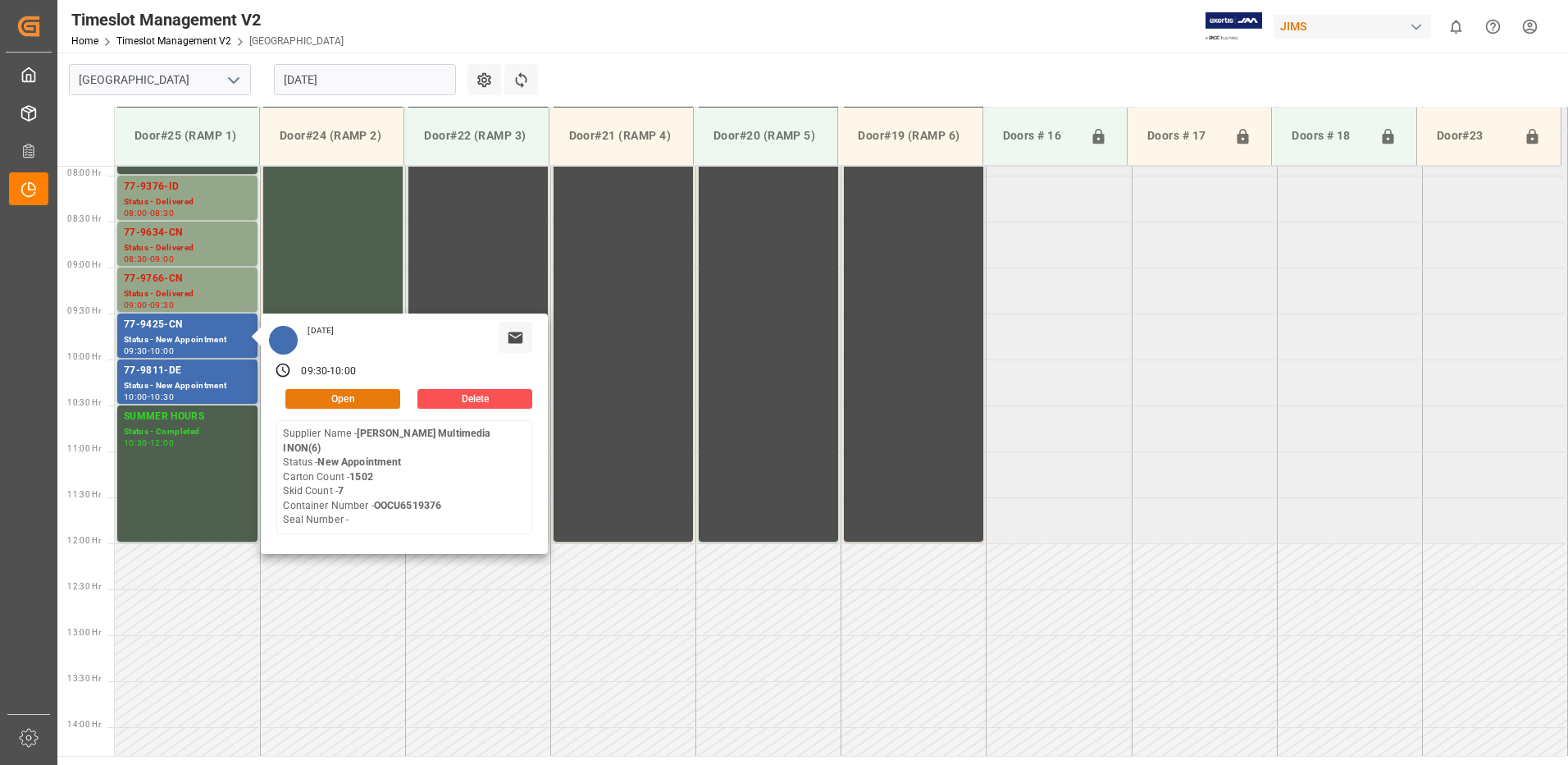
click at [356, 396] on button "Open" at bounding box center [343, 398] width 115 height 20
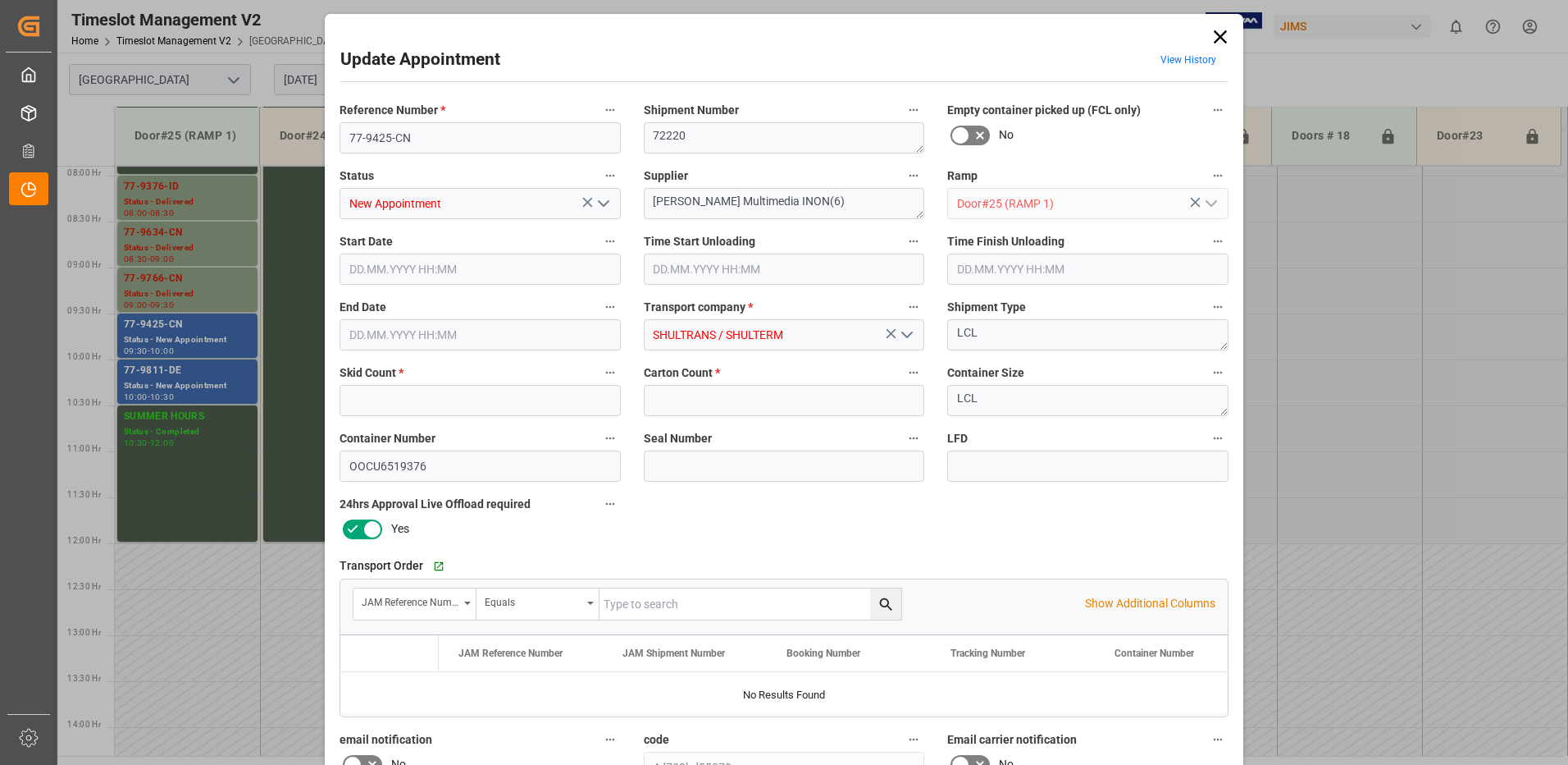
type input "7"
type input "1502"
type input "[DATE] 09:30"
type input "[DATE] 10:00"
type input "[DATE] 20:00"
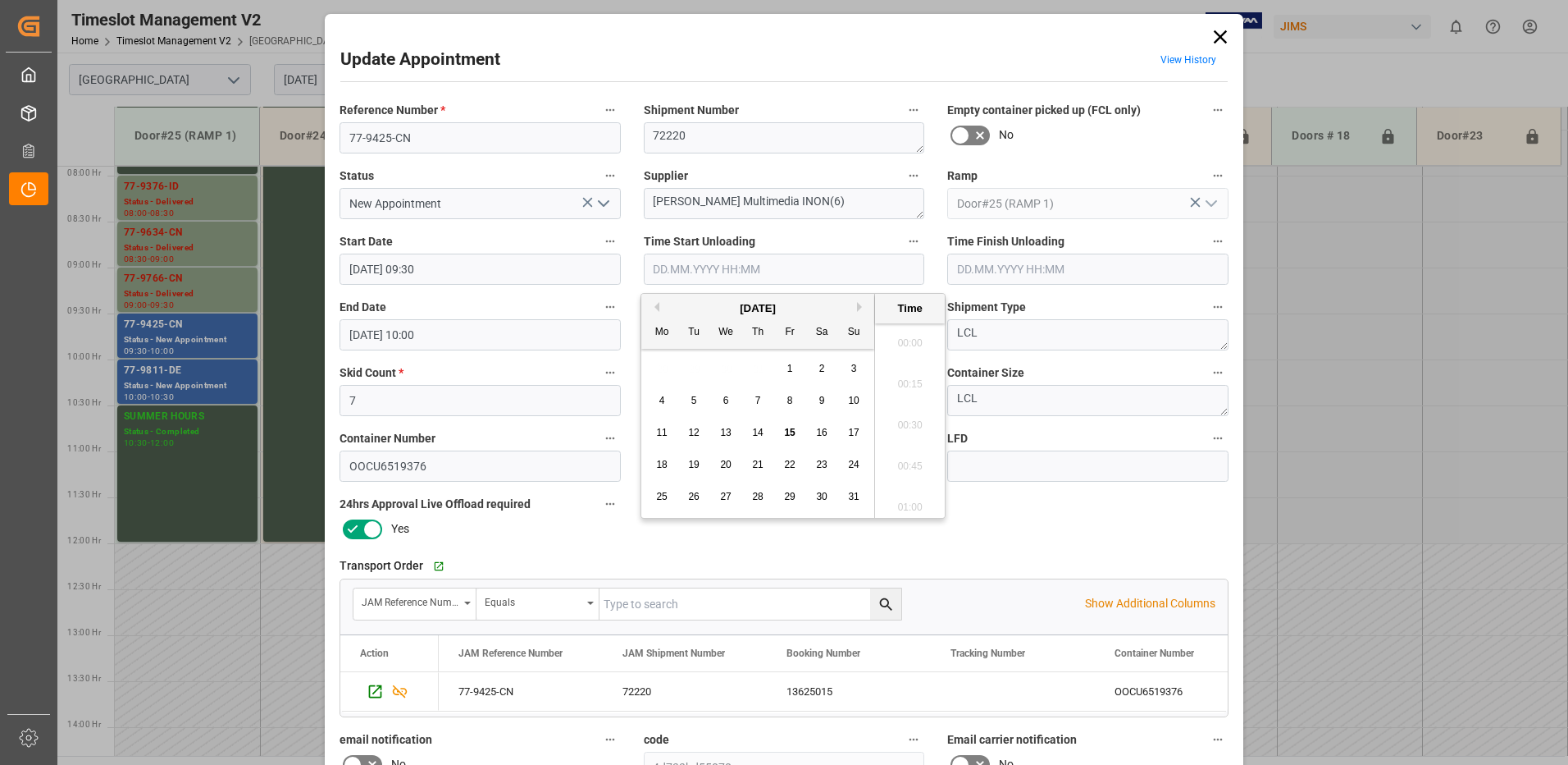
click at [731, 265] on input "text" at bounding box center [784, 269] width 281 height 31
click at [791, 431] on span "15" at bounding box center [789, 432] width 10 height 11
click at [902, 378] on li "08:45" at bounding box center [910, 379] width 70 height 41
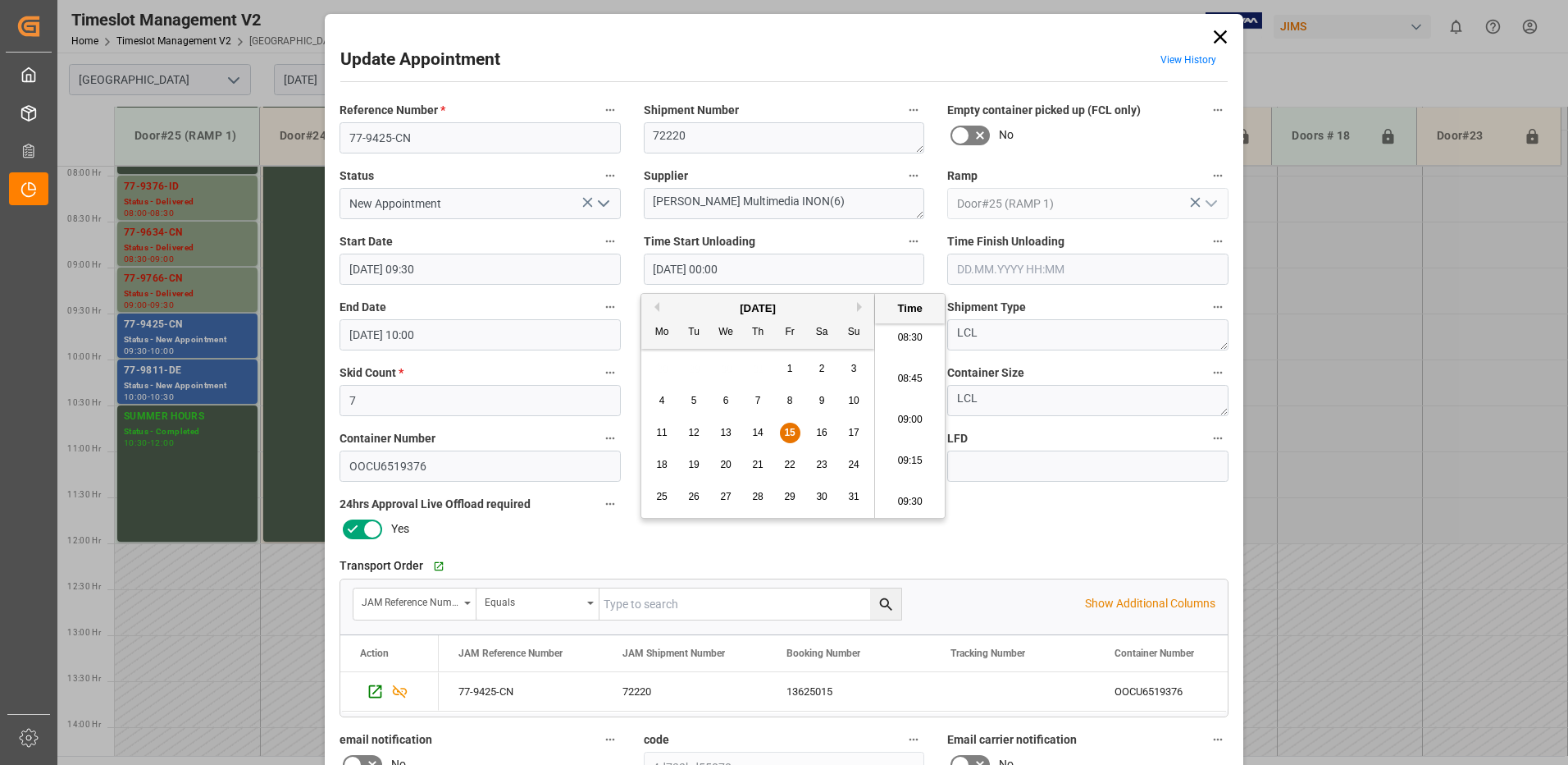
type input "[DATE] 08:45"
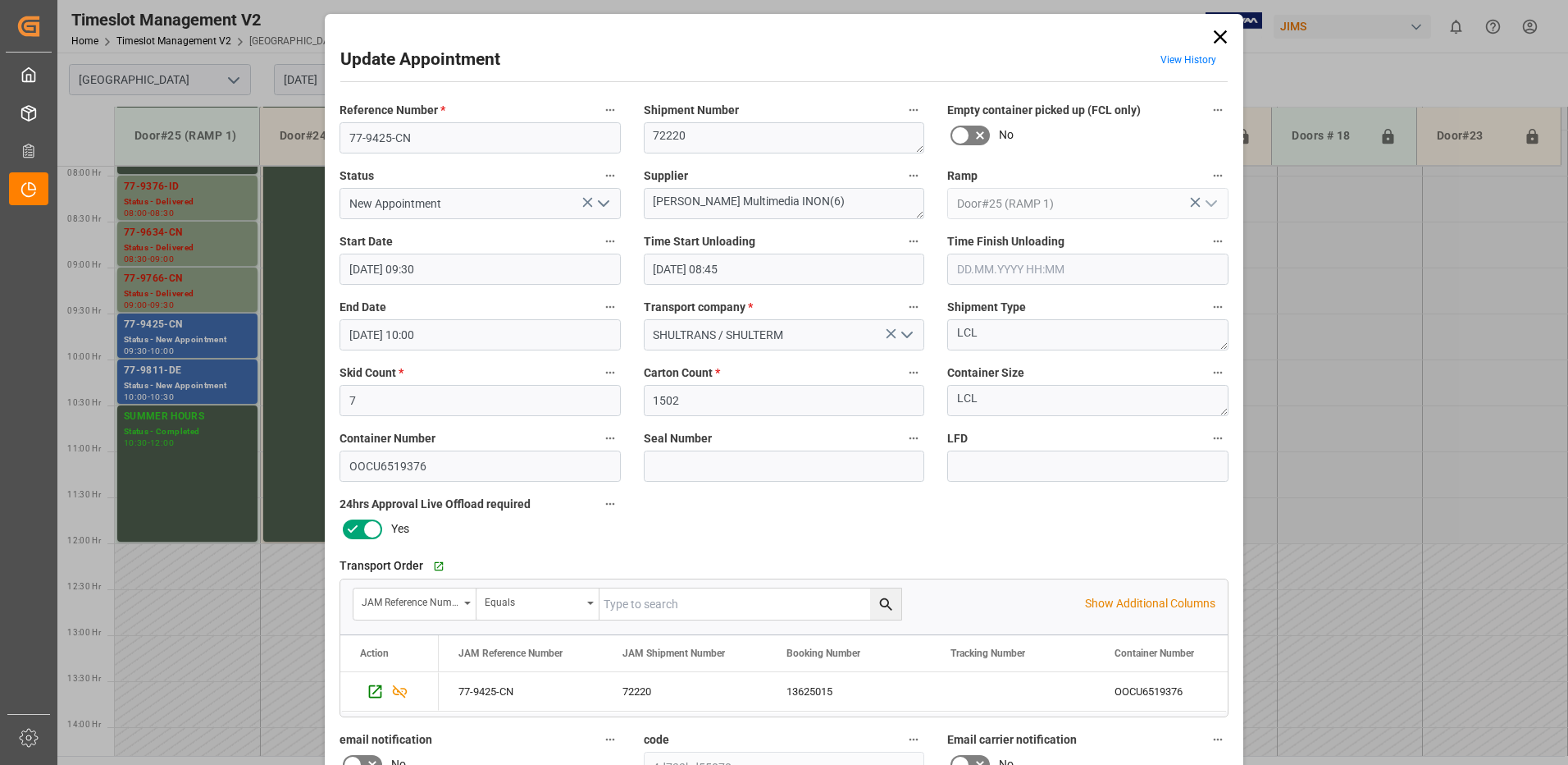
click at [1010, 269] on input "text" at bounding box center [1088, 269] width 281 height 31
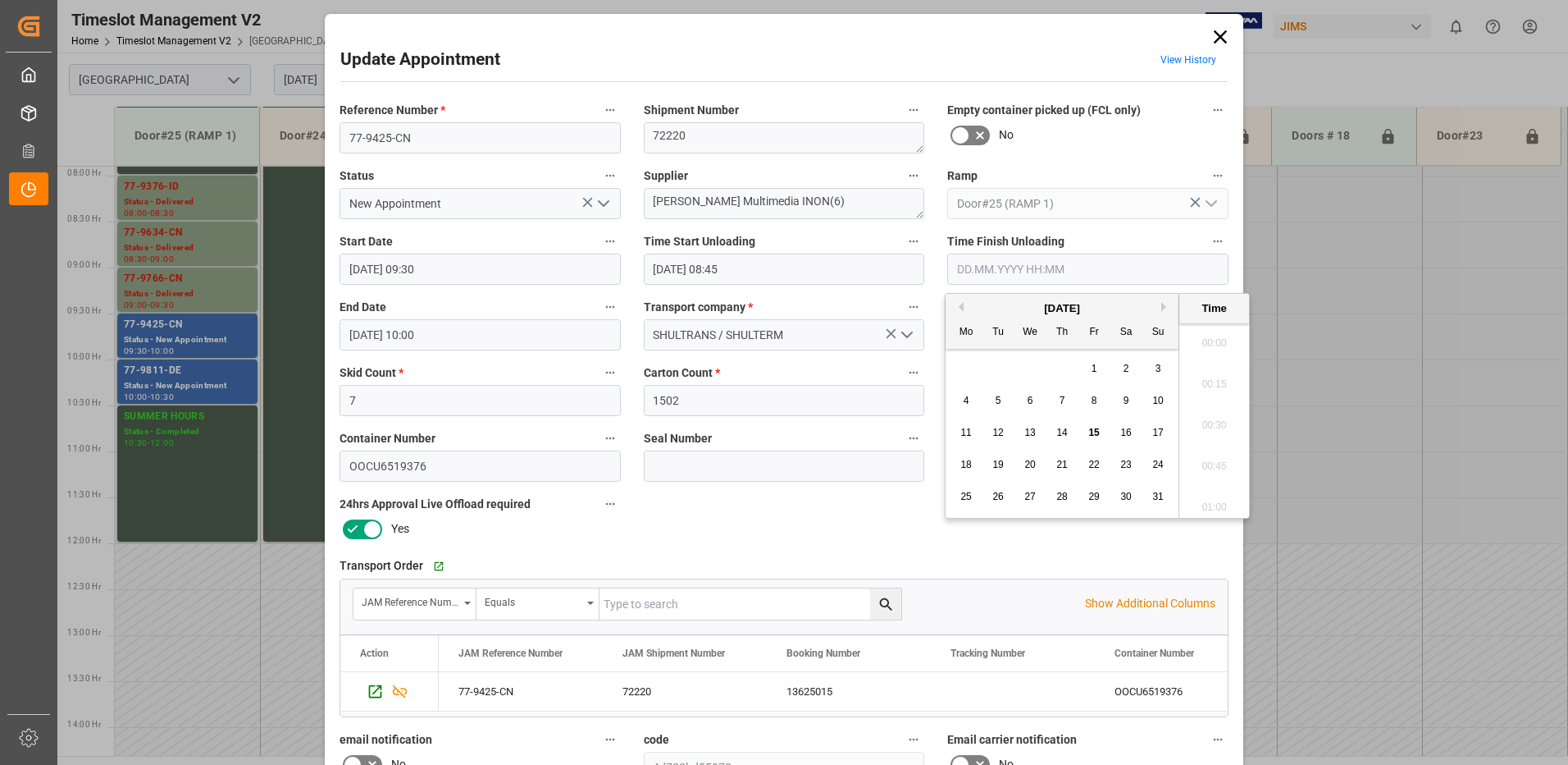
scroll to position [2057, 0]
click at [1094, 430] on span "15" at bounding box center [1094, 432] width 10 height 11
click at [1203, 336] on li "10:00" at bounding box center [1214, 337] width 70 height 41
type input "[DATE] 10:00"
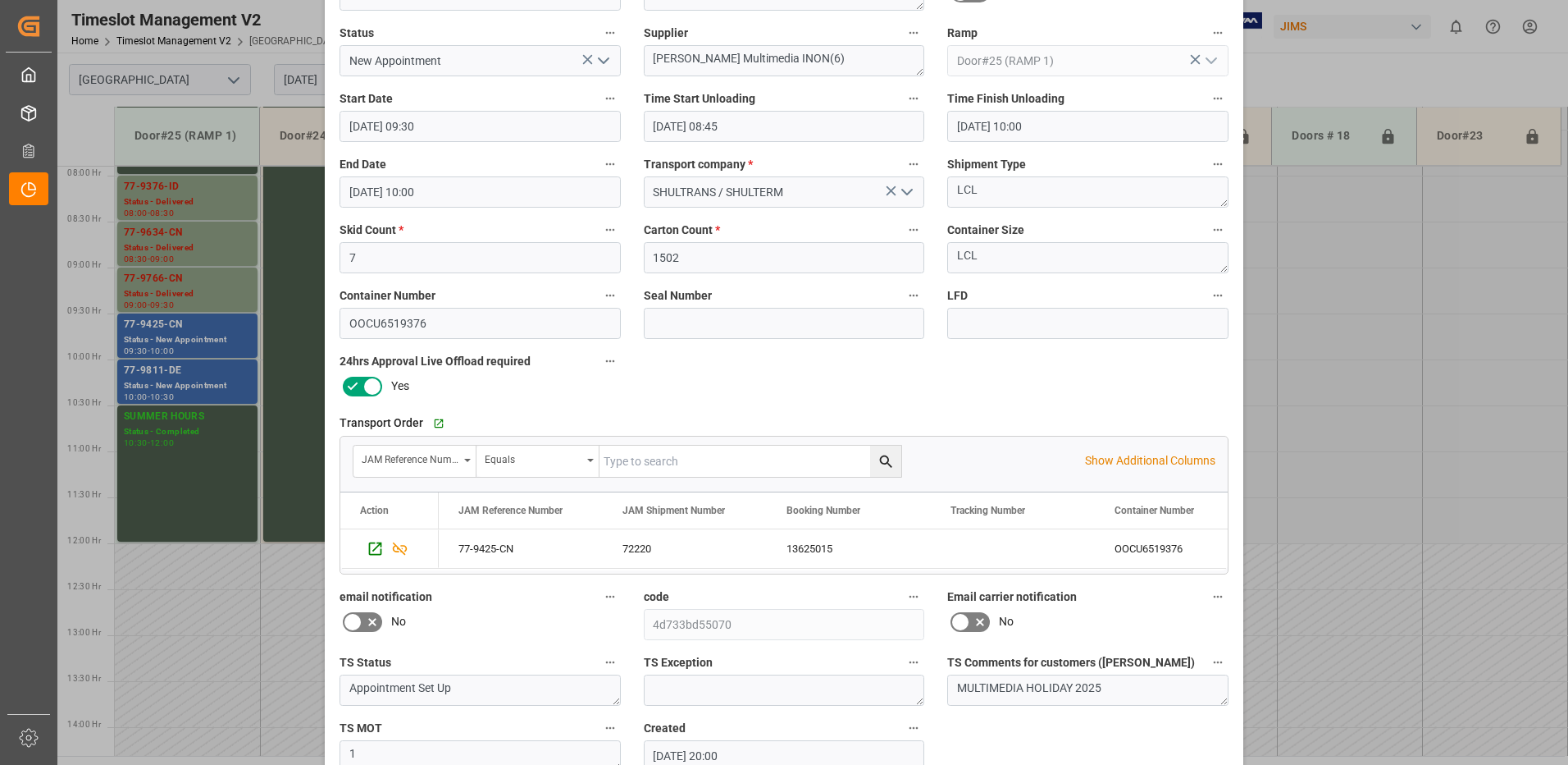
scroll to position [0, 0]
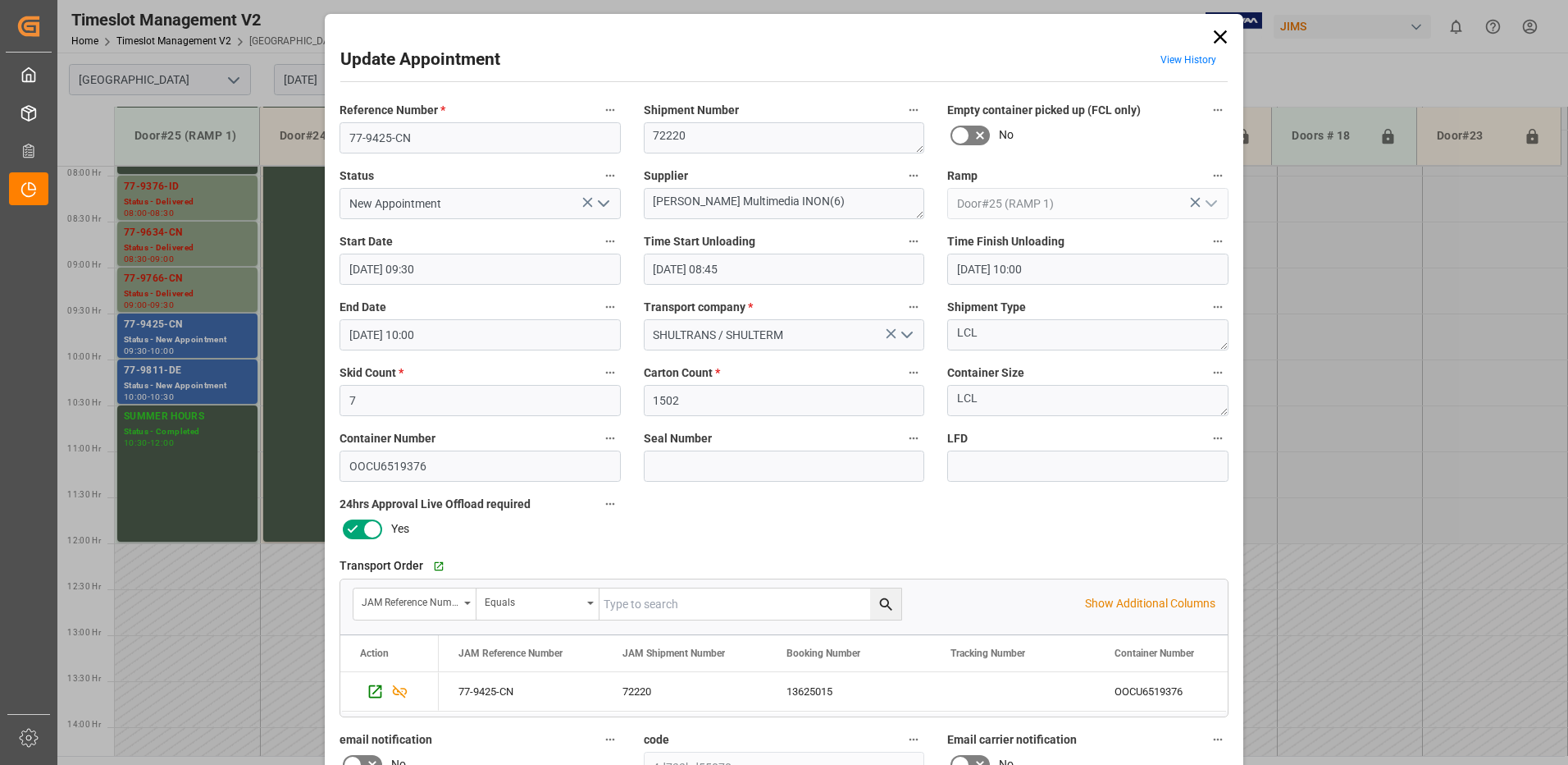
click at [605, 200] on icon "open menu" at bounding box center [604, 203] width 20 height 20
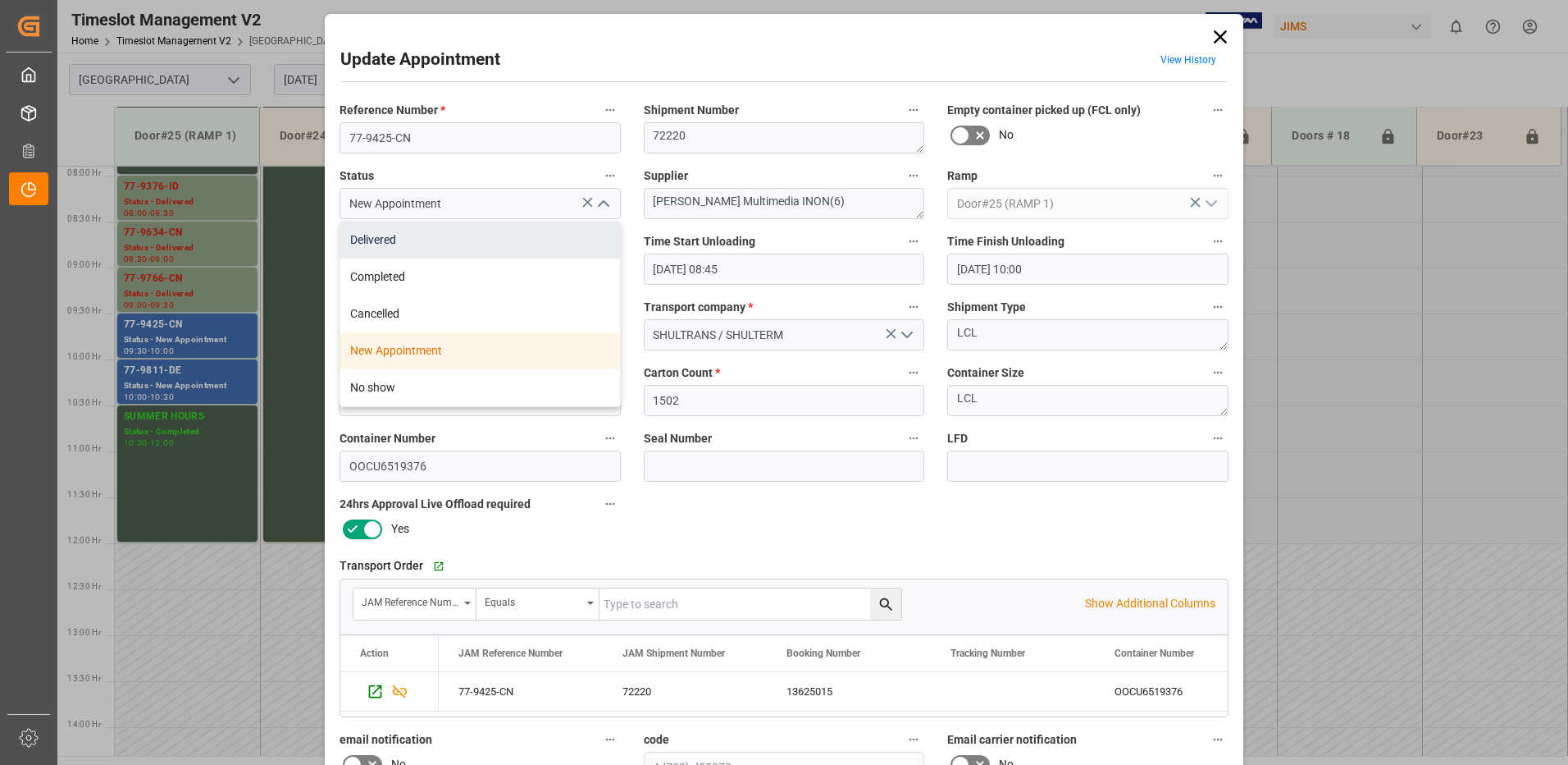
click at [443, 243] on div "Delivered" at bounding box center [480, 240] width 280 height 37
type input "Delivered"
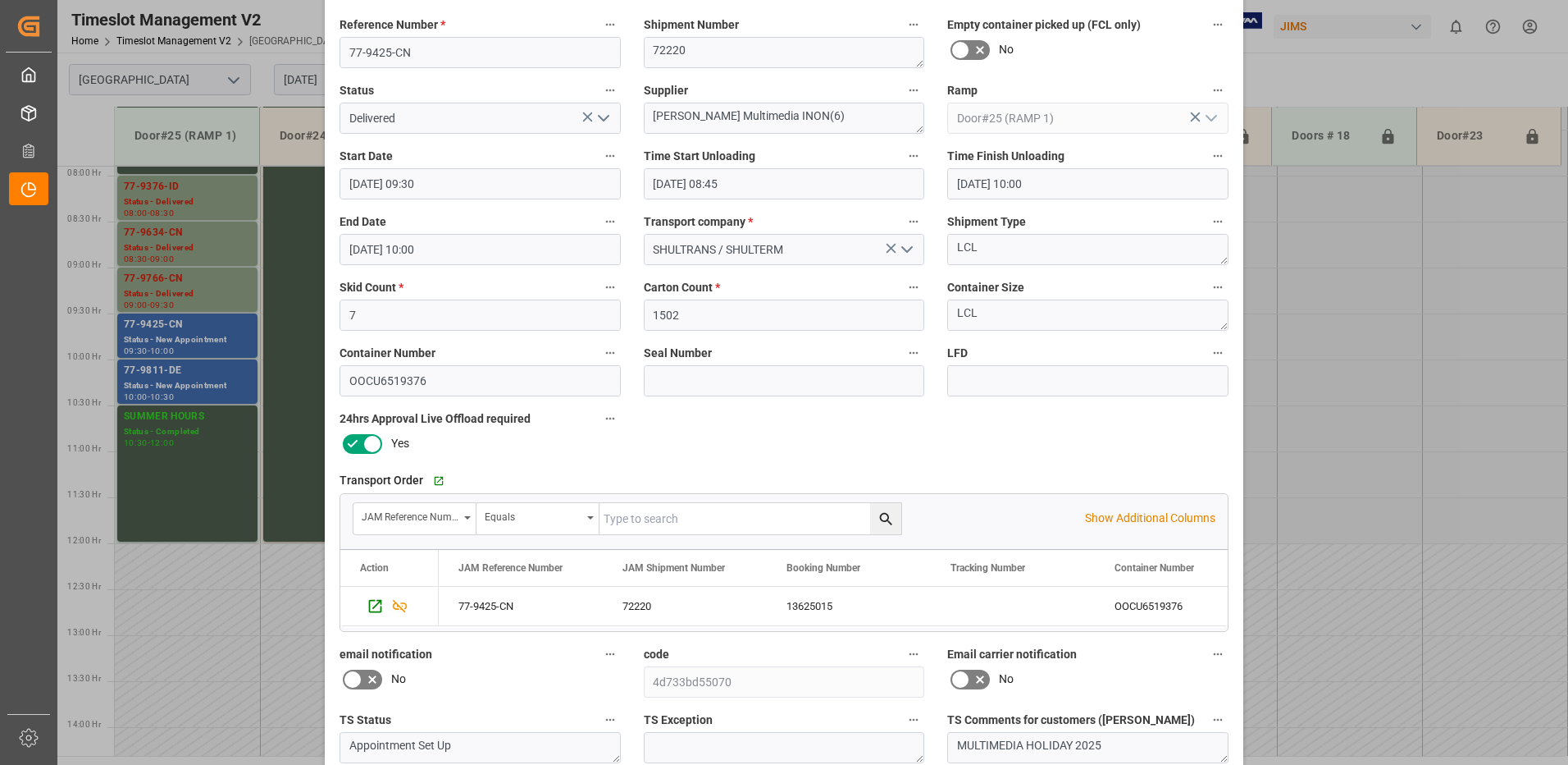
scroll to position [233, 0]
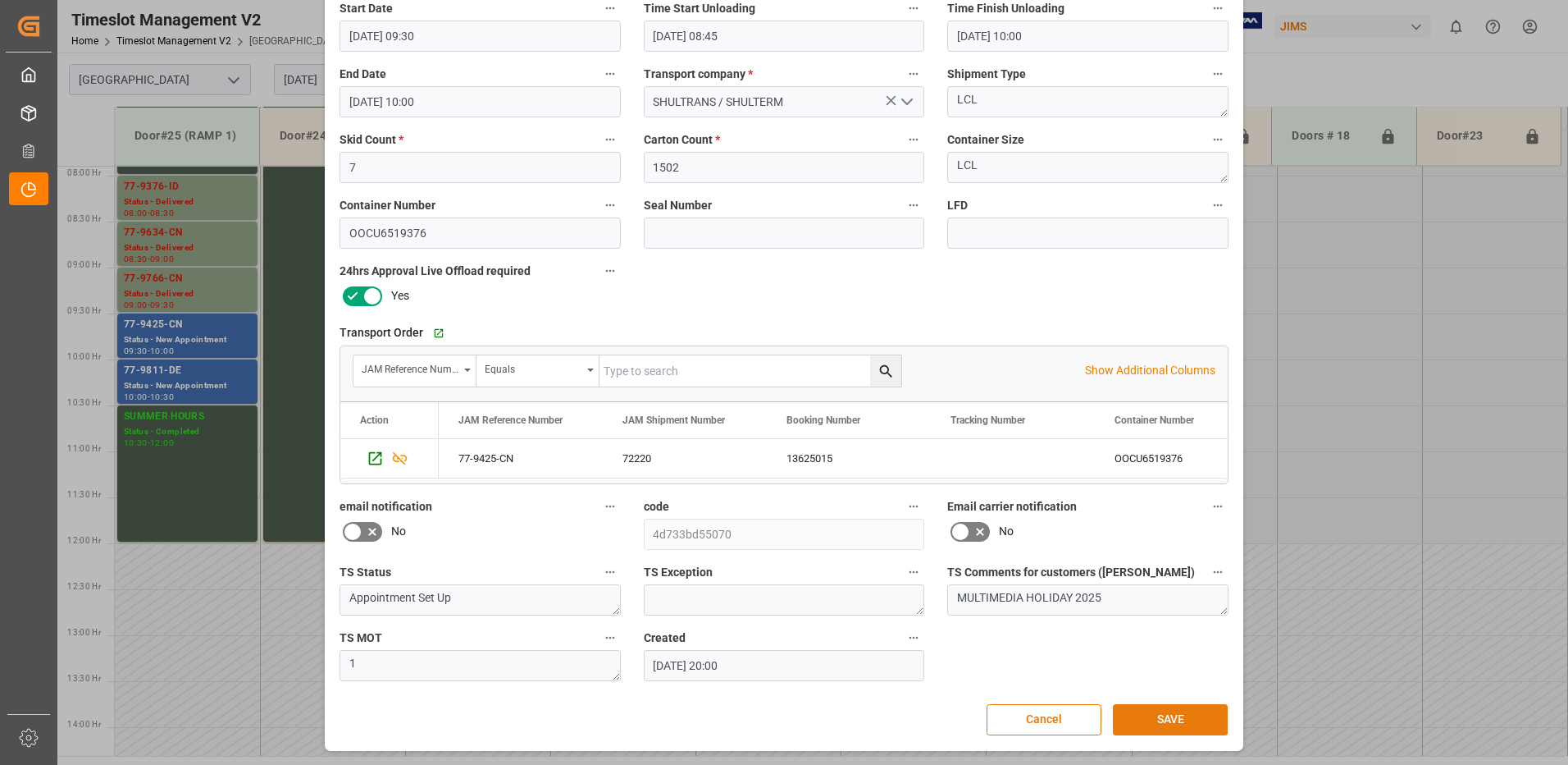
click at [1181, 718] on button "SAVE" at bounding box center [1171, 720] width 115 height 31
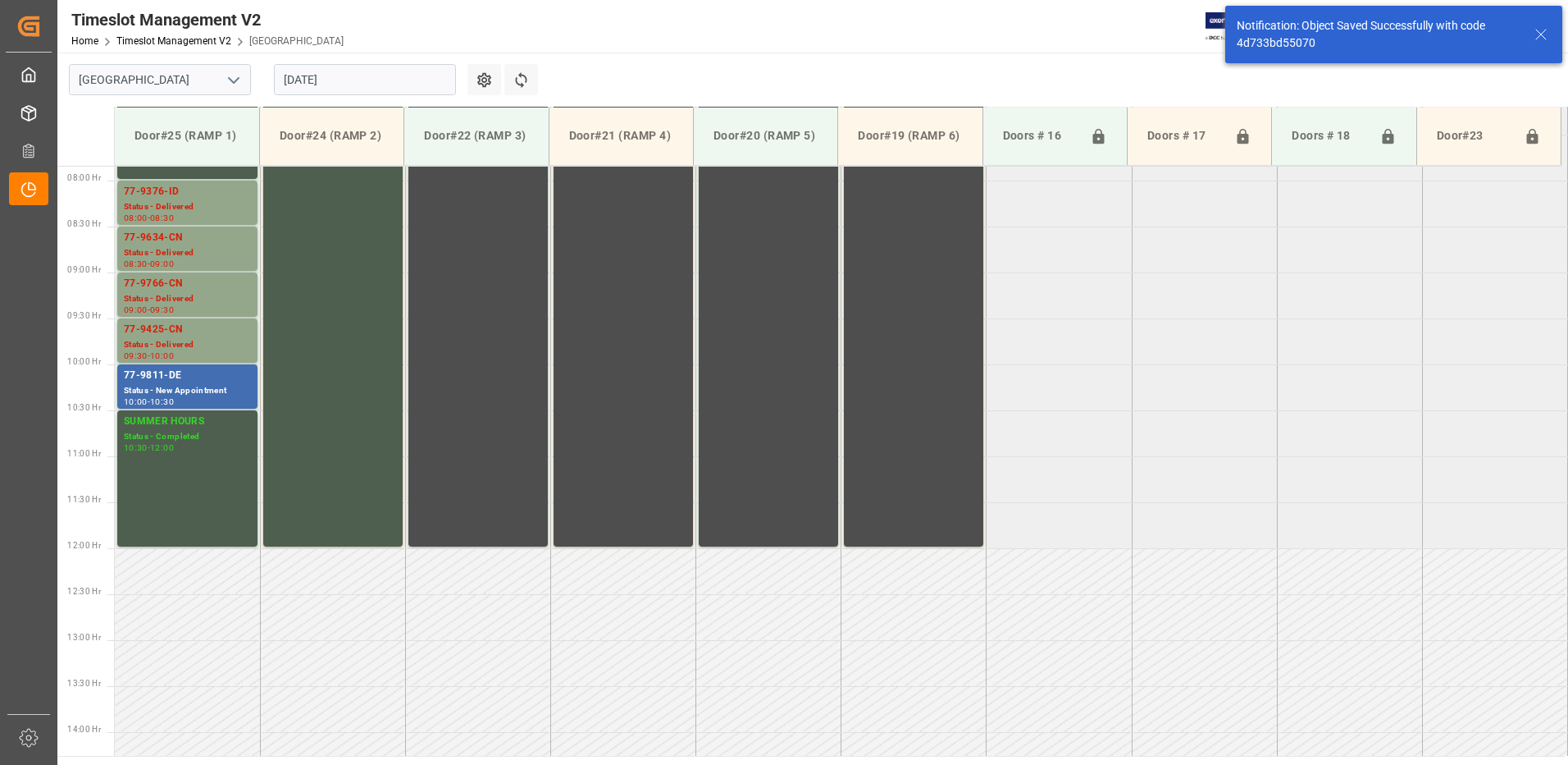
scroll to position [725, 0]
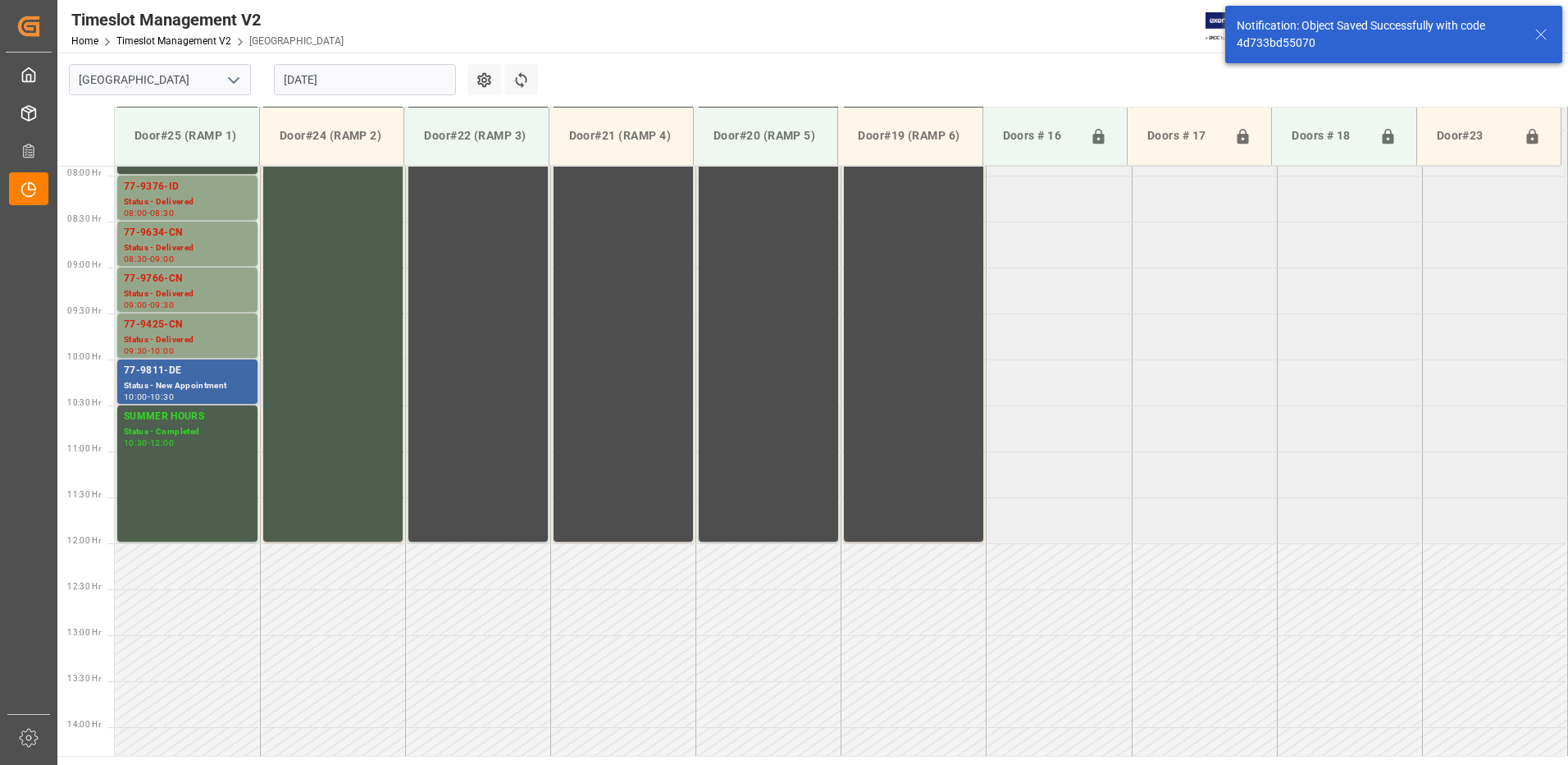
click at [168, 371] on div "77-9811-DE" at bounding box center [187, 370] width 127 height 17
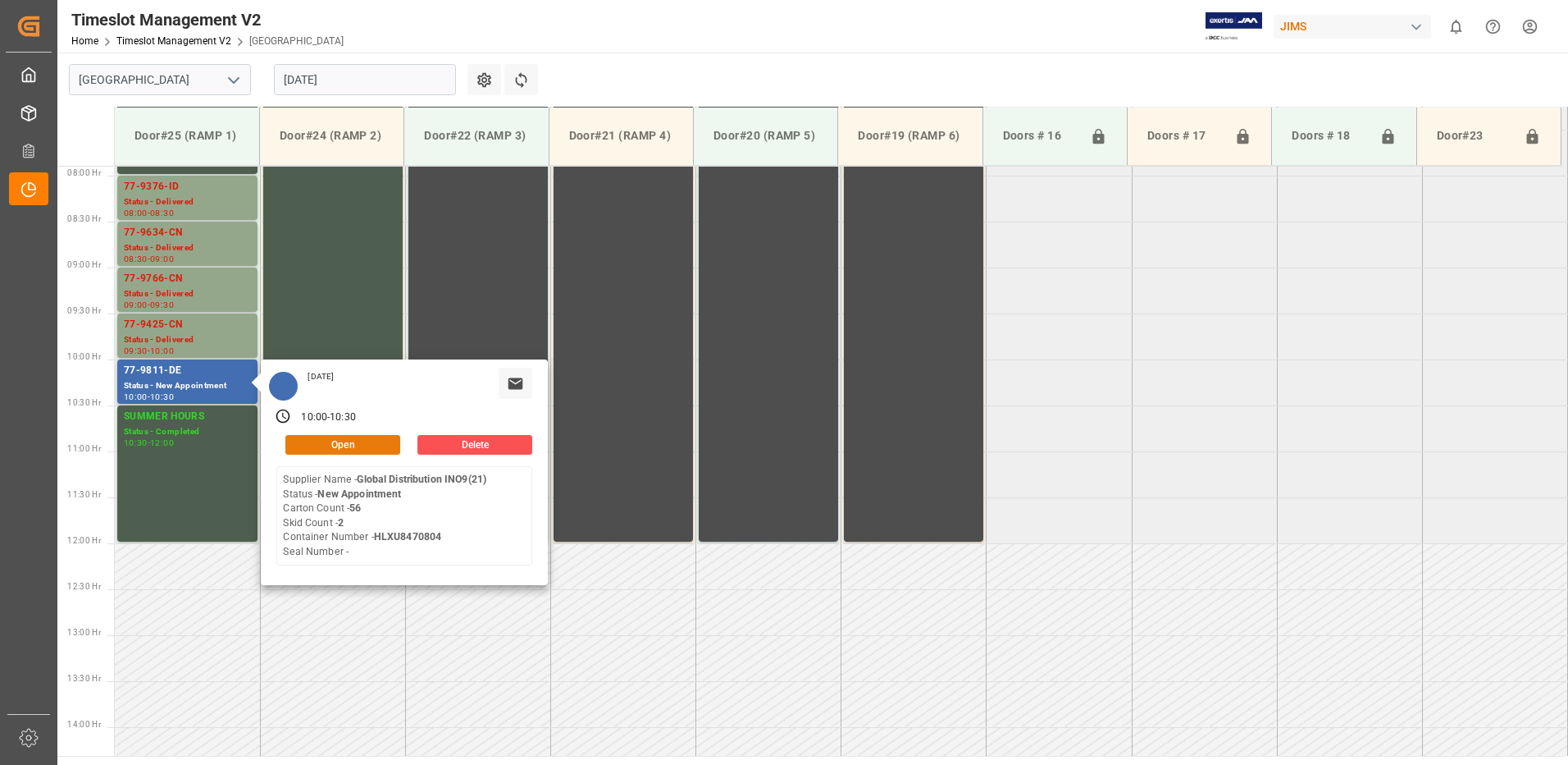
click at [377, 449] on button "Open" at bounding box center [343, 444] width 115 height 20
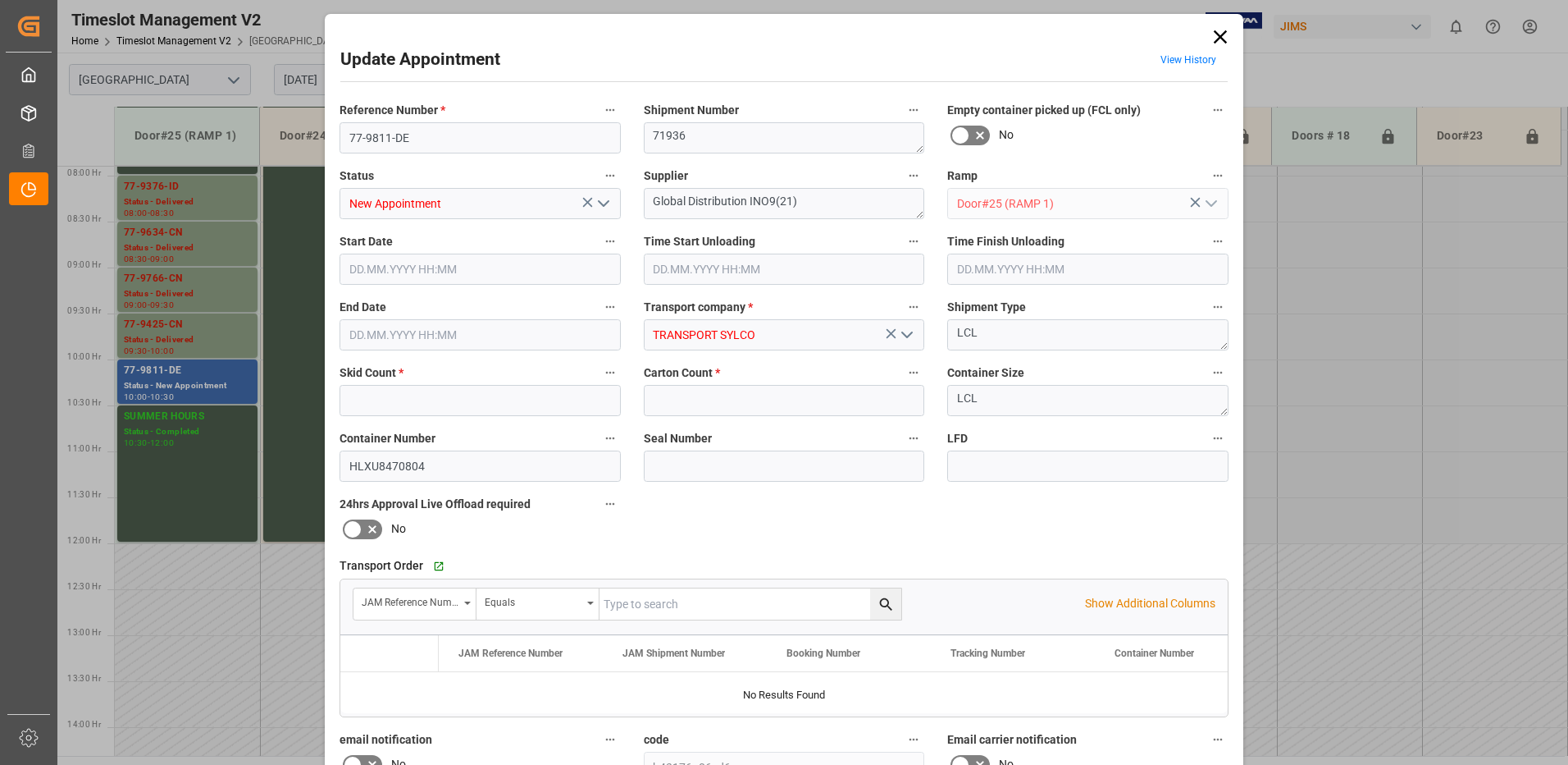
type input "2"
type input "56"
type input "[DATE] 10:00"
type input "[DATE] 10:30"
type input "[DATE] 16:28"
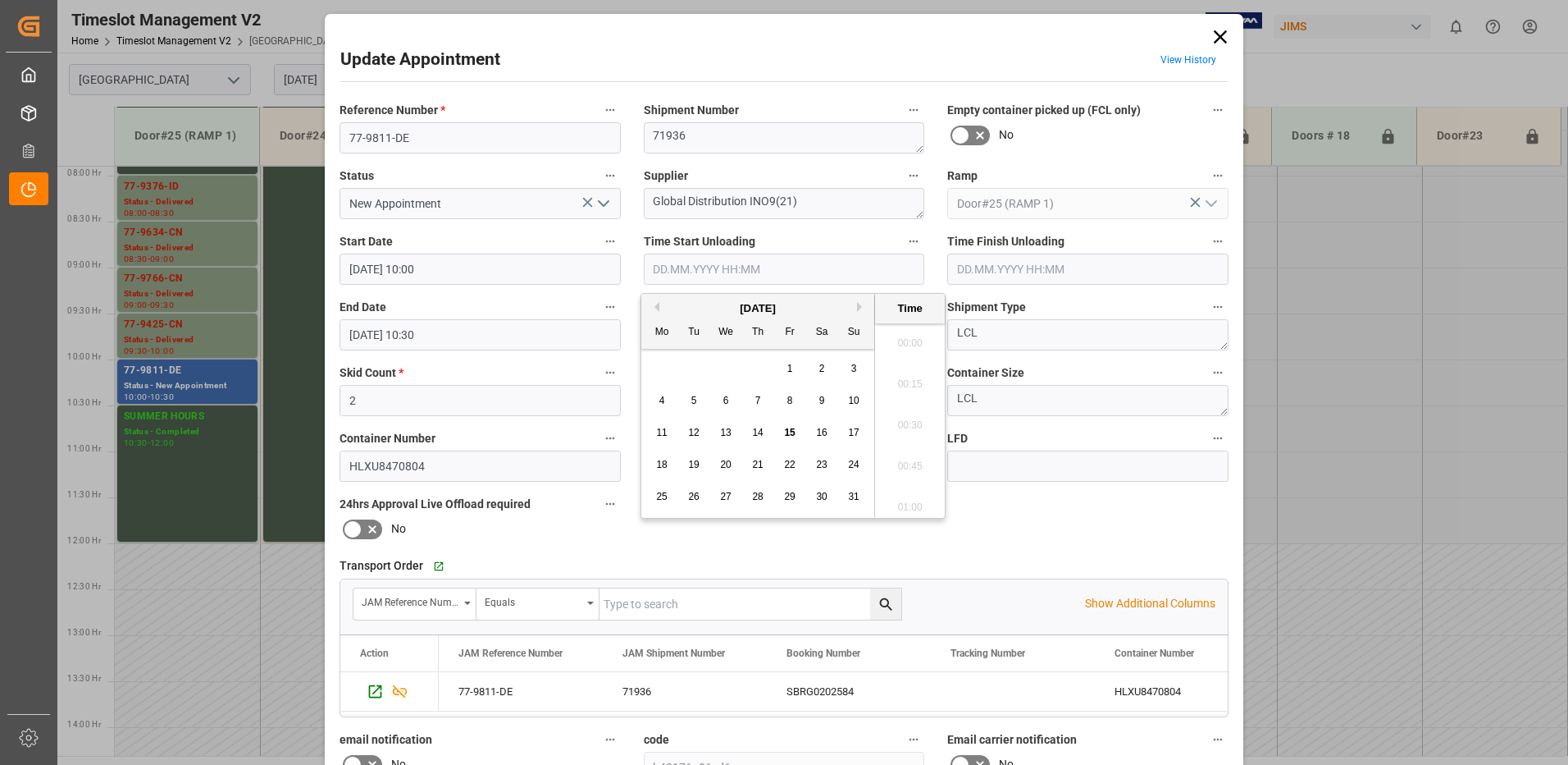
click at [696, 267] on input "text" at bounding box center [784, 269] width 281 height 31
click at [789, 432] on span "15" at bounding box center [789, 432] width 10 height 11
click at [903, 418] on li "10:30" at bounding box center [910, 420] width 70 height 41
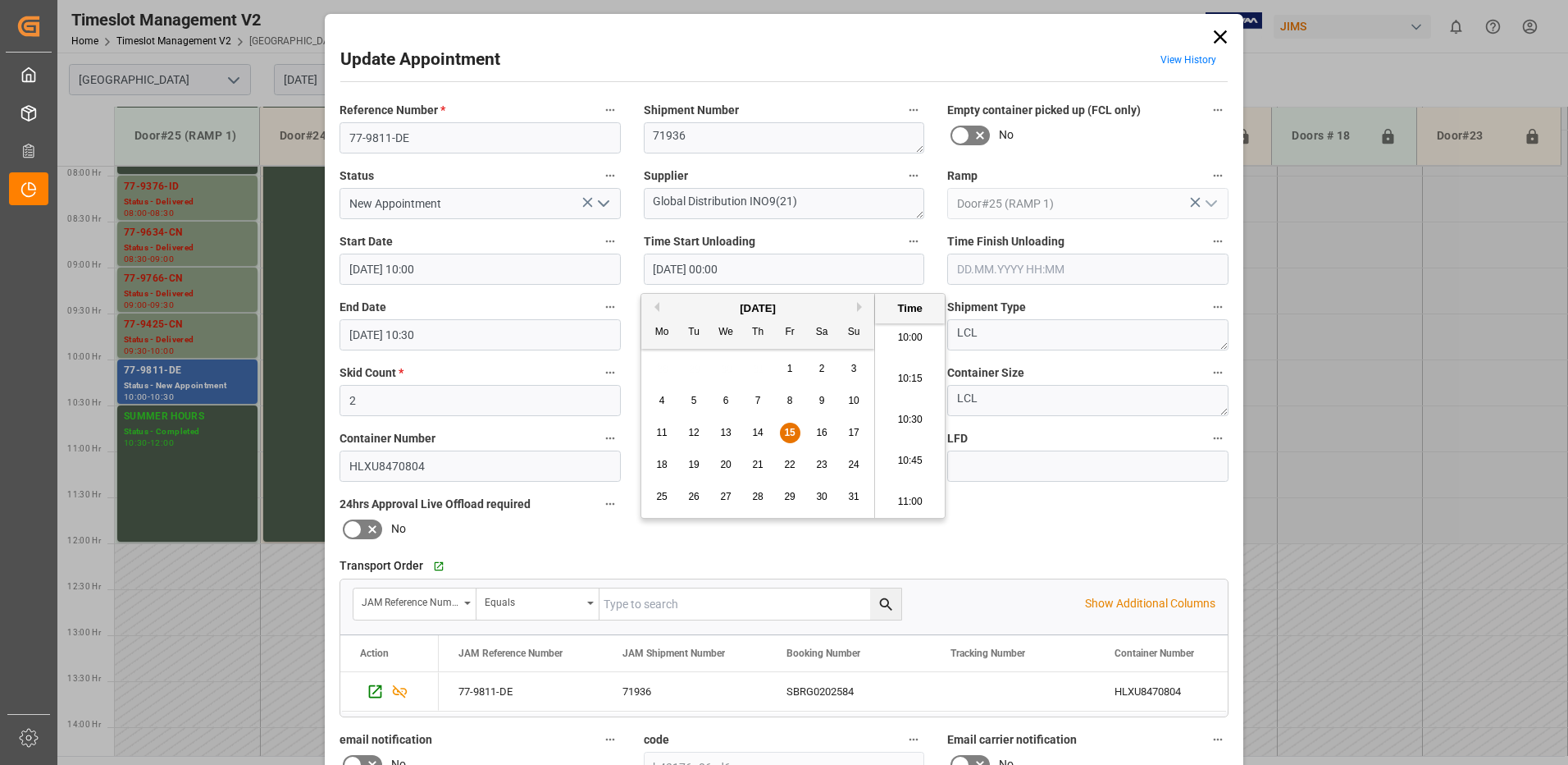
type input "[DATE] 10:30"
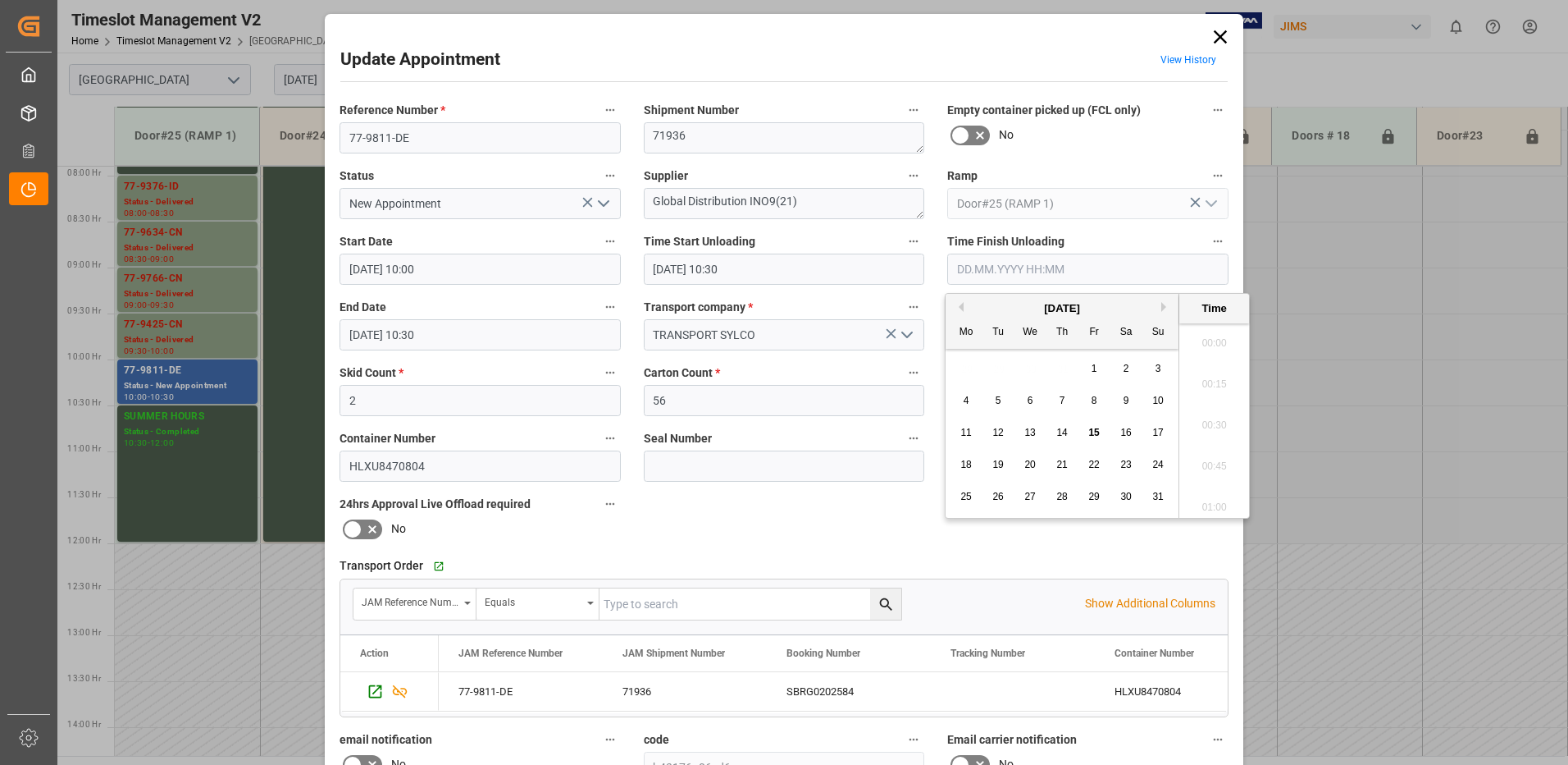
click at [970, 274] on input "text" at bounding box center [1088, 269] width 281 height 31
click at [1096, 431] on span "15" at bounding box center [1094, 432] width 10 height 11
click at [1215, 337] on li "11:00" at bounding box center [1214, 337] width 70 height 41
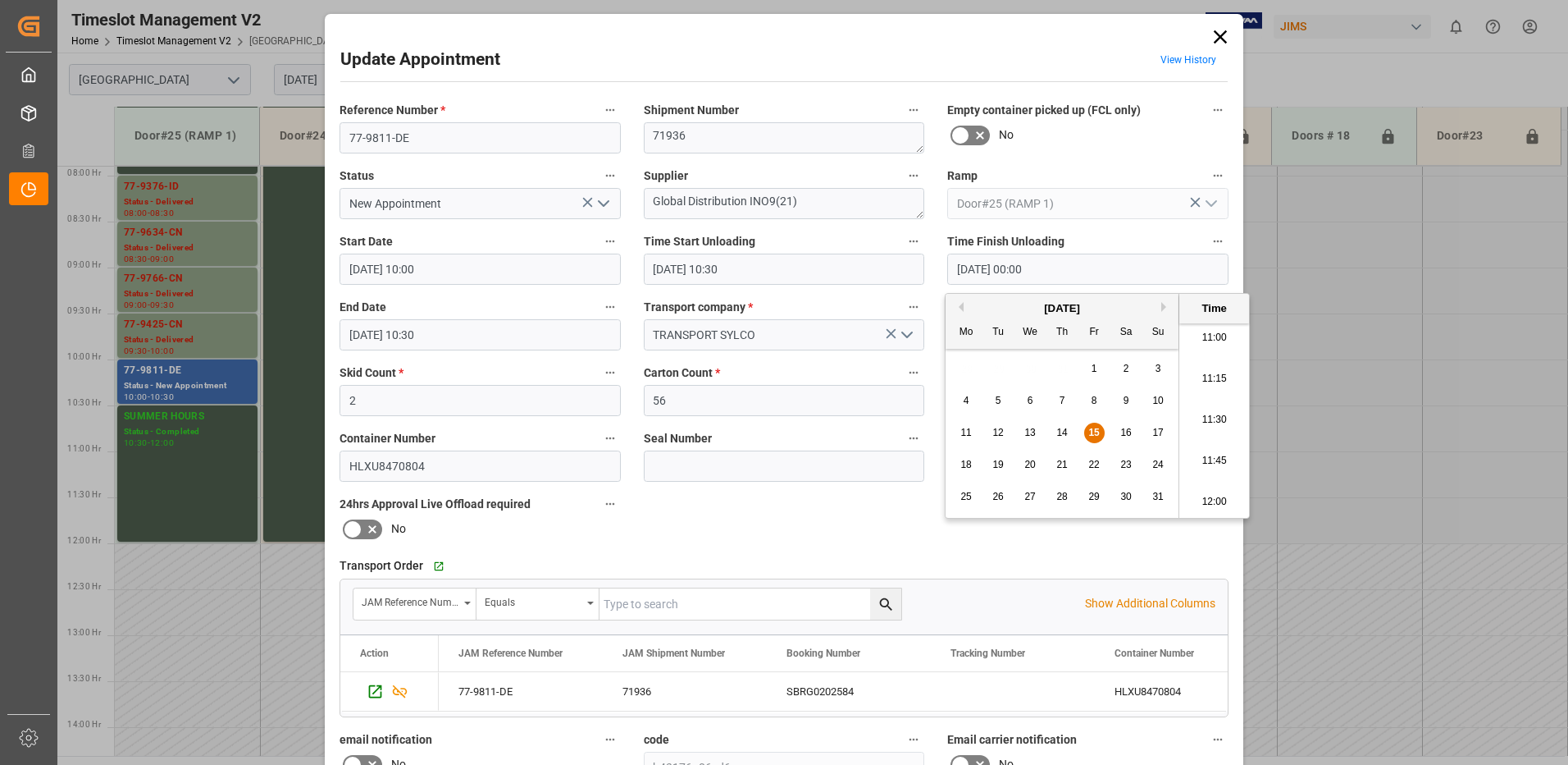
type input "[DATE] 11:00"
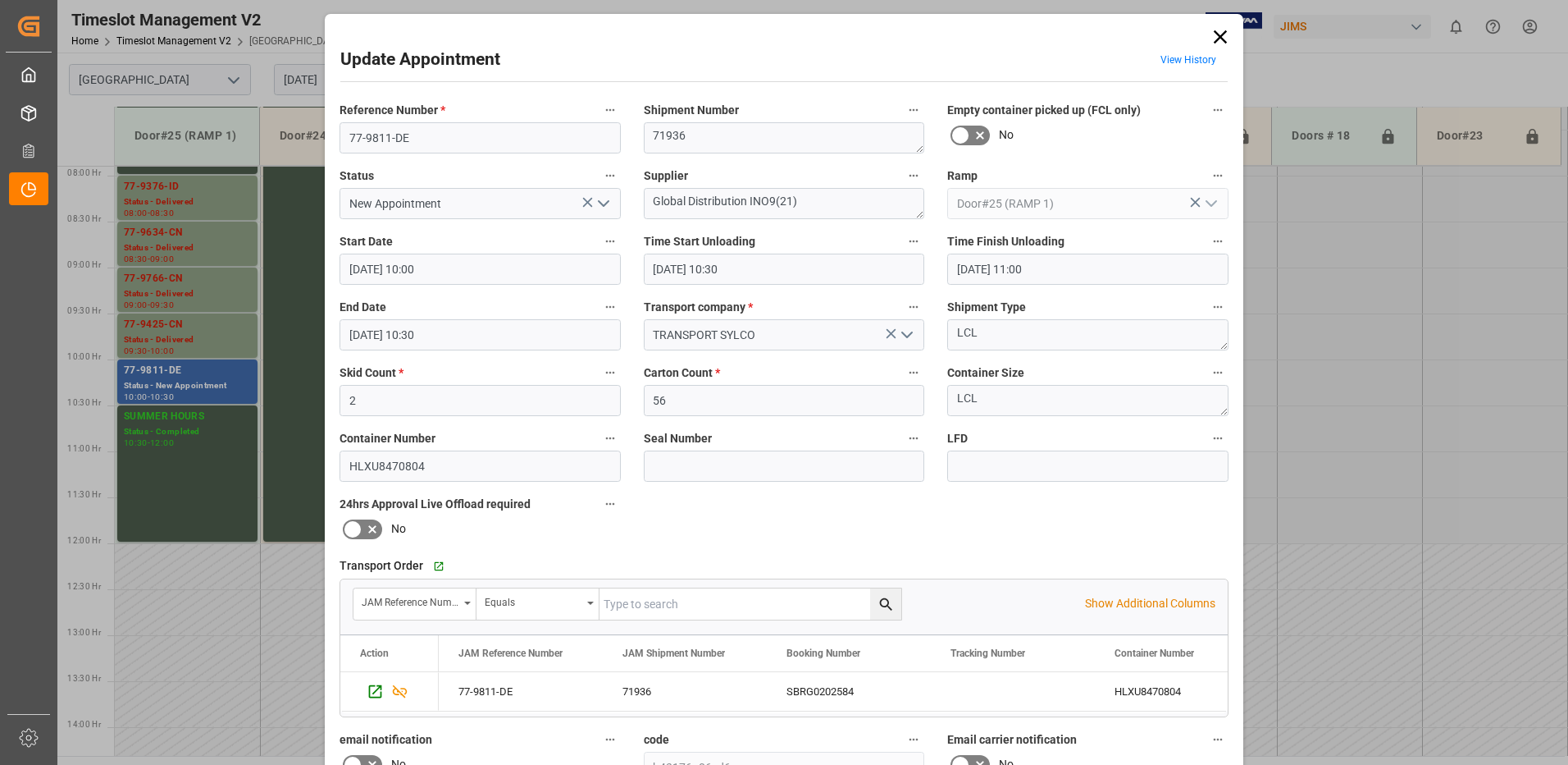
click at [604, 203] on polyline "open menu" at bounding box center [603, 204] width 10 height 5
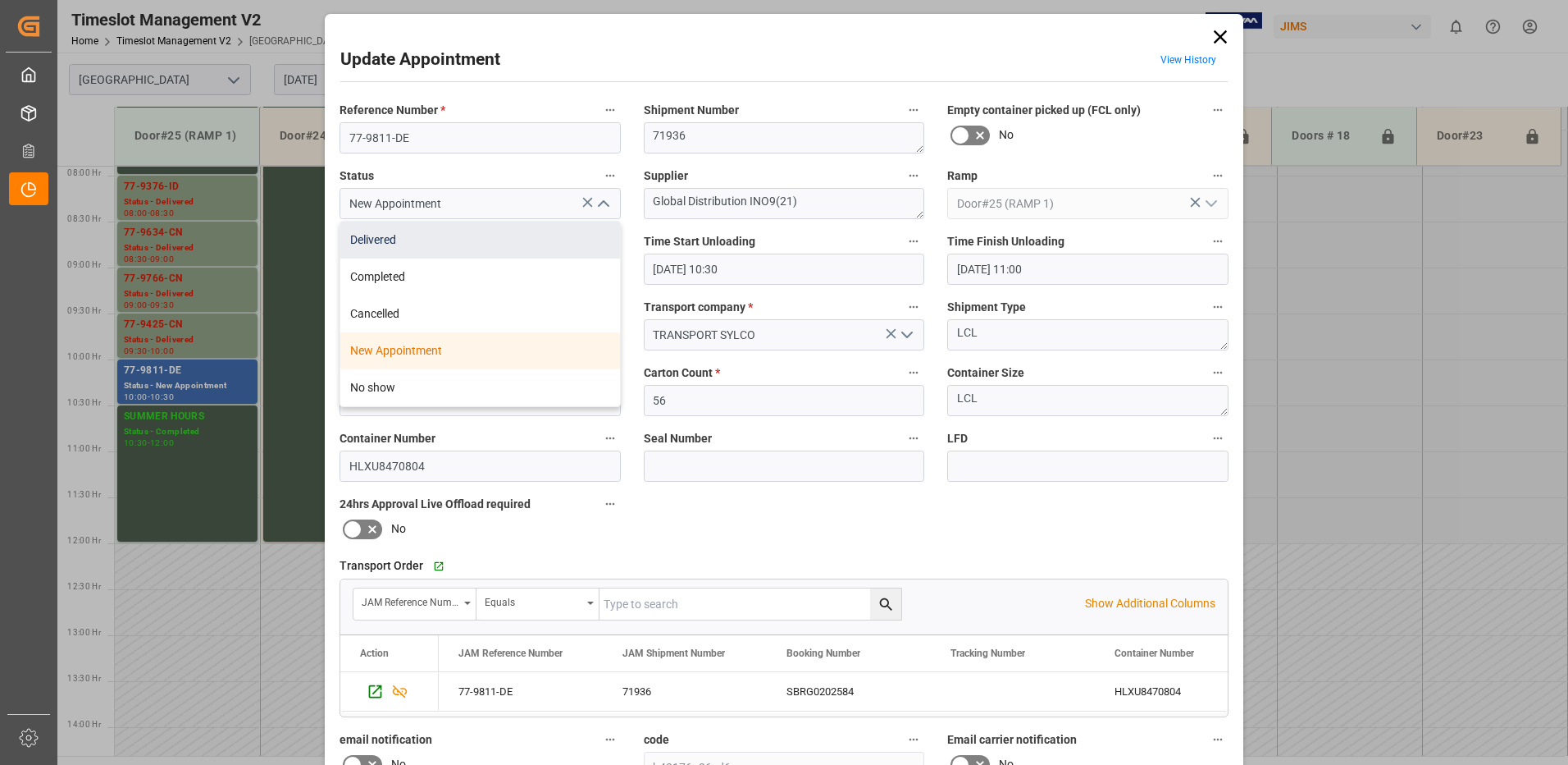
click at [483, 242] on div "Delivered" at bounding box center [480, 240] width 280 height 37
type input "Delivered"
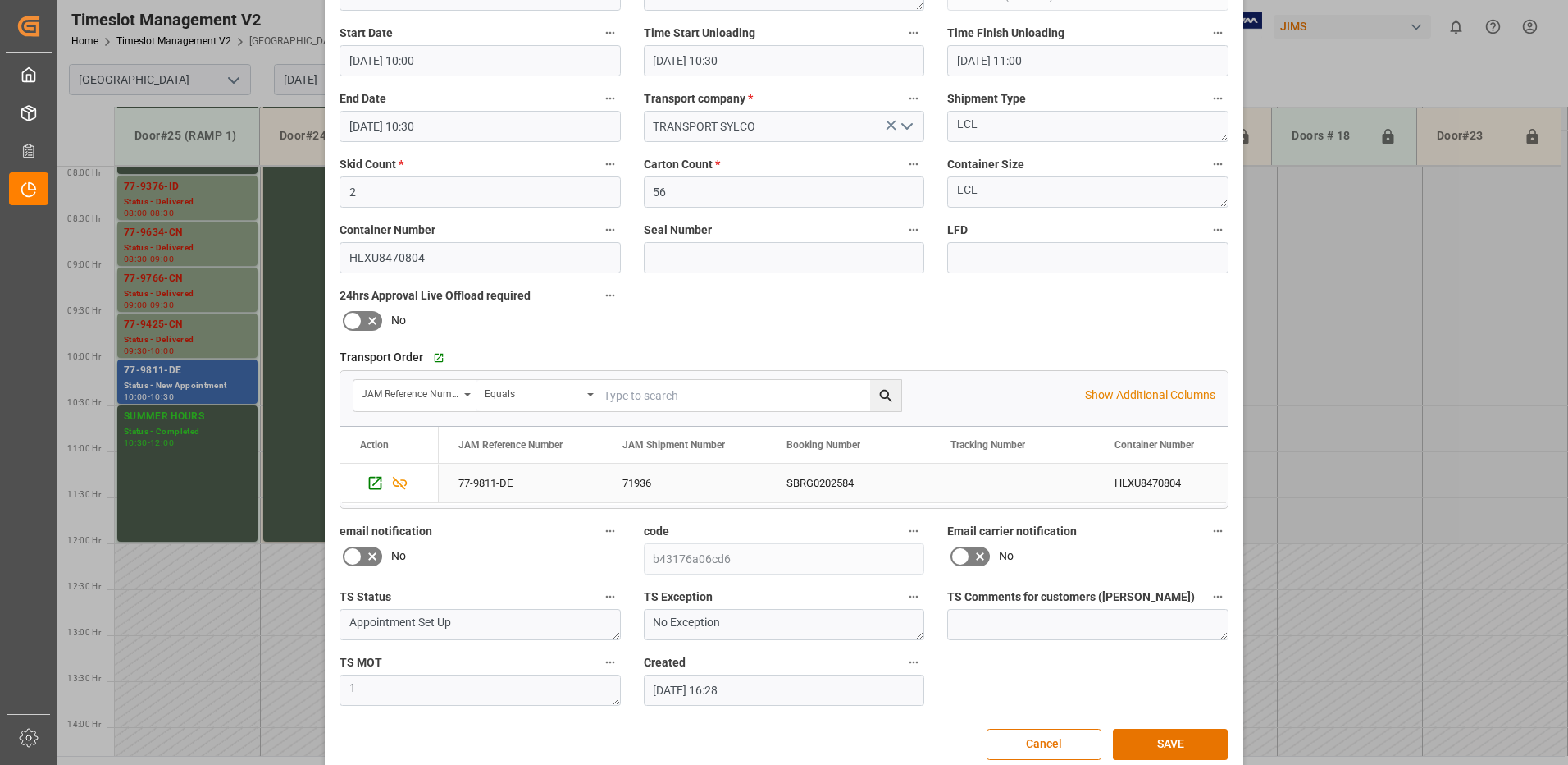
scroll to position [233, 0]
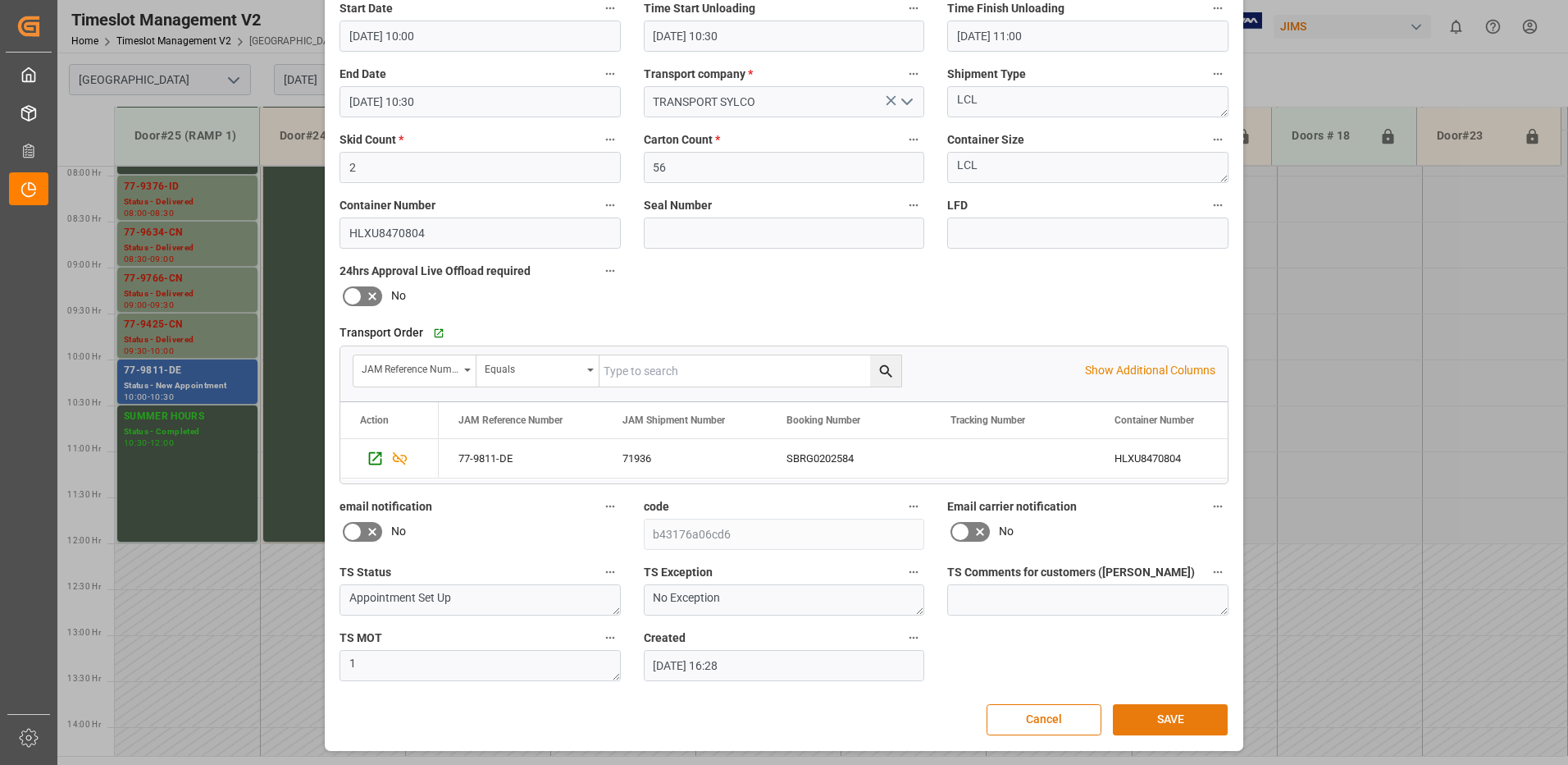
click at [1179, 721] on button "SAVE" at bounding box center [1171, 720] width 115 height 31
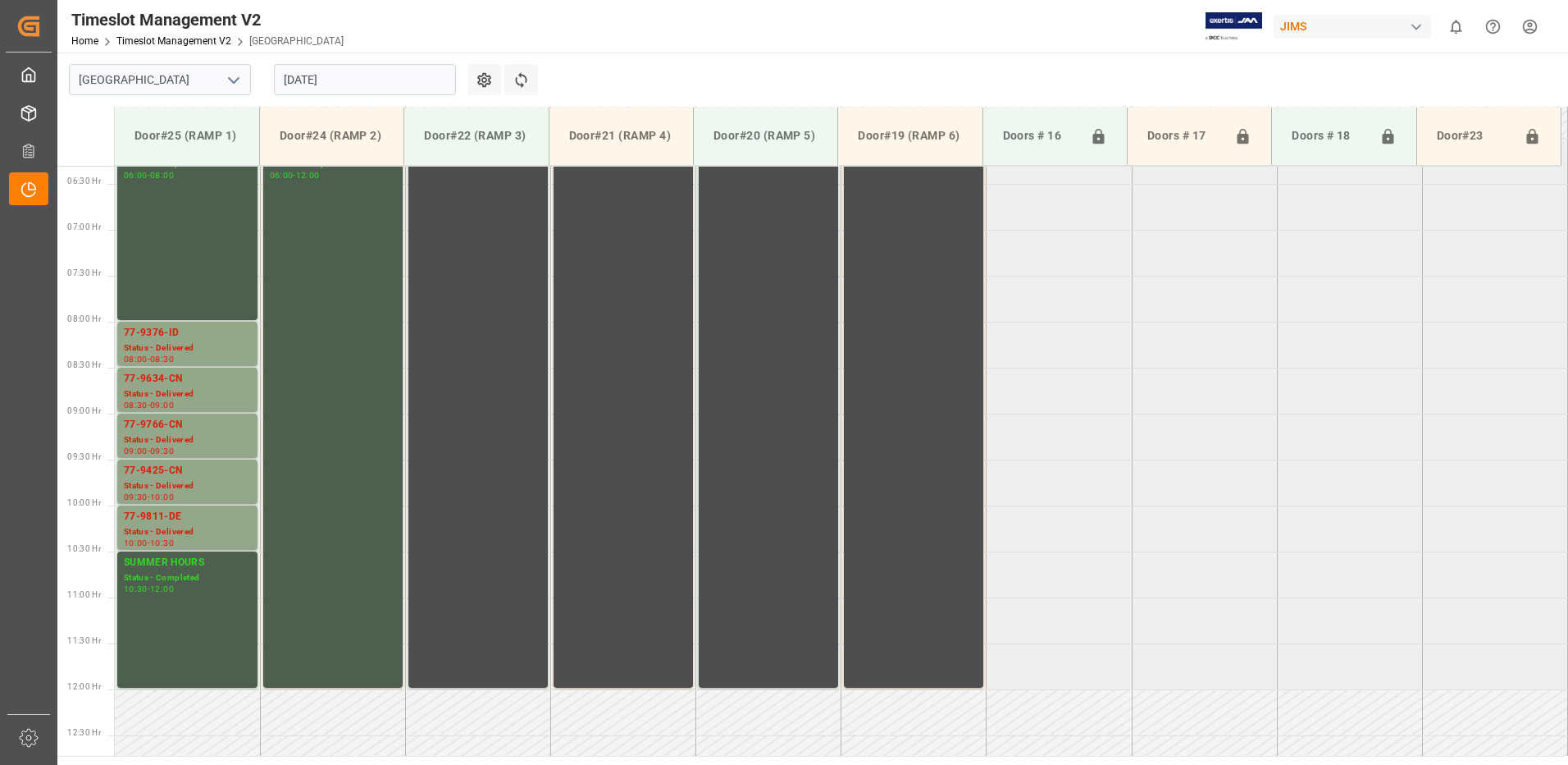
scroll to position [571, 0]
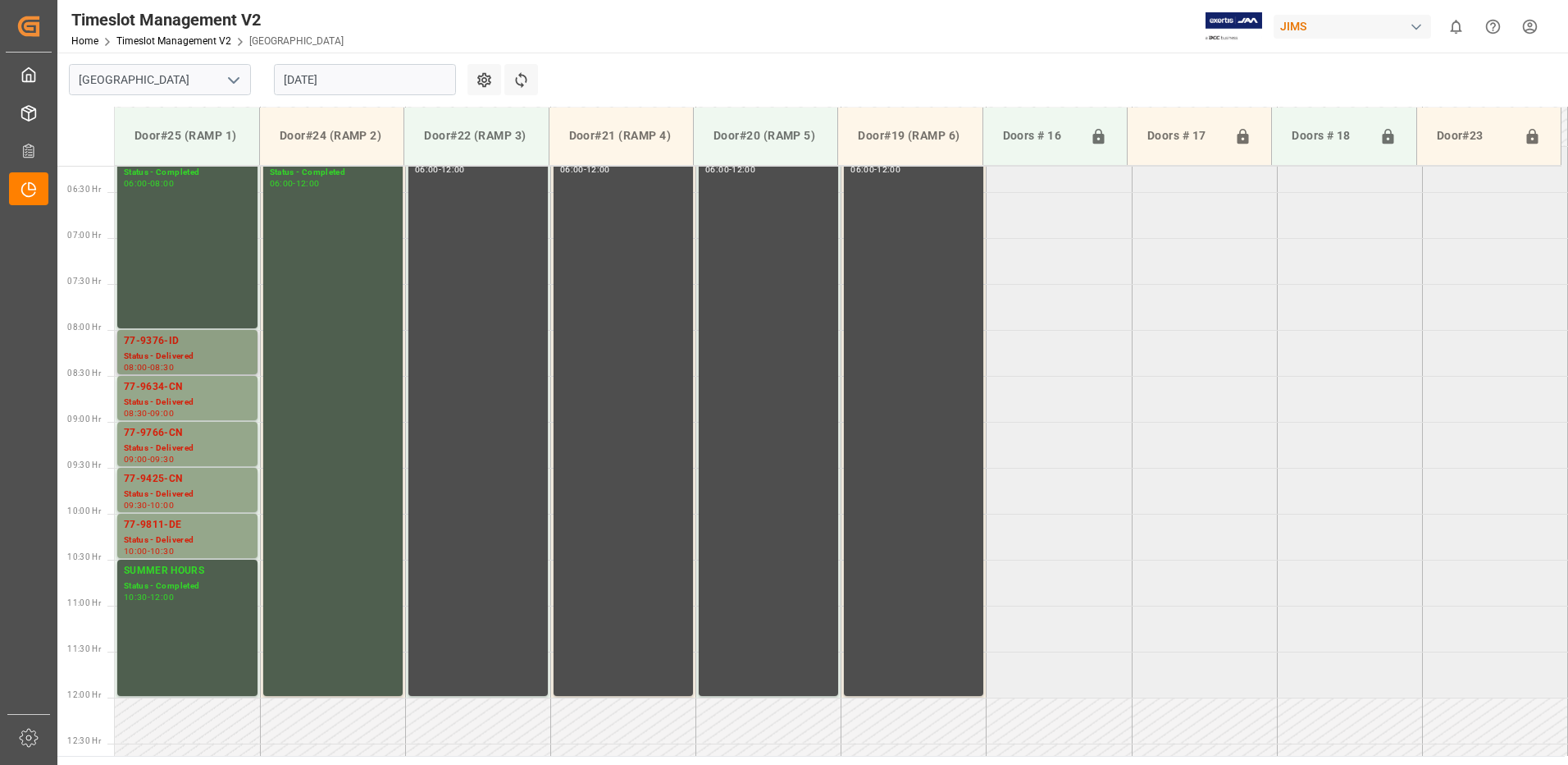
click at [169, 347] on div "77-9376-ID" at bounding box center [187, 341] width 127 height 17
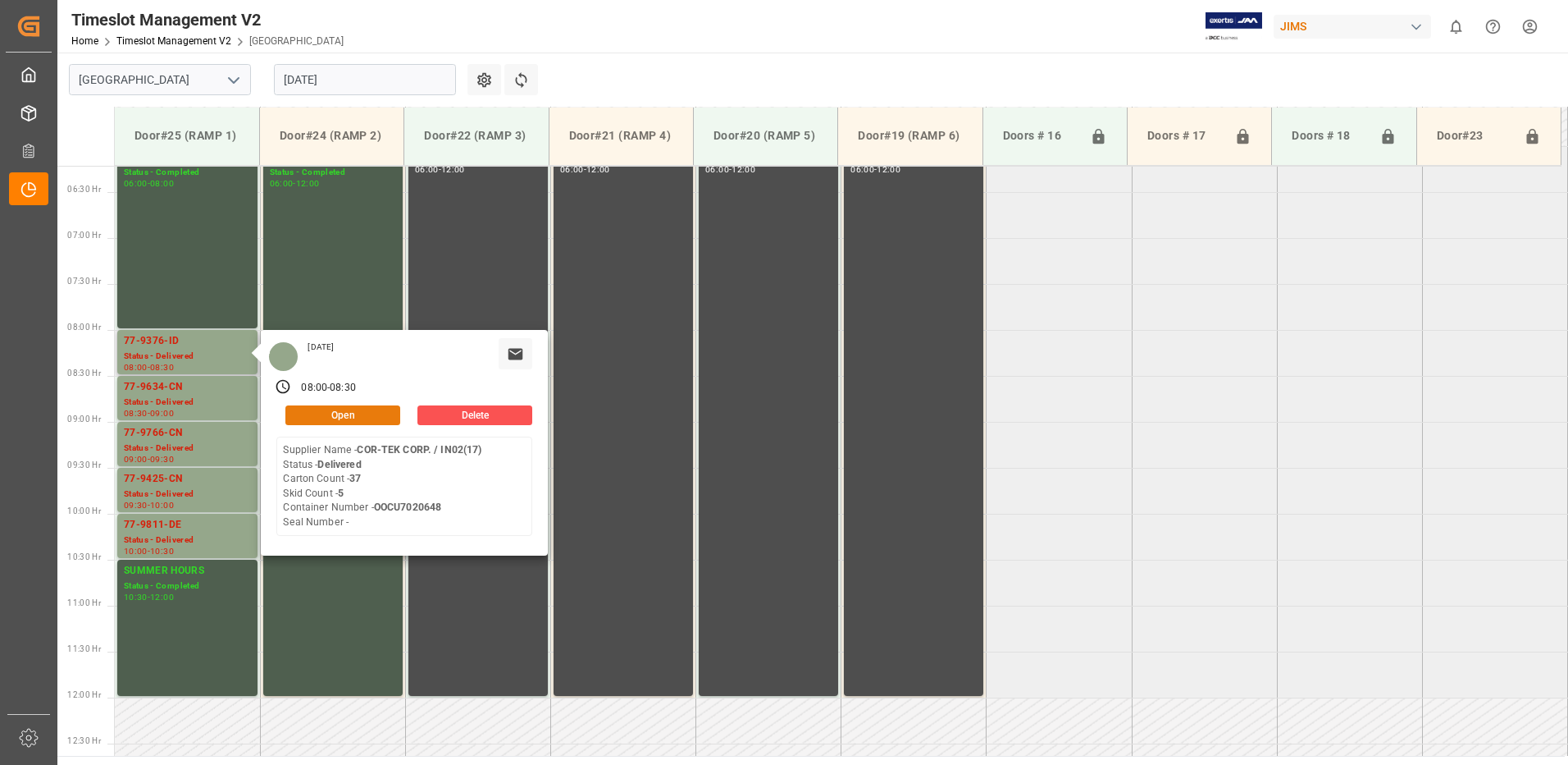
click at [361, 413] on button "Open" at bounding box center [343, 415] width 115 height 20
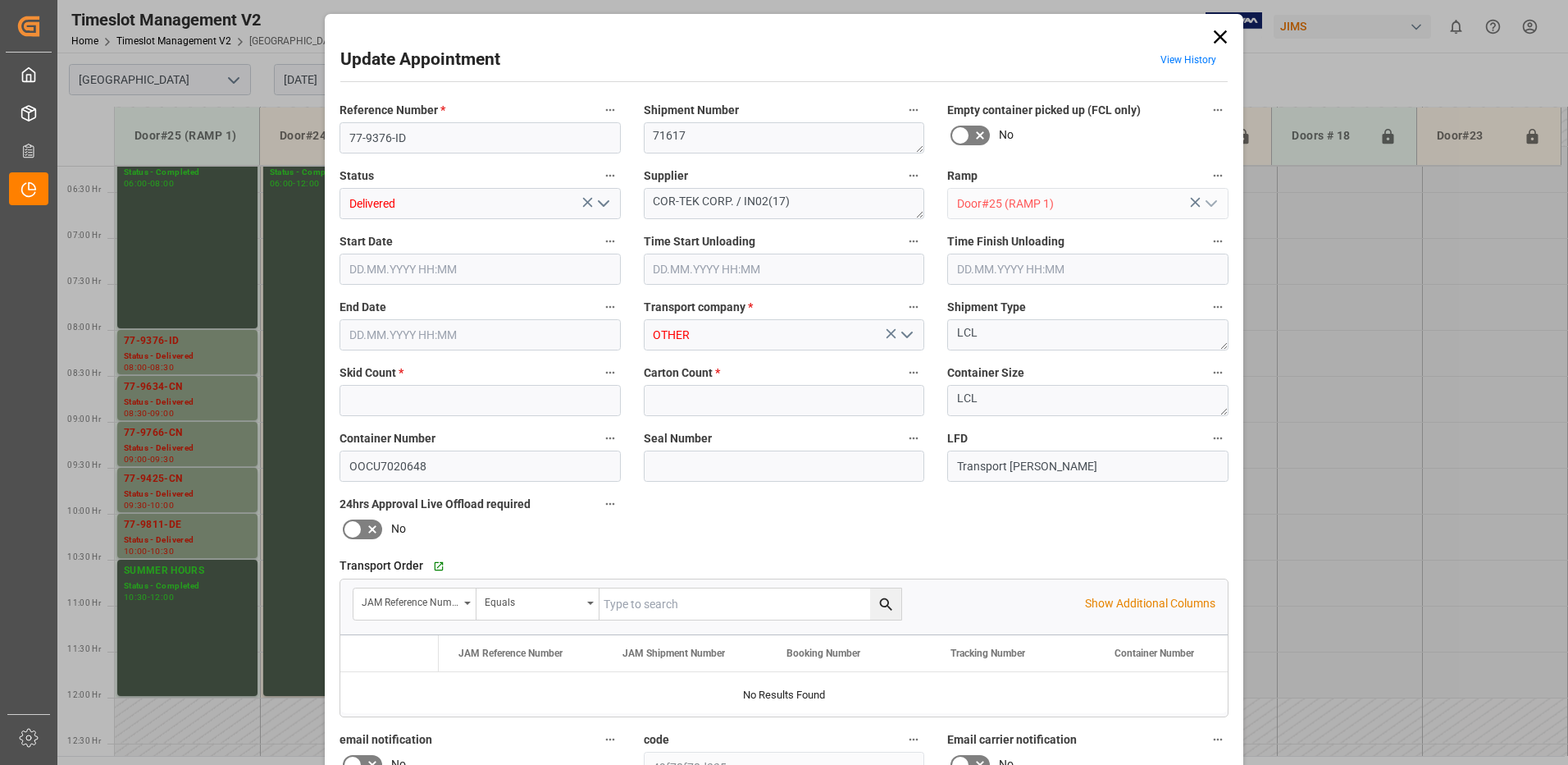
type input "5"
type input "37"
type input "[DATE] 08:00"
type input "[DATE] 10:45"
type input "[DATE] 11:15"
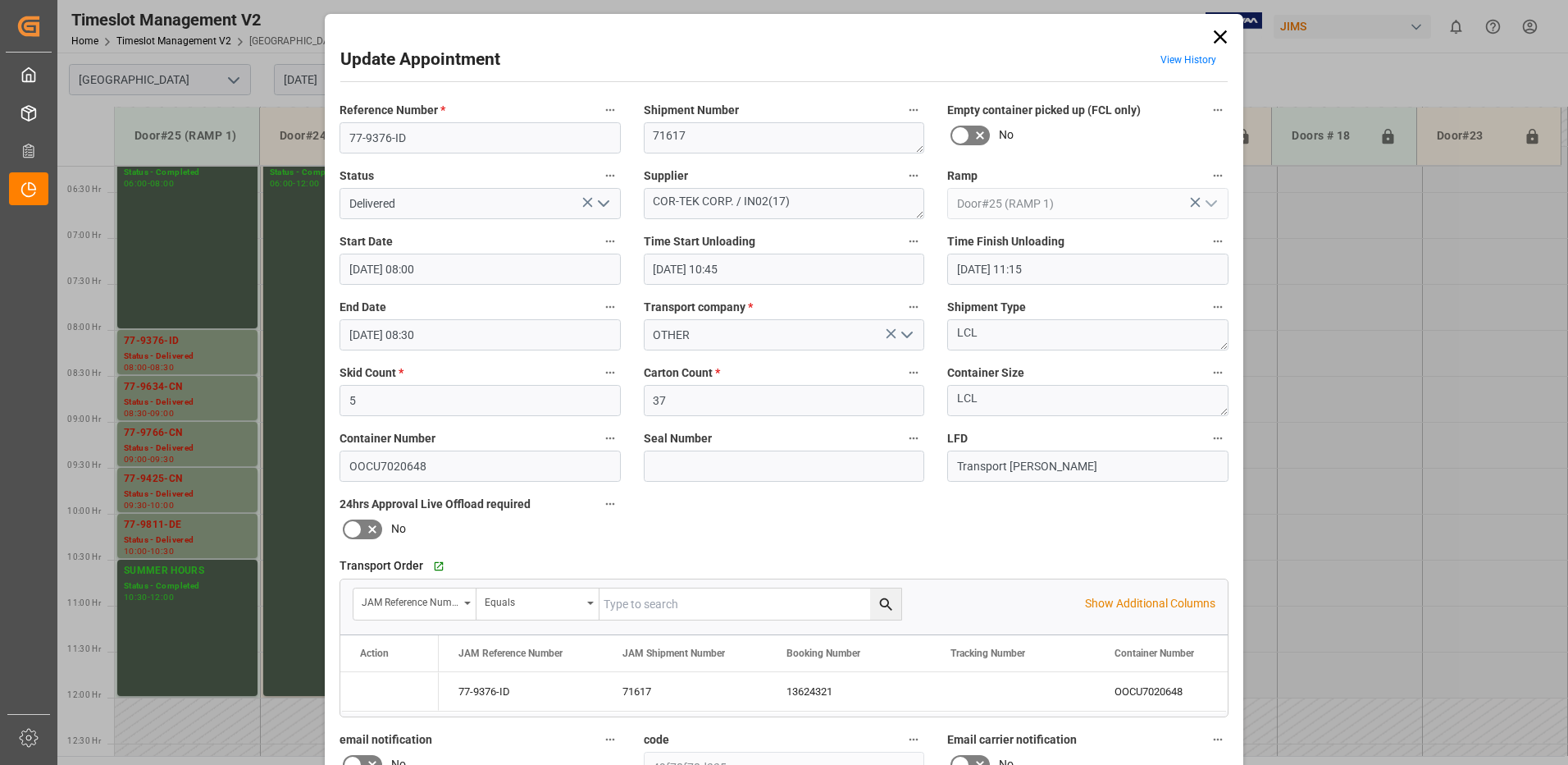
type input "[DATE] 08:30"
type input "[DATE] 15:08"
click at [1216, 37] on icon at bounding box center [1220, 37] width 13 height 13
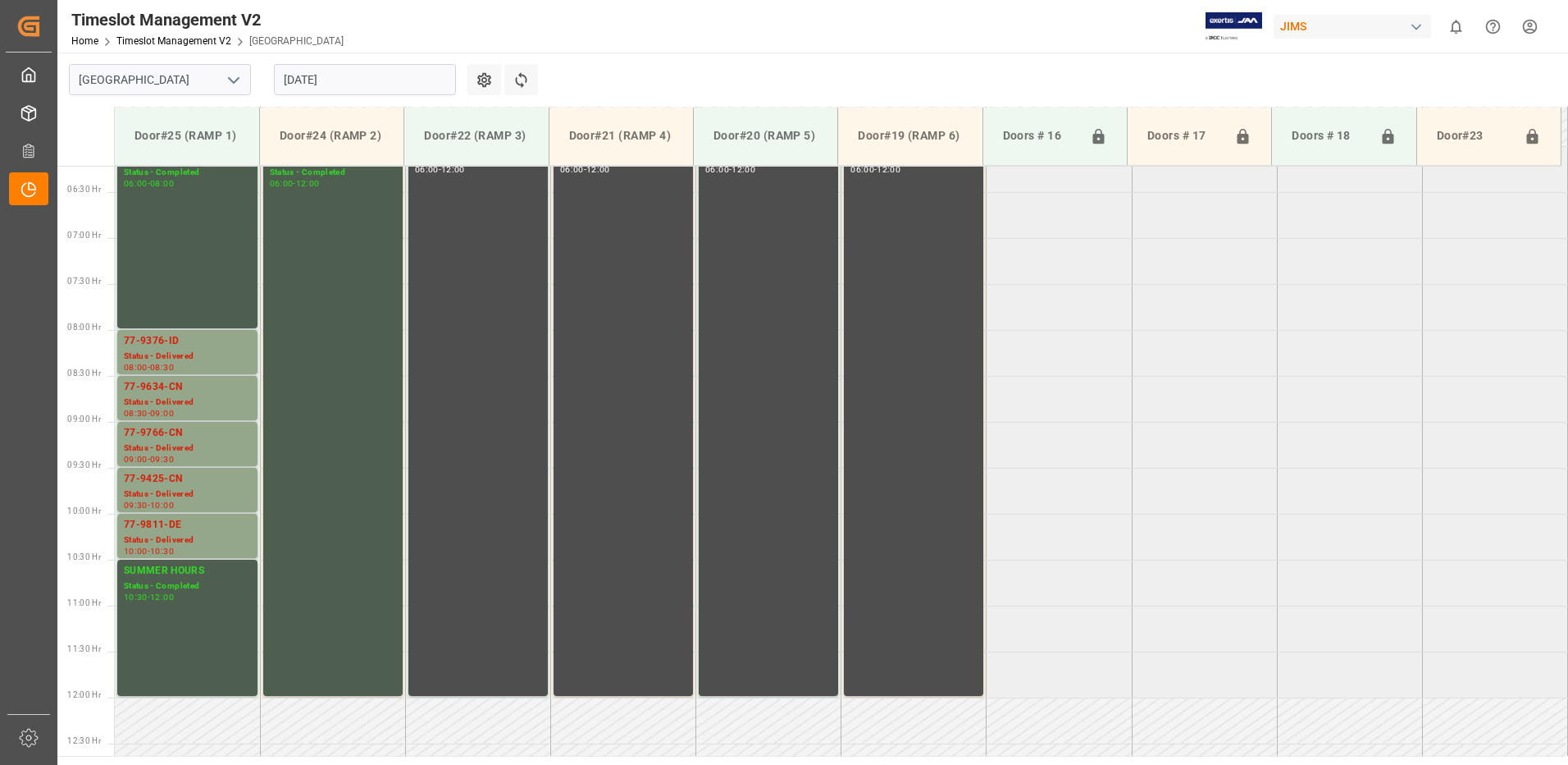
click at [370, 77] on input "[DATE]" at bounding box center [365, 79] width 182 height 31
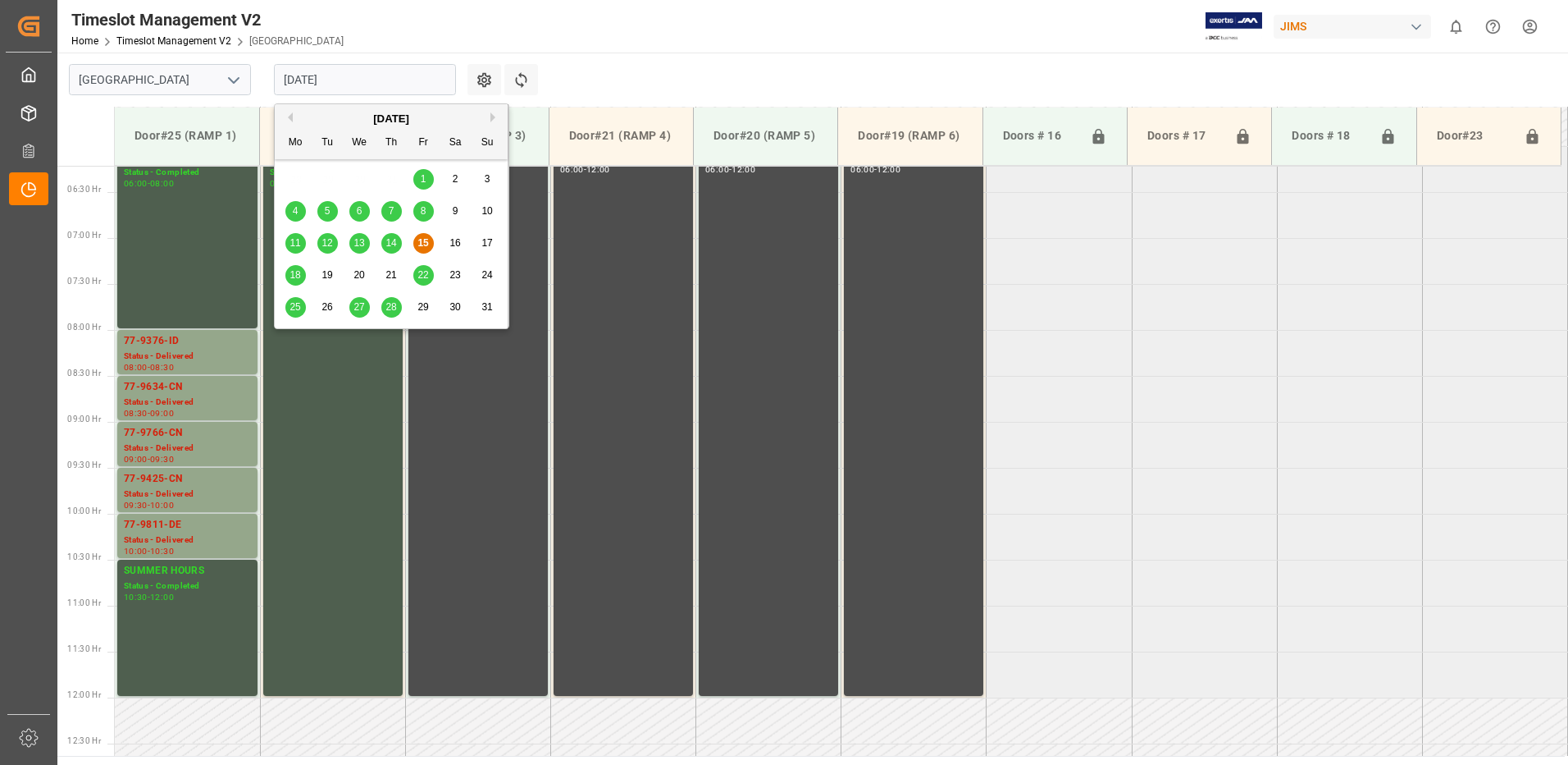
click at [299, 281] on span "18" at bounding box center [294, 274] width 10 height 11
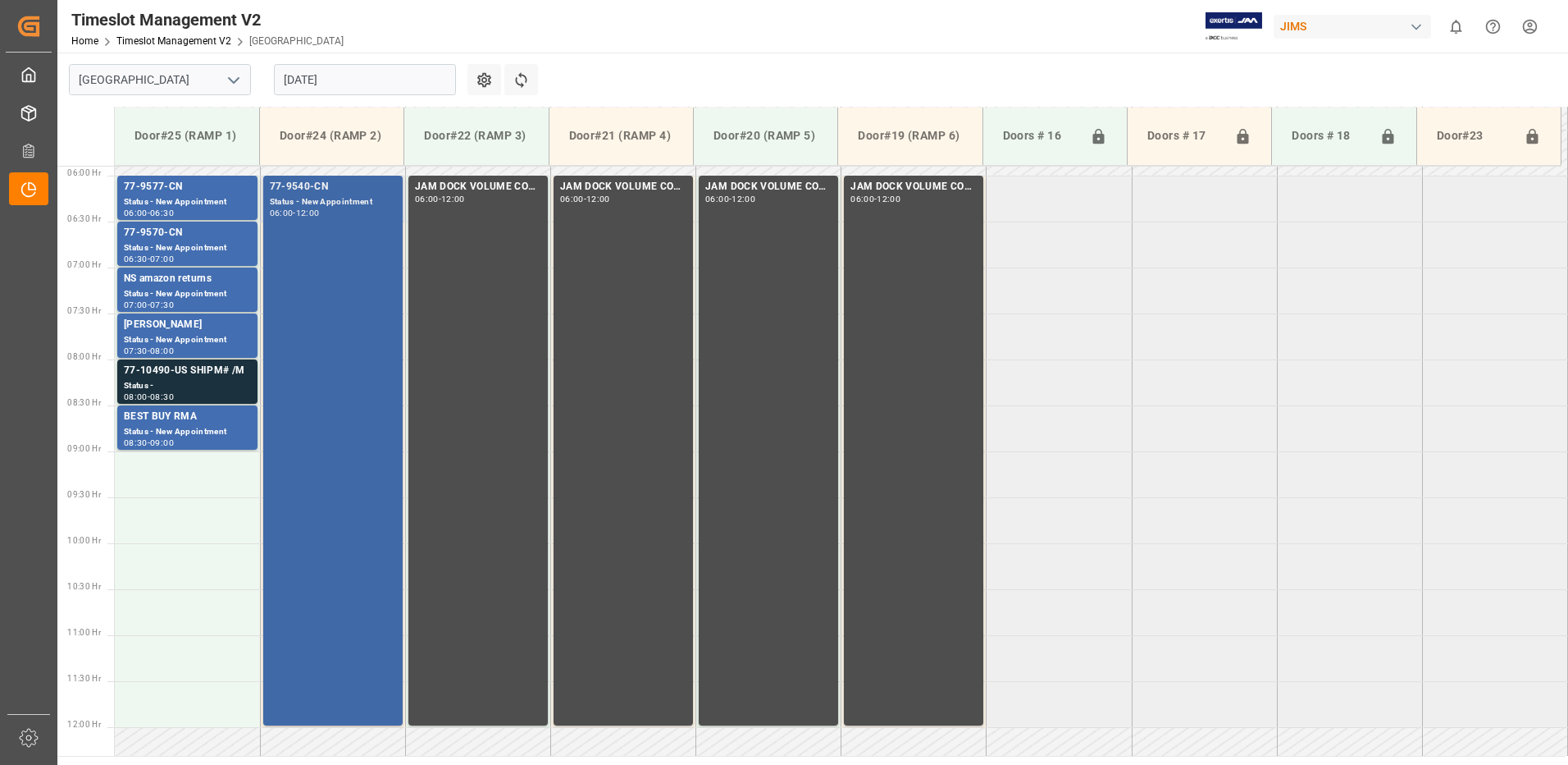
scroll to position [518, 0]
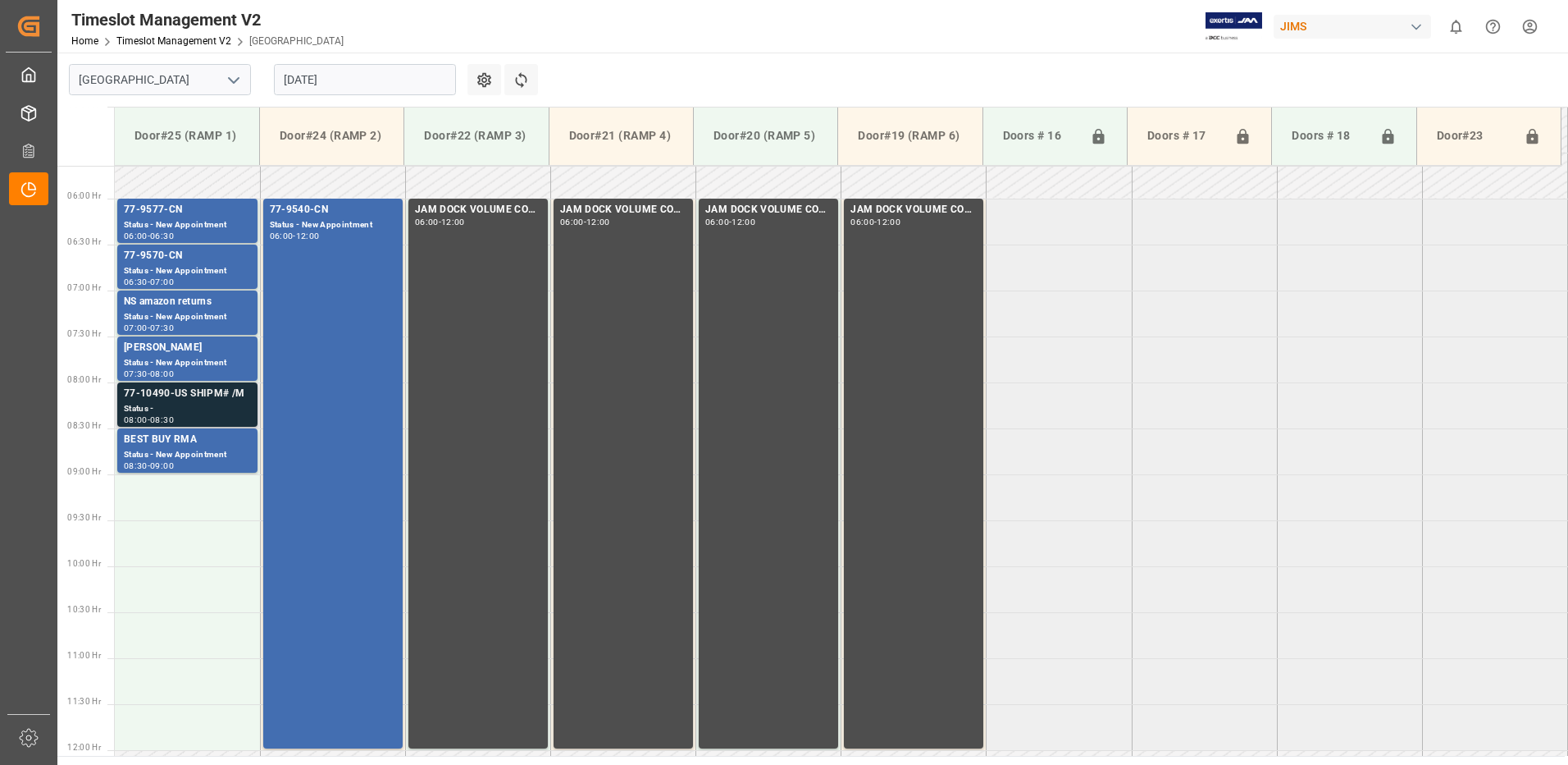
click at [157, 398] on div "77-10490-US SHIPM# /M" at bounding box center [187, 394] width 127 height 17
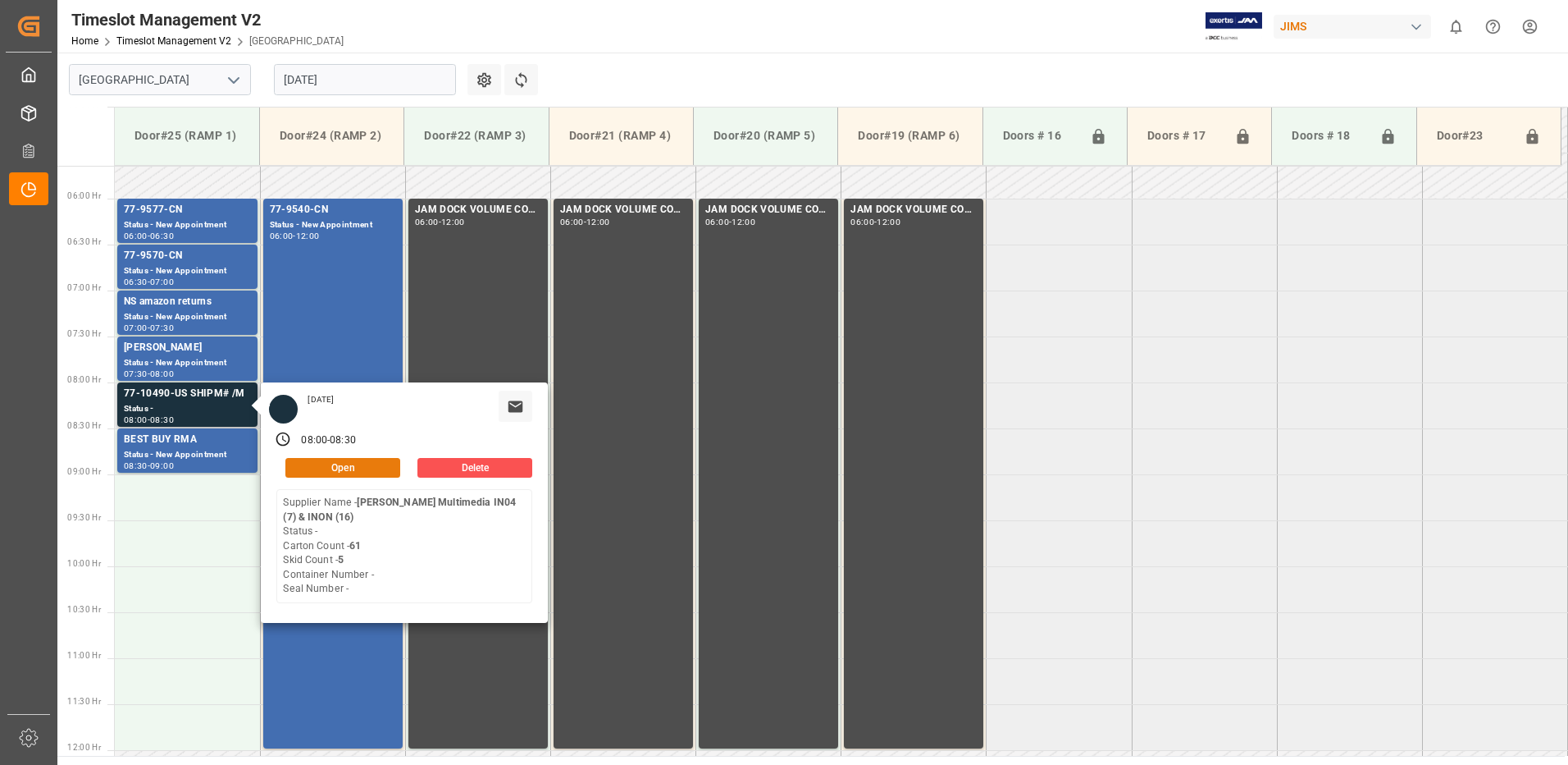
click at [366, 463] on button "Open" at bounding box center [343, 467] width 115 height 20
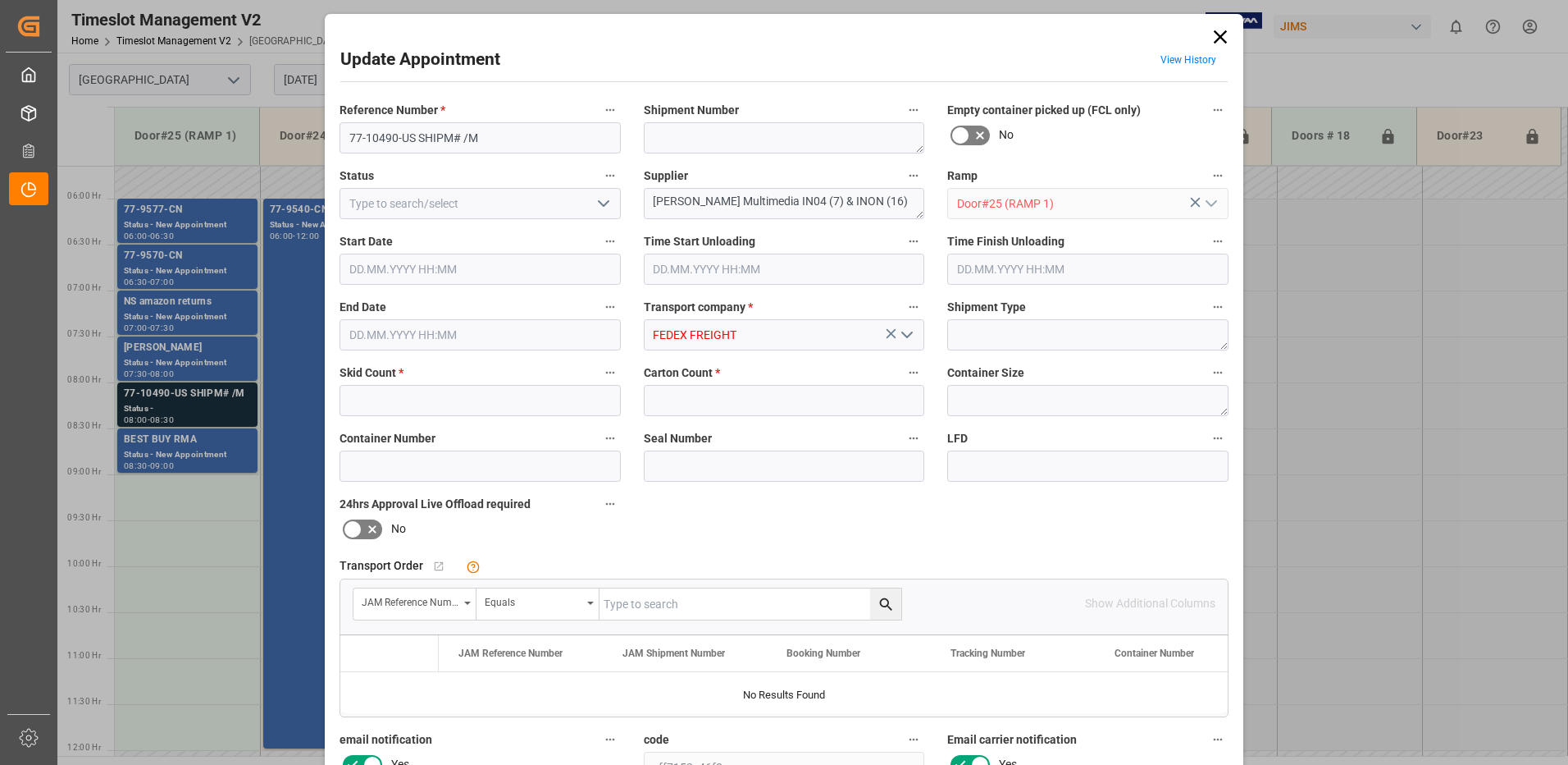
type input "5"
type input "61"
type input "[DATE] 08:00"
type input "[DATE] 08:30"
type input "[DATE] 12:51"
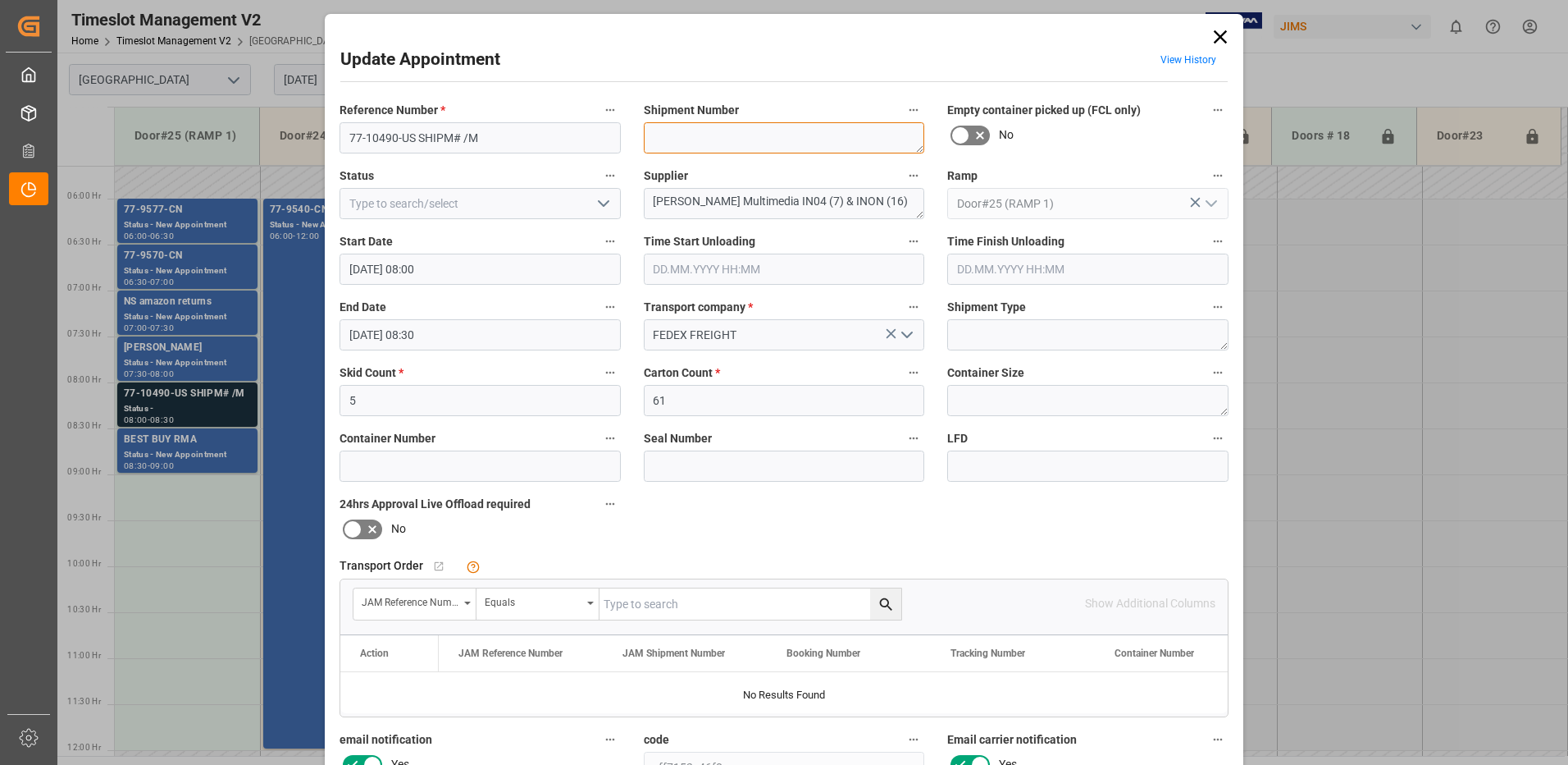
click at [709, 136] on textarea at bounding box center [784, 138] width 281 height 31
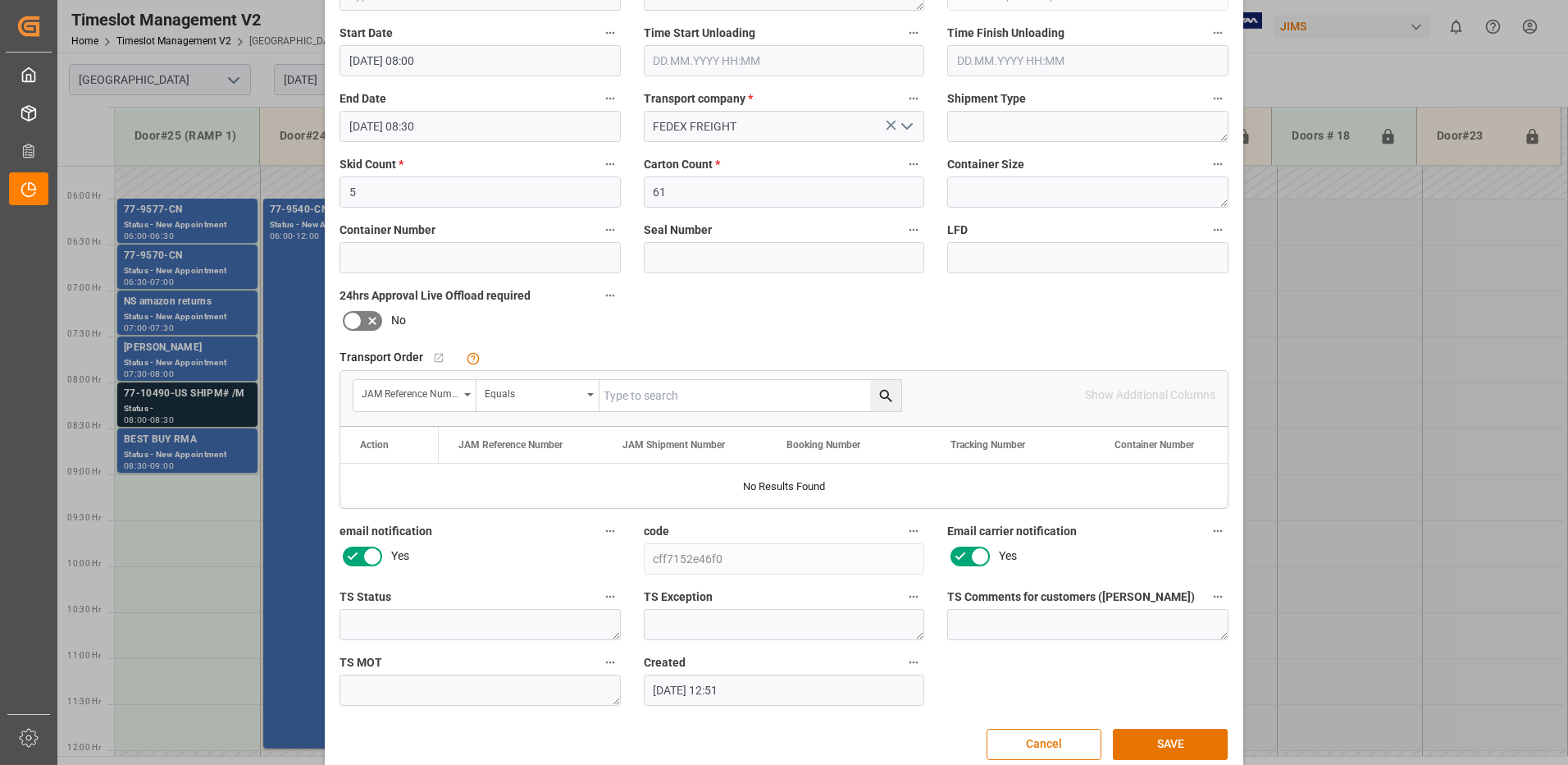
scroll to position [233, 0]
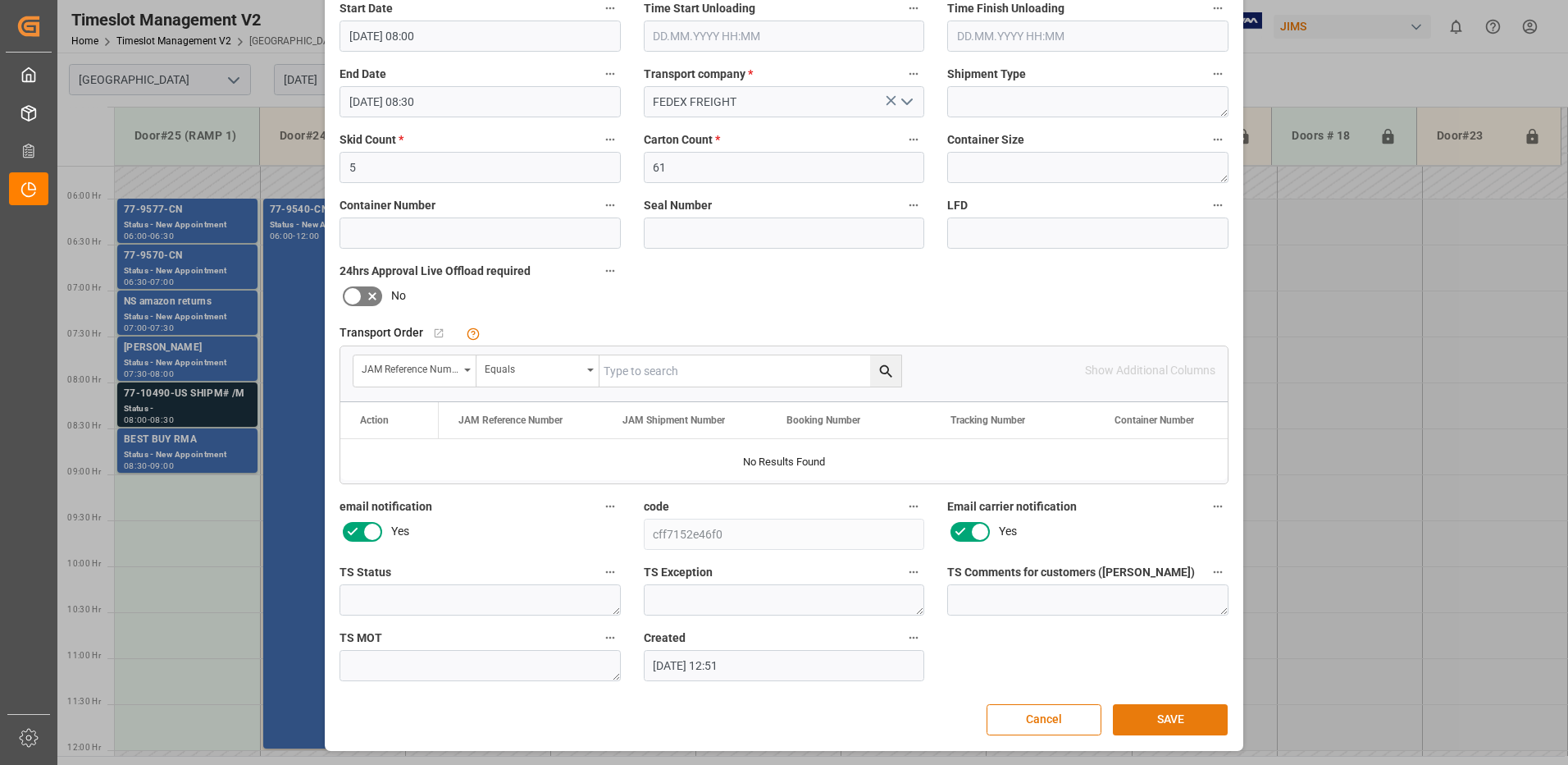
type textarea "72606"
click at [1176, 724] on button "SAVE" at bounding box center [1171, 720] width 115 height 31
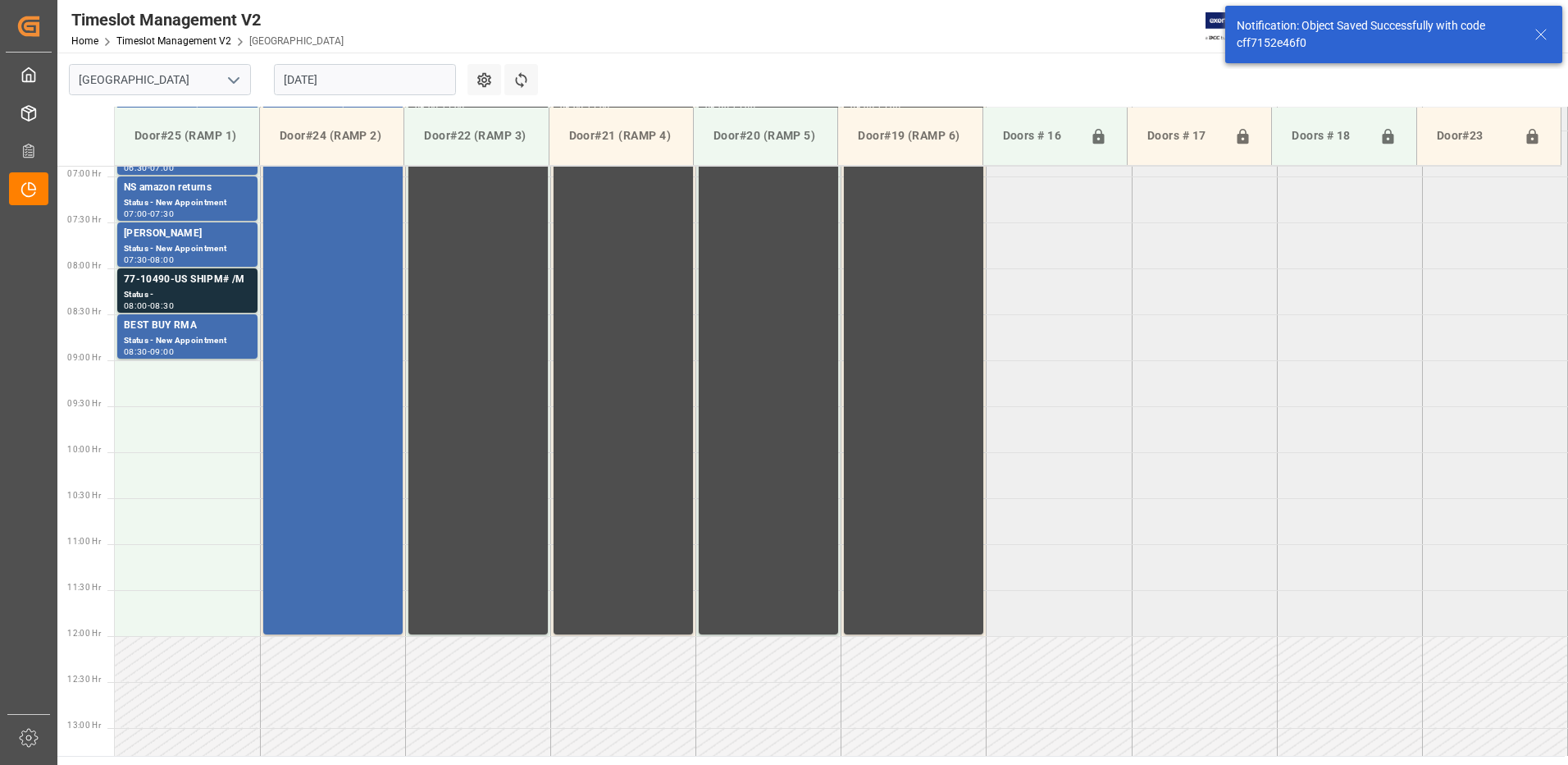
scroll to position [633, 0]
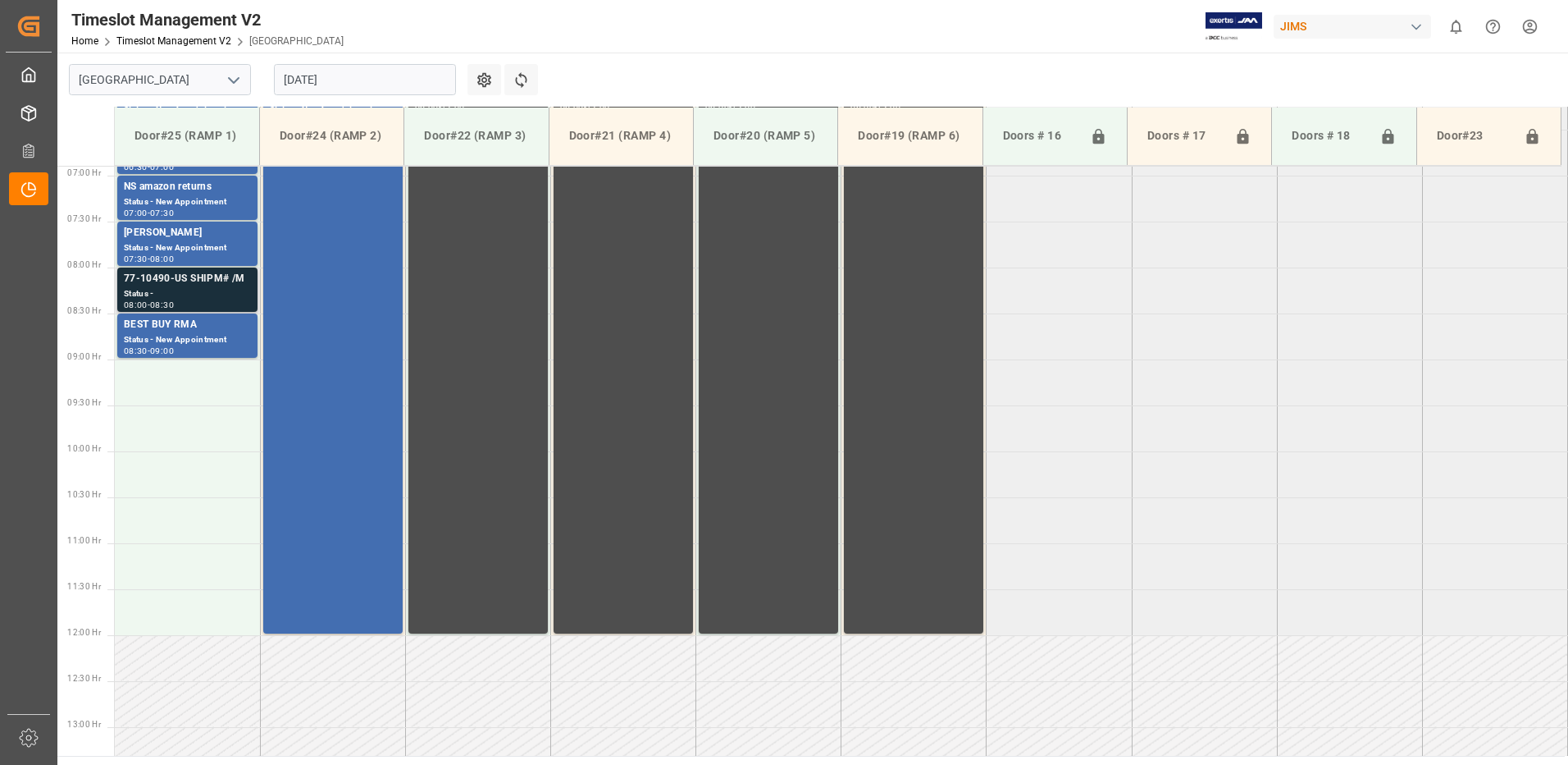
click at [188, 287] on div "77-10490-US SHIPM# /M" at bounding box center [187, 279] width 127 height 17
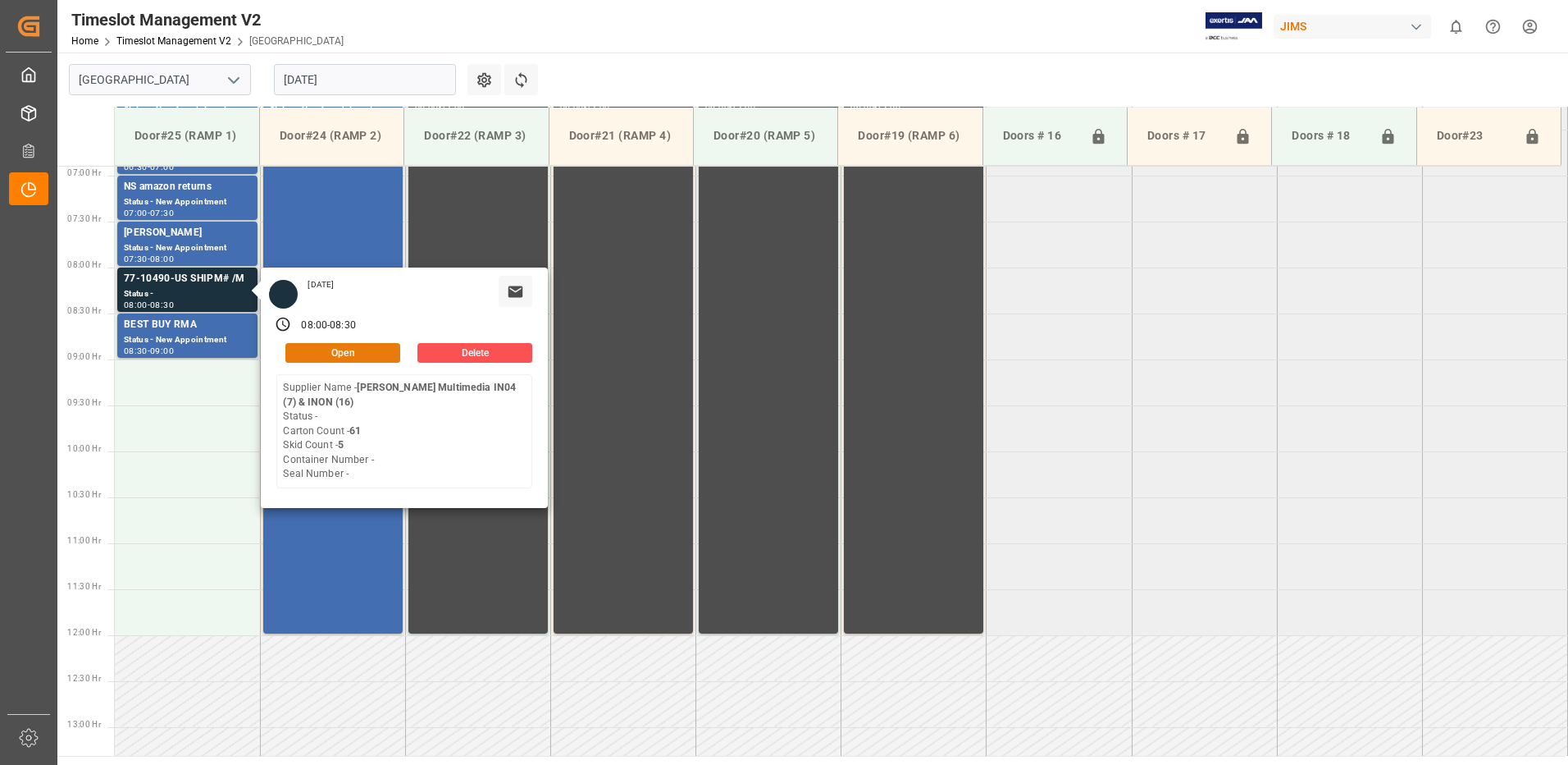
click at [380, 349] on button "Open" at bounding box center [343, 353] width 115 height 20
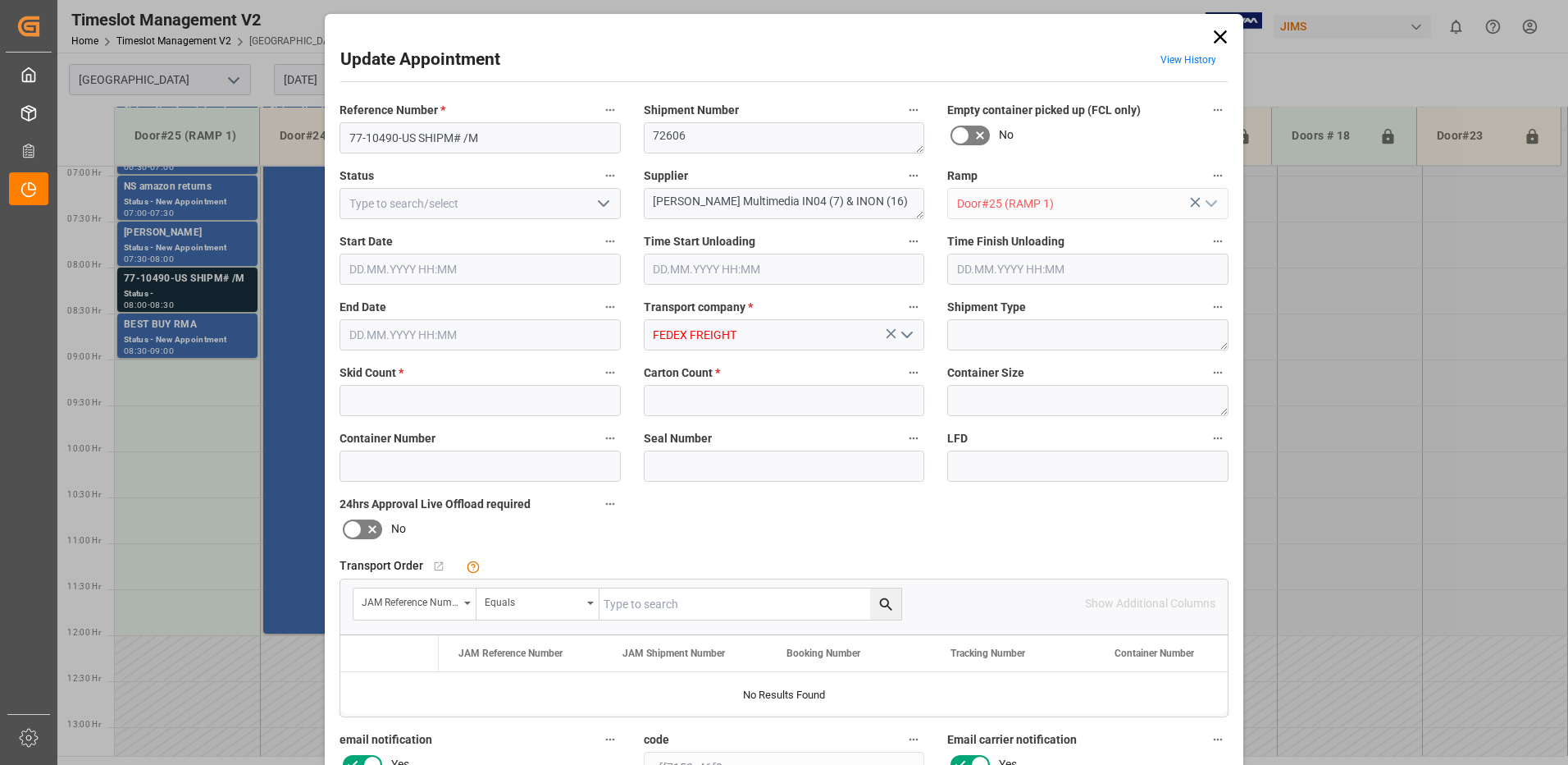
type input "5"
type input "61"
type input "[DATE] 08:00"
type input "[DATE] 08:30"
type input "[DATE] 12:51"
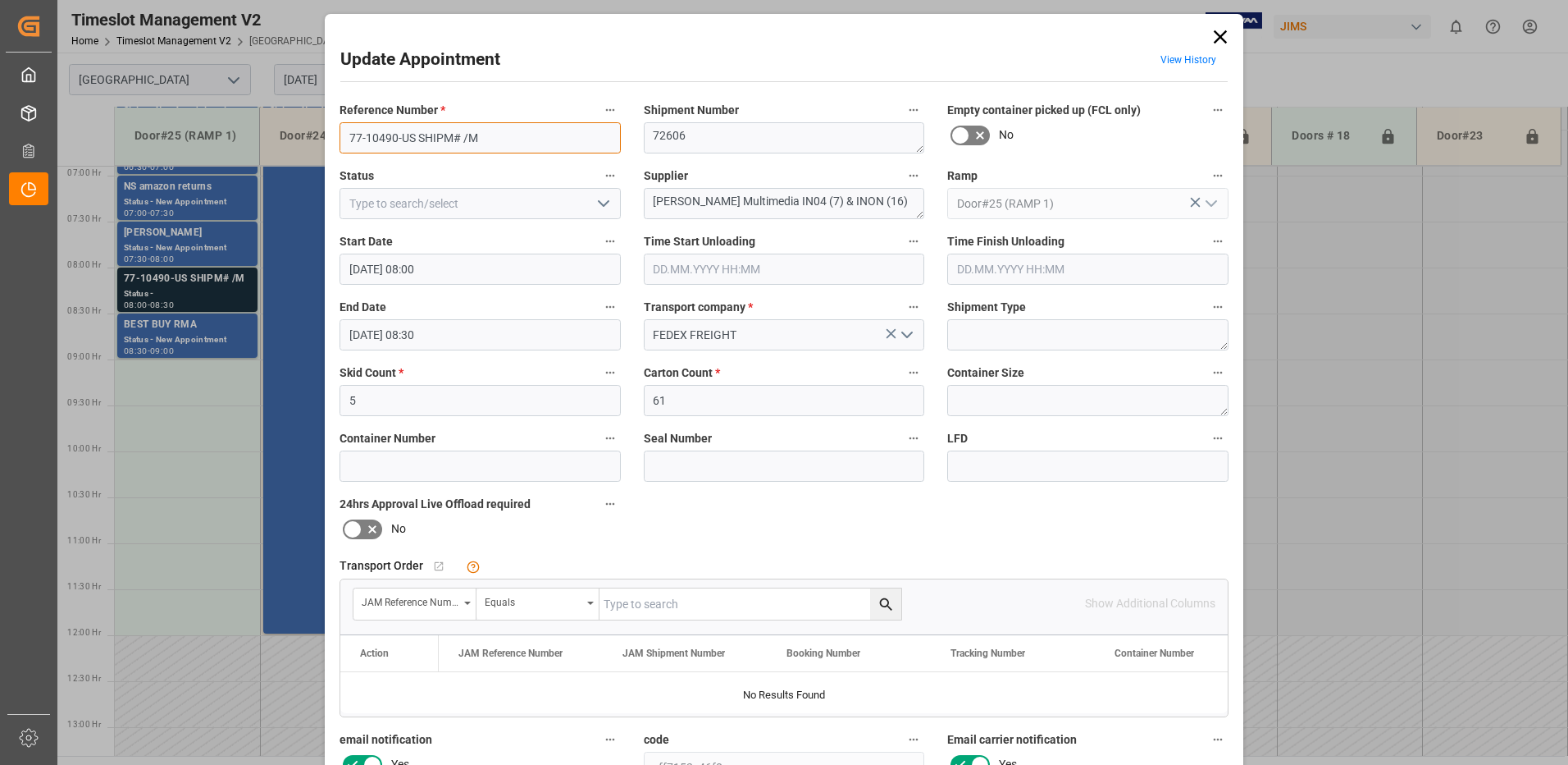
drag, startPoint x: 494, startPoint y: 136, endPoint x: 415, endPoint y: 136, distance: 79.0
click at [415, 136] on input "77-10490-US SHIPM# /M" at bounding box center [480, 138] width 281 height 31
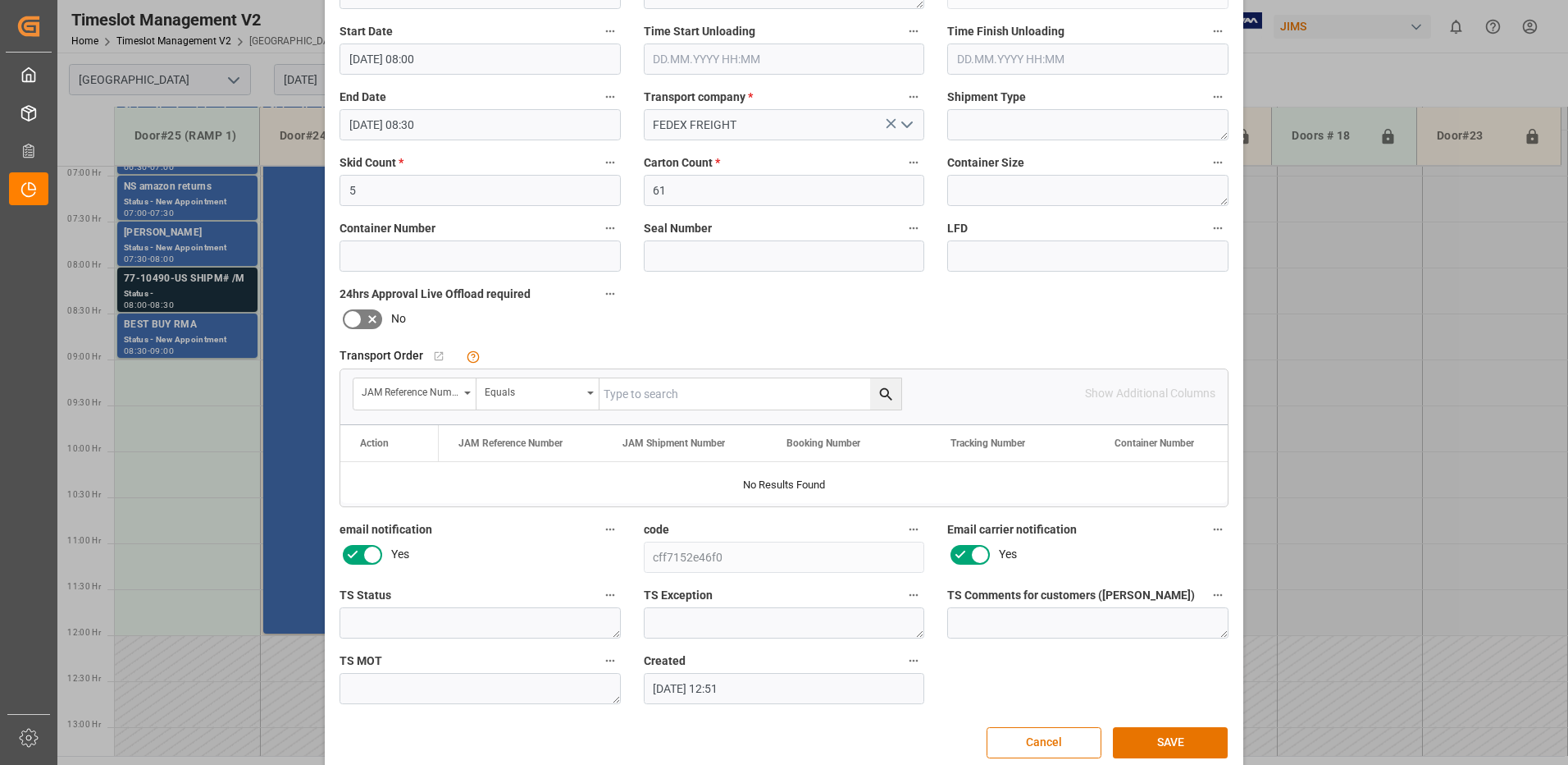
scroll to position [233, 0]
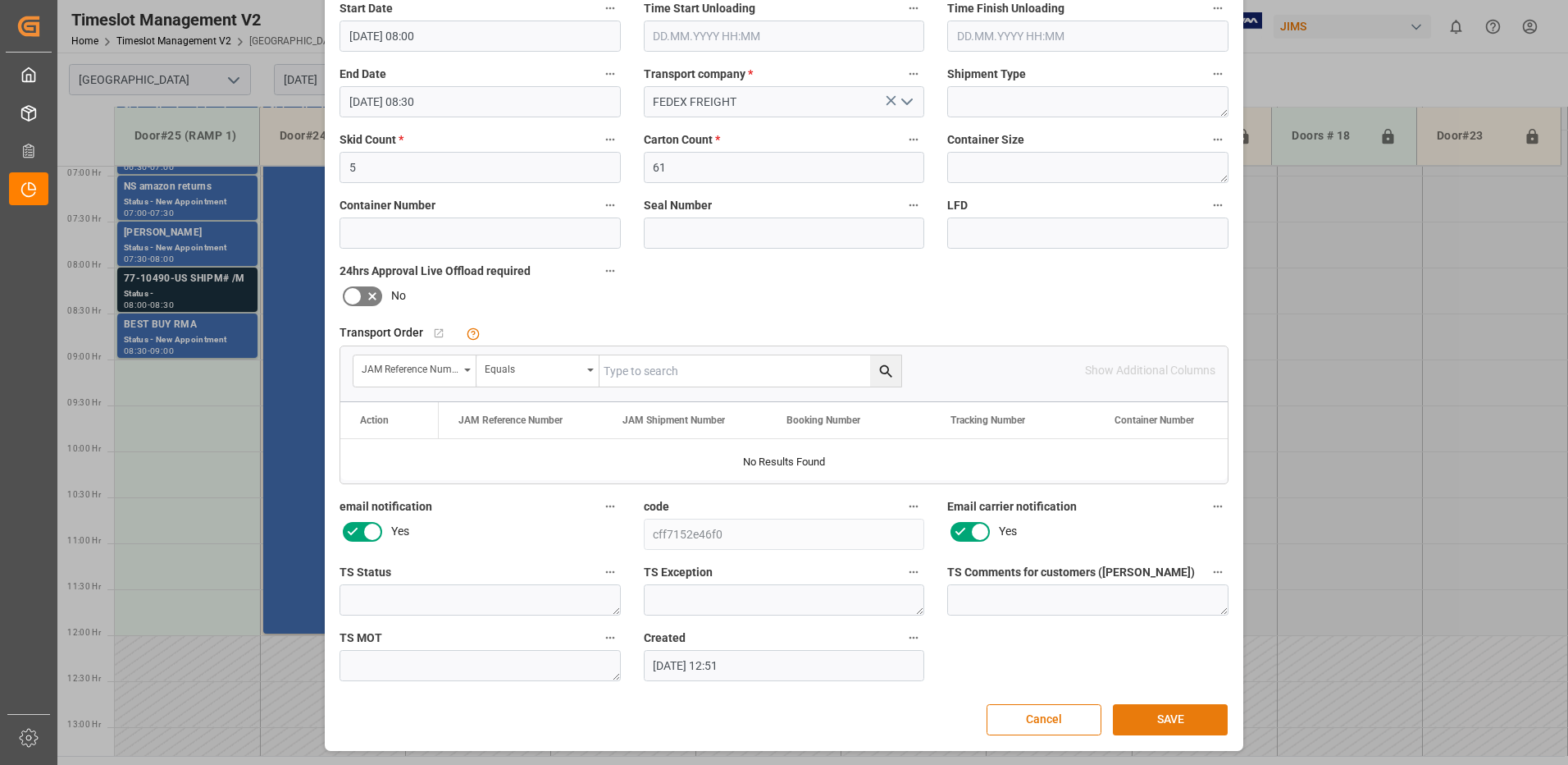
type input "77-10490-[GEOGRAPHIC_DATA]"
click at [1162, 723] on button "SAVE" at bounding box center [1171, 720] width 115 height 31
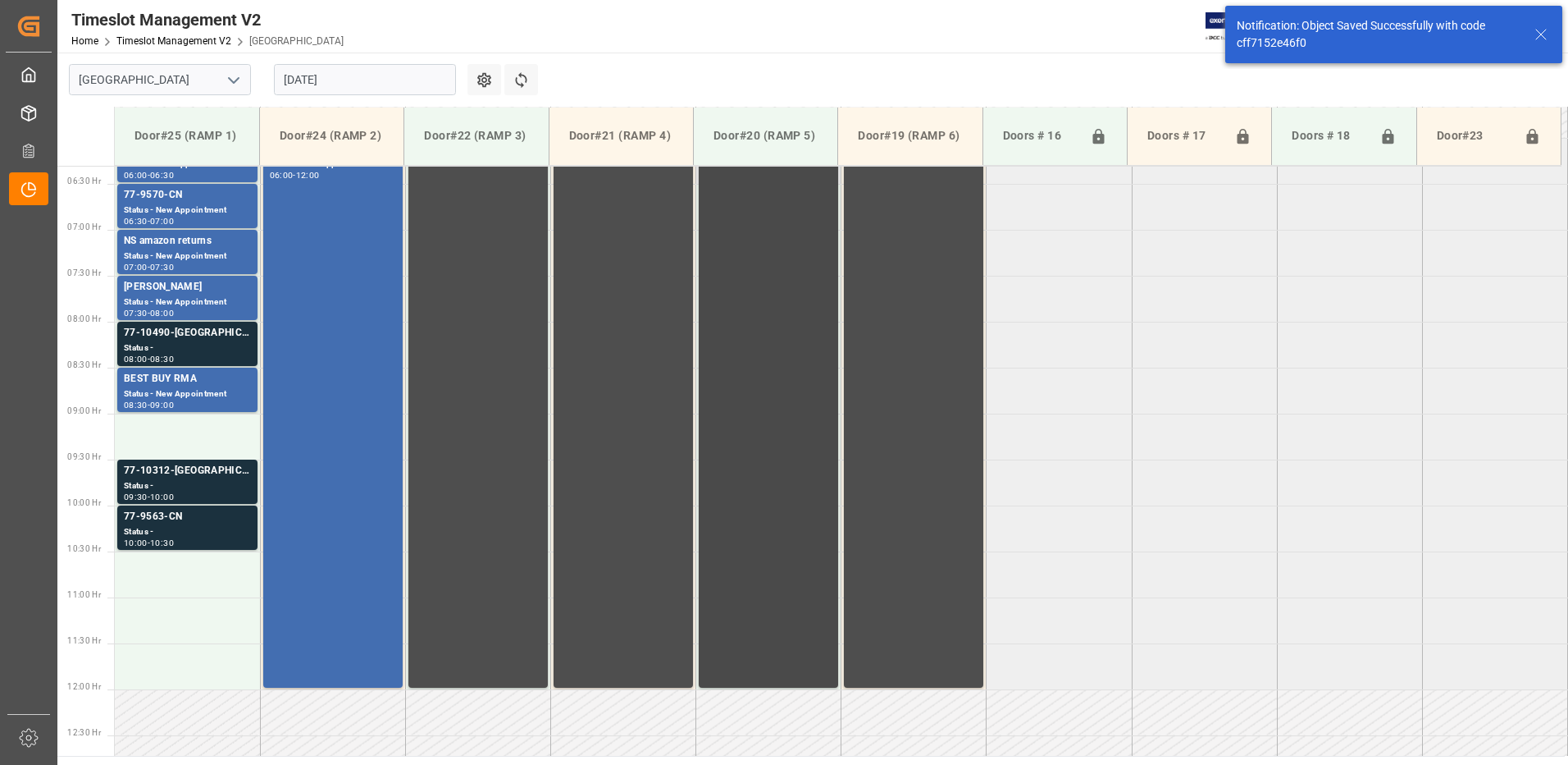
scroll to position [552, 0]
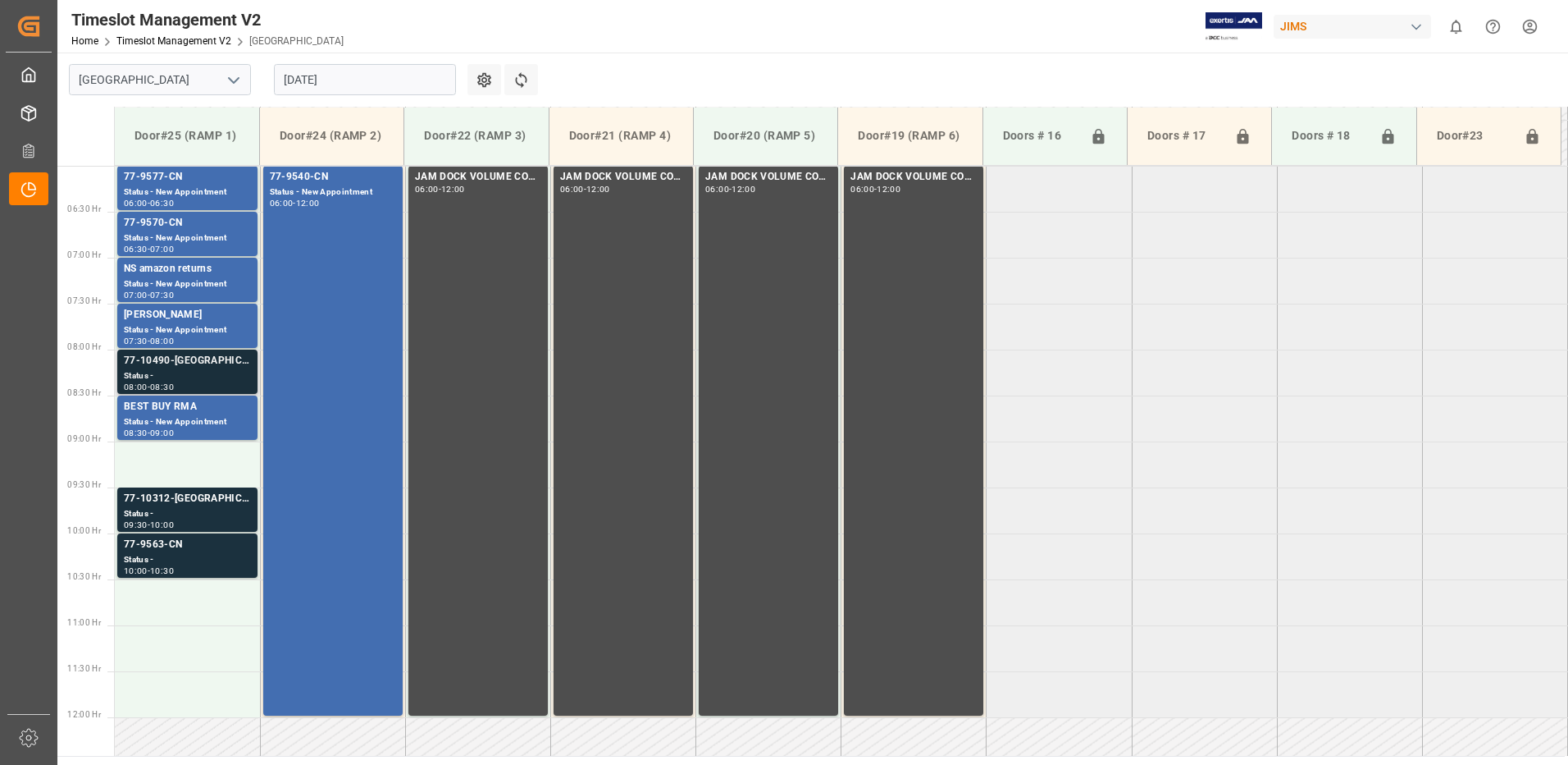
click at [182, 362] on div "77-10490-[GEOGRAPHIC_DATA]" at bounding box center [187, 361] width 127 height 17
click at [188, 510] on div "Status -" at bounding box center [187, 514] width 127 height 14
click at [196, 553] on div "Status -" at bounding box center [187, 560] width 127 height 14
click at [165, 366] on div "77-10490-[GEOGRAPHIC_DATA]" at bounding box center [187, 361] width 127 height 17
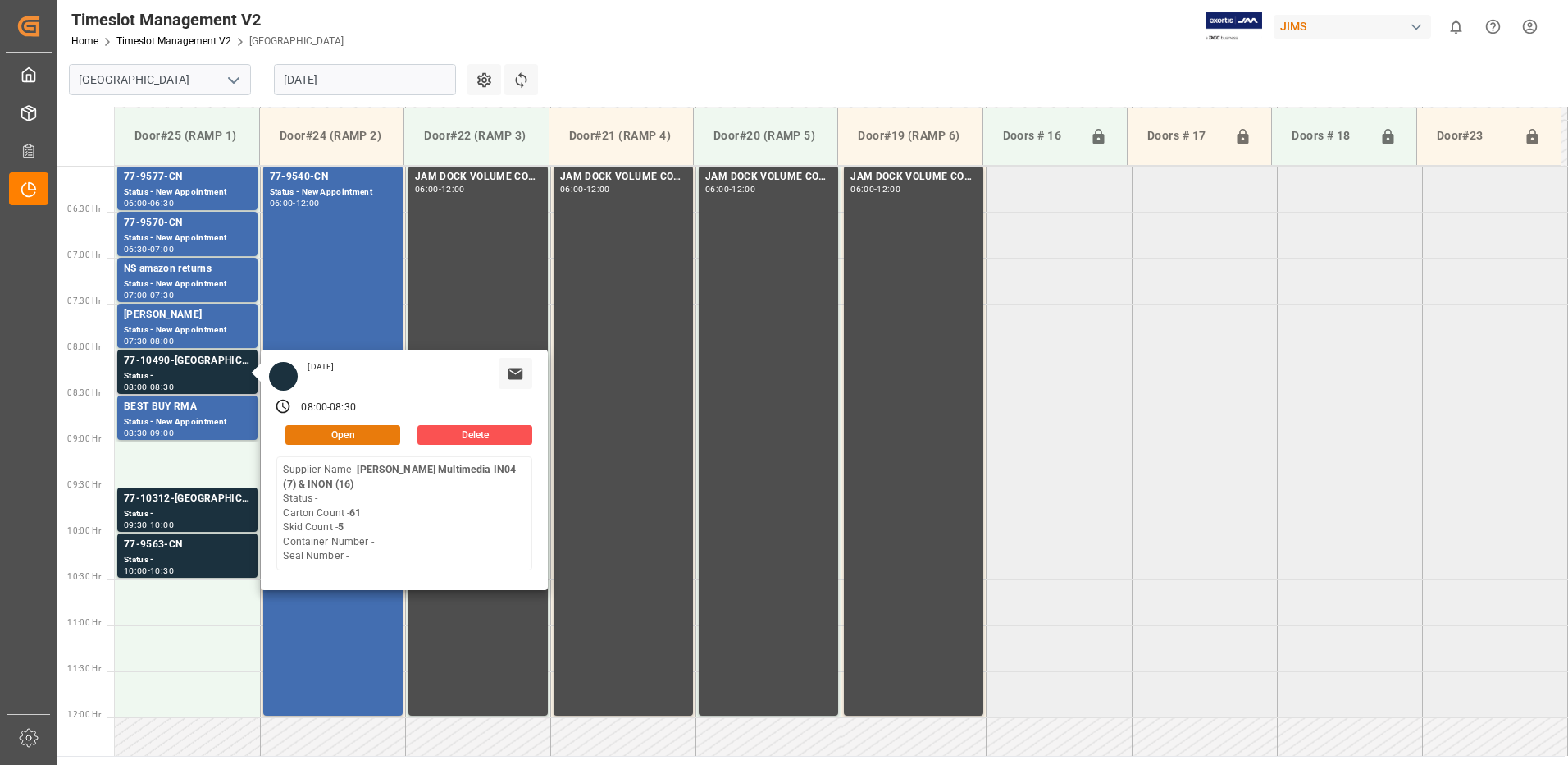
click at [375, 432] on button "Open" at bounding box center [343, 435] width 115 height 20
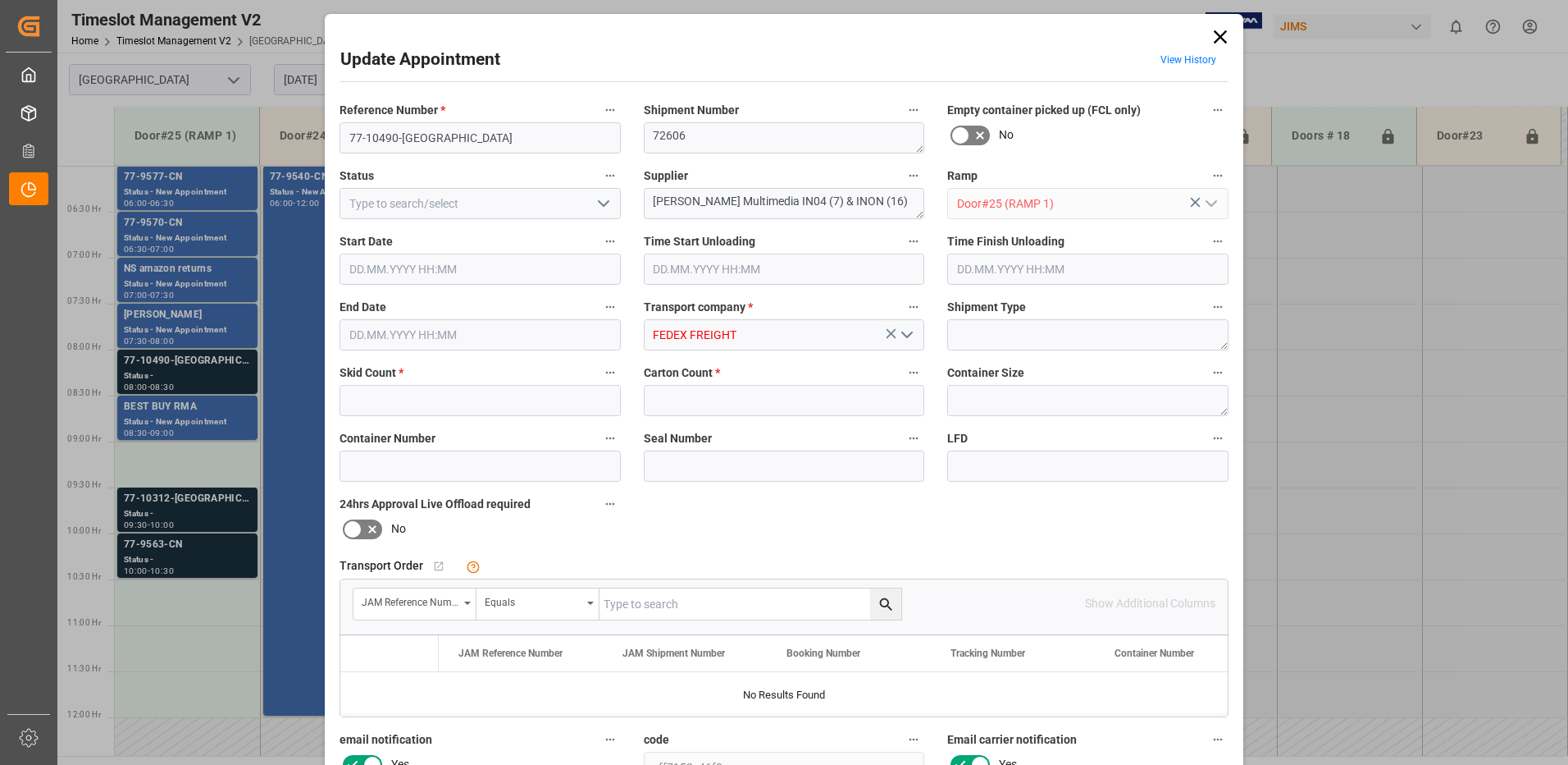
type input "5"
type input "61"
type input "[DATE] 08:00"
type input "[DATE] 08:30"
type input "[DATE] 12:51"
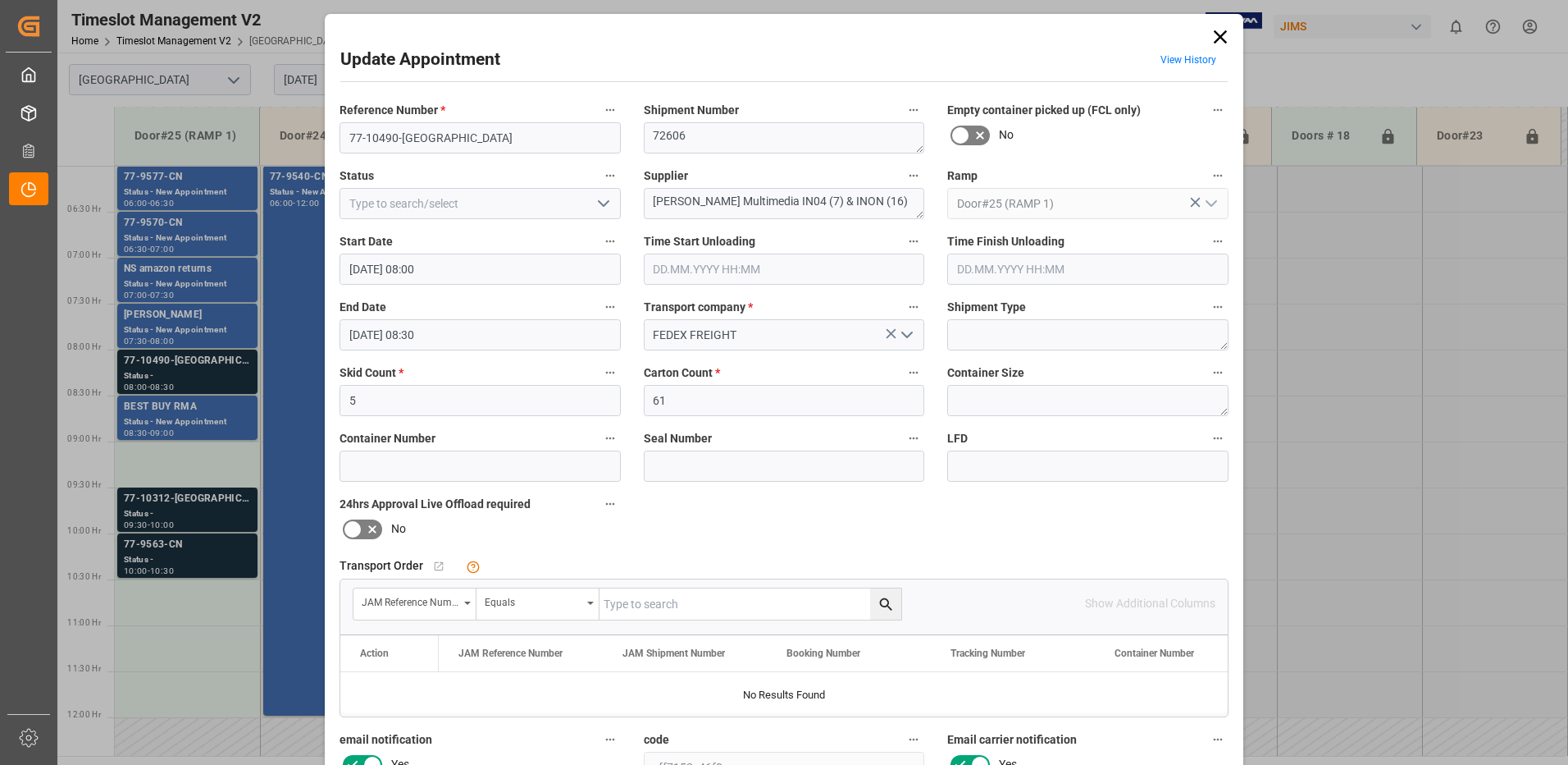
click at [599, 203] on icon "open menu" at bounding box center [604, 203] width 20 height 20
click at [424, 349] on div "New Appointment" at bounding box center [480, 350] width 280 height 37
type input "New Appointment"
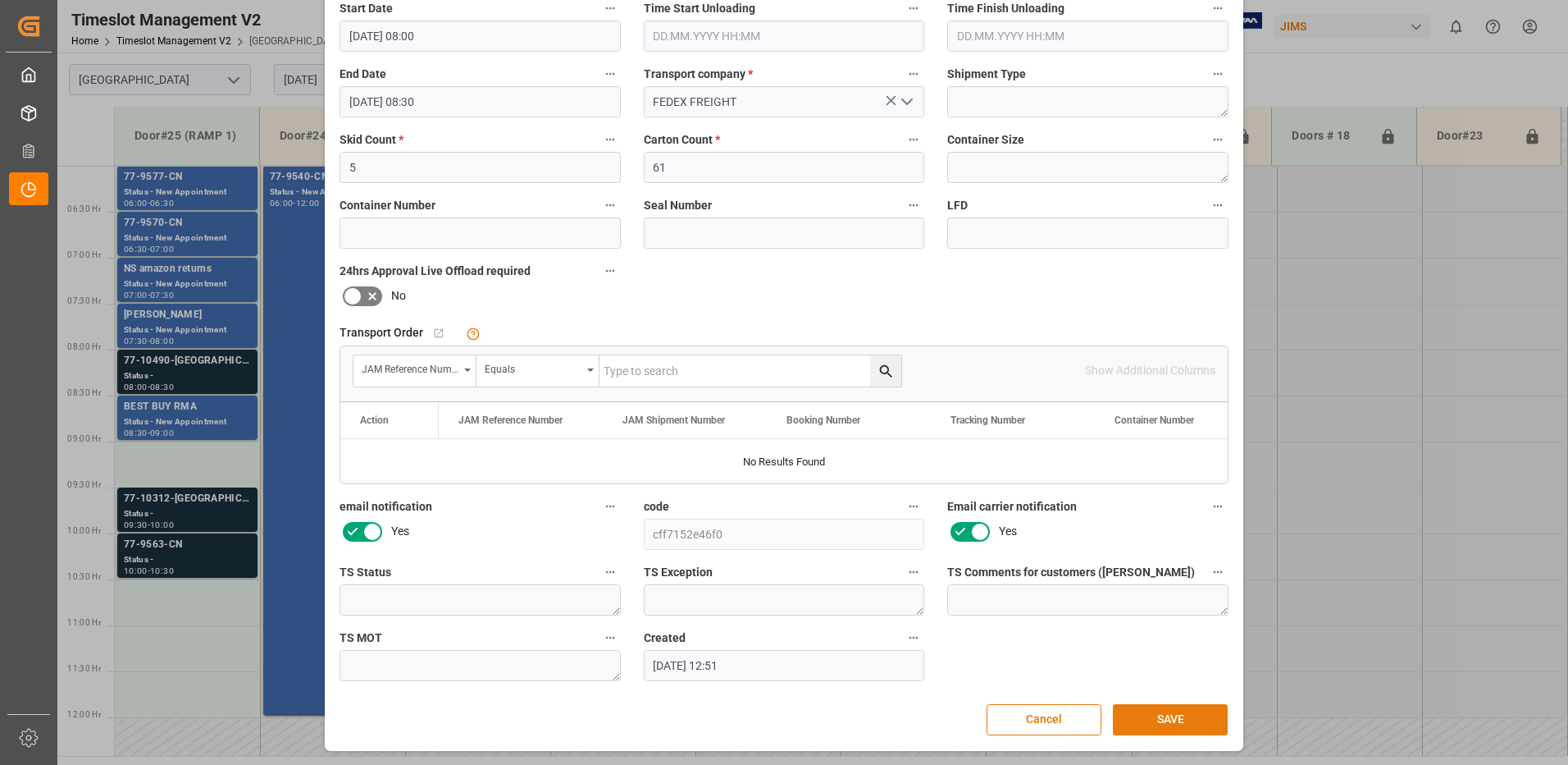
click at [1162, 714] on button "SAVE" at bounding box center [1171, 720] width 115 height 31
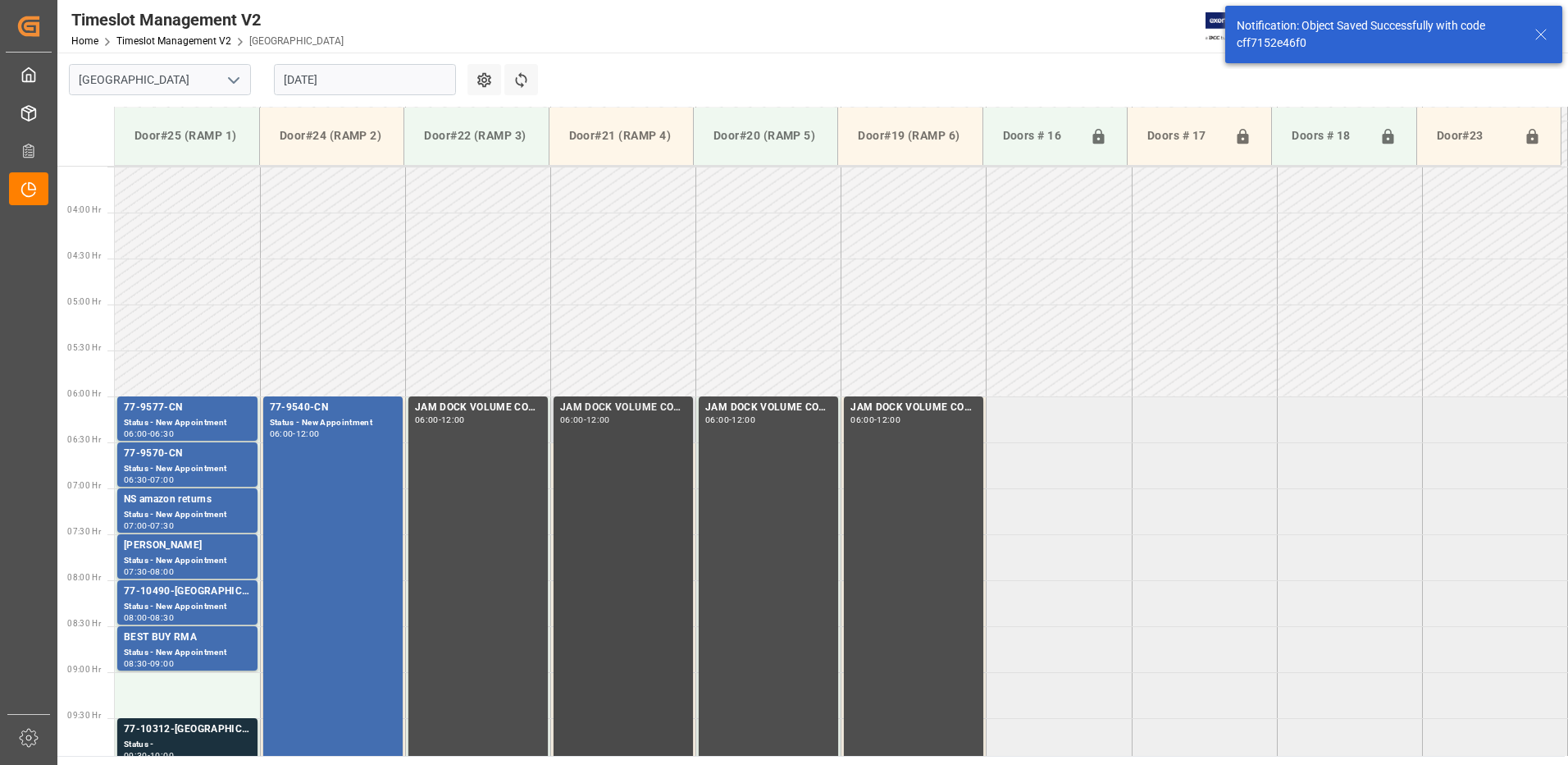
scroll to position [633, 0]
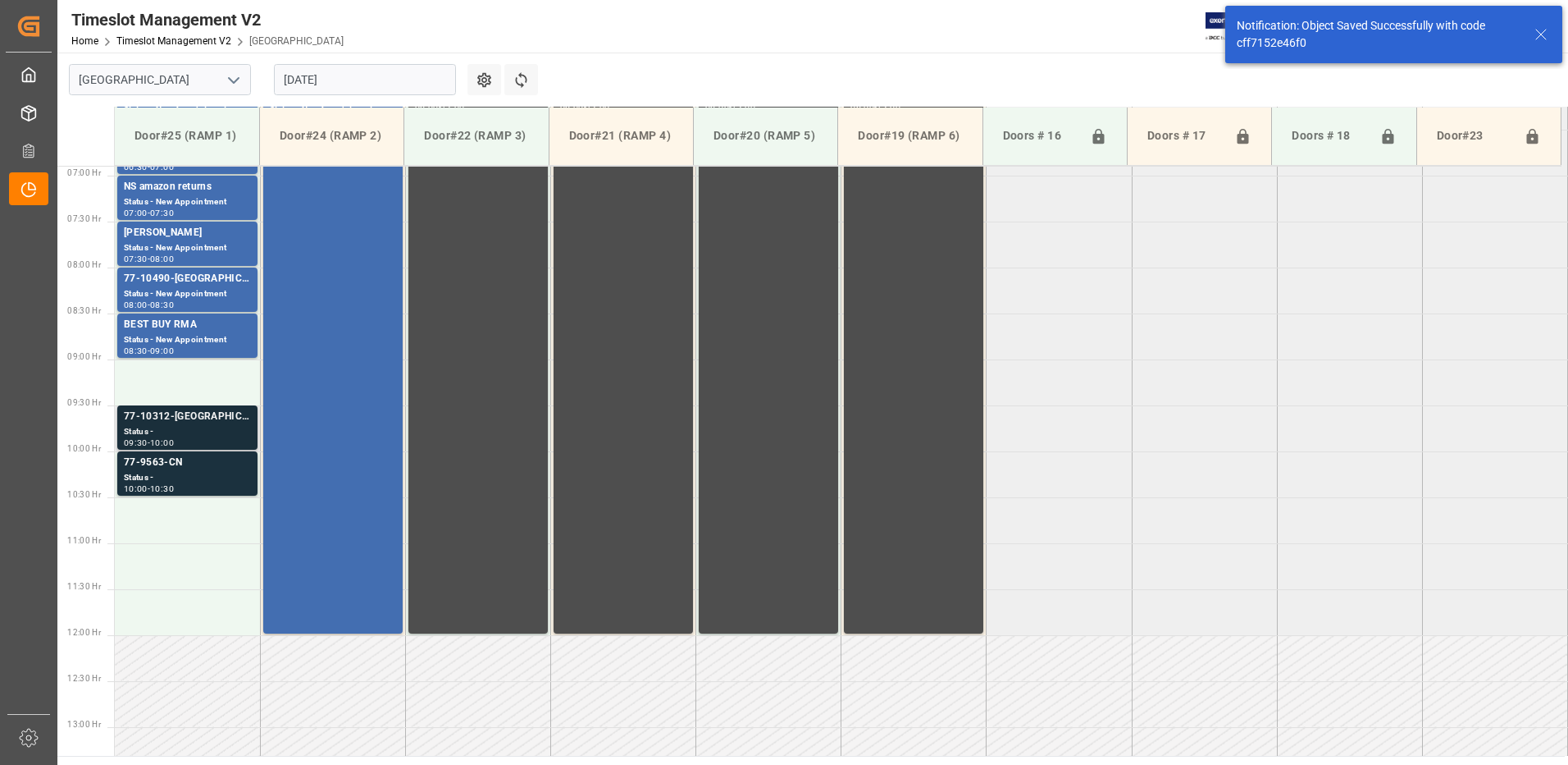
click at [162, 428] on div "Status -" at bounding box center [187, 432] width 127 height 14
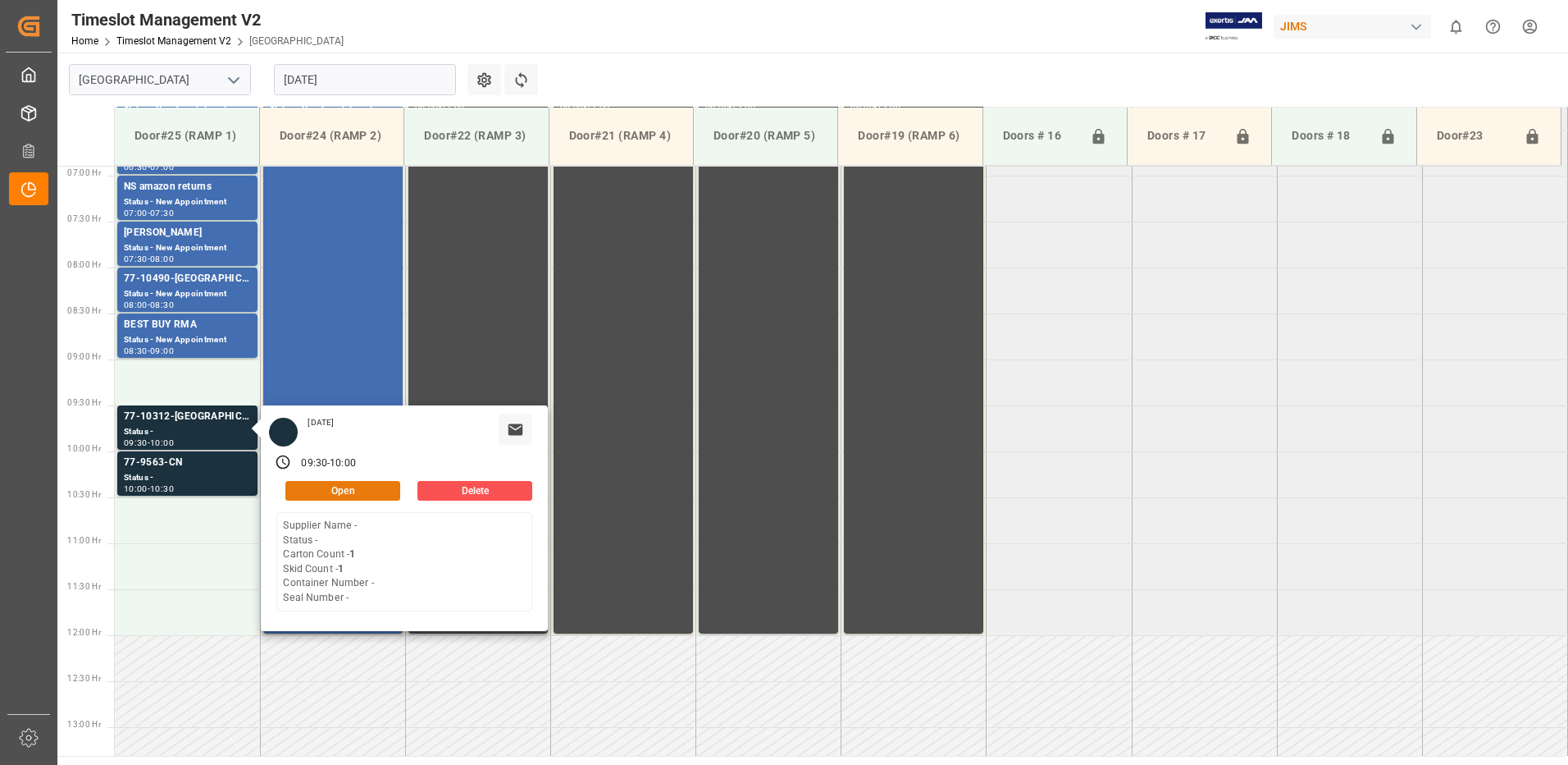
click at [342, 485] on button "Open" at bounding box center [343, 491] width 115 height 20
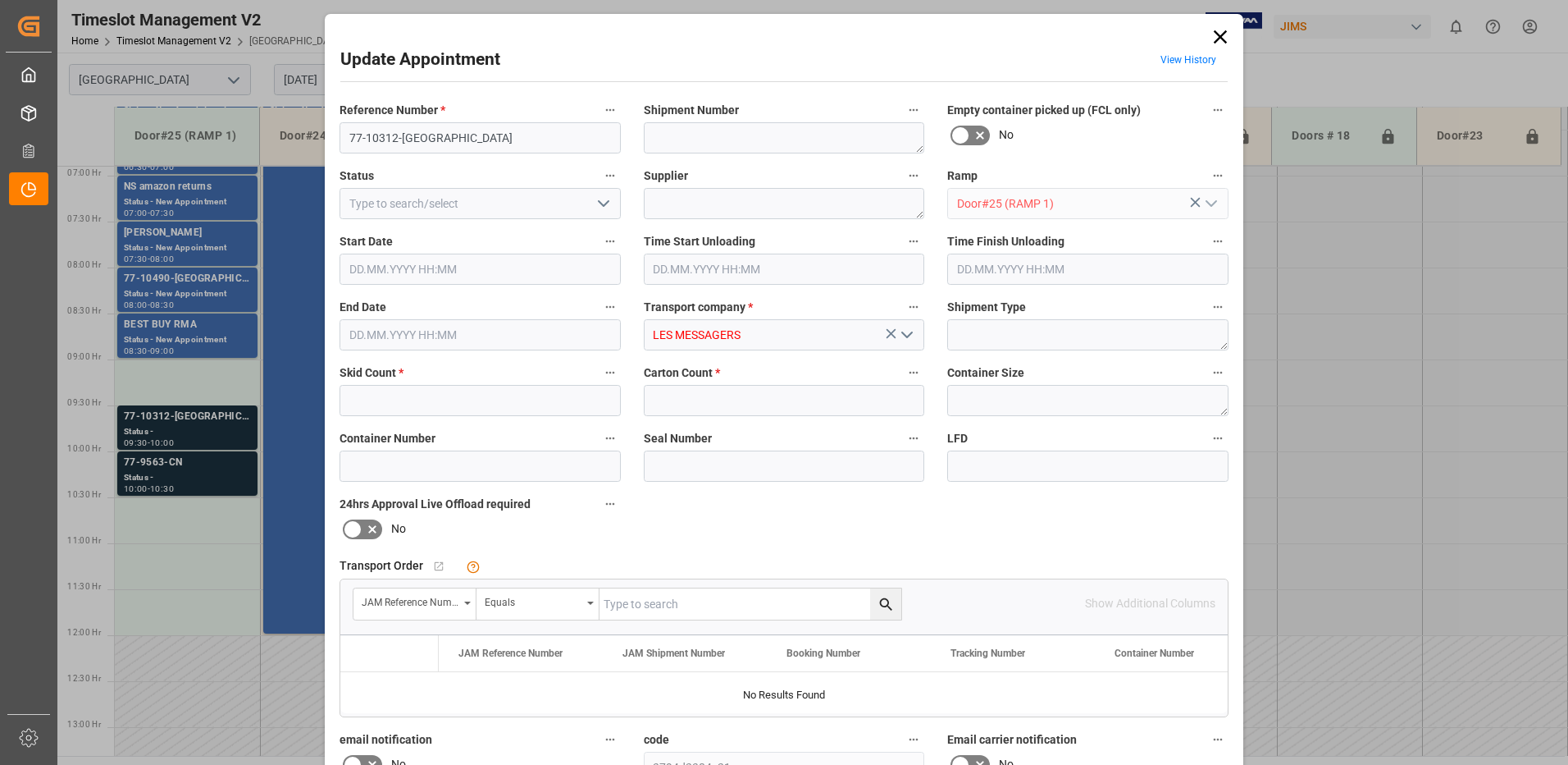
type input "1"
type input "[DATE] 09:30"
type input "[DATE] 10:00"
type input "[DATE] 17:42"
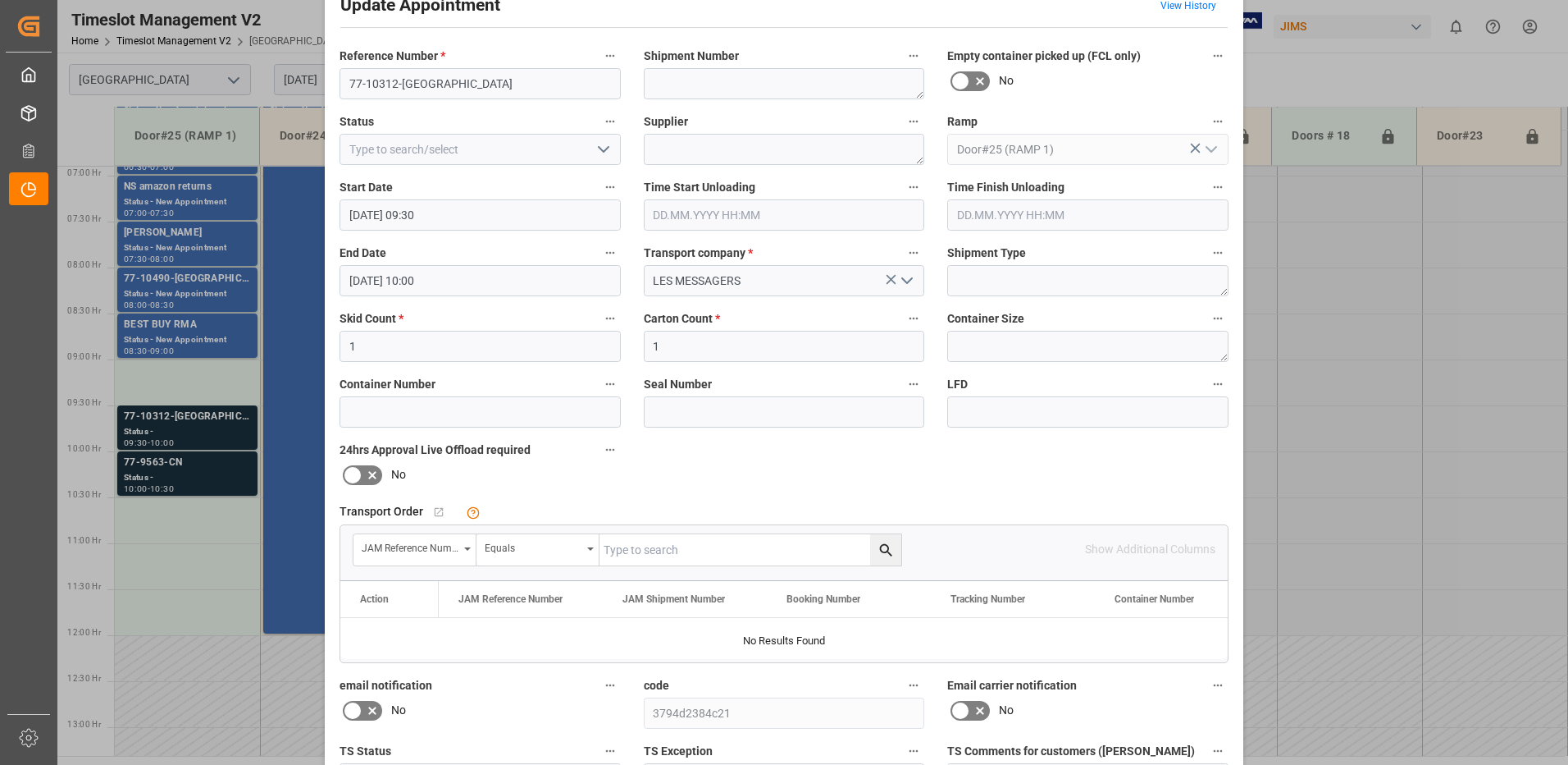
scroll to position [164, 0]
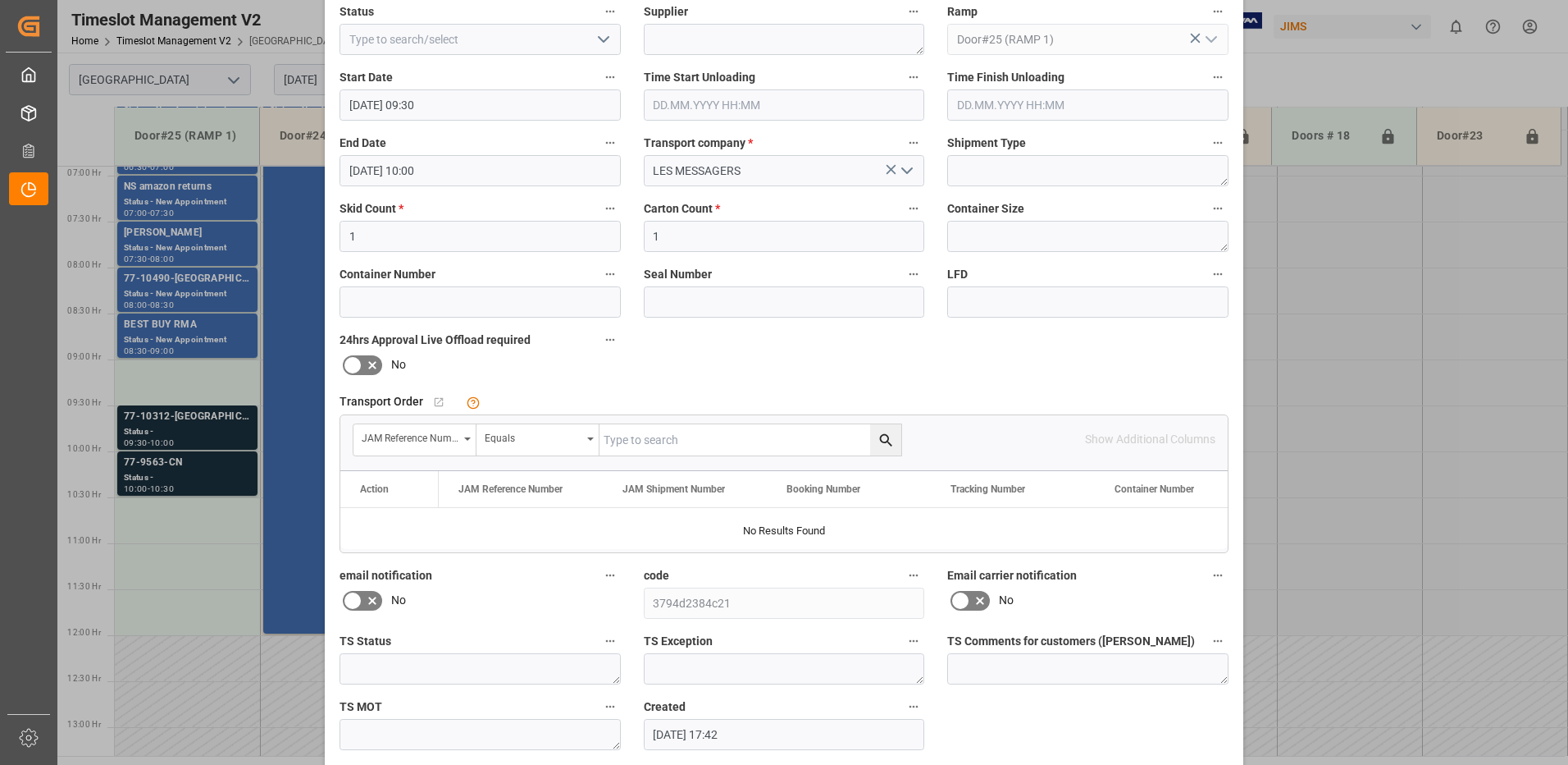
click at [659, 438] on input "text" at bounding box center [750, 440] width 302 height 31
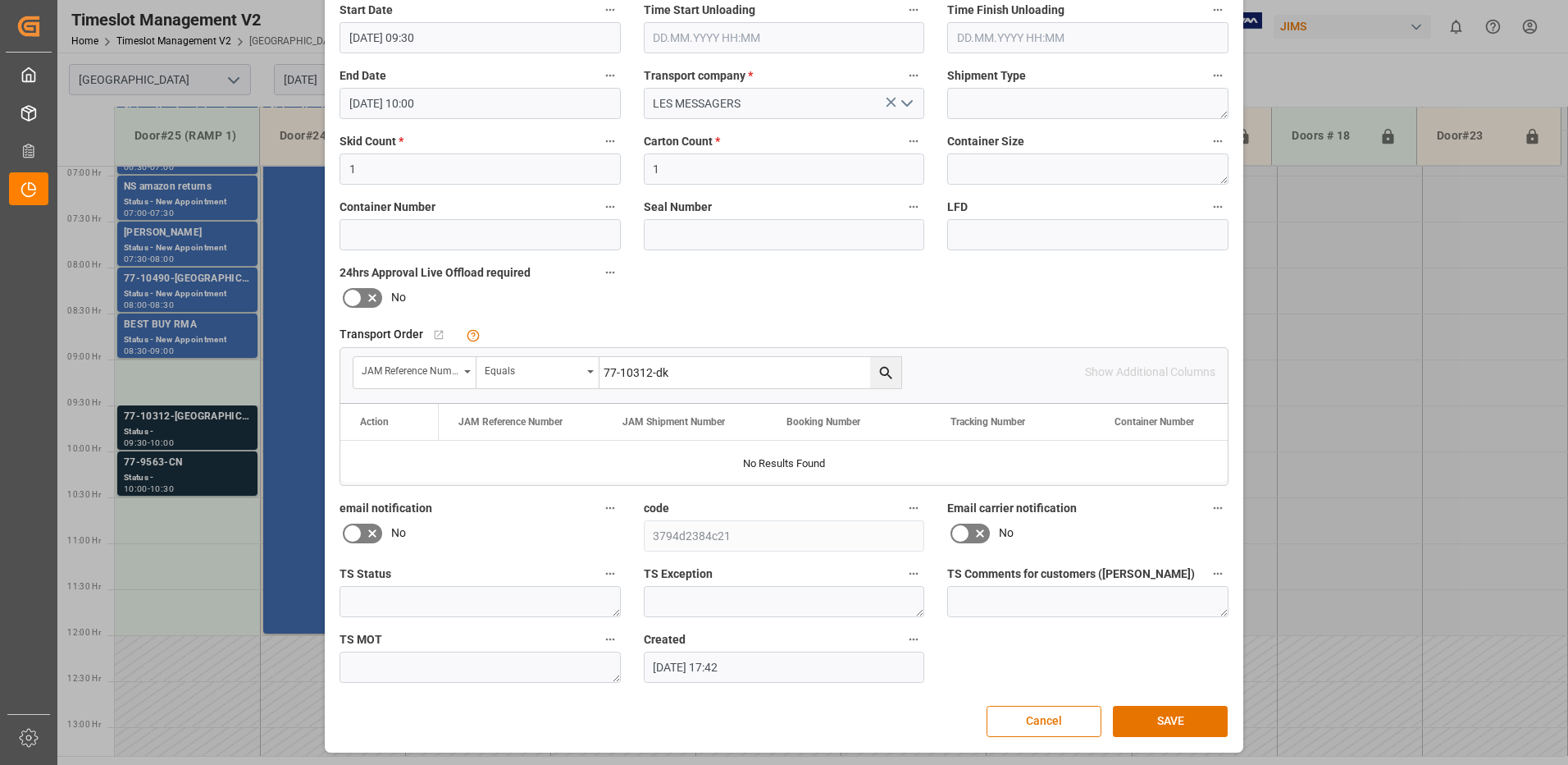
scroll to position [233, 0]
type input "77-10312-dk"
click at [882, 370] on icon "search button" at bounding box center [887, 371] width 17 height 17
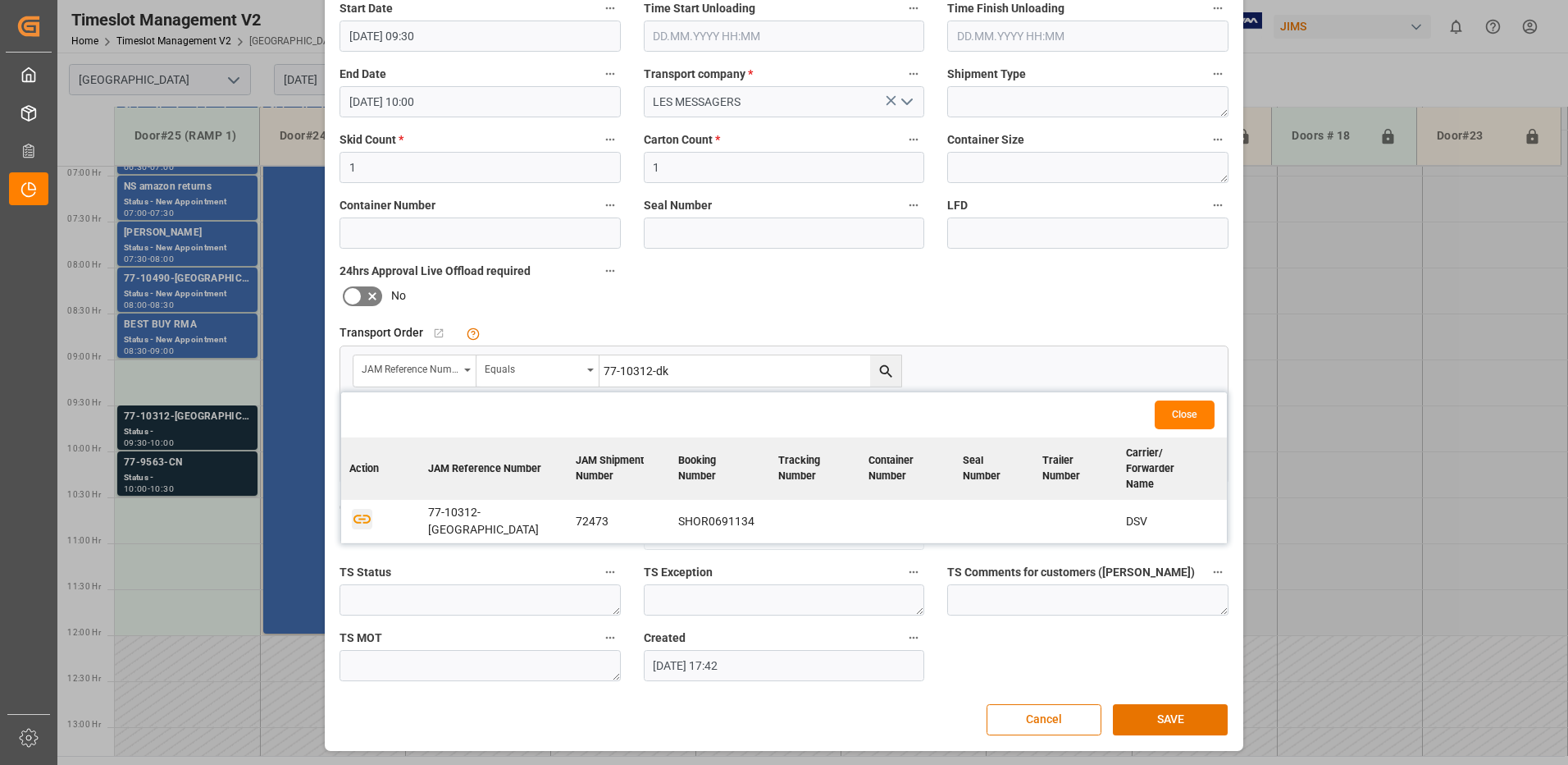
click at [361, 509] on icon "button" at bounding box center [362, 519] width 21 height 21
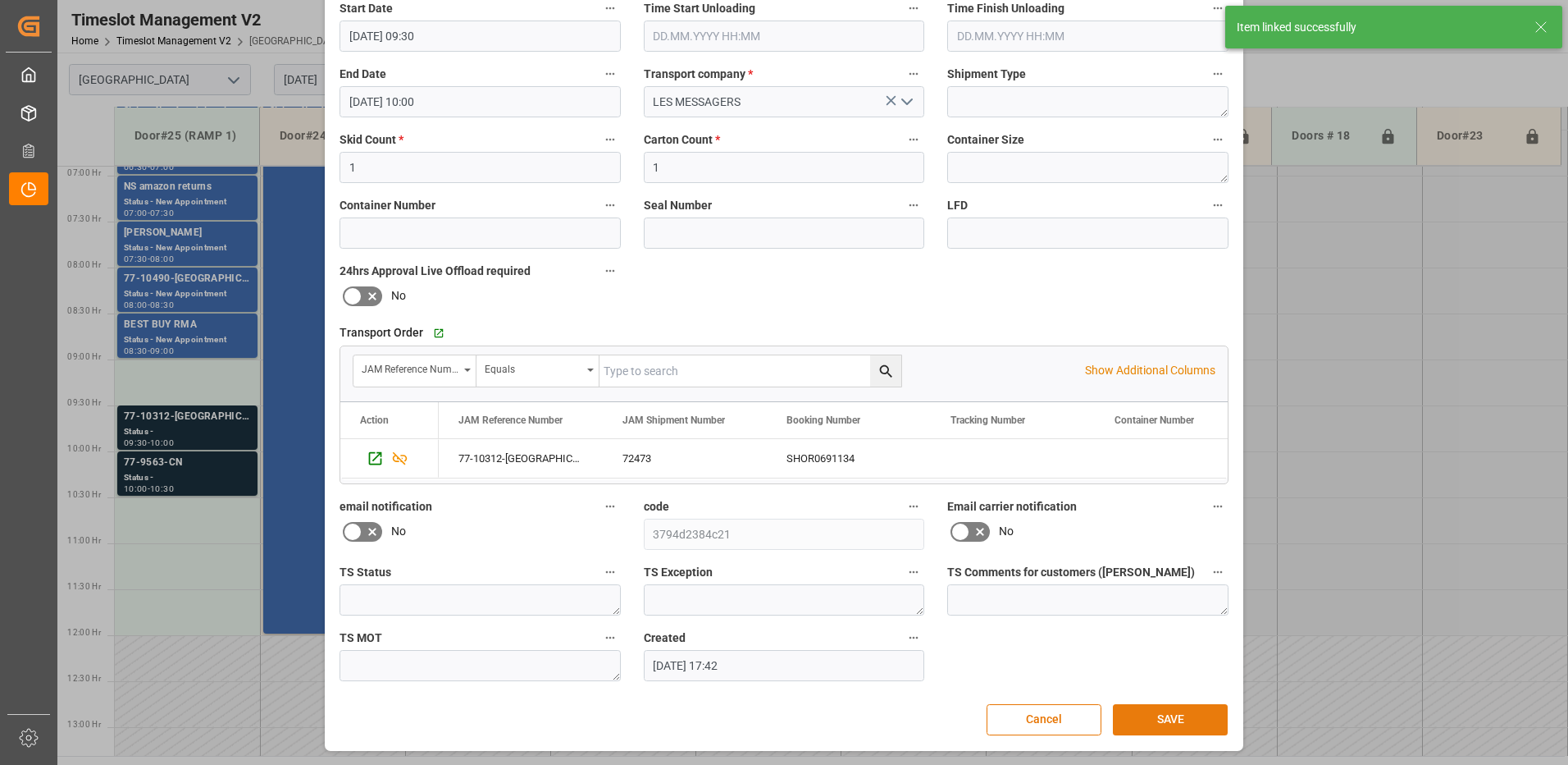
click at [1161, 719] on button "SAVE" at bounding box center [1171, 720] width 115 height 31
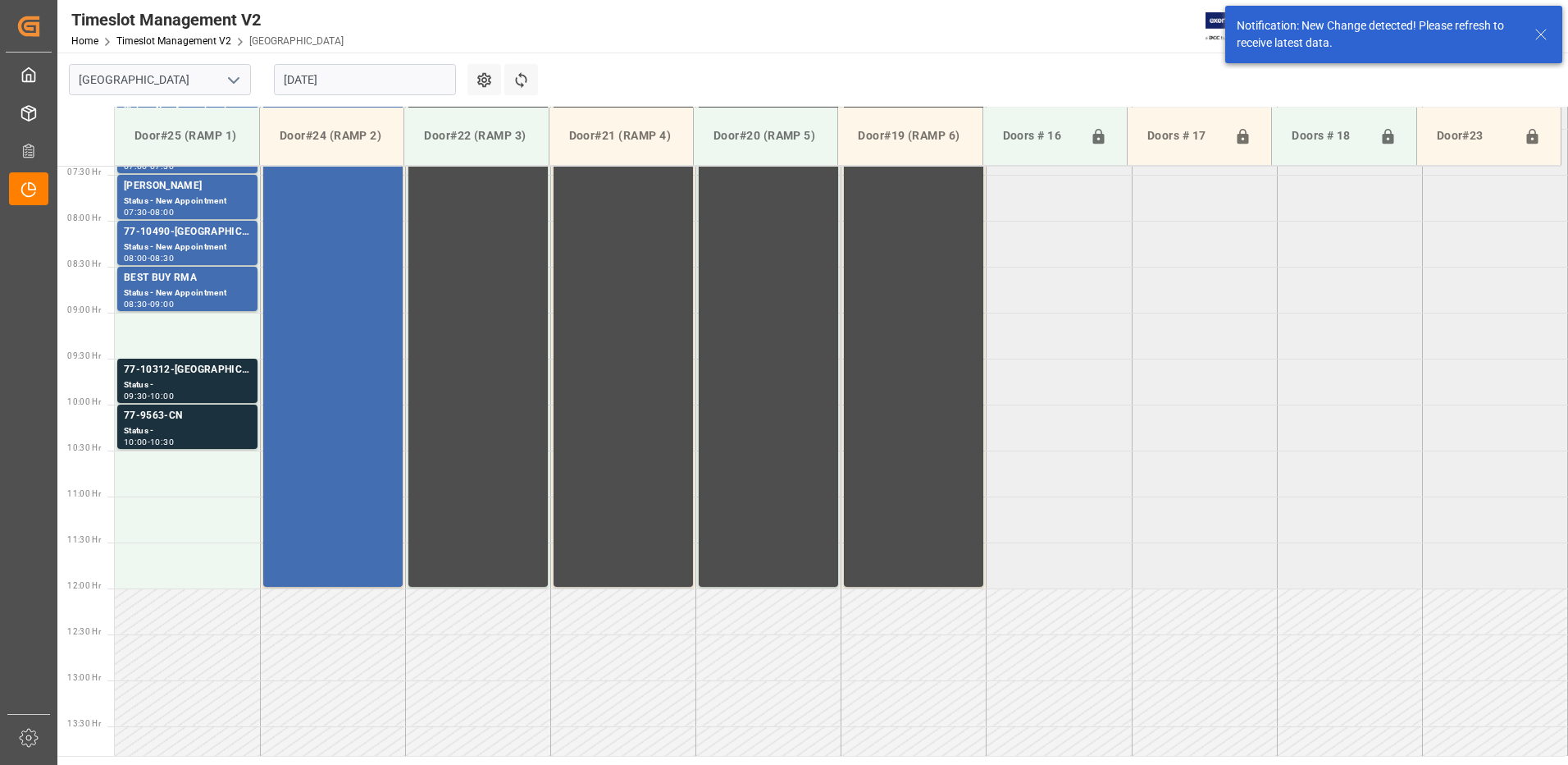
scroll to position [643, 0]
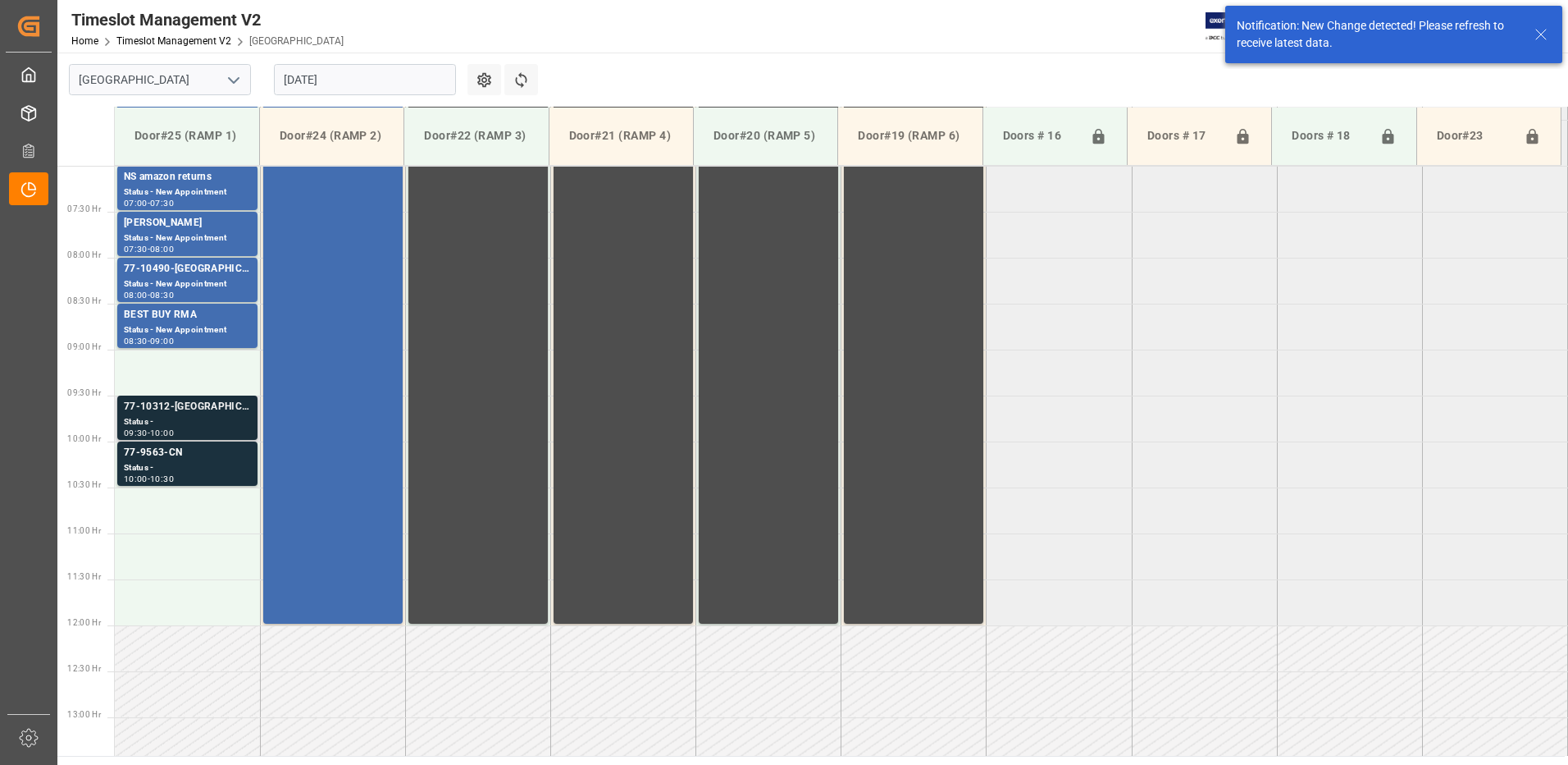
click at [160, 410] on div "77-10312-[GEOGRAPHIC_DATA]" at bounding box center [187, 407] width 127 height 17
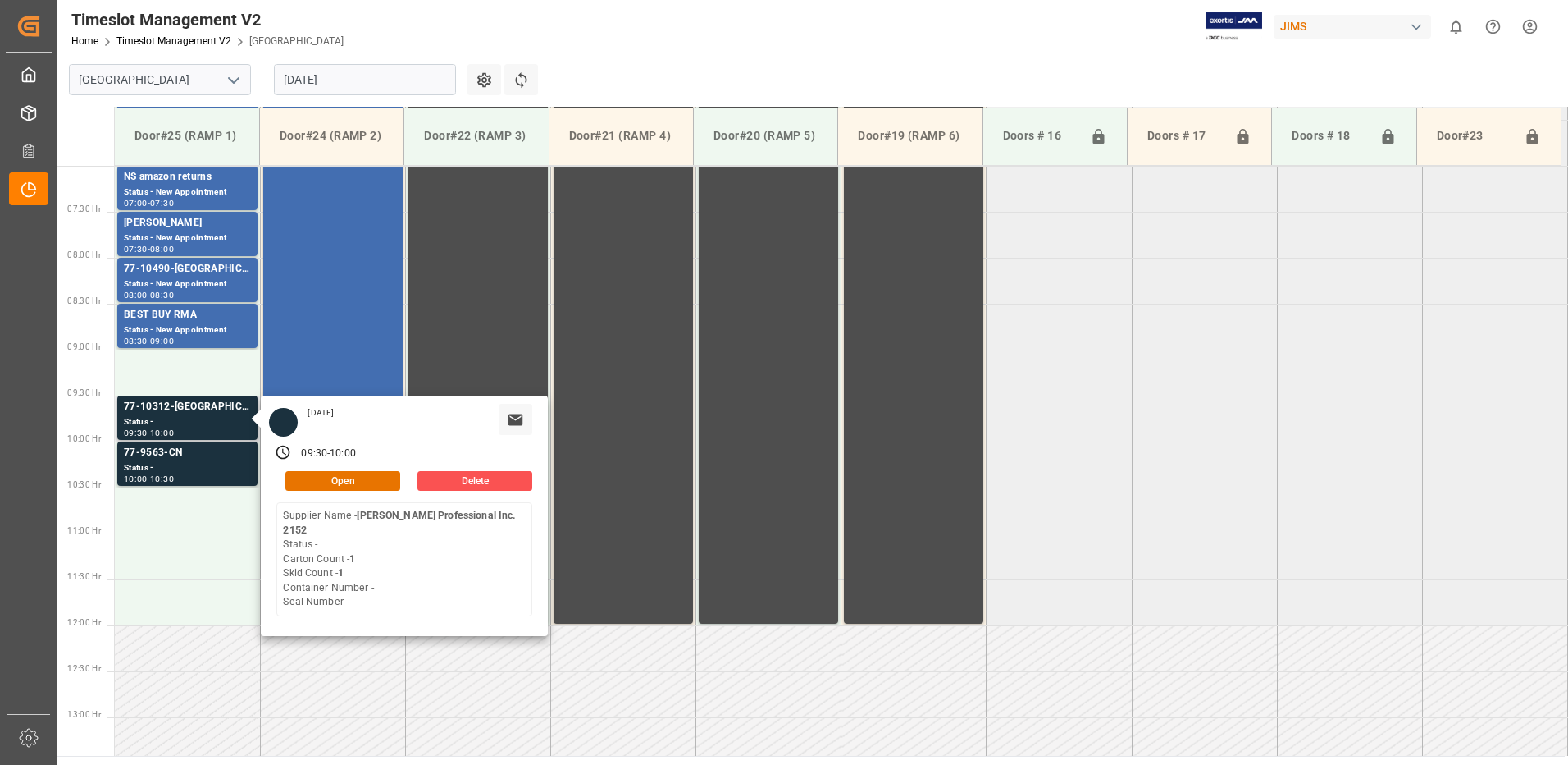
click at [368, 491] on div "[DATE] 09:30 - 10:00 Open Delete Supplier Name - [PERSON_NAME] Professional Inc…" at bounding box center [404, 516] width 287 height 240
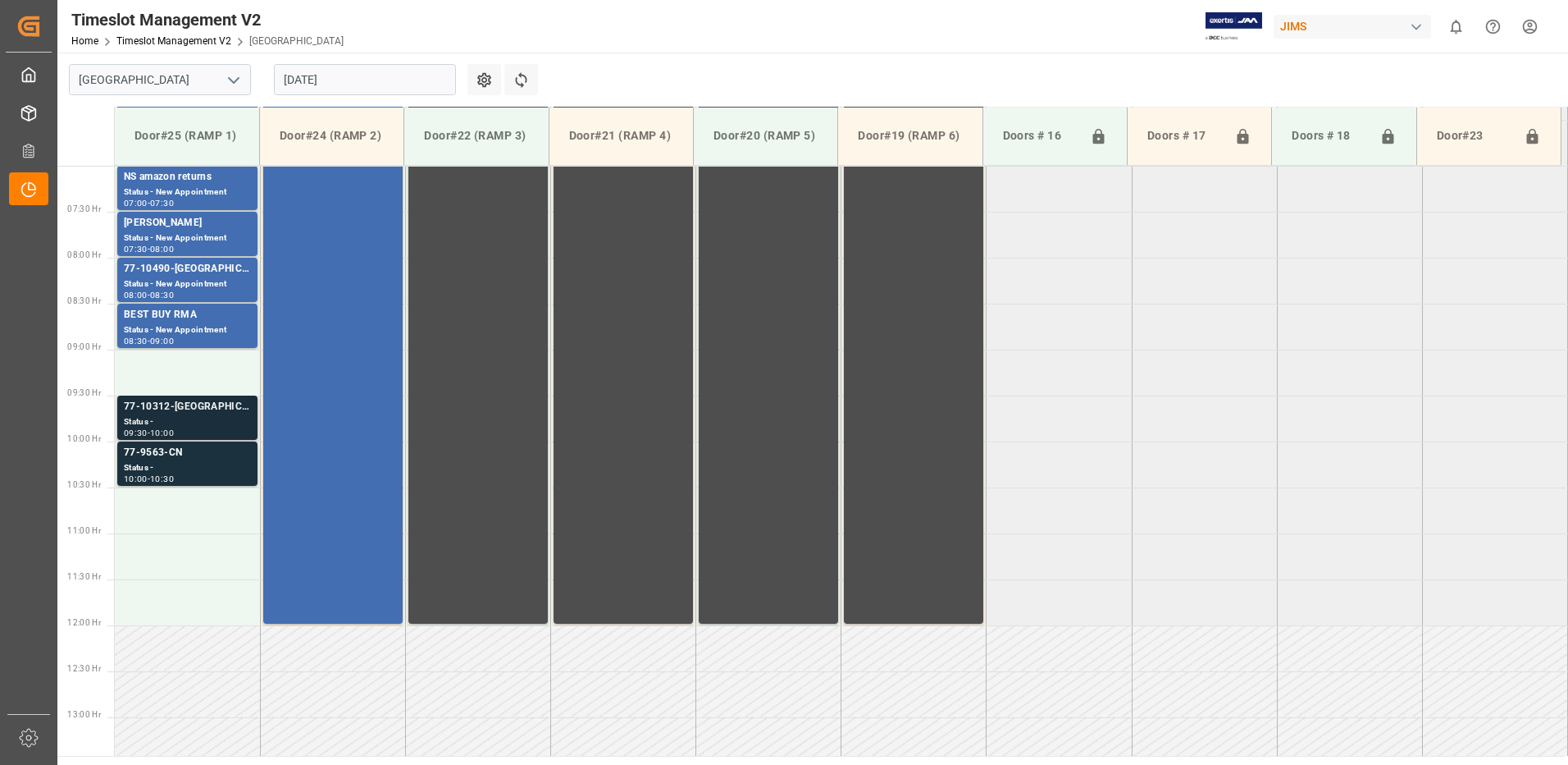
click at [194, 416] on div "Status -" at bounding box center [187, 422] width 127 height 14
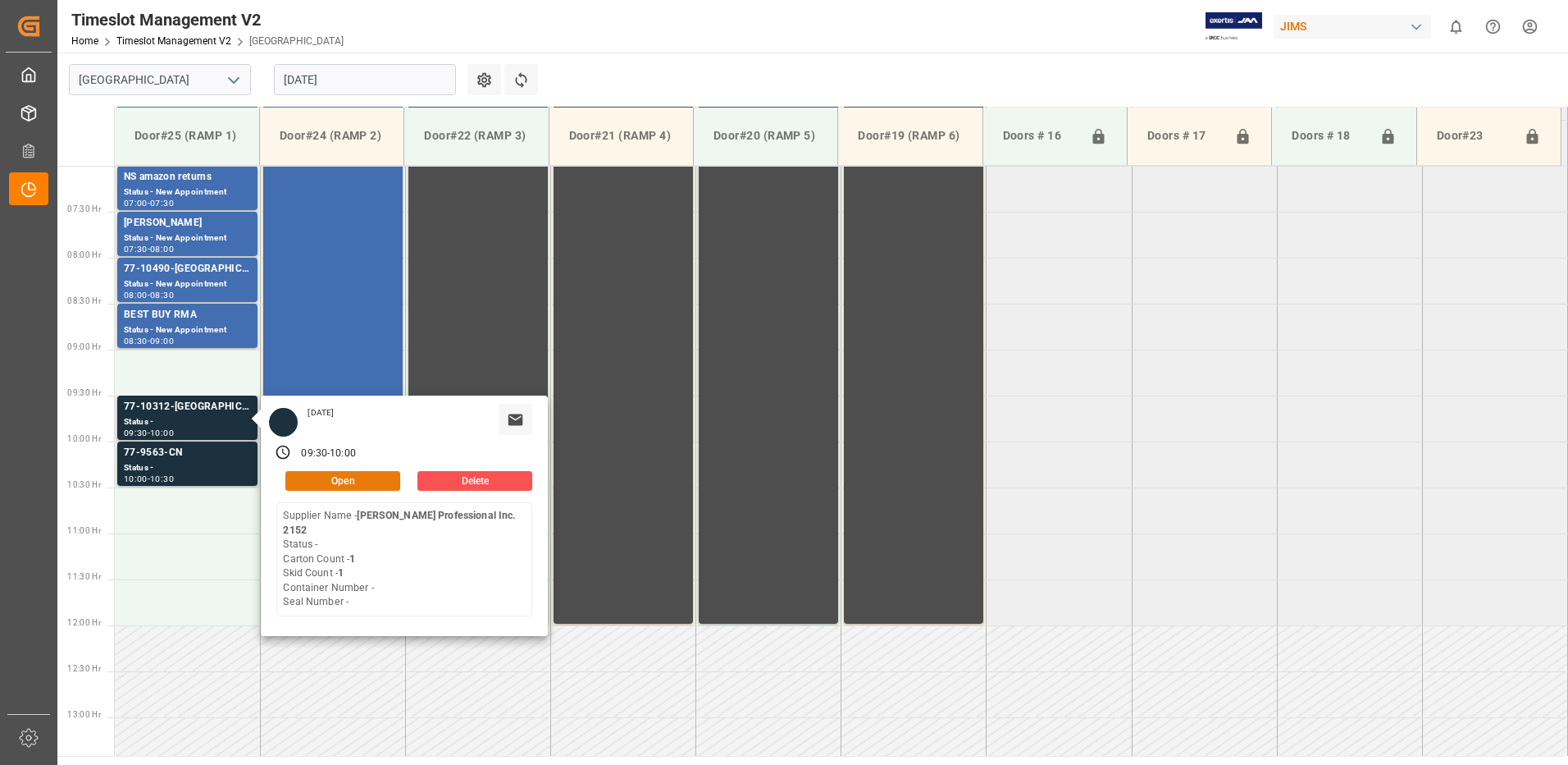
click at [355, 480] on button "Open" at bounding box center [343, 481] width 115 height 20
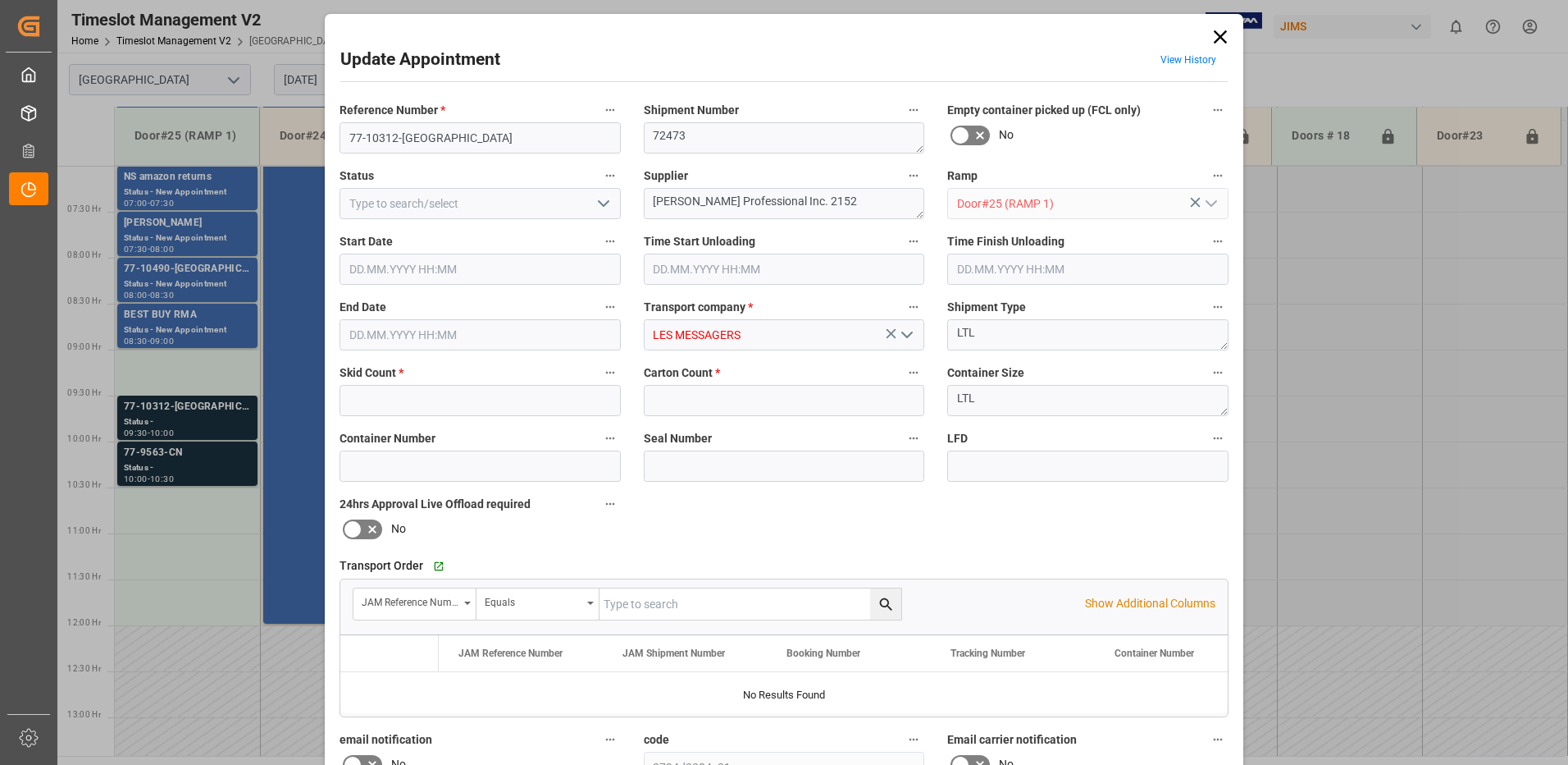
type input "1"
type input "[DATE] 09:30"
type input "[DATE] 10:00"
type input "[DATE] 17:42"
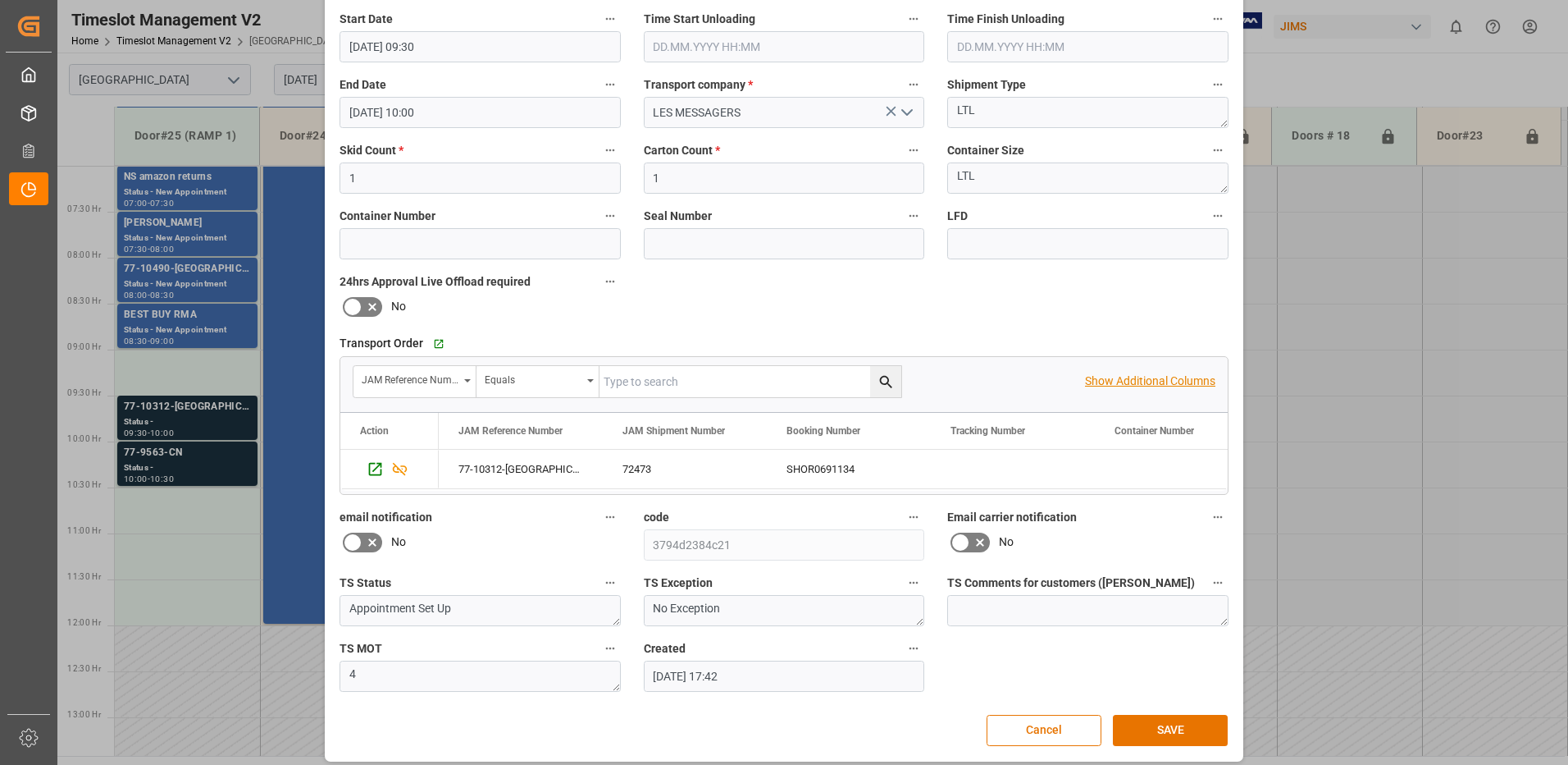
scroll to position [233, 0]
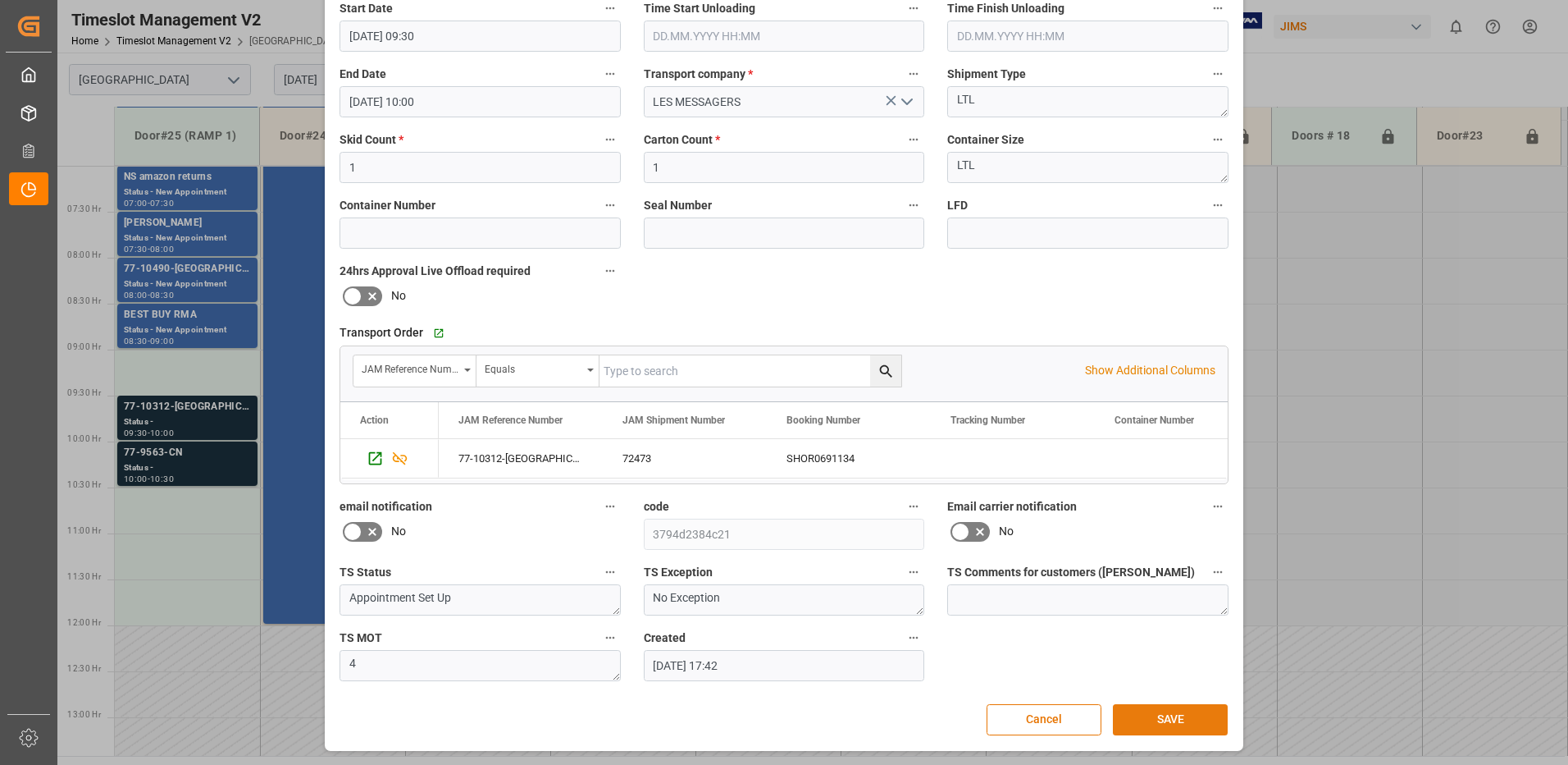
click at [1163, 721] on button "SAVE" at bounding box center [1171, 720] width 115 height 31
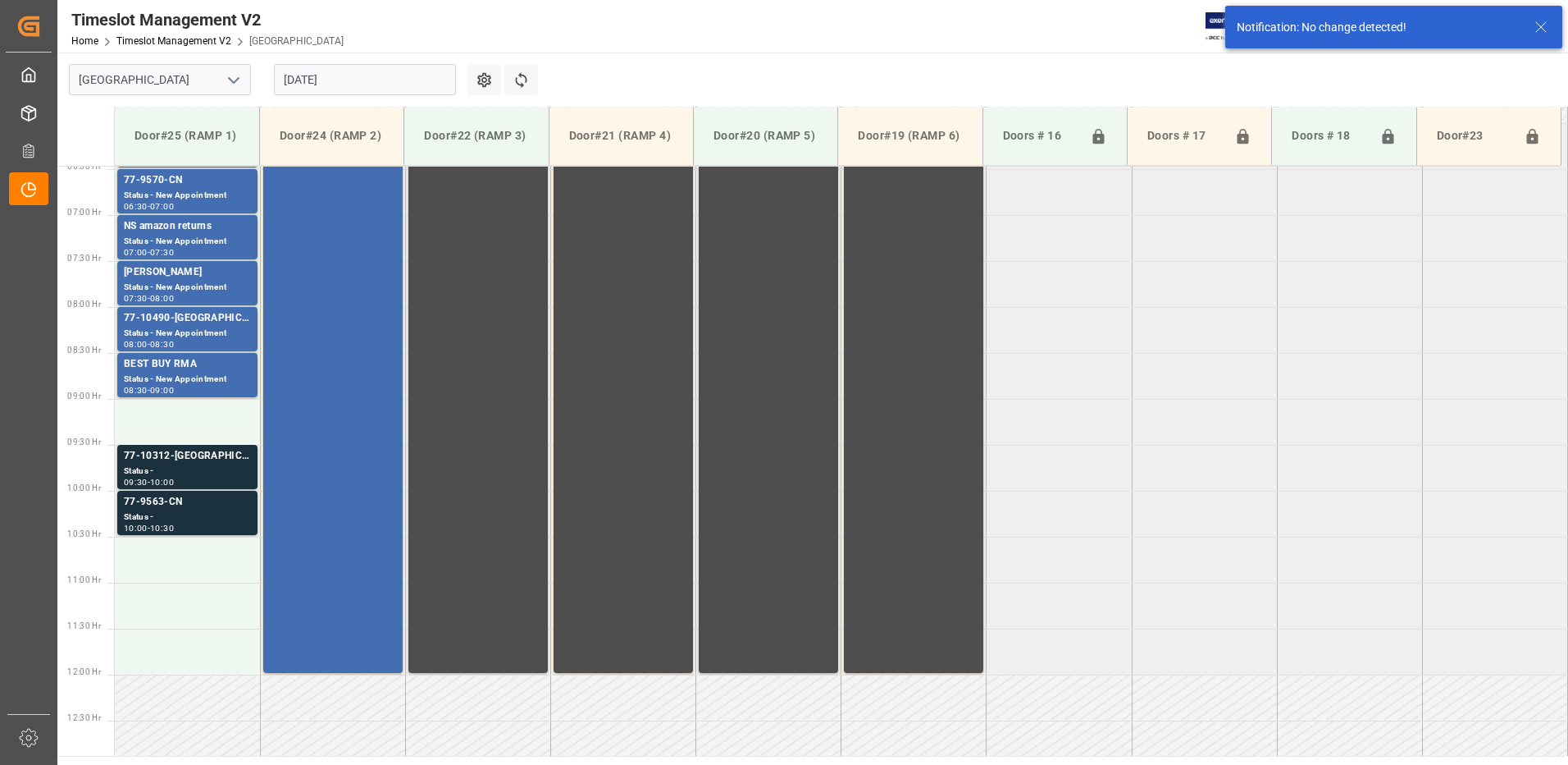
scroll to position [561, 0]
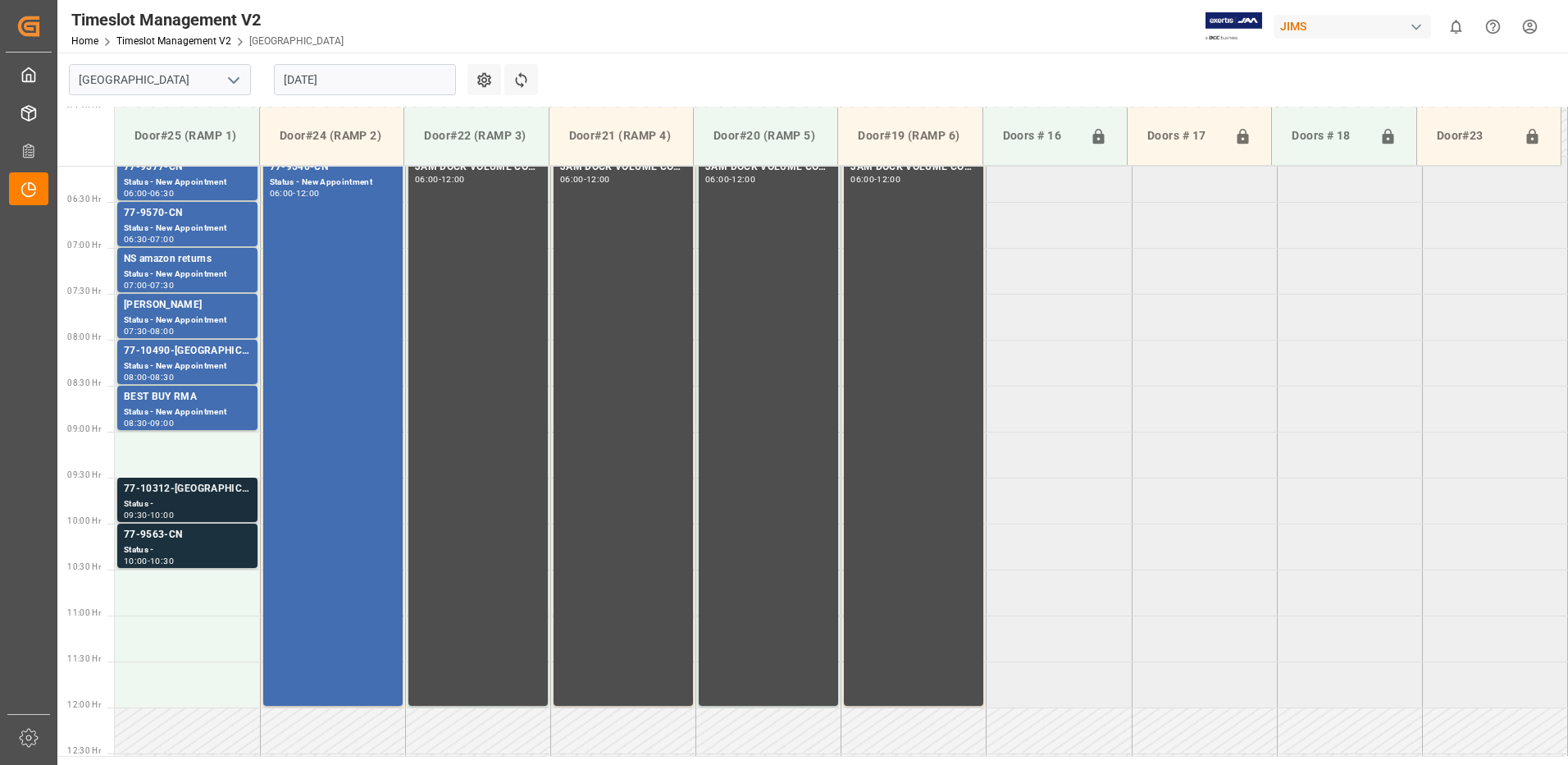
click at [171, 497] on div "77-10312-[GEOGRAPHIC_DATA]" at bounding box center [187, 489] width 127 height 17
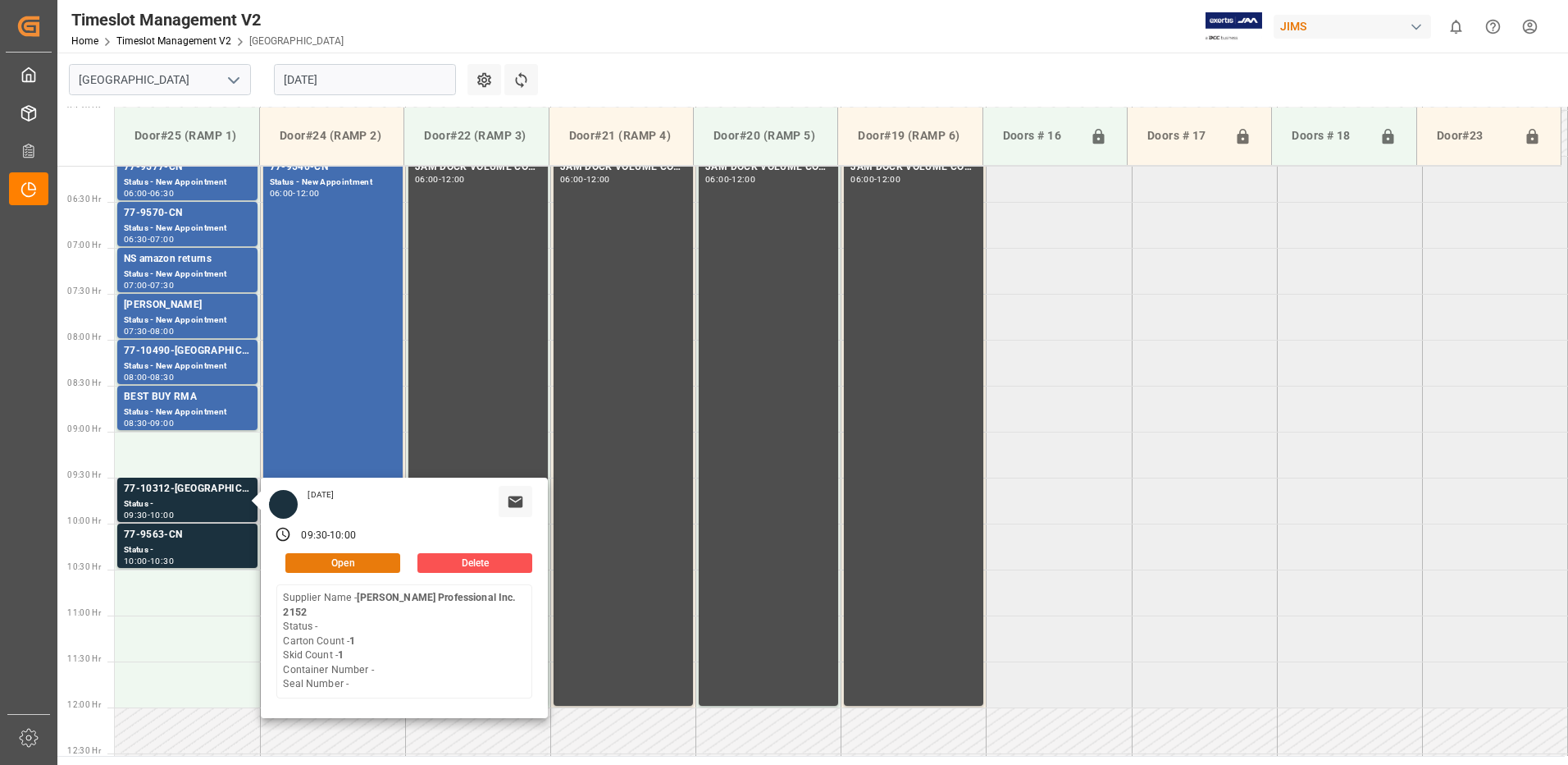
click at [349, 559] on button "Open" at bounding box center [343, 563] width 115 height 20
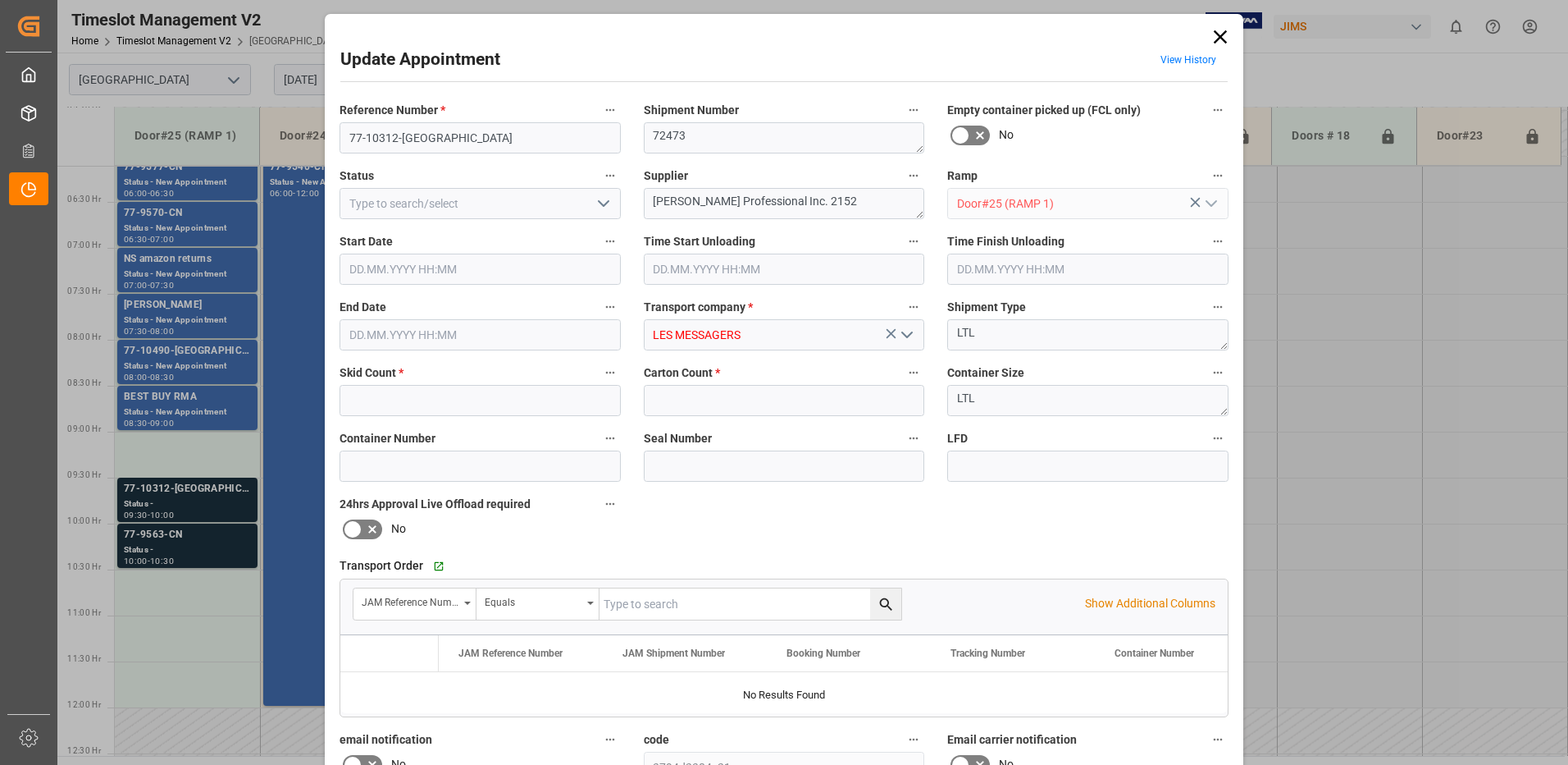
type input "1"
type input "[DATE] 09:30"
type input "[DATE] 10:00"
type input "[DATE] 17:42"
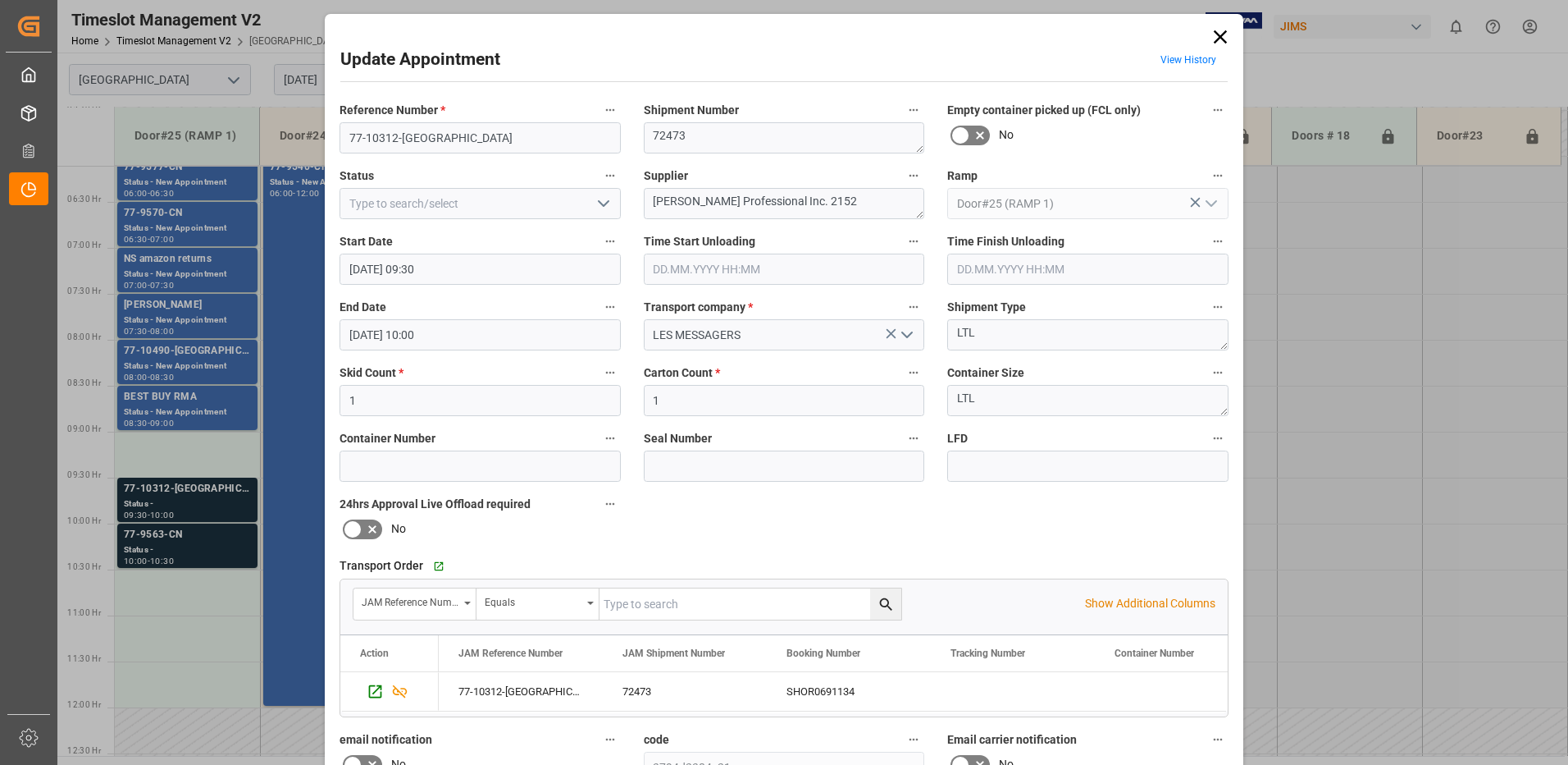
click at [601, 202] on icon "open menu" at bounding box center [604, 203] width 20 height 20
click at [486, 349] on div "New Appointment" at bounding box center [480, 350] width 280 height 37
type input "New Appointment"
click at [454, 266] on input "[DATE] 09:30" at bounding box center [480, 269] width 281 height 31
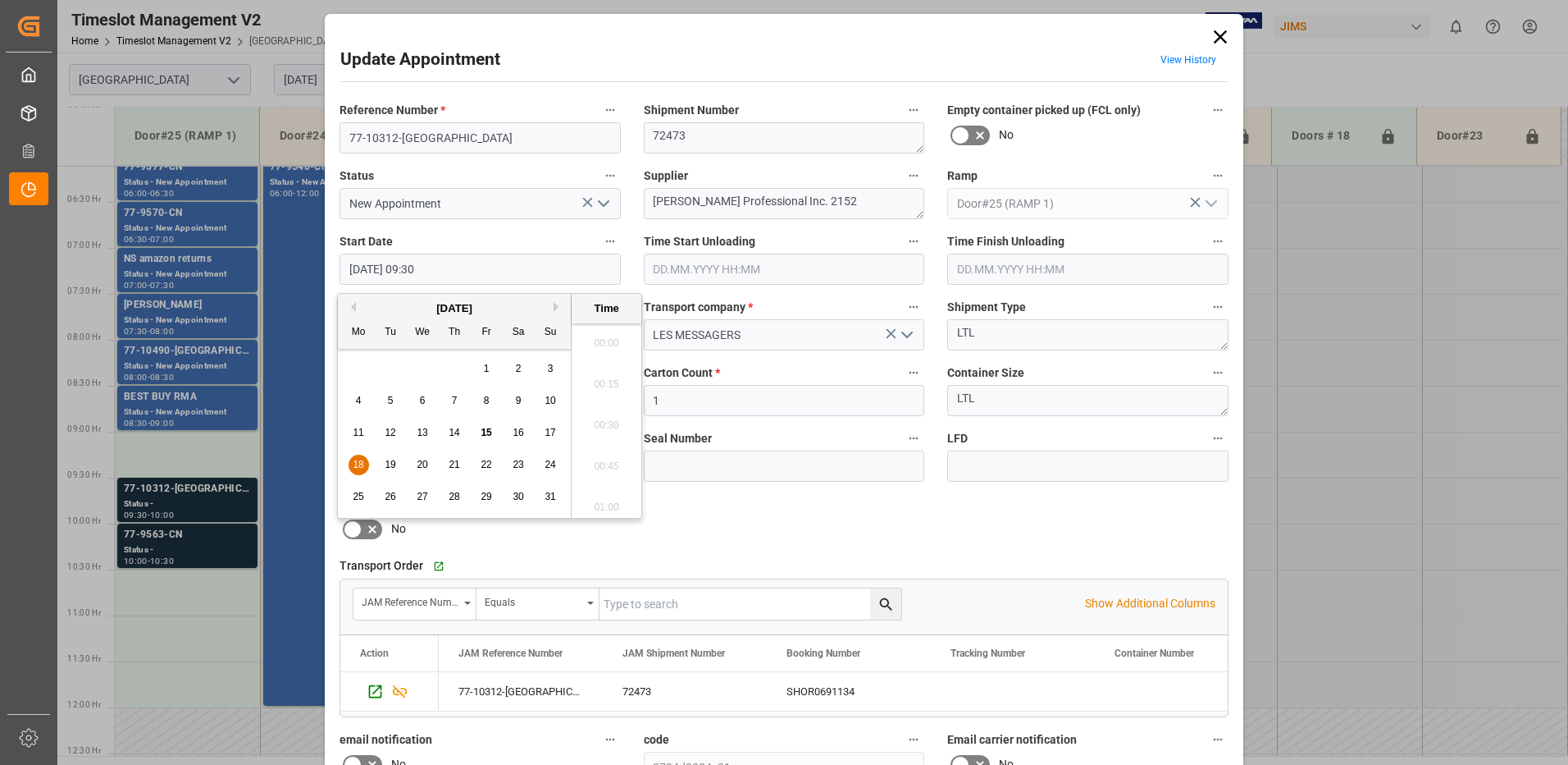
scroll to position [1483, 0]
click at [358, 463] on span "18" at bounding box center [358, 464] width 10 height 11
click at [607, 337] on li "09:00" at bounding box center [606, 337] width 70 height 41
type input "[DATE] 09:00"
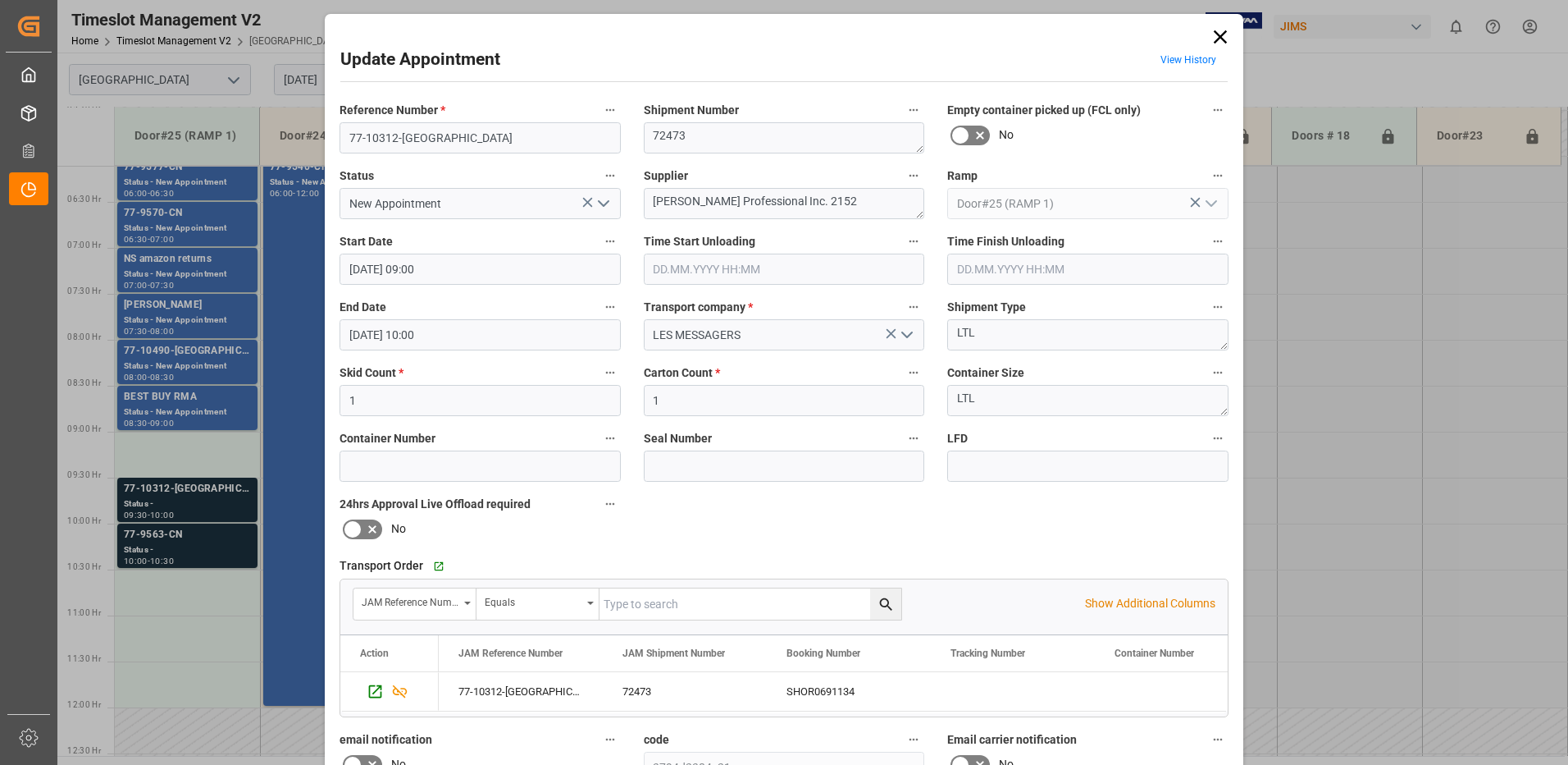
click at [430, 330] on input "[DATE] 10:00" at bounding box center [480, 335] width 281 height 31
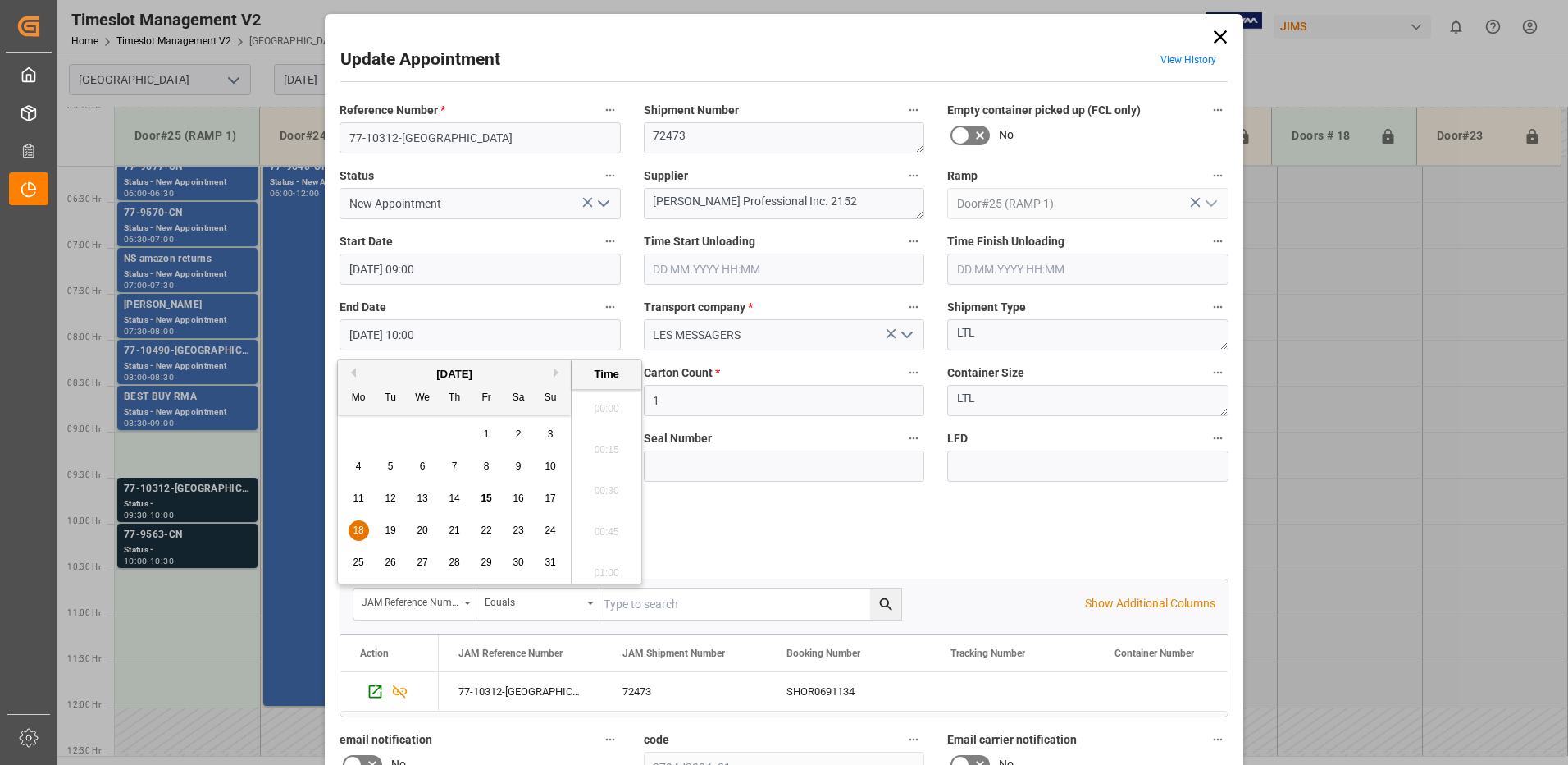
scroll to position [1565, 0]
click at [357, 528] on span "18" at bounding box center [358, 530] width 10 height 11
click at [603, 404] on li "09:30" at bounding box center [606, 403] width 70 height 41
type input "[DATE] 09:30"
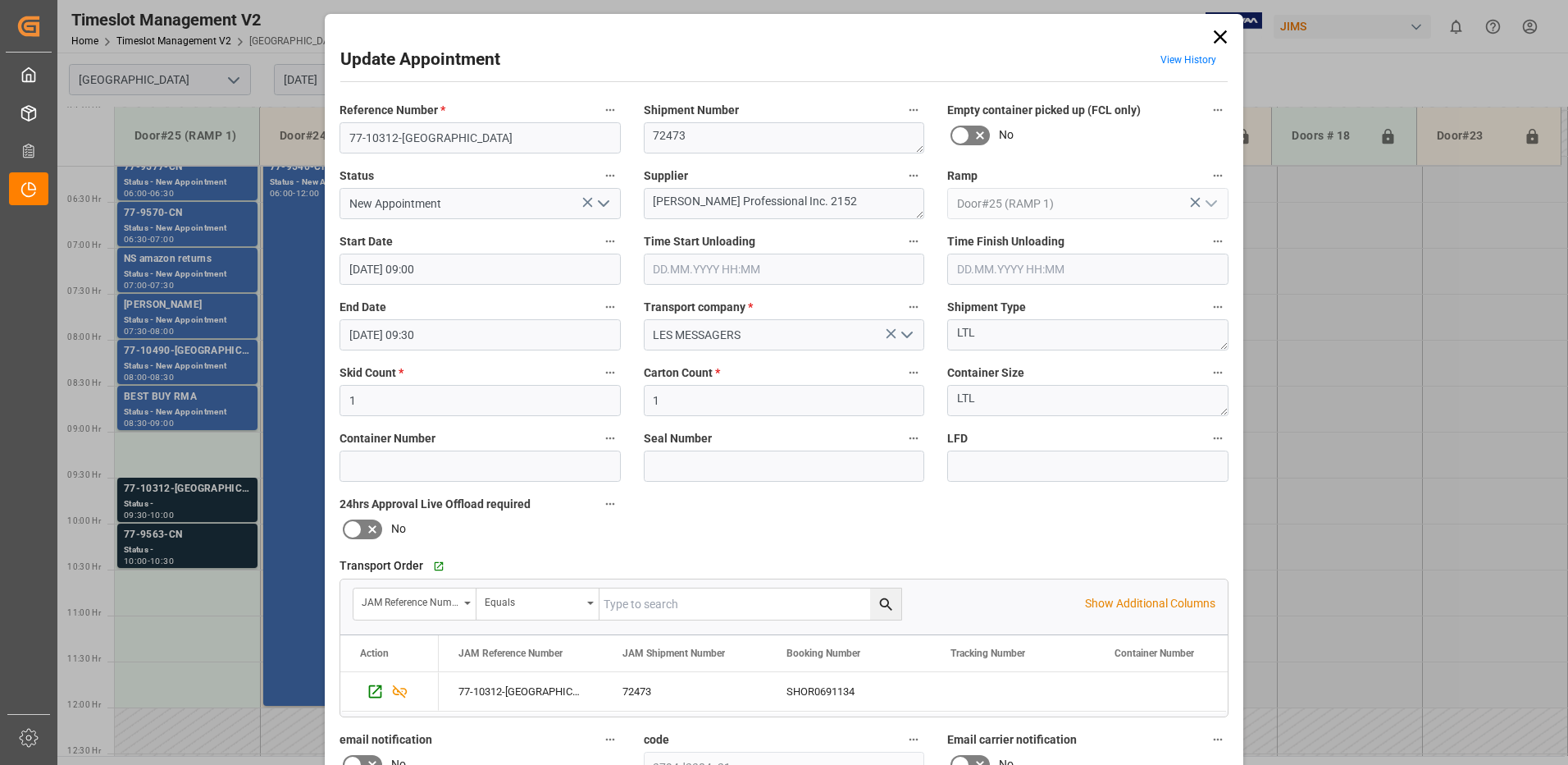
scroll to position [233, 0]
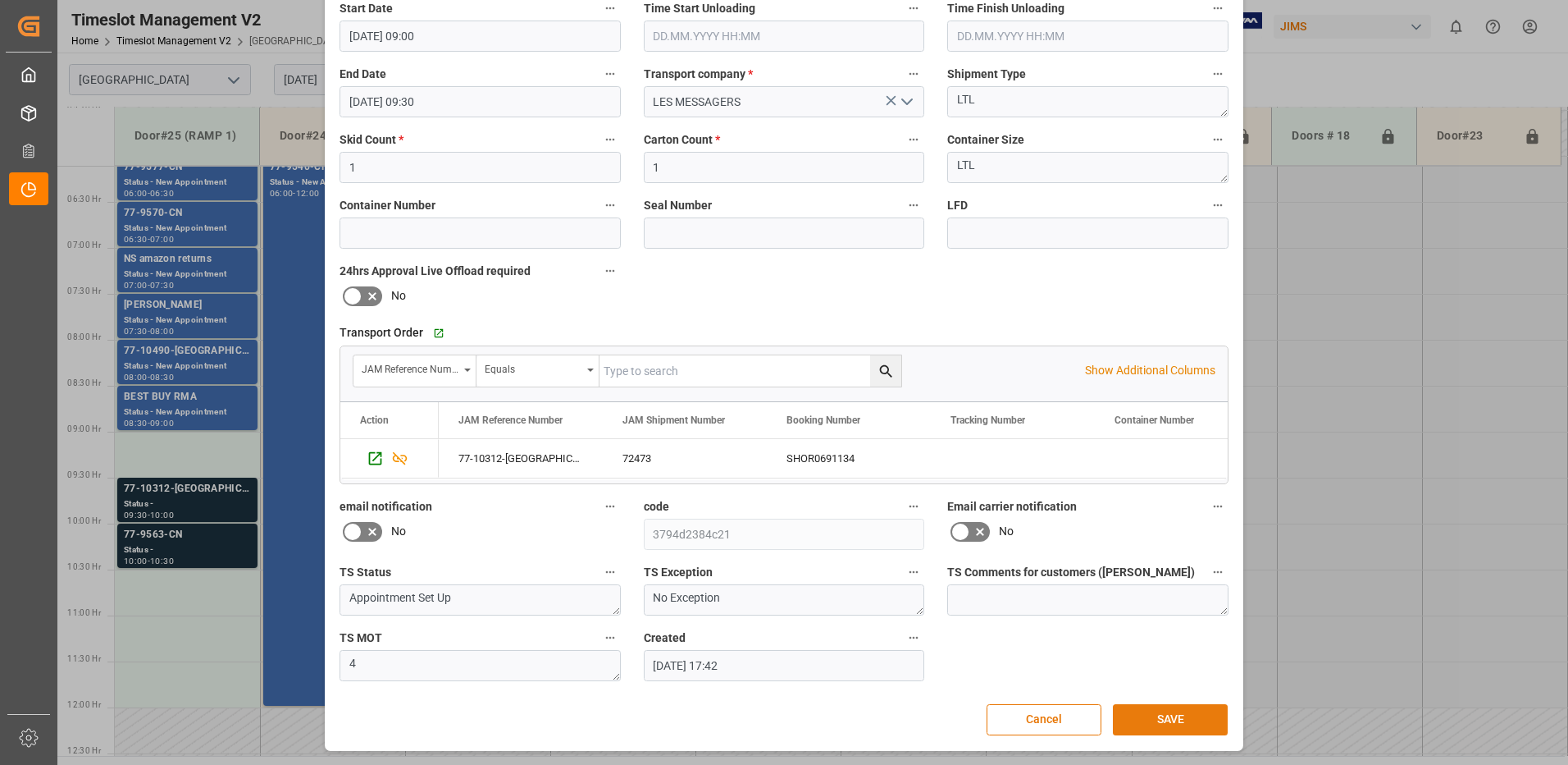
click at [1169, 724] on button "SAVE" at bounding box center [1171, 720] width 115 height 31
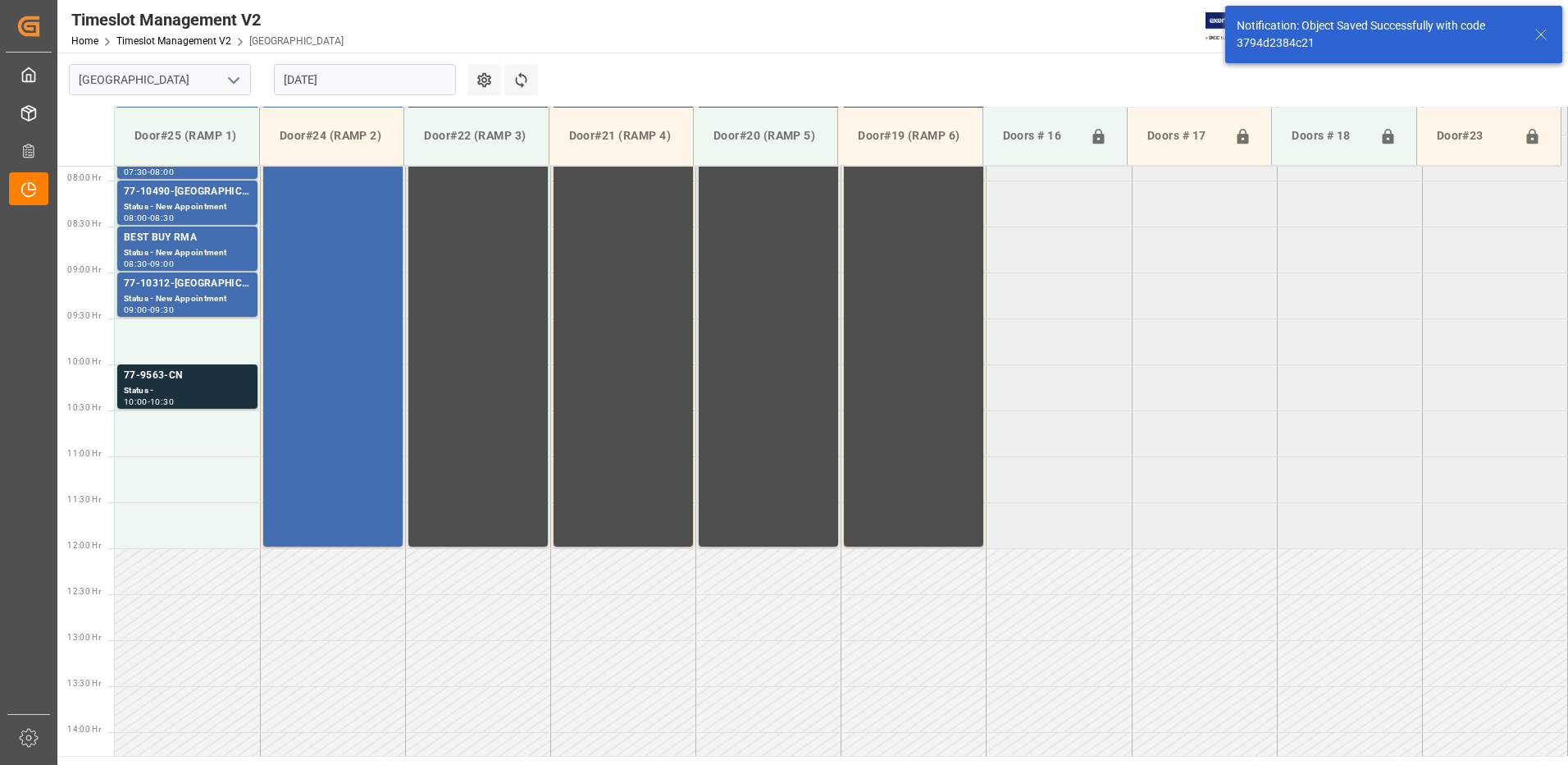
scroll to position [725, 0]
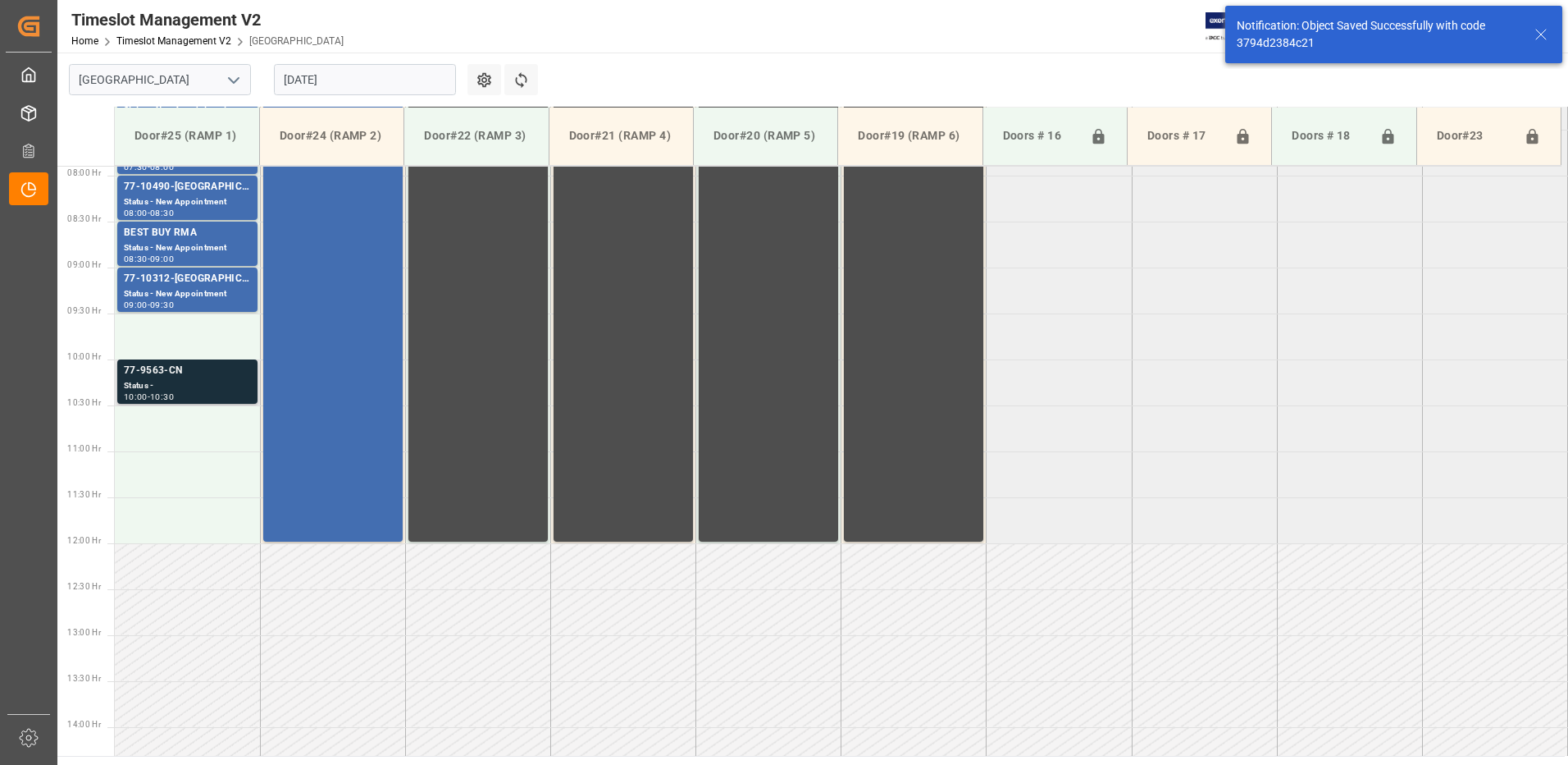
click at [169, 380] on div "Status -" at bounding box center [187, 386] width 127 height 14
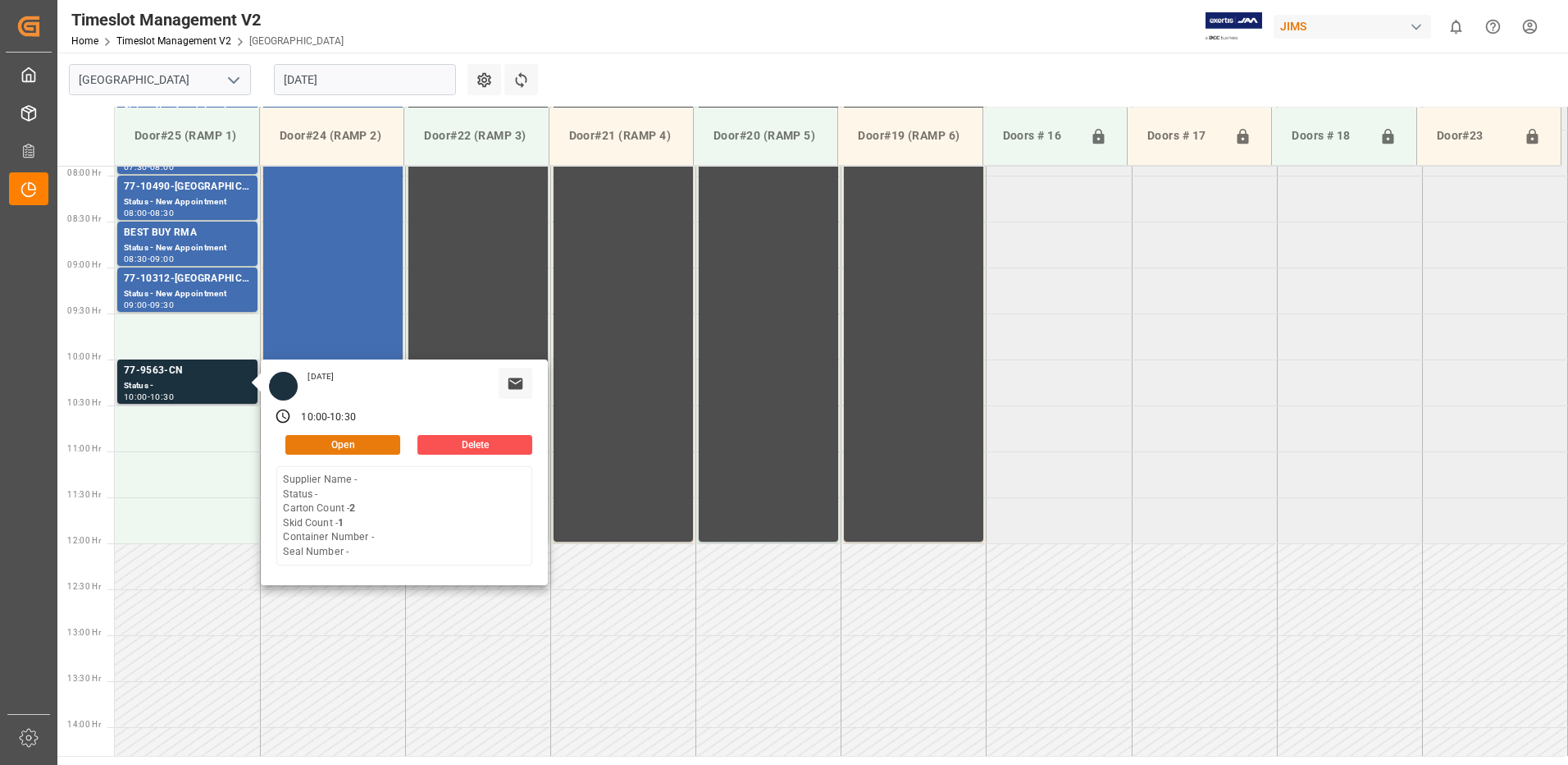
click at [363, 443] on button "Open" at bounding box center [343, 444] width 115 height 20
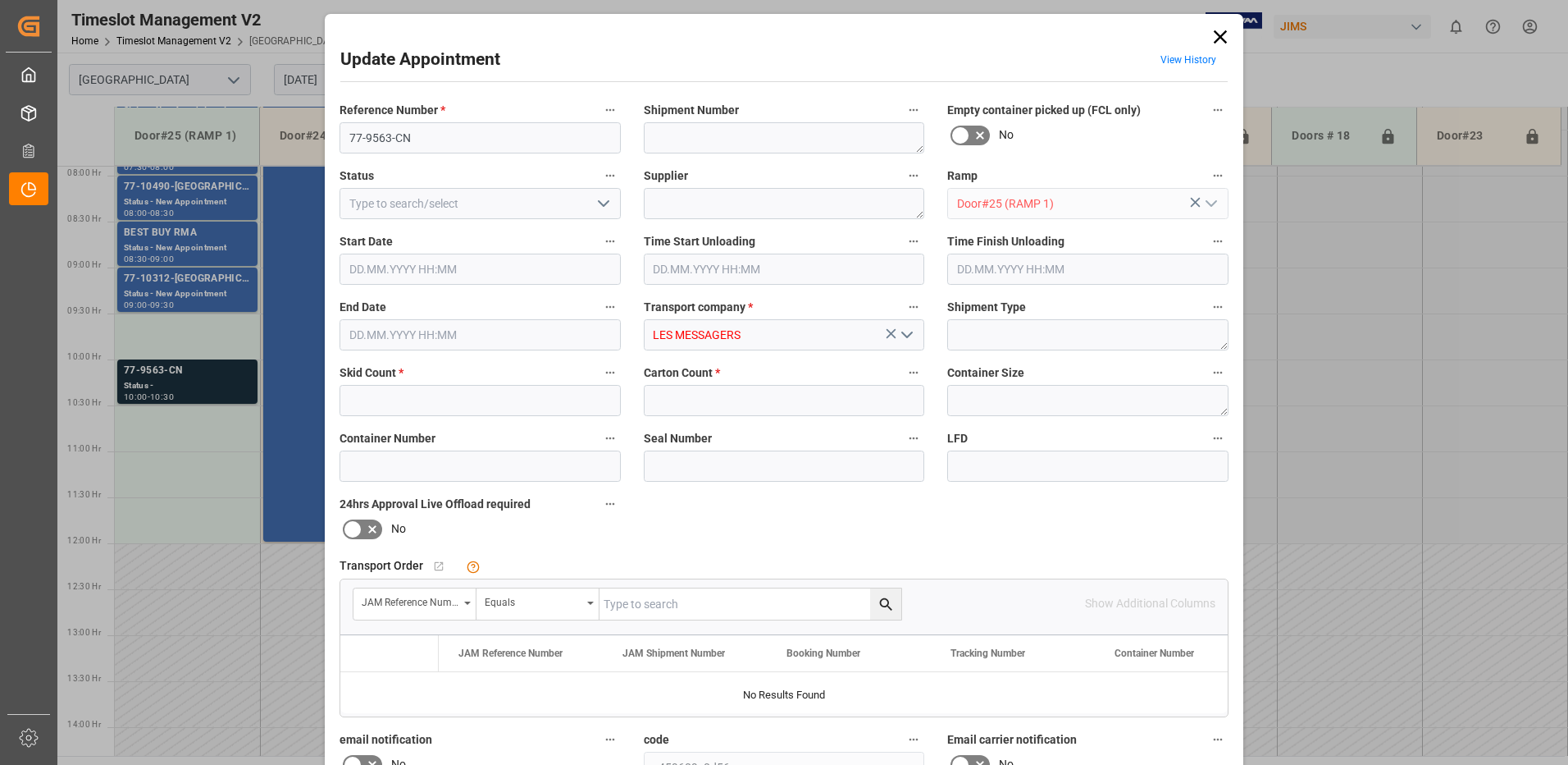
type input "1"
type input "2"
type input "[DATE] 10:00"
type input "[DATE] 10:30"
type input "[DATE] 17:45"
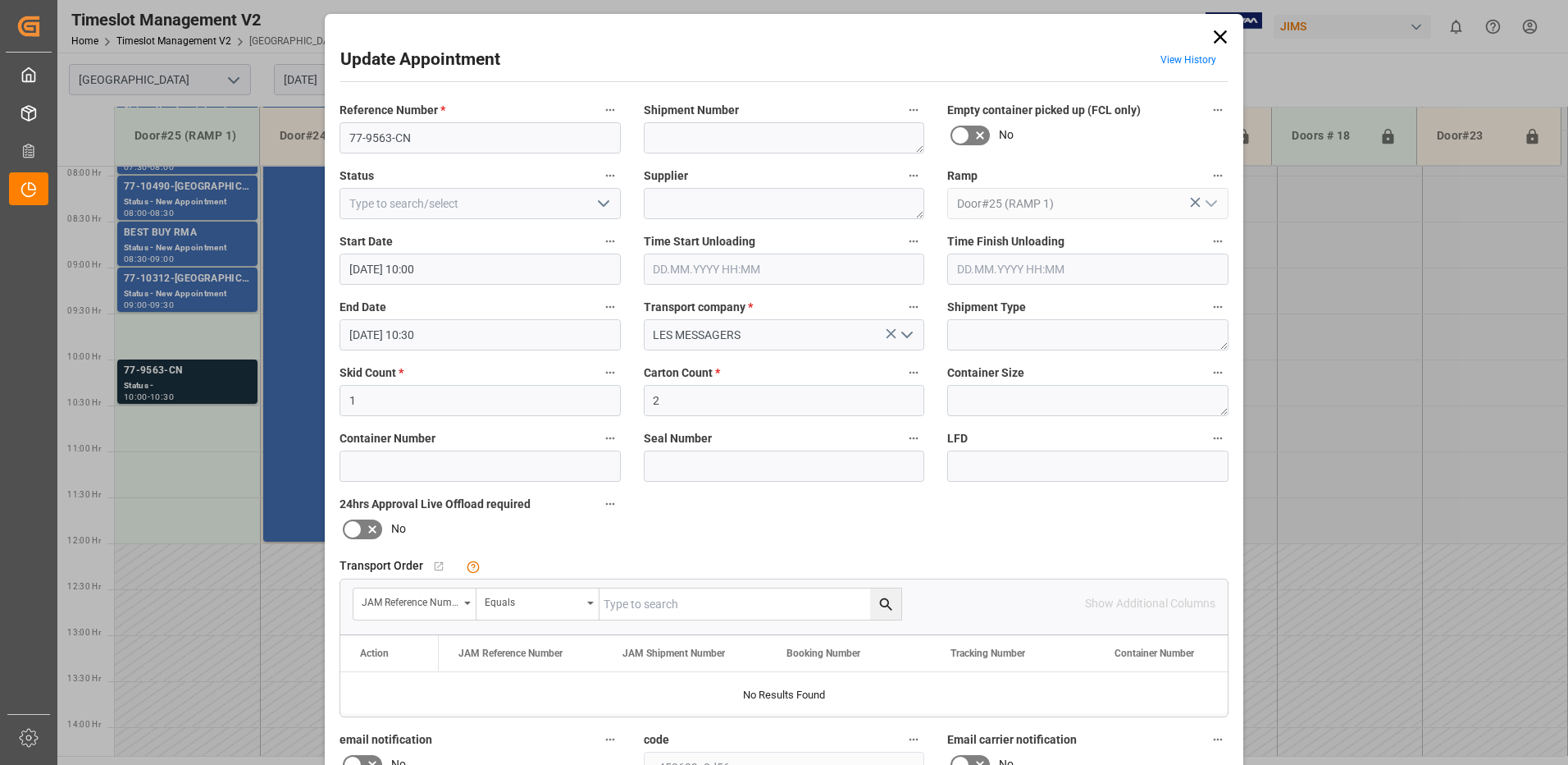
click at [659, 607] on input "text" at bounding box center [750, 604] width 302 height 31
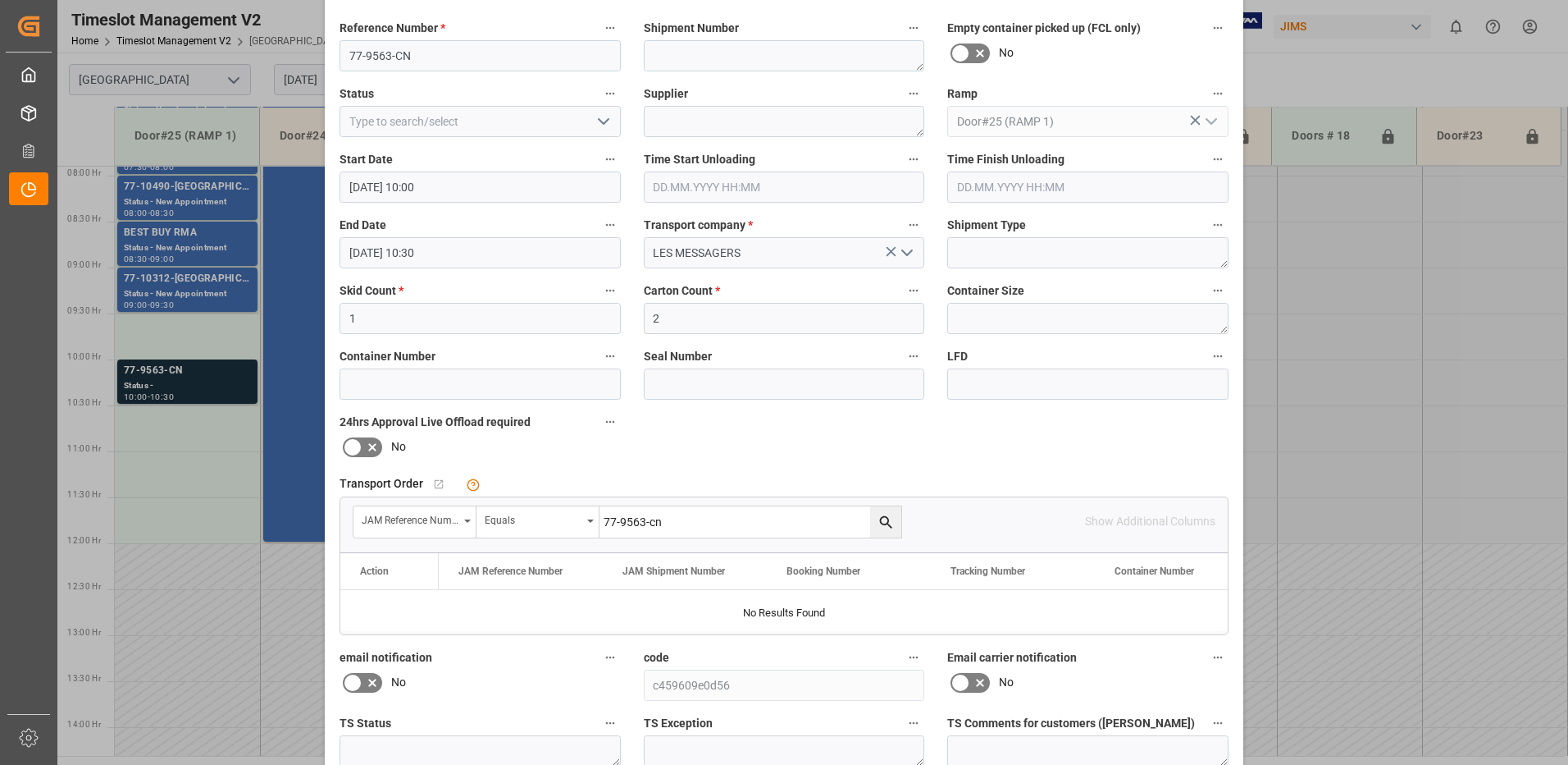
type input "77-9563-cn"
click at [882, 522] on icon "search button" at bounding box center [887, 522] width 17 height 17
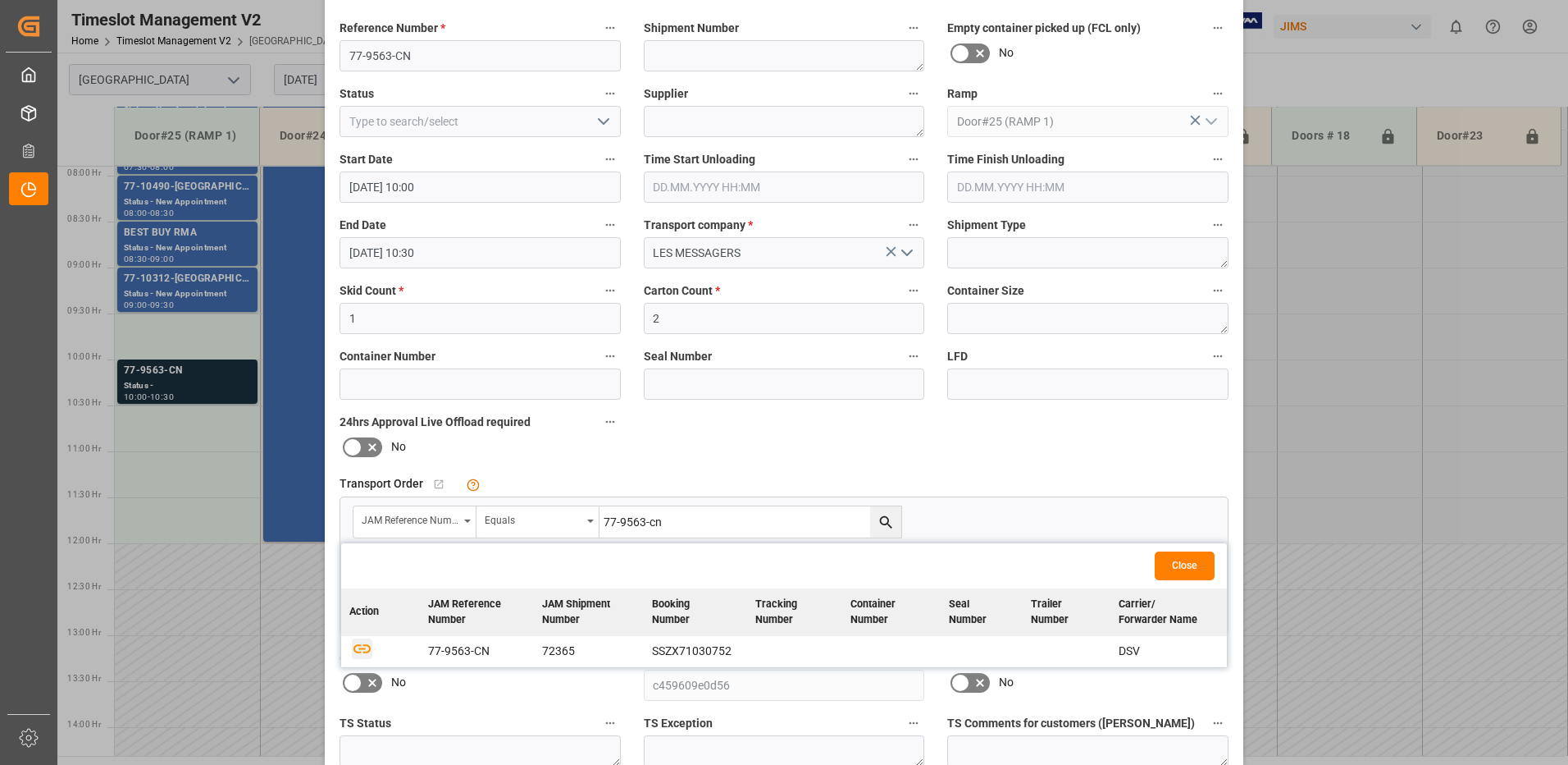
click at [359, 647] on icon "button" at bounding box center [362, 648] width 21 height 21
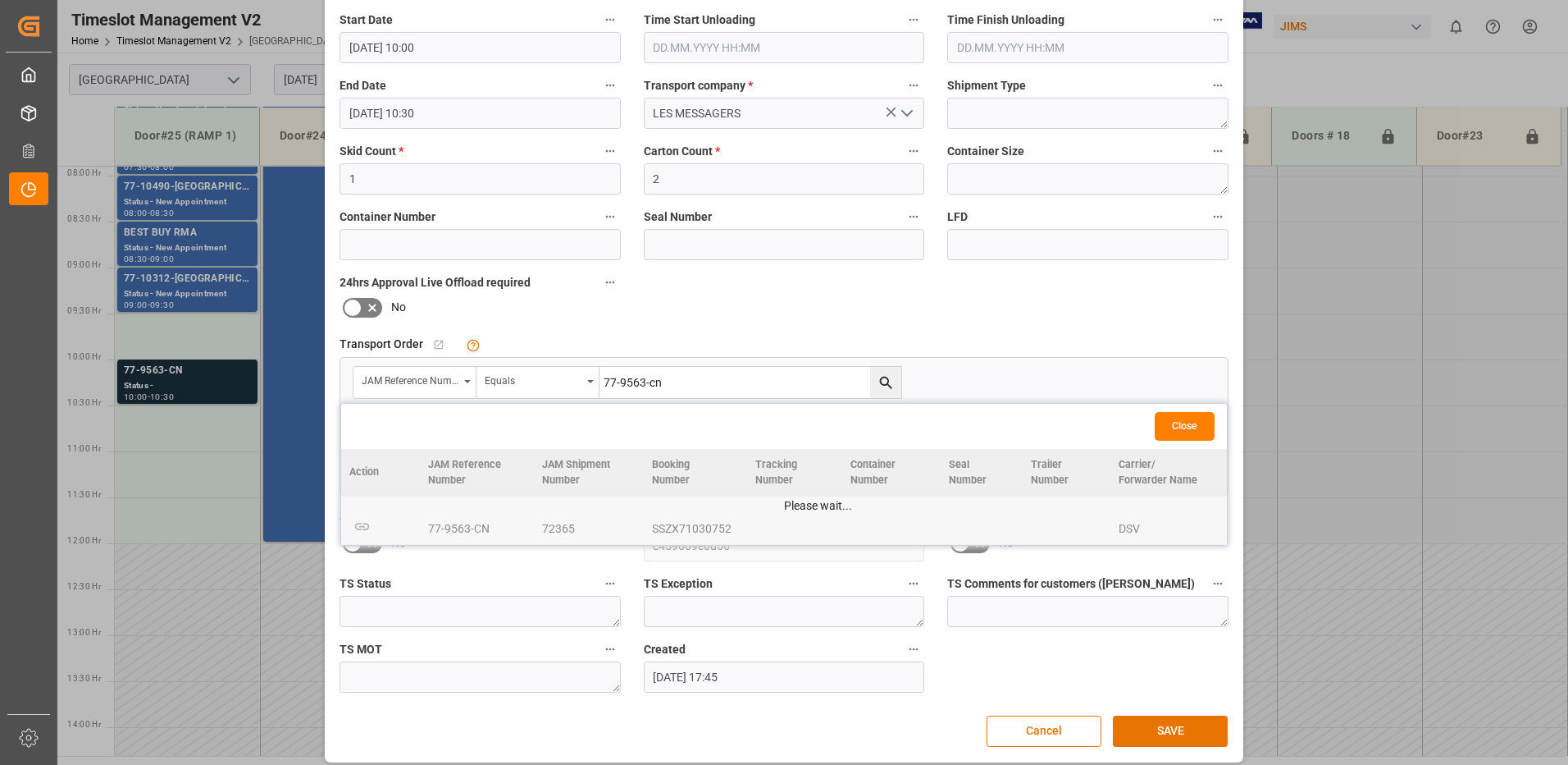
scroll to position [233, 0]
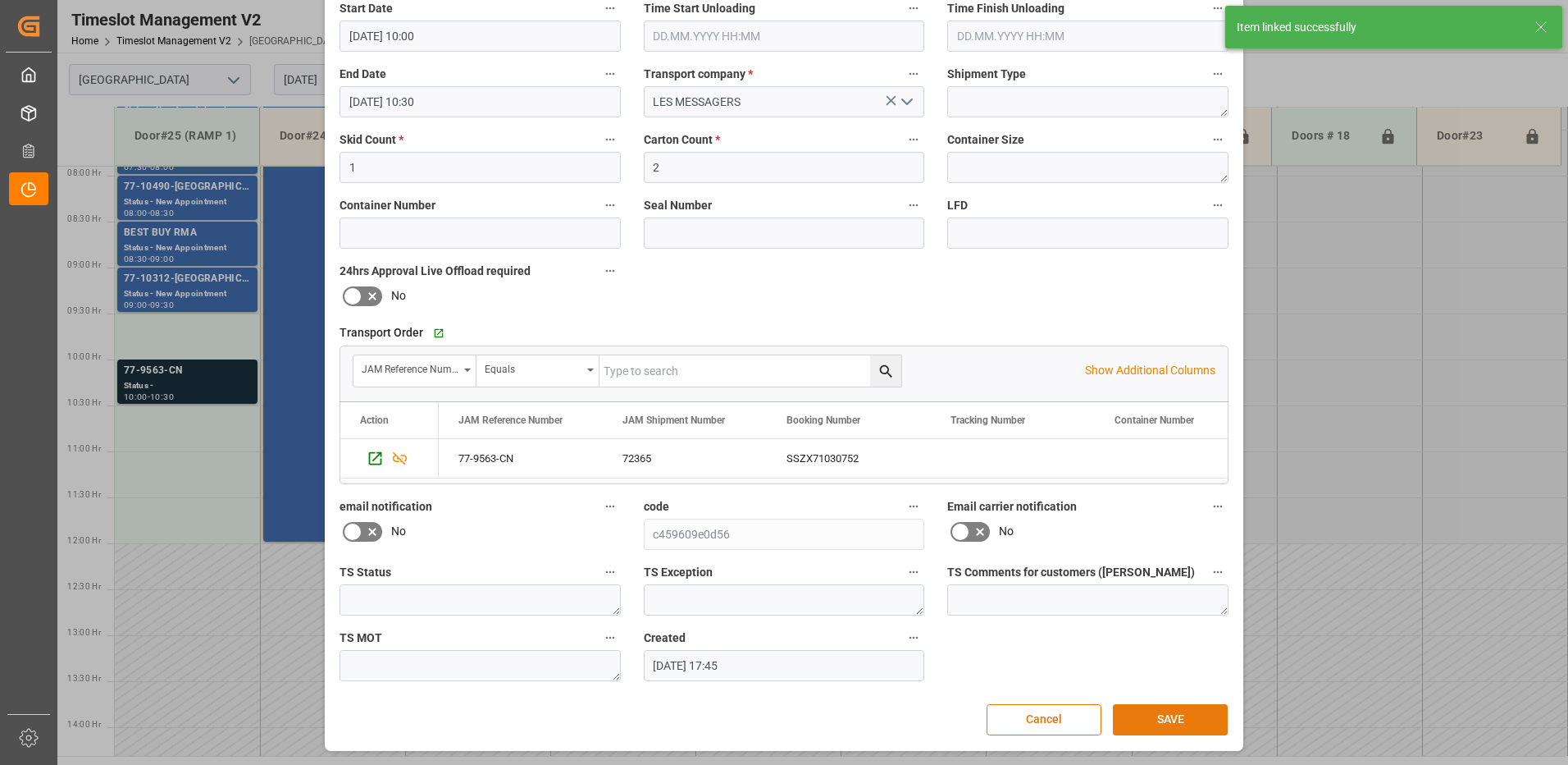
click at [1173, 724] on button "SAVE" at bounding box center [1171, 720] width 115 height 31
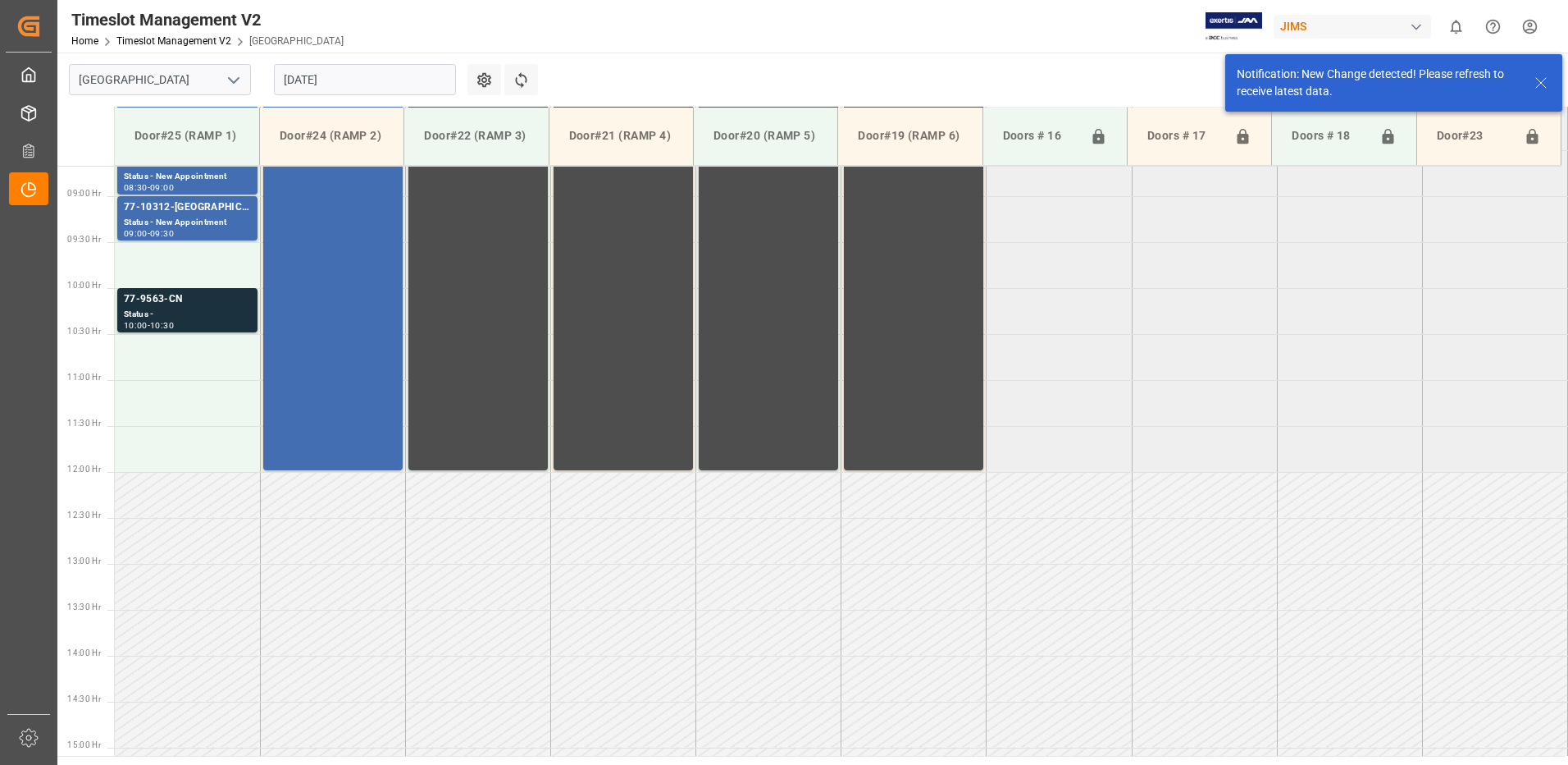
scroll to position [817, 0]
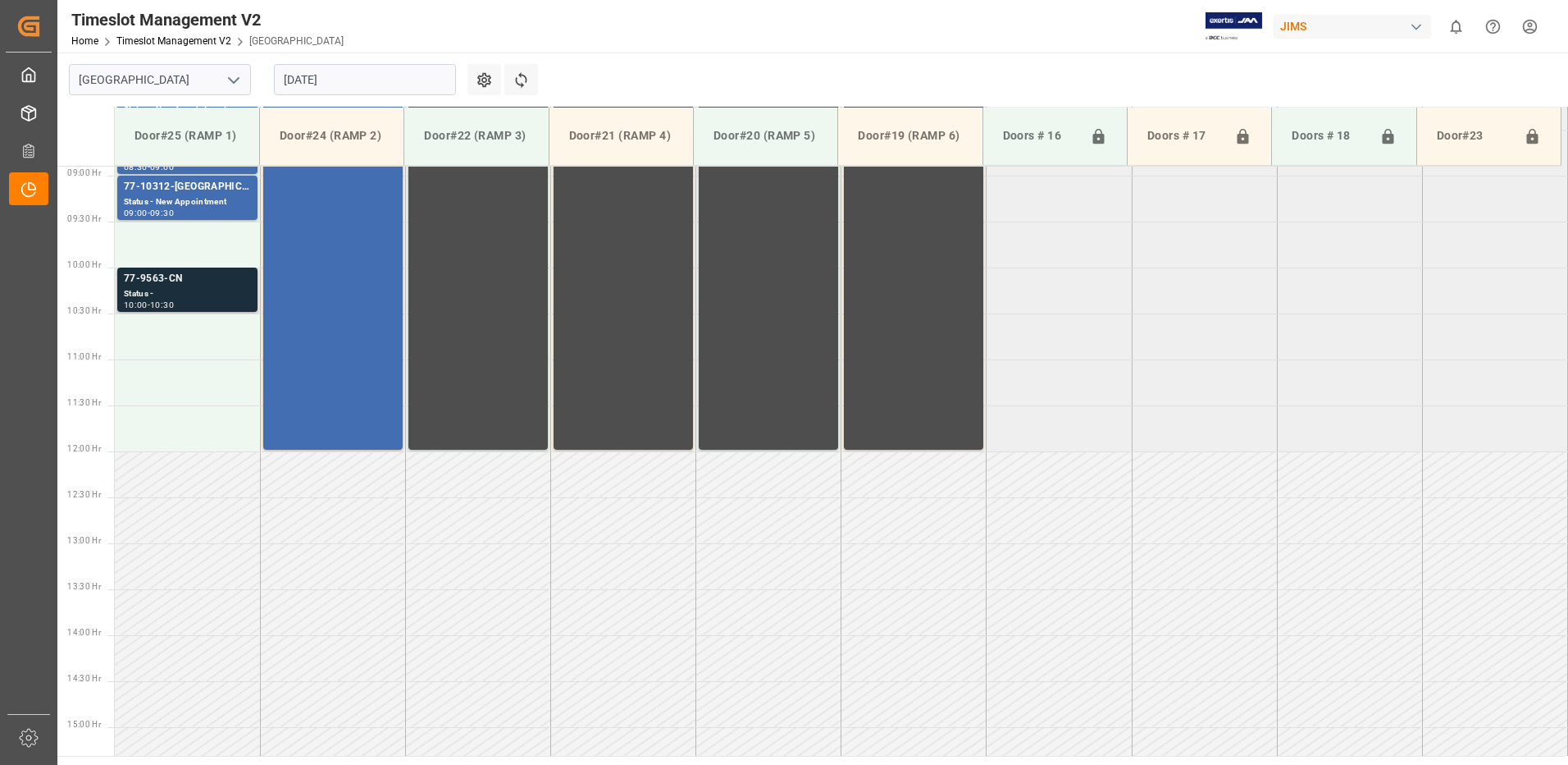
click at [192, 288] on div "Status -" at bounding box center [187, 294] width 127 height 14
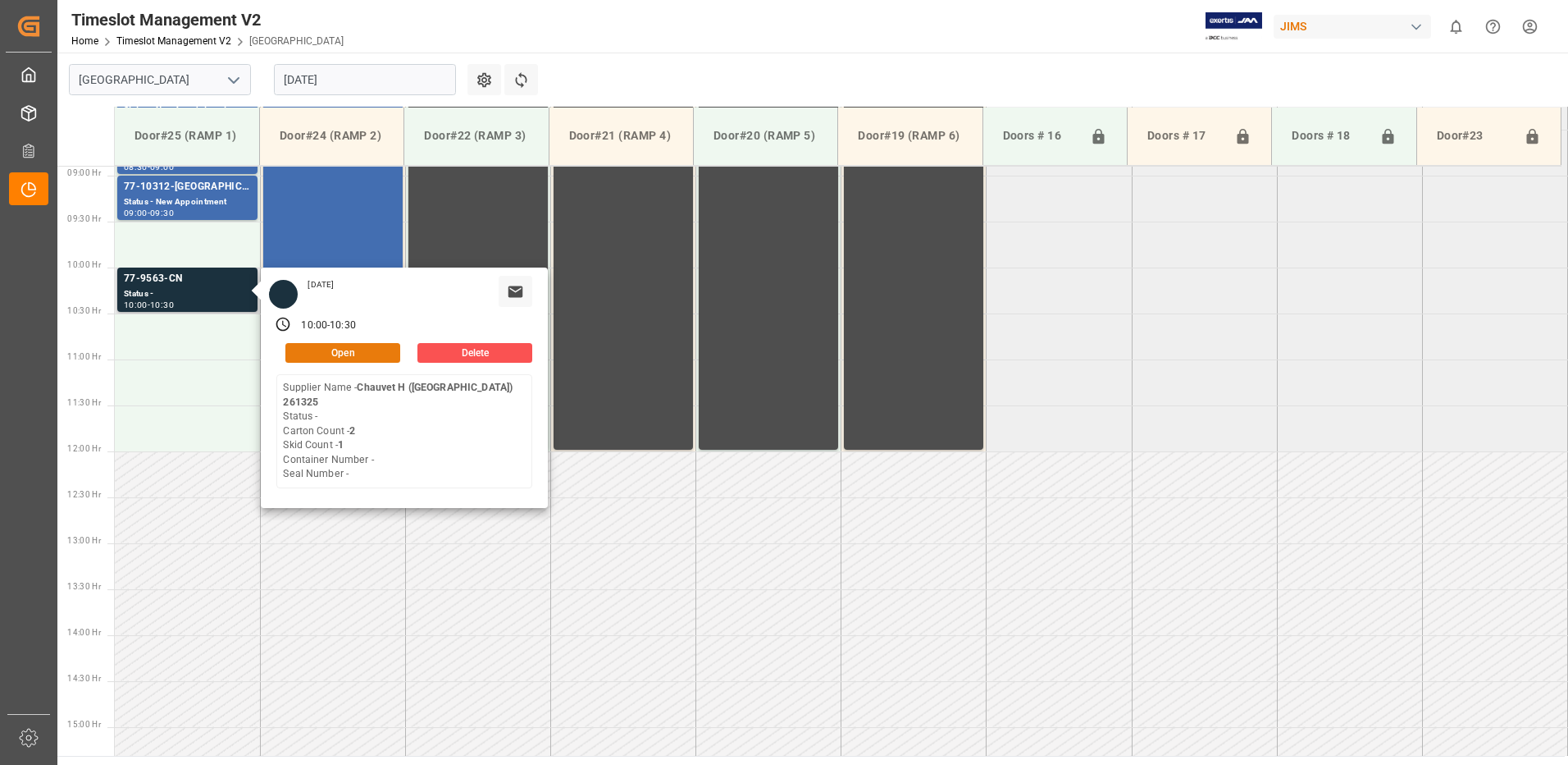
click at [363, 349] on button "Open" at bounding box center [343, 353] width 115 height 20
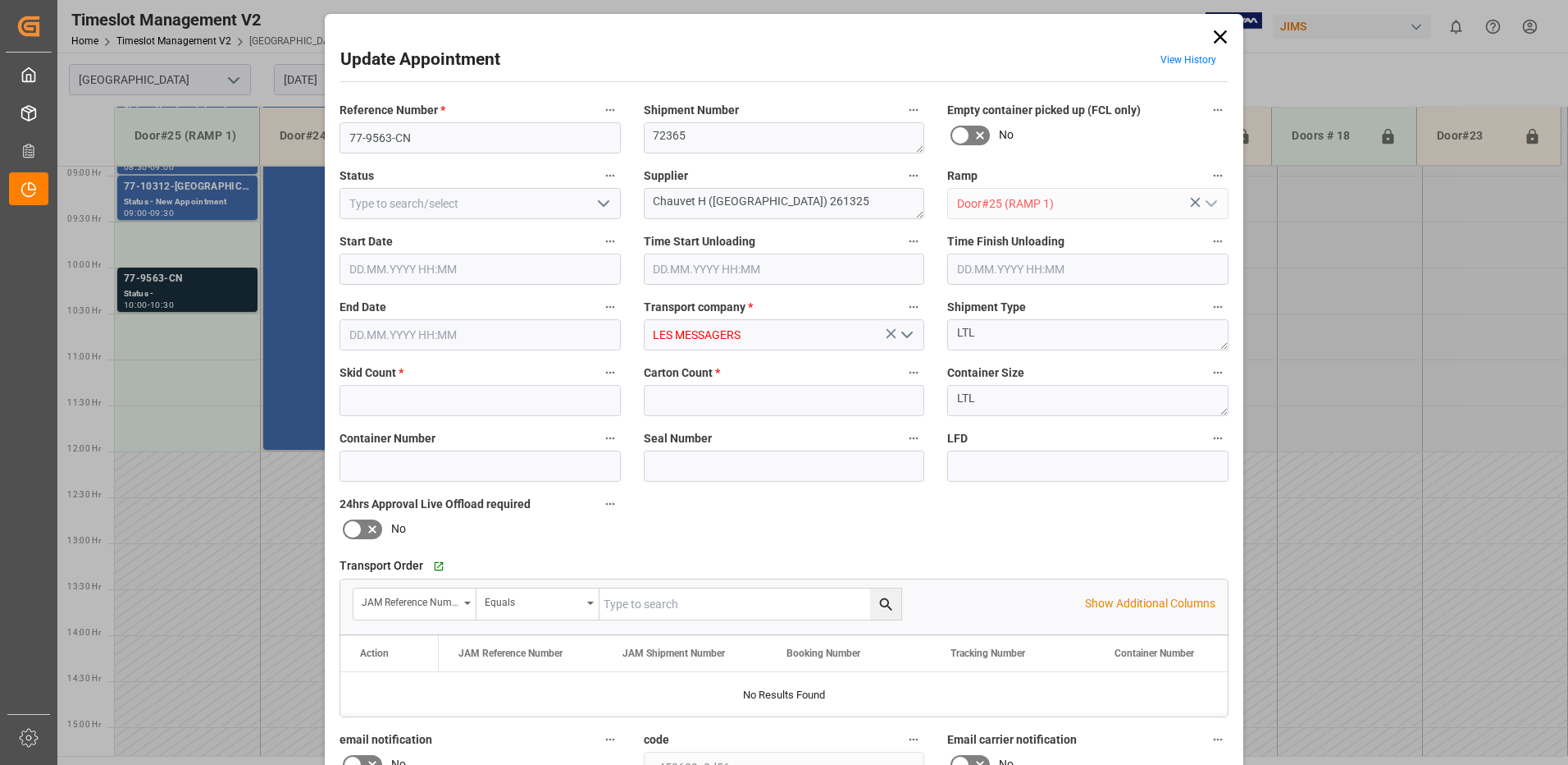
type input "1"
type input "2"
type input "[DATE] 10:00"
type input "[DATE] 10:30"
type input "[DATE] 17:45"
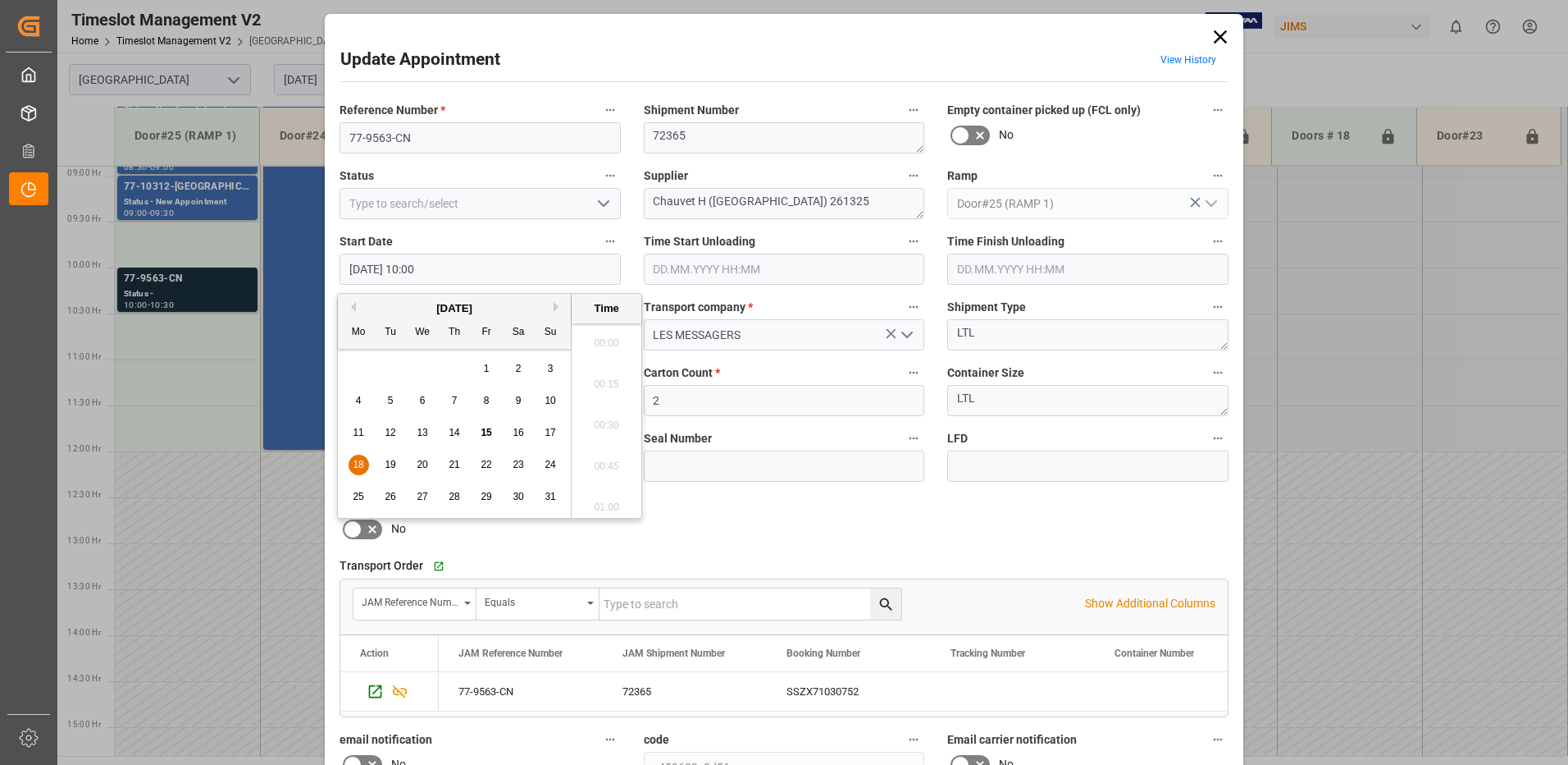
click at [453, 269] on input "[DATE] 10:00" at bounding box center [480, 269] width 281 height 31
drag, startPoint x: 358, startPoint y: 463, endPoint x: 482, endPoint y: 416, distance: 132.6
click at [357, 463] on span "18" at bounding box center [358, 464] width 10 height 11
click at [601, 337] on li "09:30" at bounding box center [606, 337] width 70 height 41
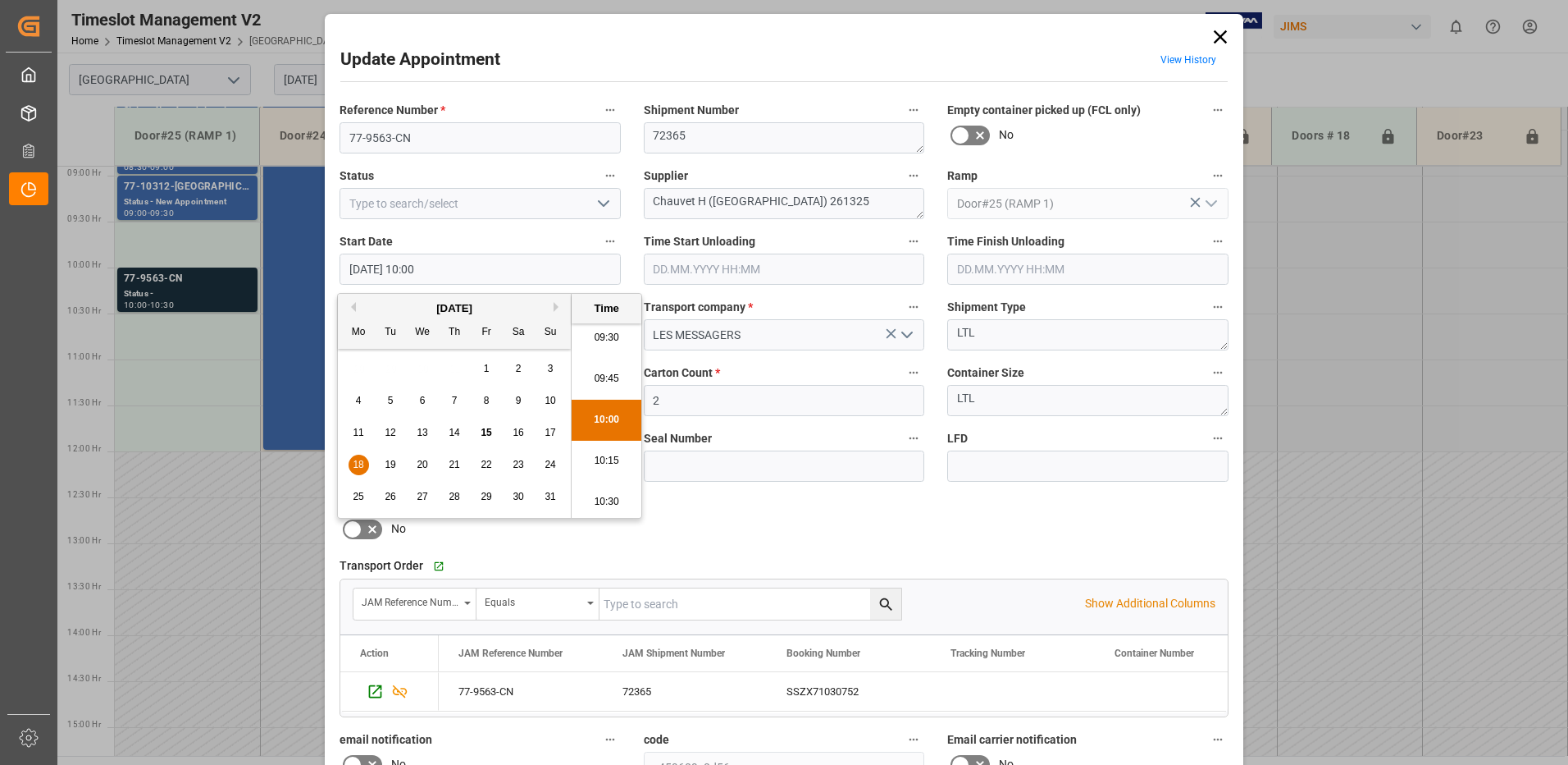
type input "[DATE] 09:30"
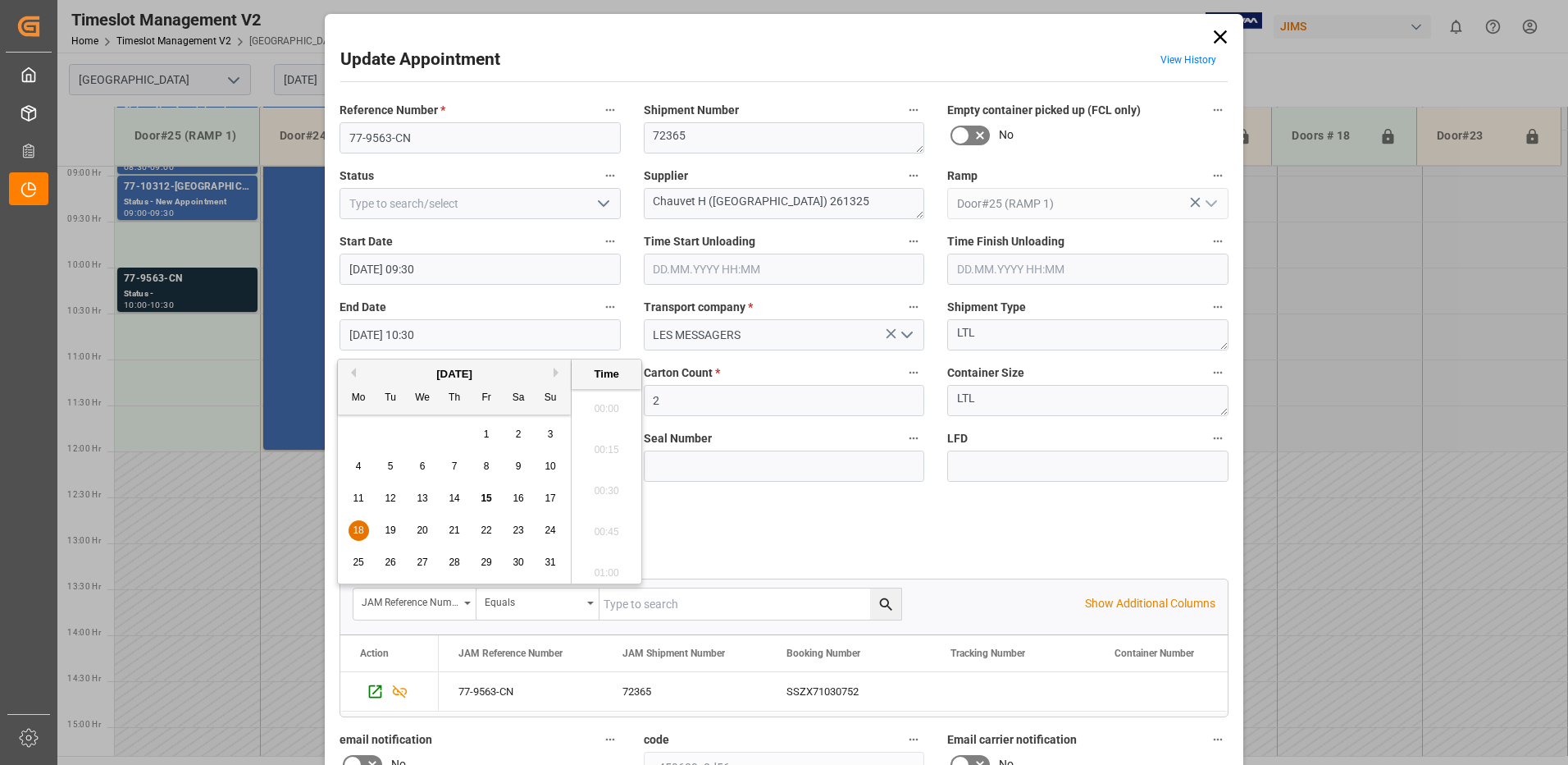
click at [458, 333] on input "[DATE] 10:30" at bounding box center [480, 335] width 281 height 31
click at [360, 529] on span "18" at bounding box center [358, 530] width 10 height 11
click at [603, 403] on li "10:00" at bounding box center [606, 403] width 70 height 41
type input "[DATE] 10:00"
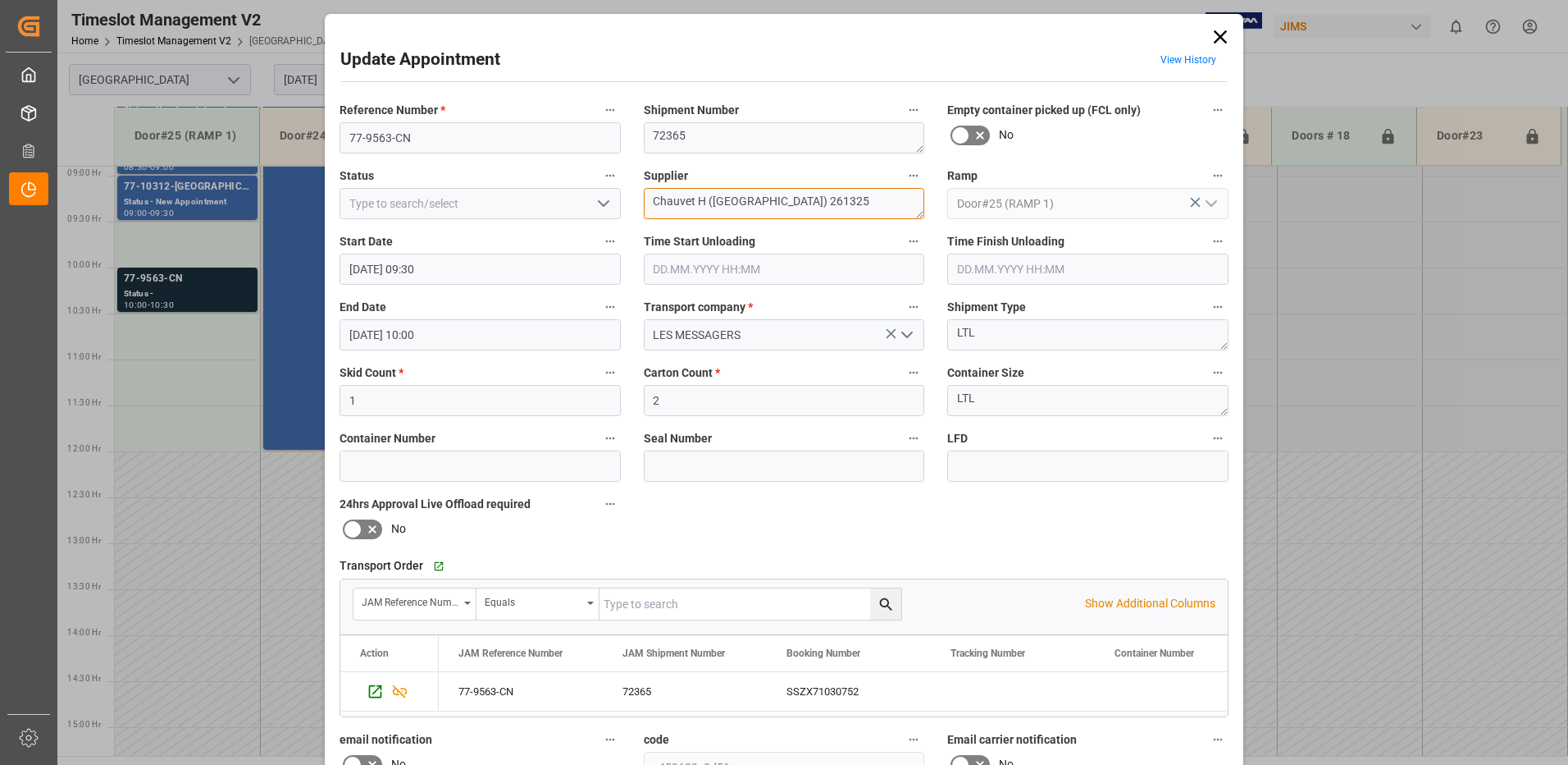
drag, startPoint x: 795, startPoint y: 201, endPoint x: 707, endPoint y: 199, distance: 88.0
click at [707, 199] on textarea "Chauvet H ([GEOGRAPHIC_DATA]) 261325" at bounding box center [784, 204] width 281 height 31
type textarea "Chauvet H IN06(2)"
click at [603, 203] on icon "open menu" at bounding box center [604, 203] width 20 height 20
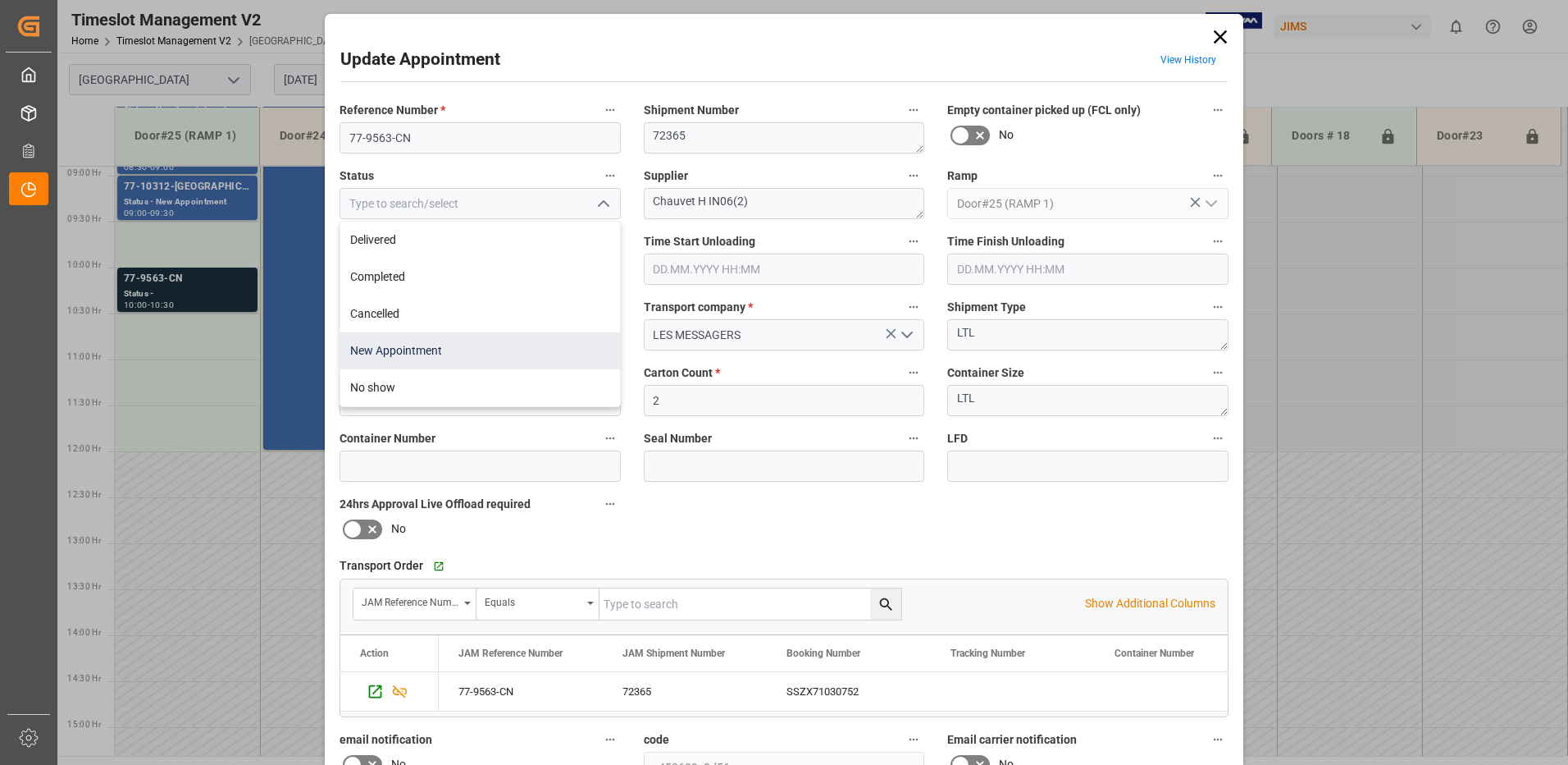
click at [477, 351] on div "New Appointment" at bounding box center [480, 350] width 280 height 37
type input "New Appointment"
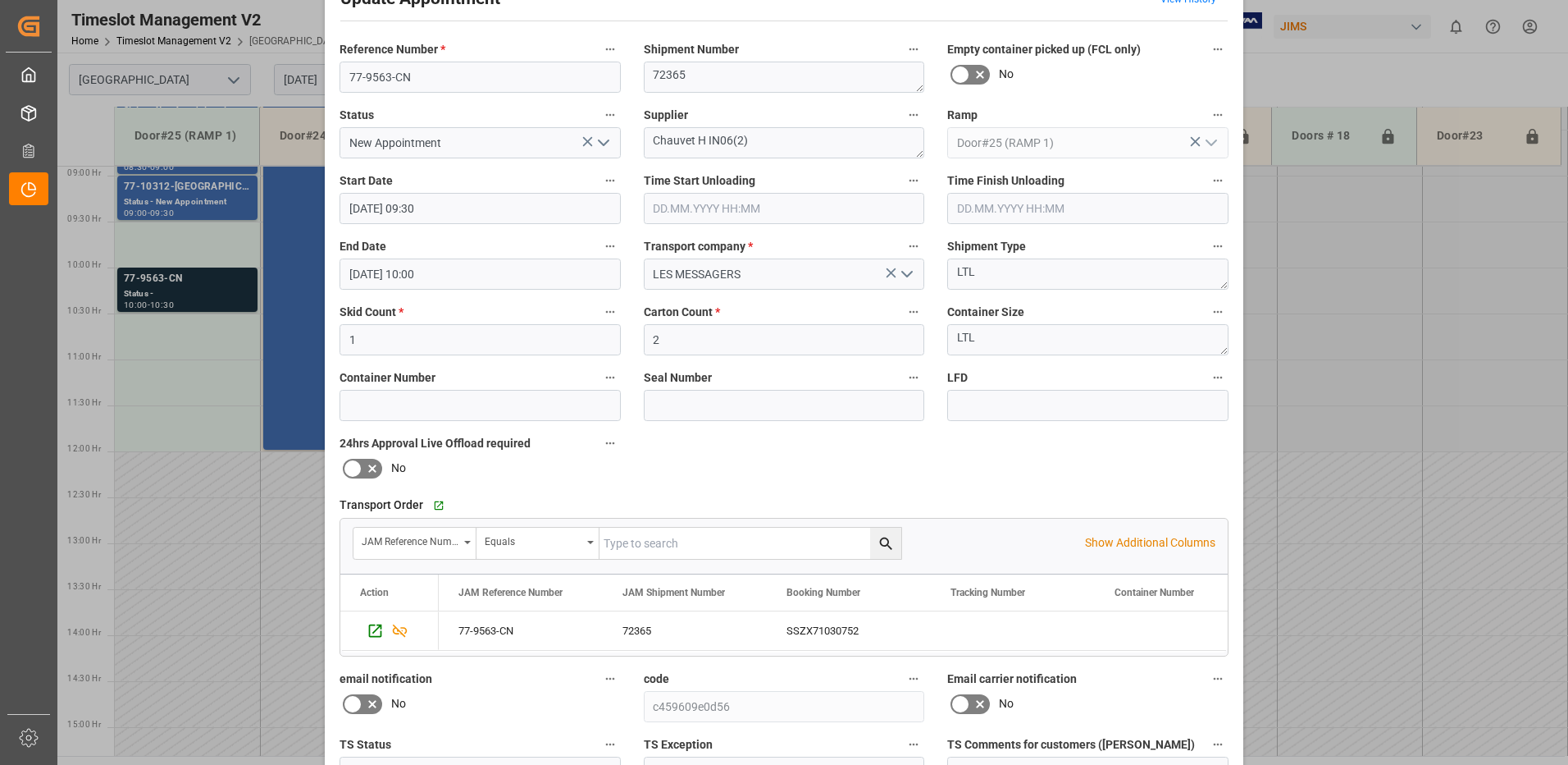
scroll to position [233, 0]
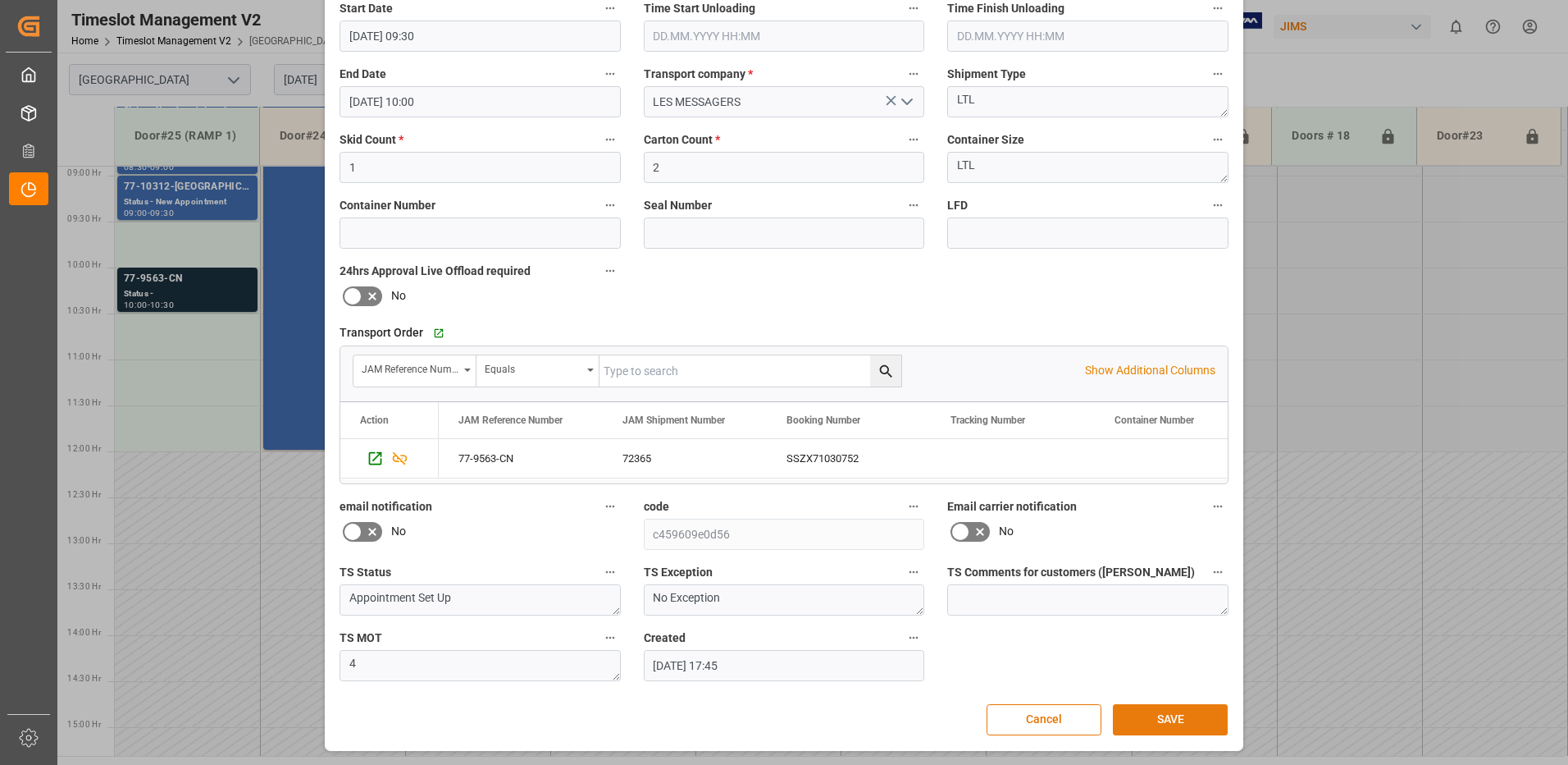
click at [1179, 714] on button "SAVE" at bounding box center [1171, 720] width 115 height 31
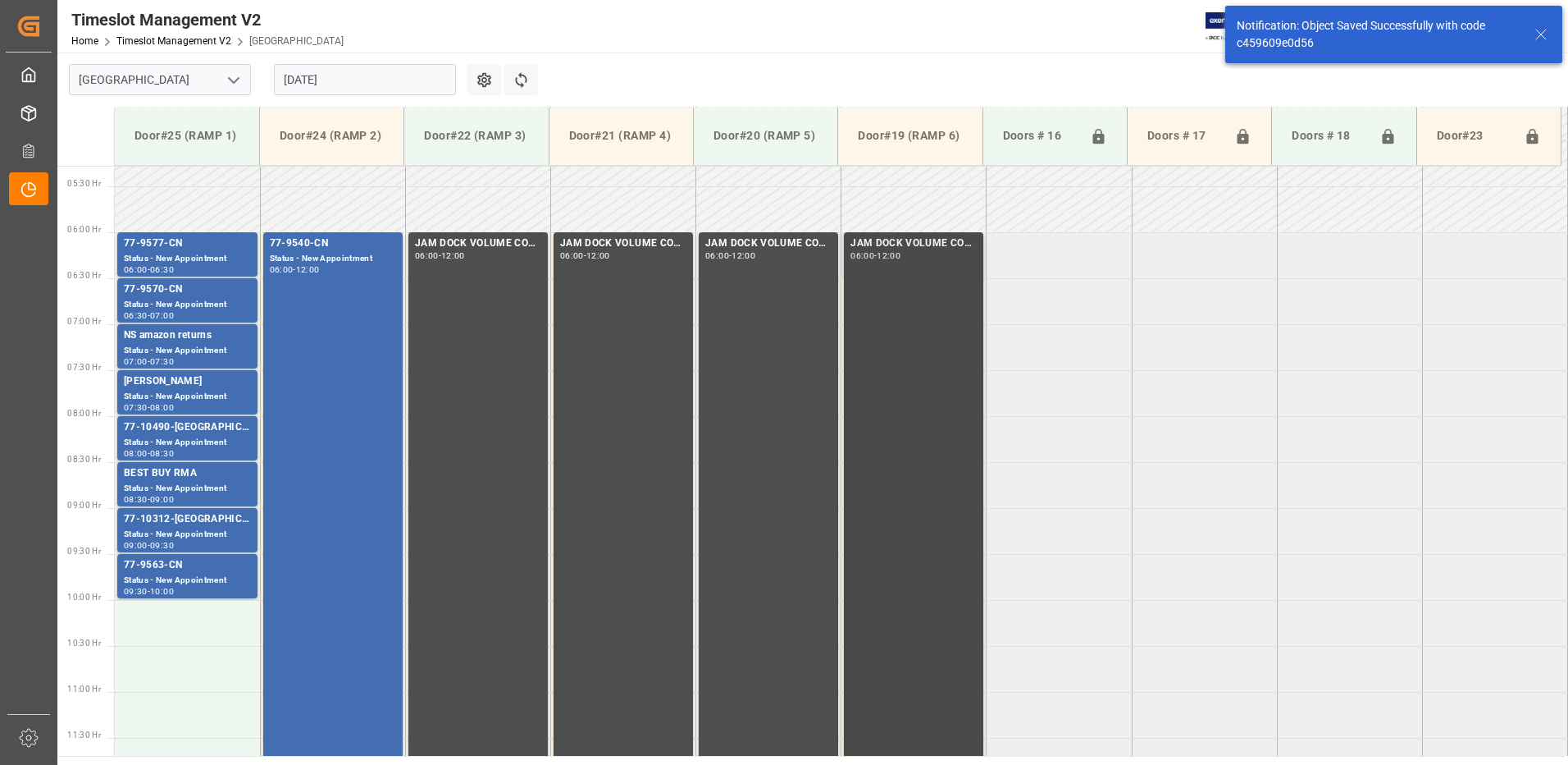
scroll to position [479, 0]
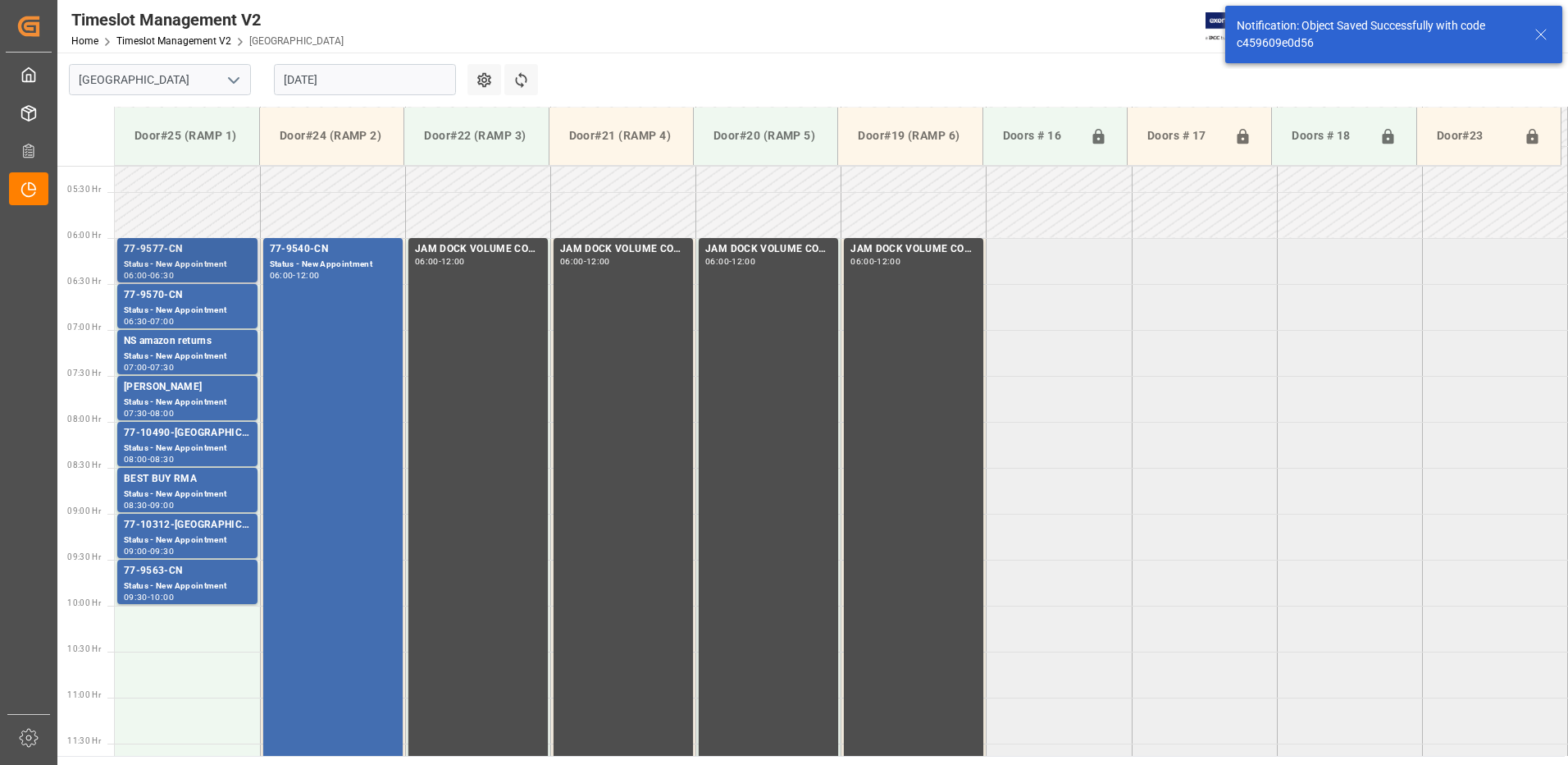
click at [176, 260] on div "Status - New Appointment" at bounding box center [187, 265] width 127 height 14
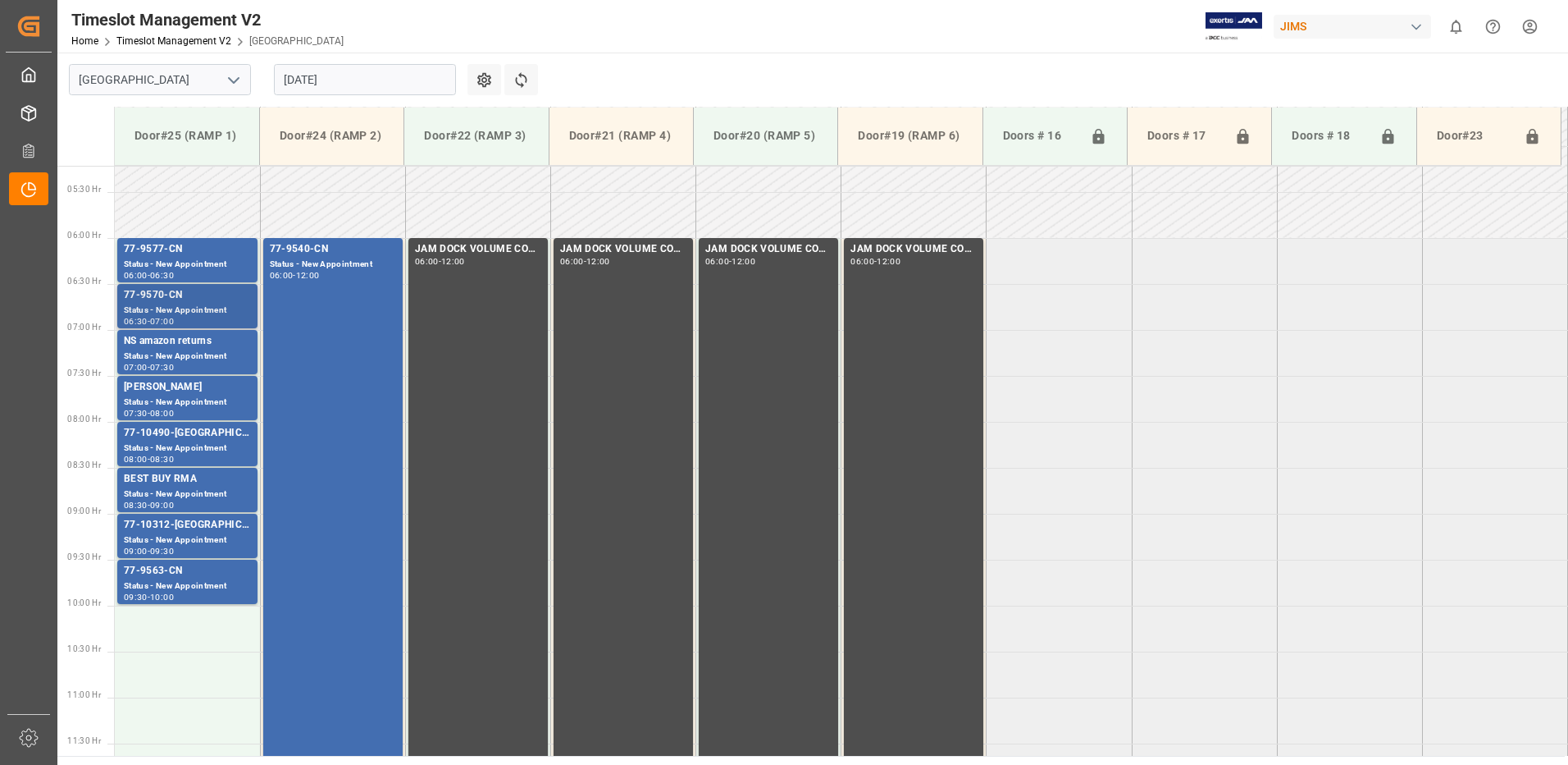
click at [179, 309] on div "Status - New Appointment" at bounding box center [187, 310] width 127 height 14
click at [190, 353] on div "Status - New Appointment" at bounding box center [187, 356] width 127 height 14
click at [201, 391] on div "[PERSON_NAME]" at bounding box center [187, 387] width 127 height 17
click at [203, 438] on div "77-10490-[GEOGRAPHIC_DATA]" at bounding box center [187, 433] width 127 height 17
click at [195, 478] on div "BEST BUY RMA" at bounding box center [187, 479] width 127 height 17
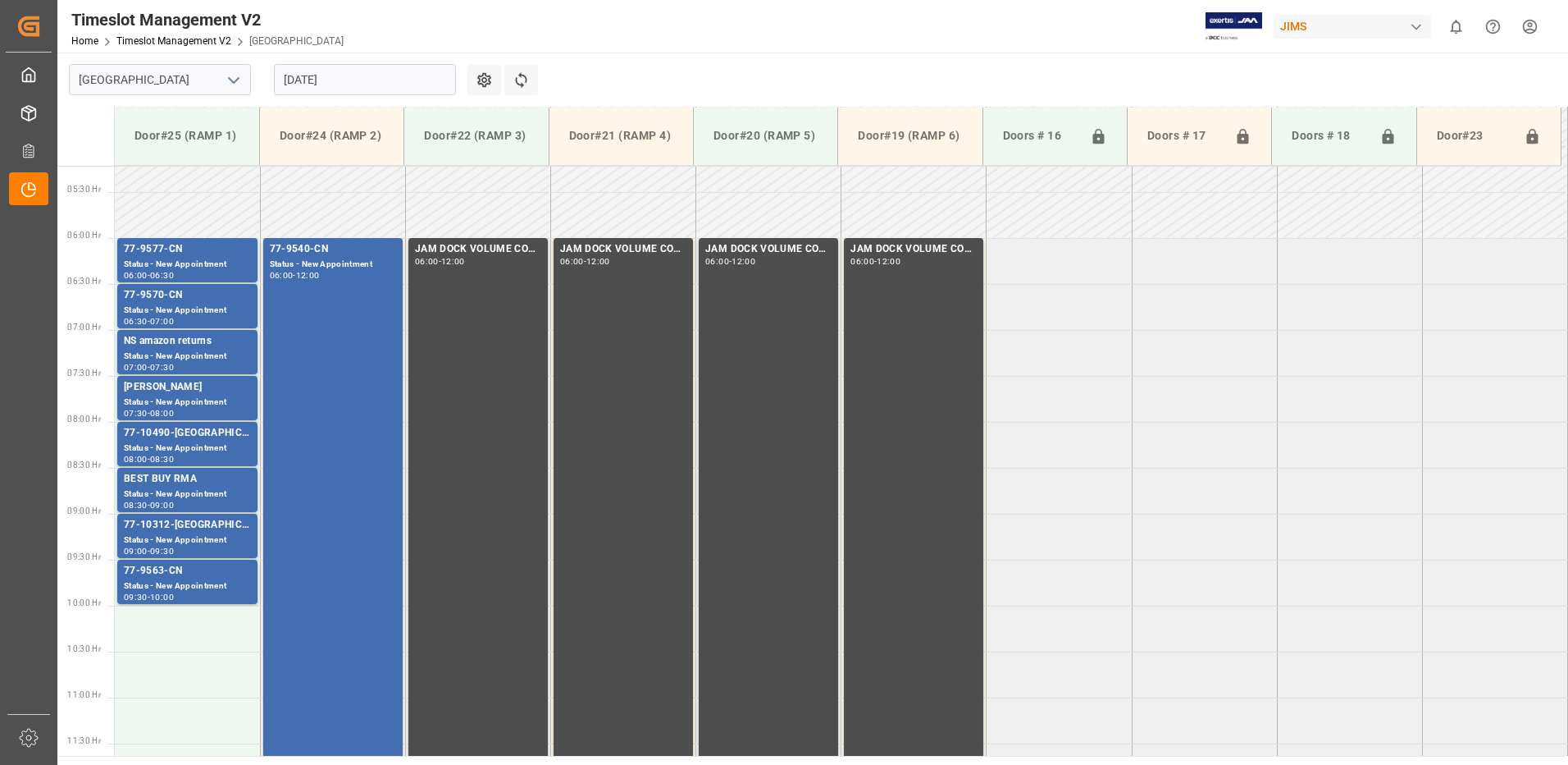
click at [188, 531] on div "77-10312-[GEOGRAPHIC_DATA]" at bounding box center [187, 525] width 127 height 17
click at [204, 579] on div "Status - New Appointment" at bounding box center [187, 586] width 127 height 14
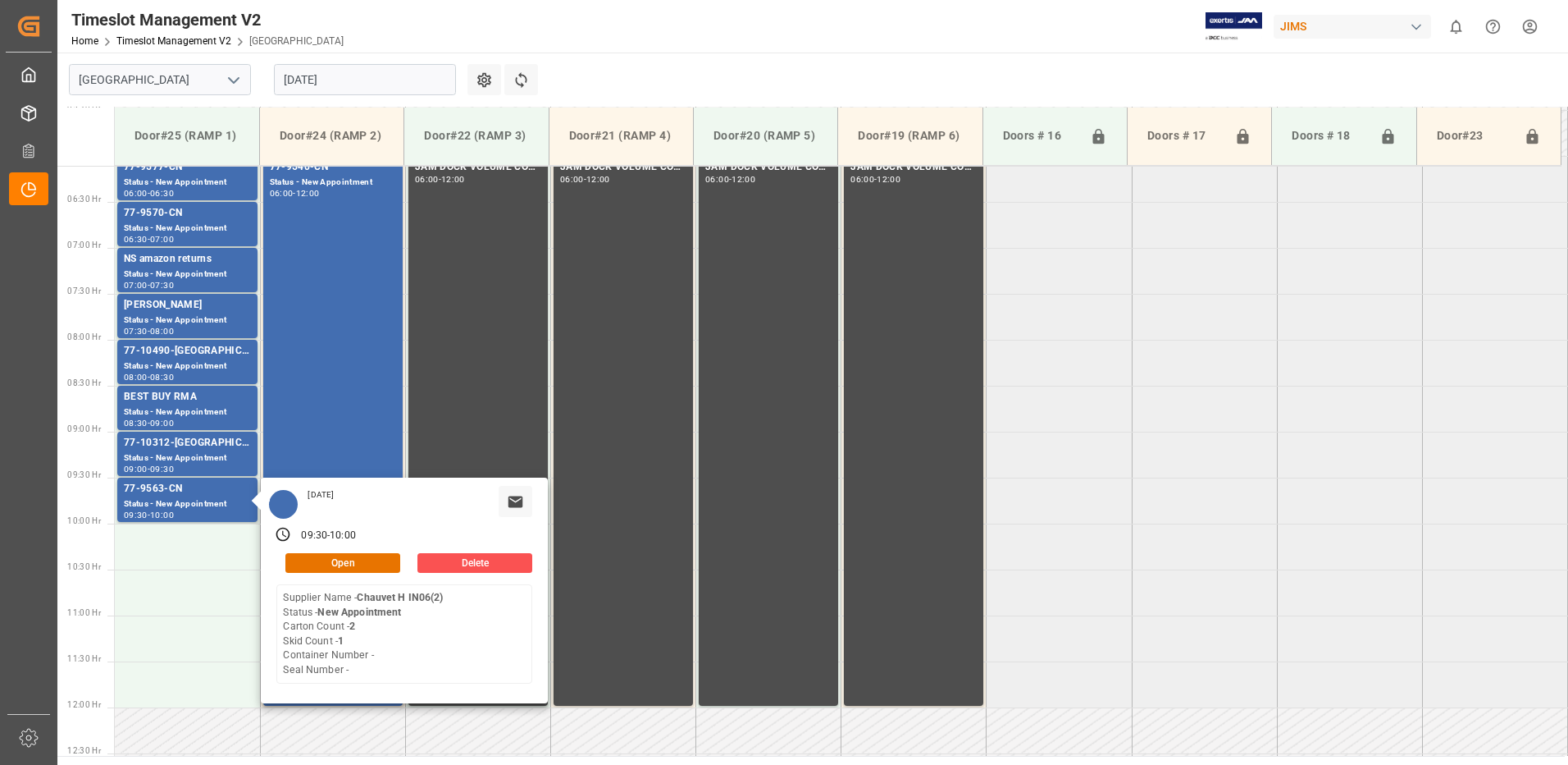
scroll to position [643, 0]
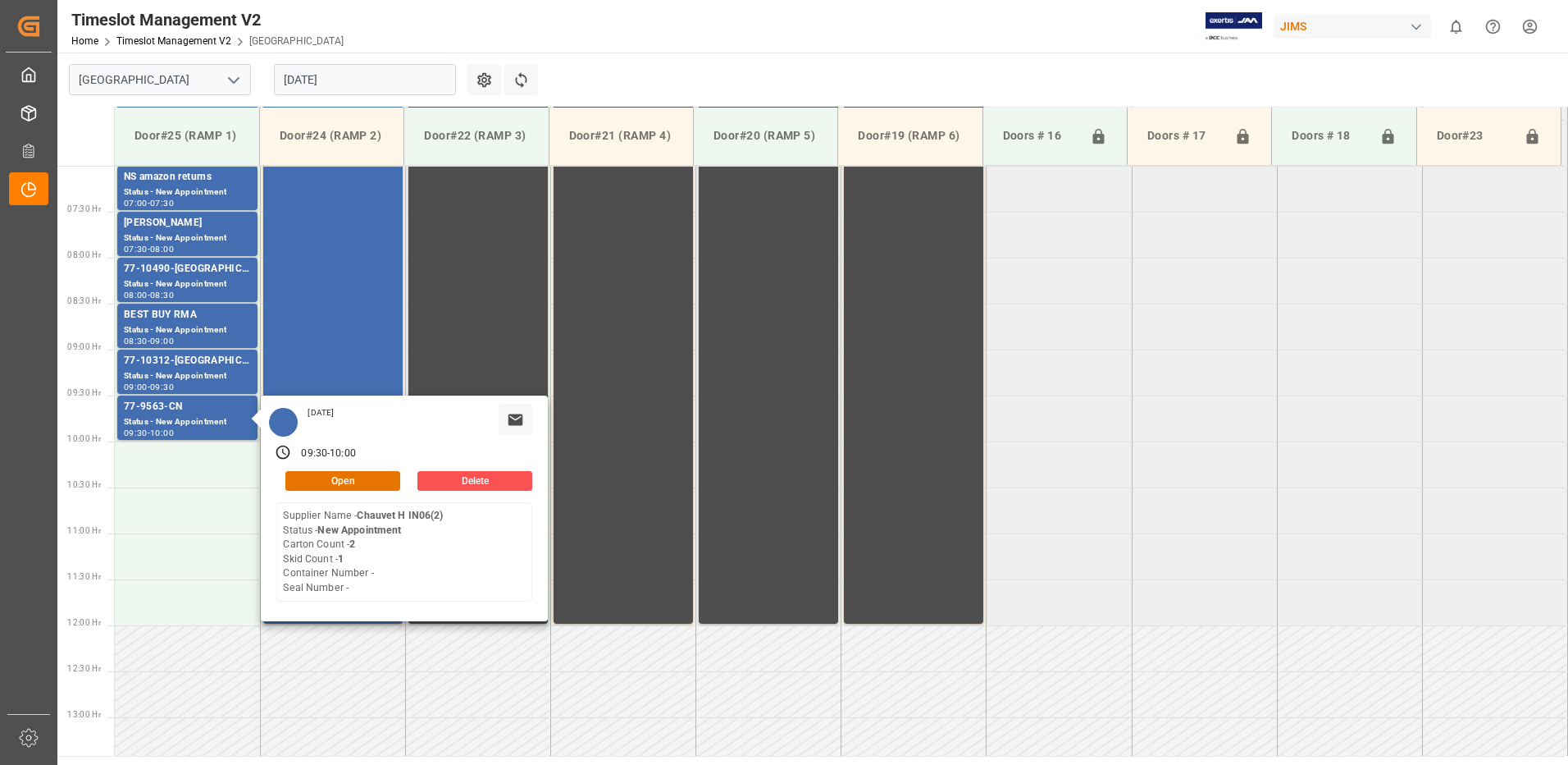
click at [1082, 513] on tabel "77-9577-CN Status - New Appointment 06:00 - 06:30 77-9540-CN Status - New Appoi…" at bounding box center [841, 626] width 1454 height 2206
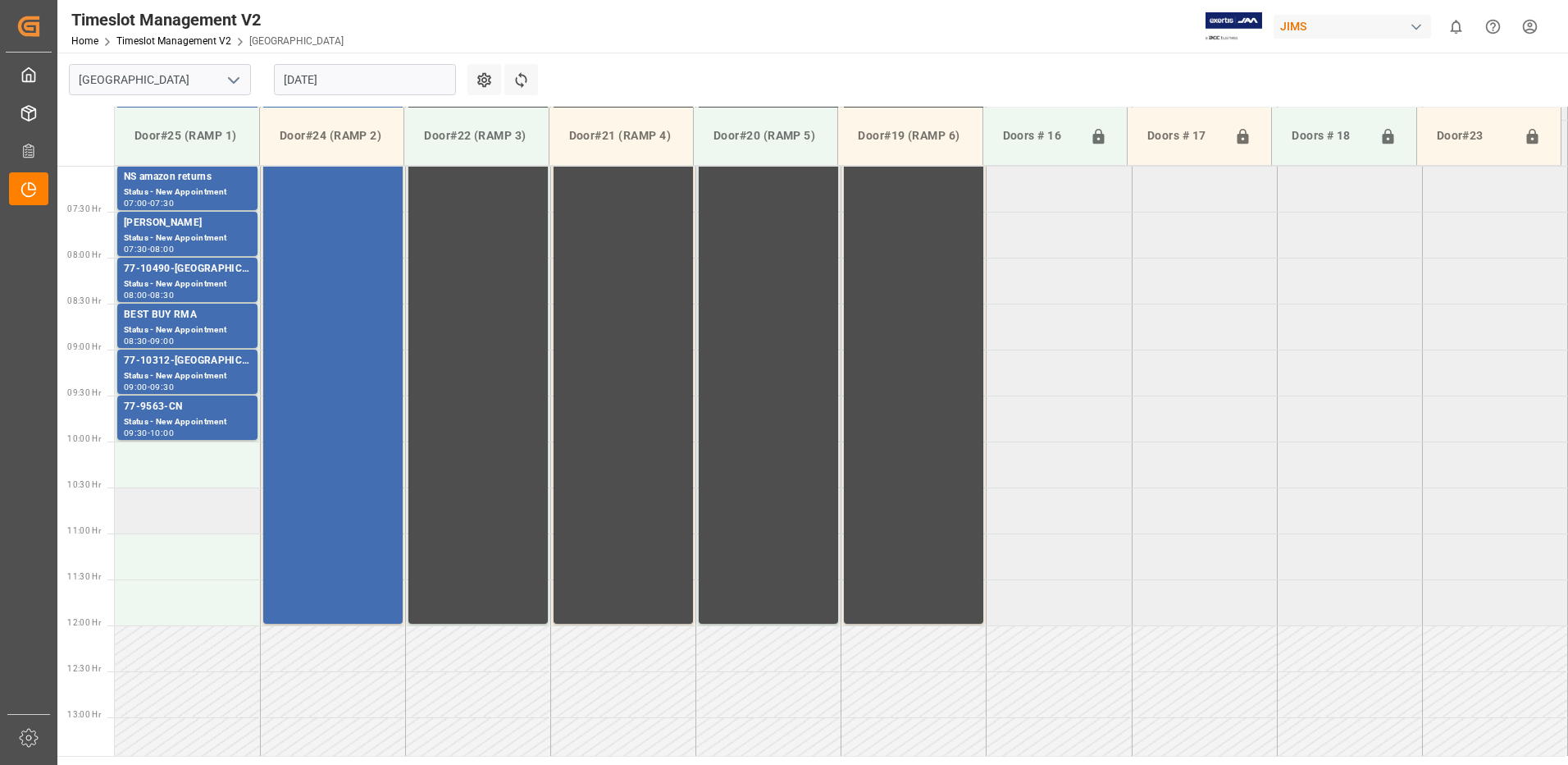
click at [172, 510] on td at bounding box center [187, 510] width 145 height 46
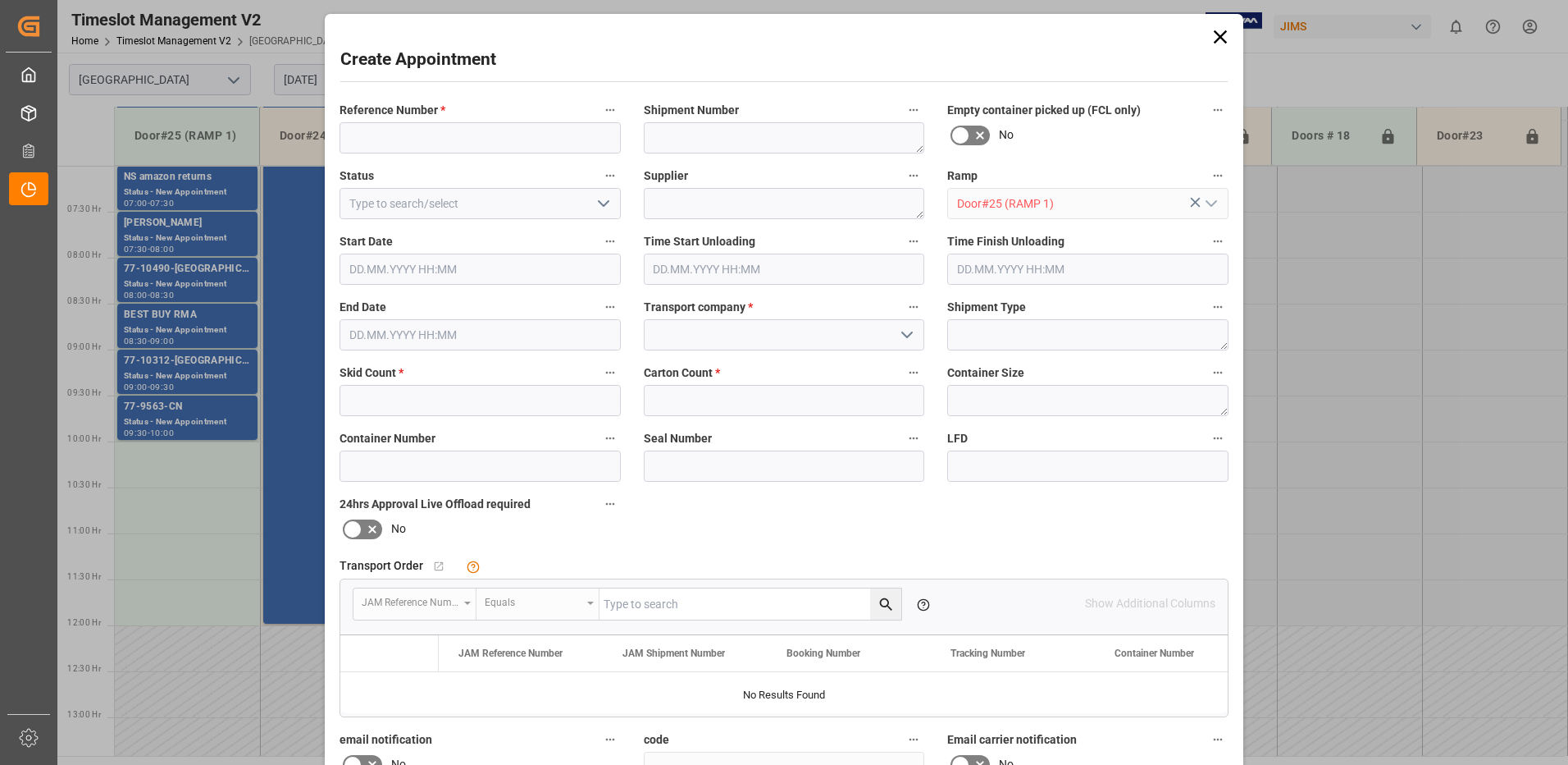
type input "[DATE] 10:30"
type input "[DATE] 11:00"
click at [412, 139] on input at bounding box center [480, 138] width 281 height 31
type input "j"
type input "JAM DOCK CONTROL"
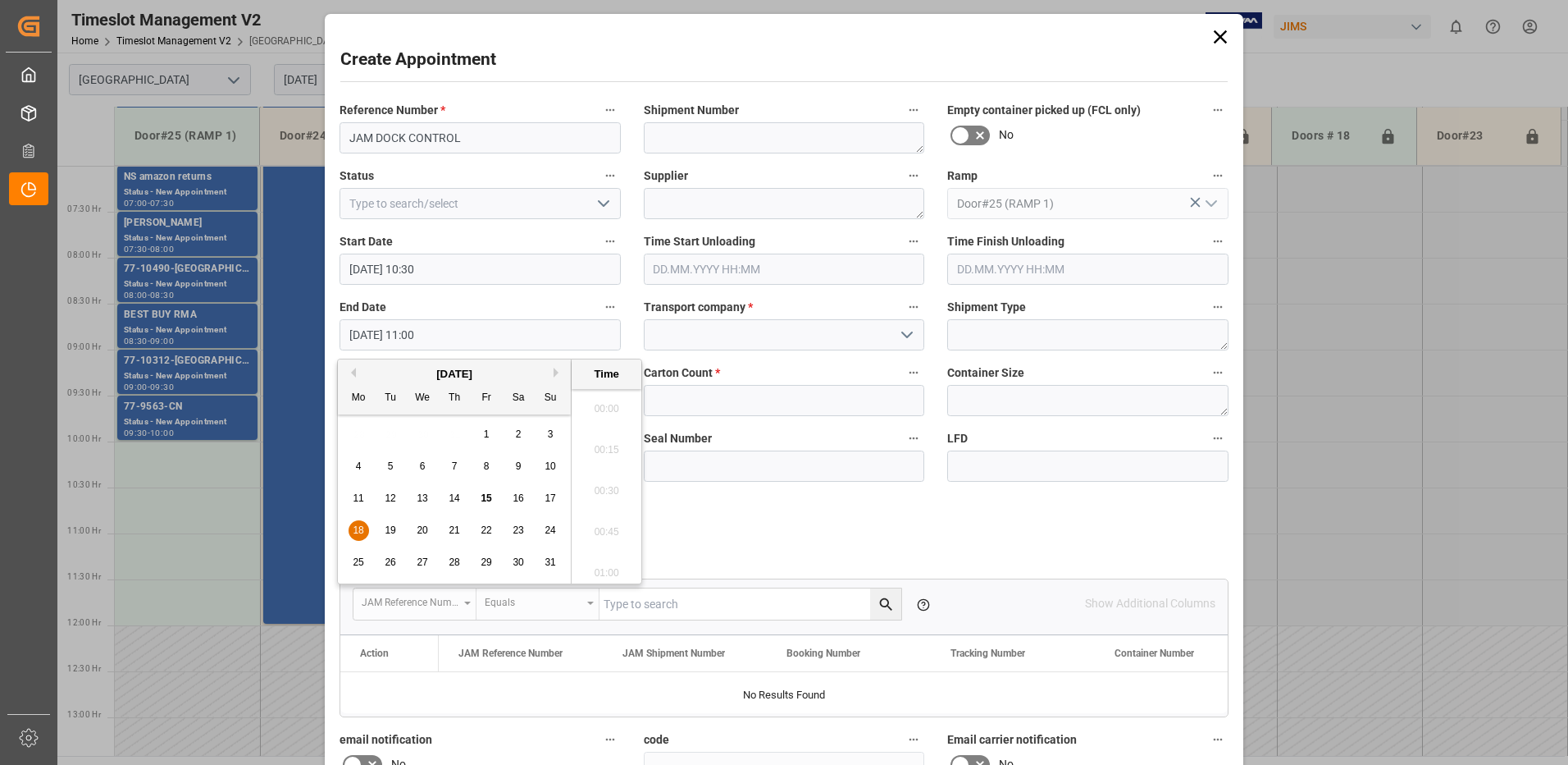
click at [449, 336] on input "[DATE] 11:00" at bounding box center [480, 335] width 281 height 31
click at [356, 531] on span "18" at bounding box center [358, 530] width 10 height 11
click at [609, 485] on li "12:00" at bounding box center [606, 485] width 70 height 41
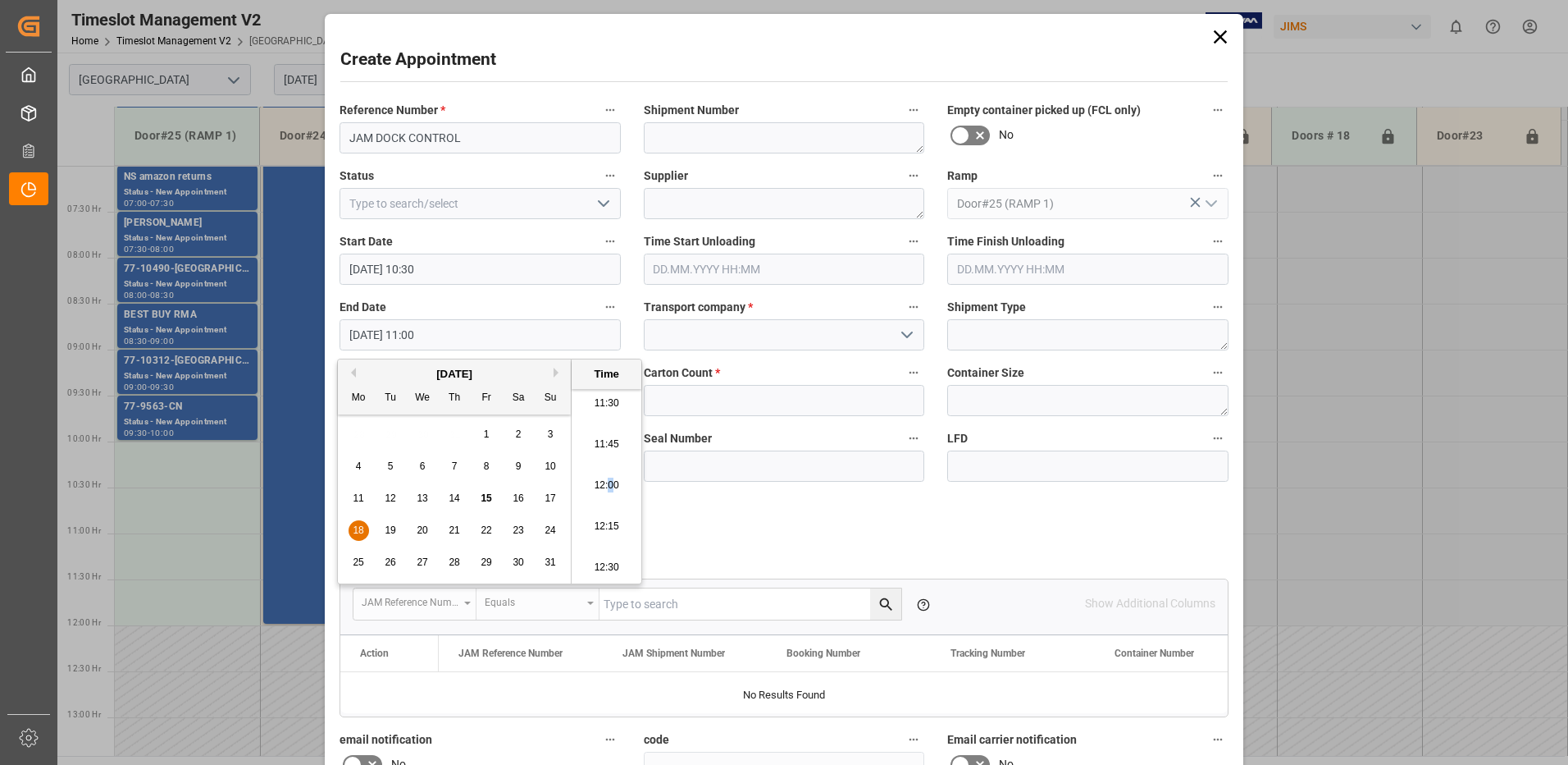
type input "[DATE] 12:00"
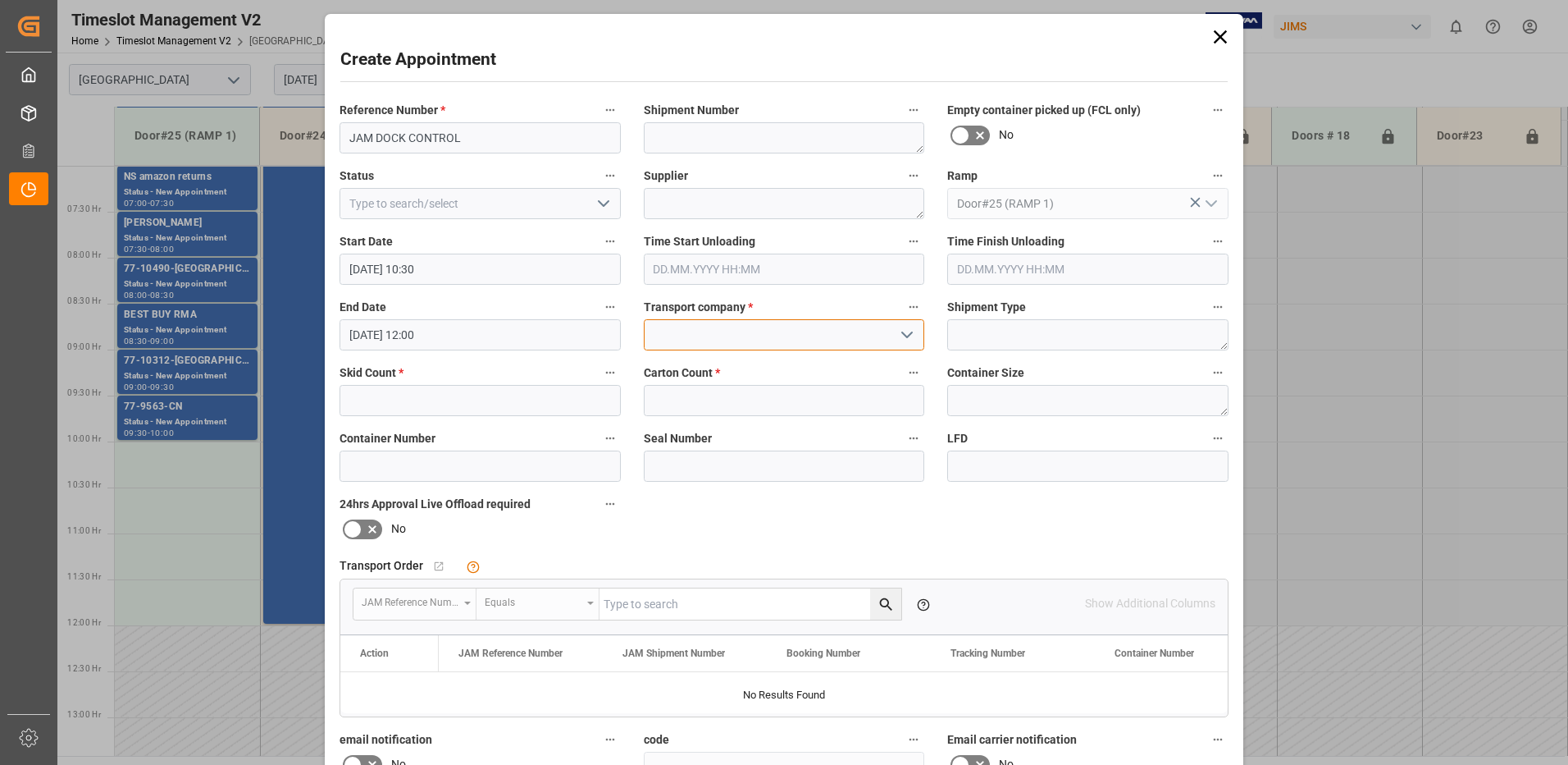
click at [843, 331] on input at bounding box center [784, 335] width 281 height 31
click at [831, 368] on div "JAM RESERVATION (NOT A CARRIER)" at bounding box center [784, 371] width 280 height 37
type input "JAM RESERVATION (NOT A CARRIER)"
click at [524, 397] on input "text" at bounding box center [480, 401] width 281 height 31
type input "0"
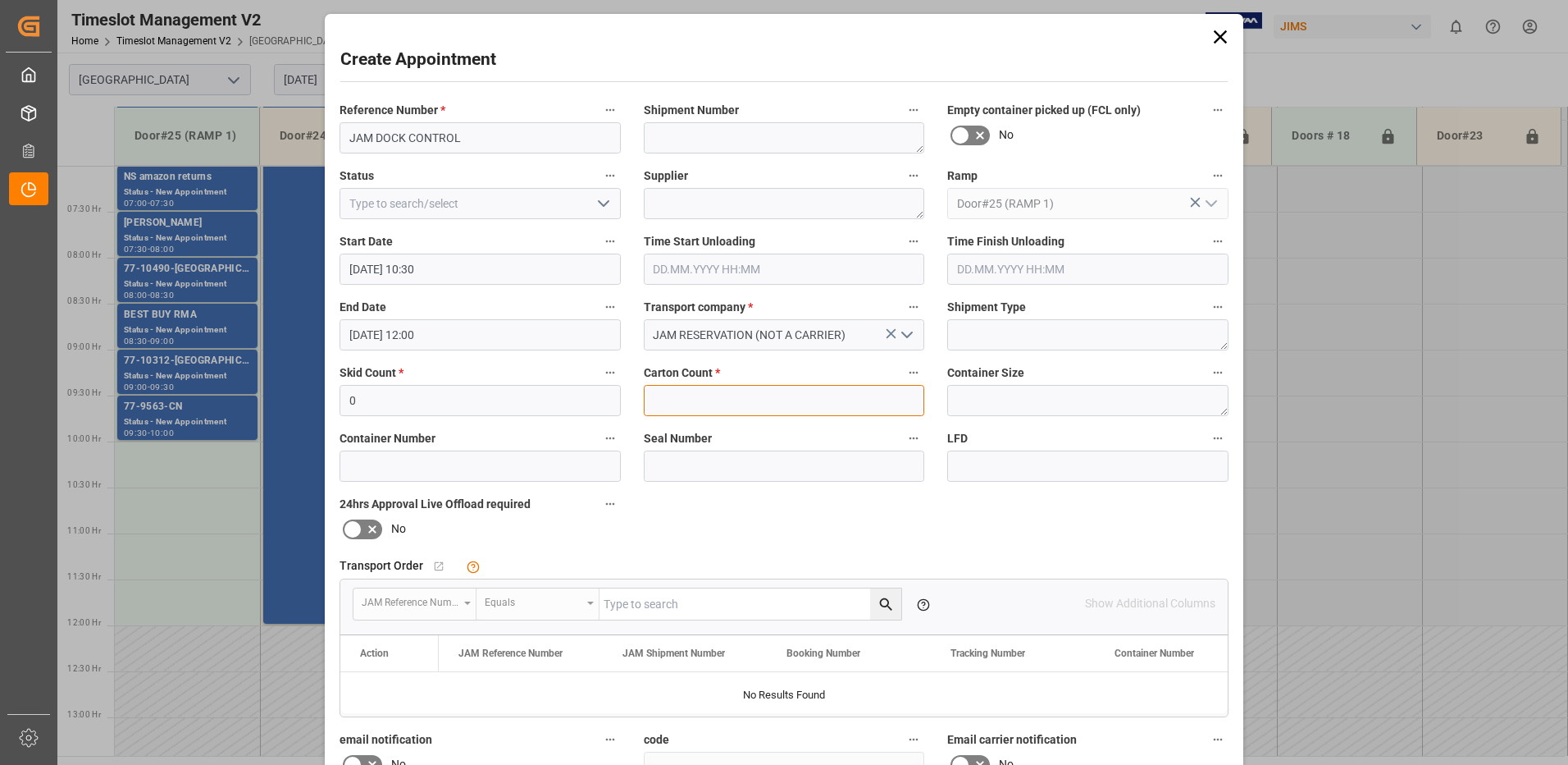
click at [727, 396] on input "text" at bounding box center [784, 401] width 281 height 31
type input "0"
click at [602, 204] on polyline "open menu" at bounding box center [603, 204] width 10 height 5
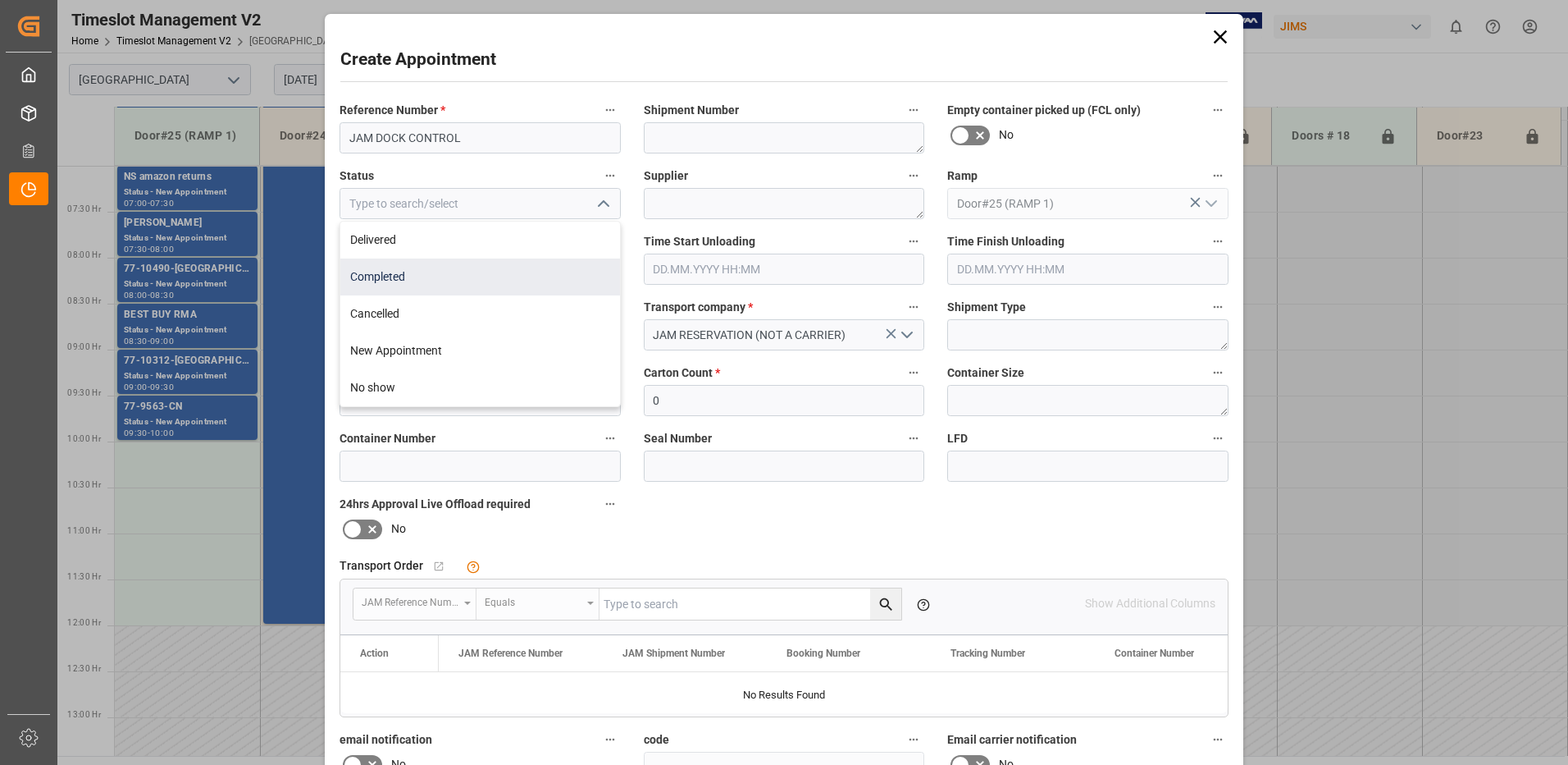
click at [447, 280] on div "Completed" at bounding box center [480, 277] width 280 height 37
type input "Completed"
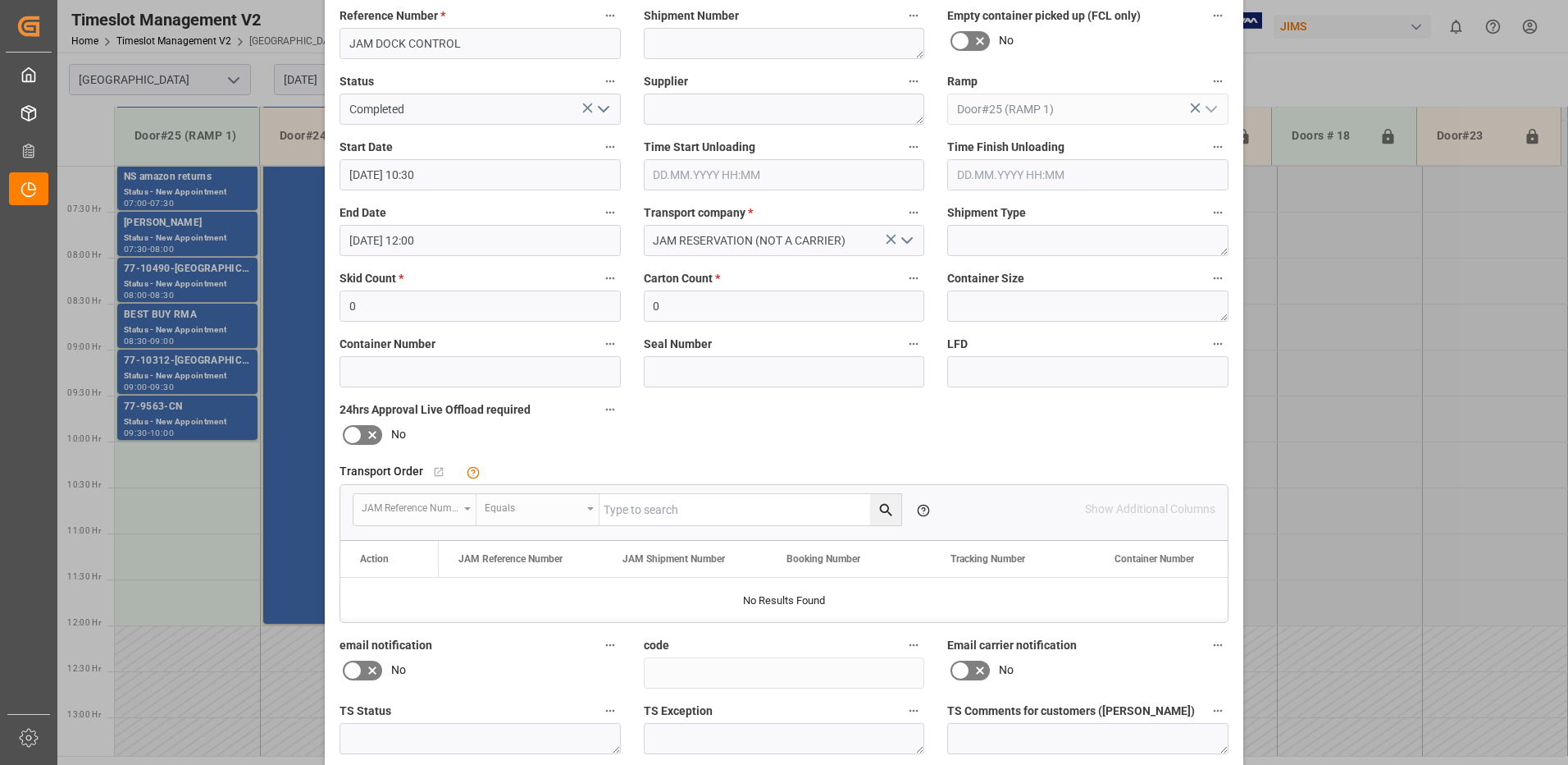
scroll to position [233, 0]
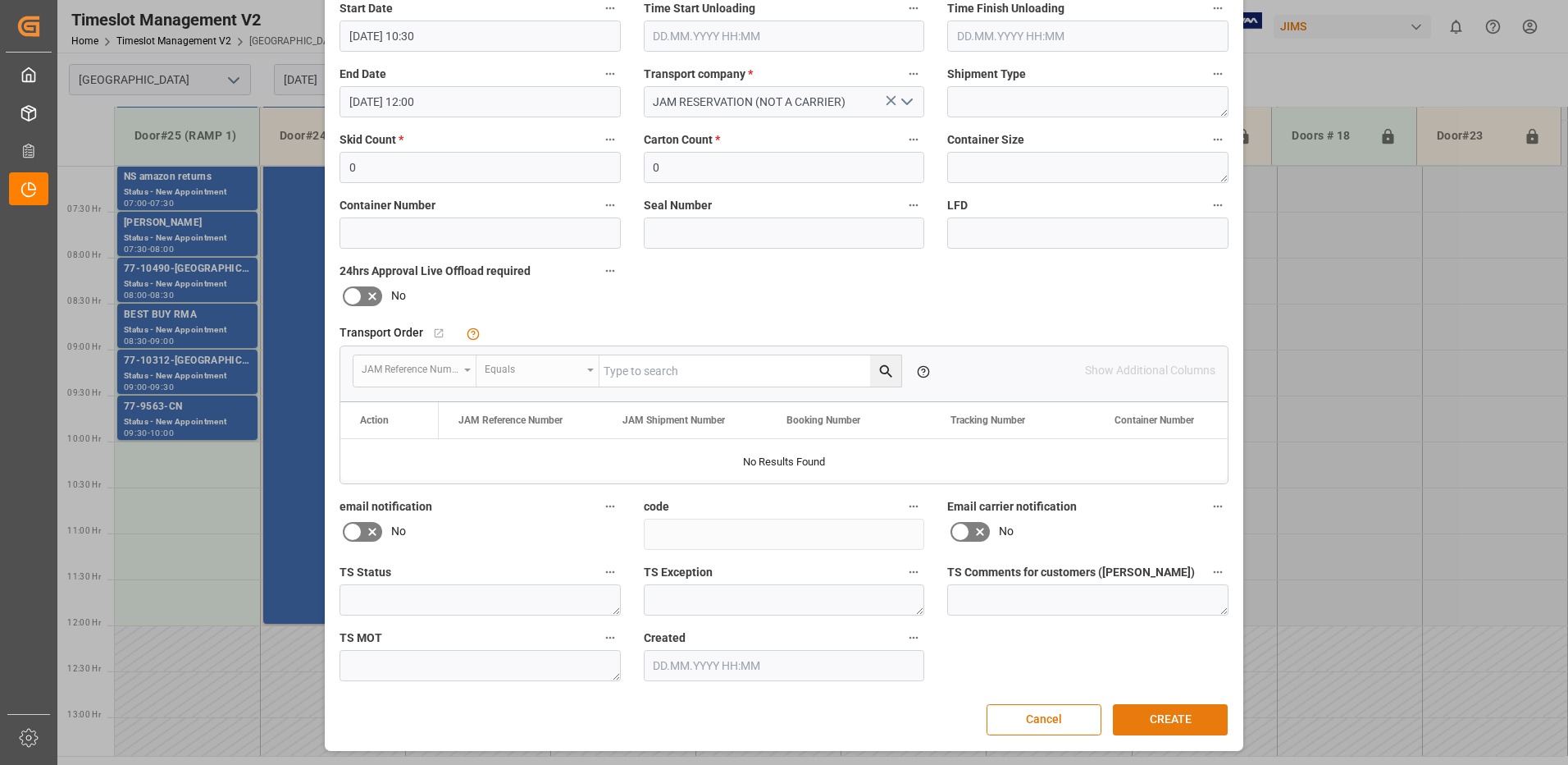
click at [1166, 721] on button "CREATE" at bounding box center [1171, 720] width 115 height 31
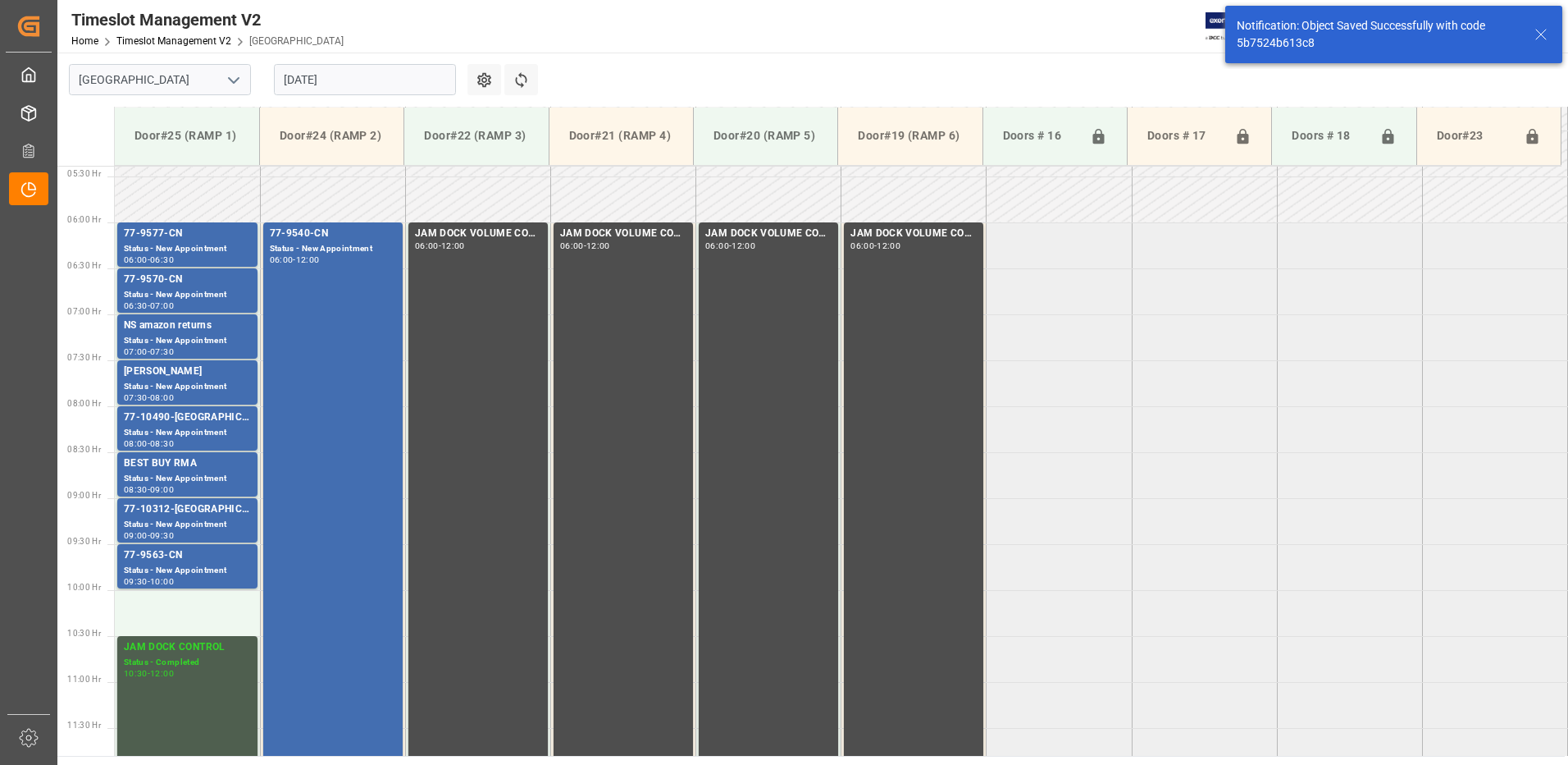
scroll to position [489, 0]
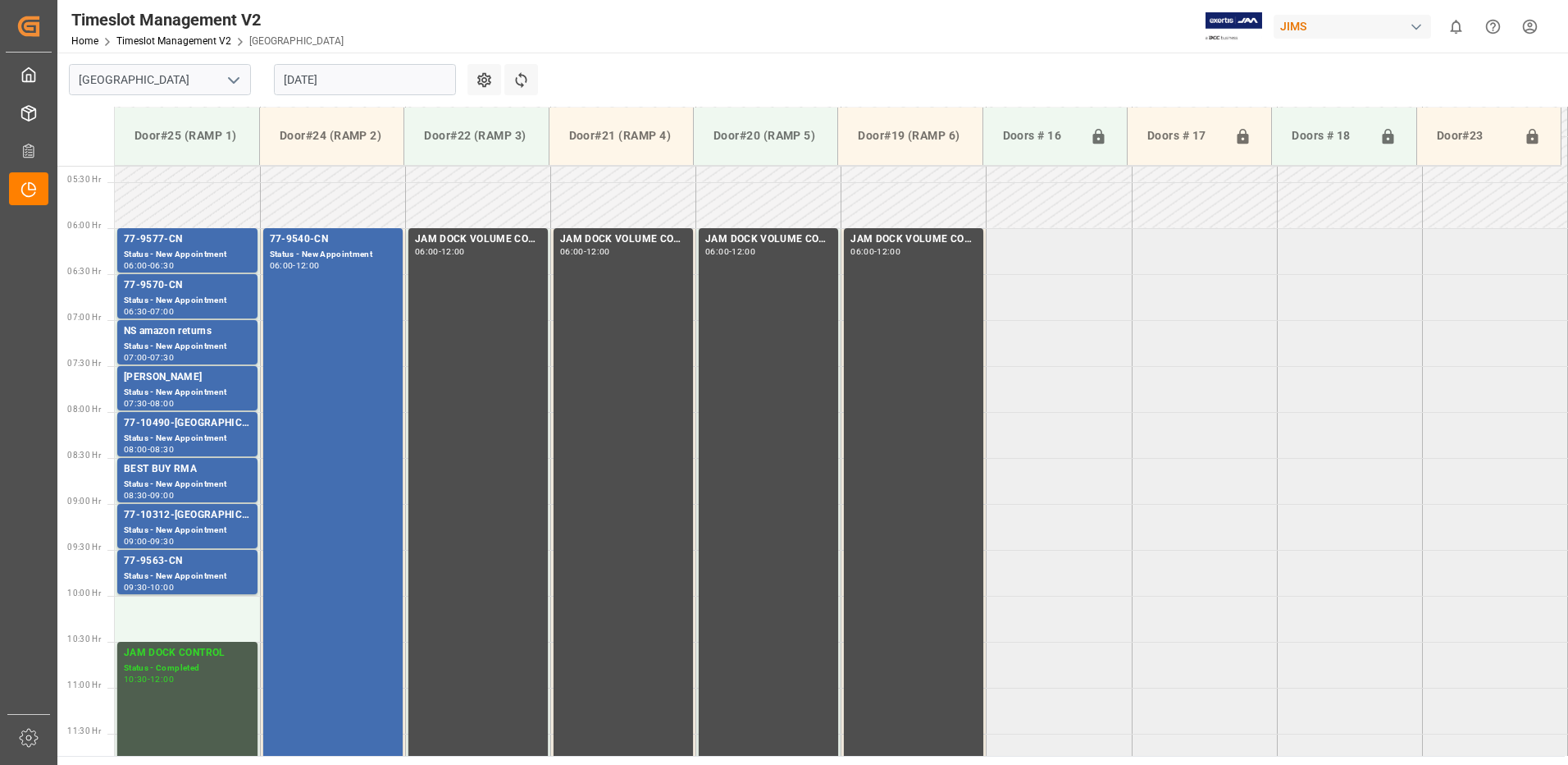
click at [382, 75] on input "[DATE]" at bounding box center [365, 79] width 182 height 31
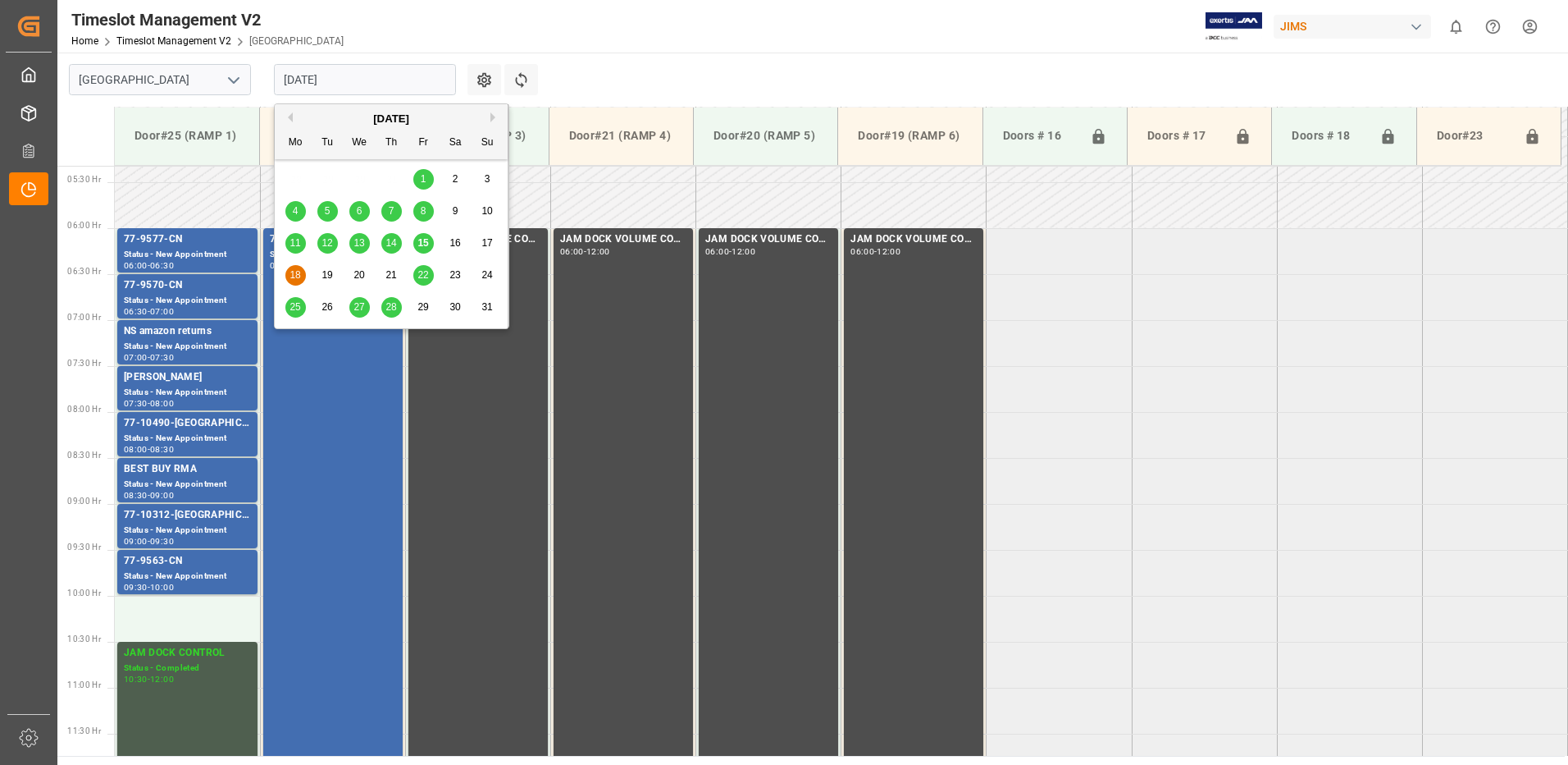
click at [383, 73] on input "[DATE]" at bounding box center [365, 79] width 182 height 31
click at [893, 46] on div "Timeslot Management V2 Home Timeslot Management V2 Montreal JIMS 0 Notification…" at bounding box center [808, 26] width 1523 height 52
